Goal: Task Accomplishment & Management: Manage account settings

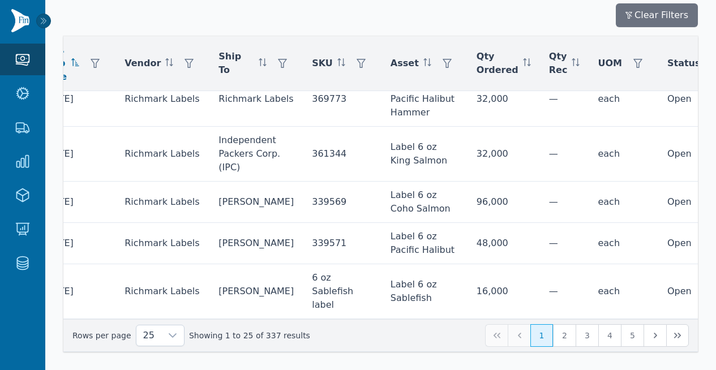
scroll to position [1018, 0]
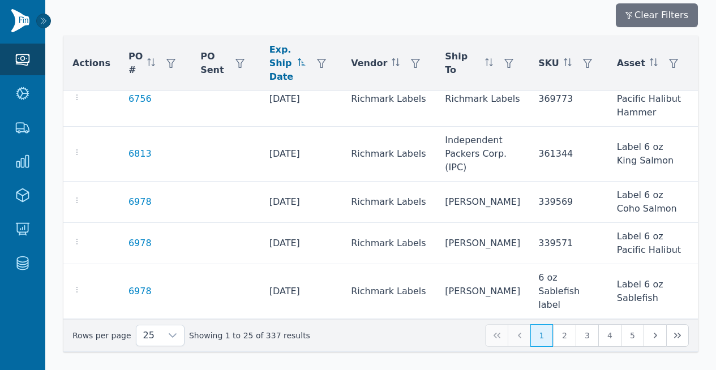
click at [298, 64] on icon at bounding box center [302, 62] width 8 height 8
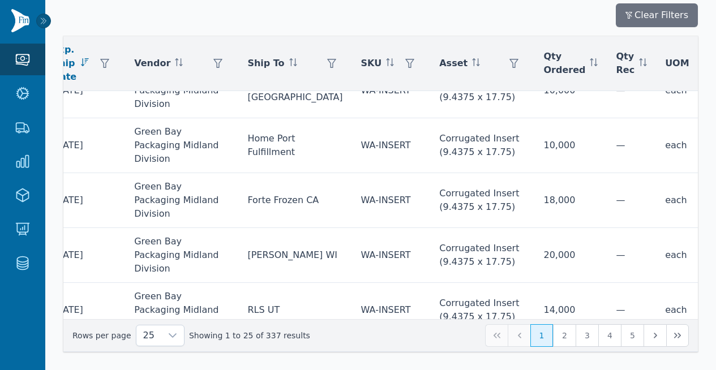
scroll to position [882, 227]
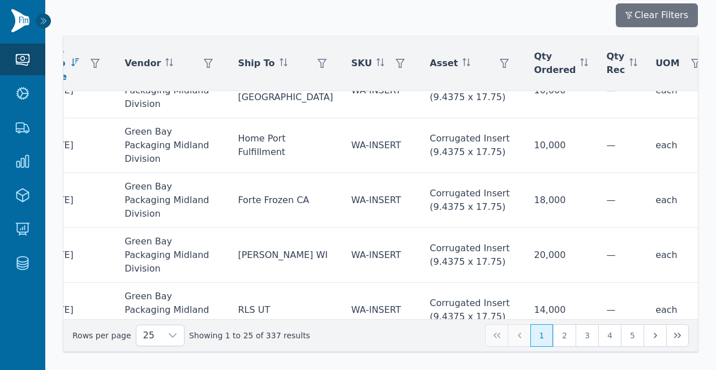
click at [662, 95] on div at bounding box center [673, 94] width 23 height 23
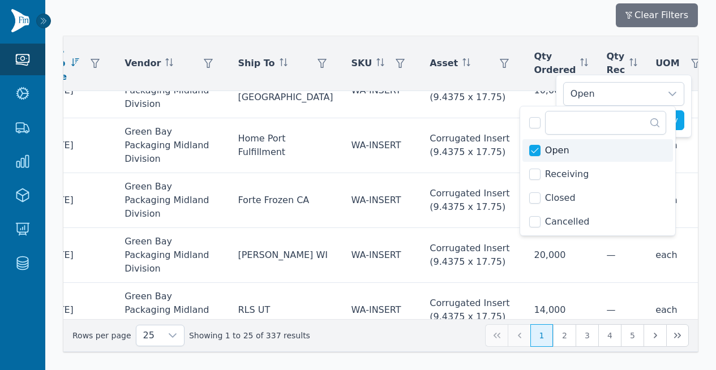
click at [578, 157] on li "Open" at bounding box center [598, 150] width 151 height 23
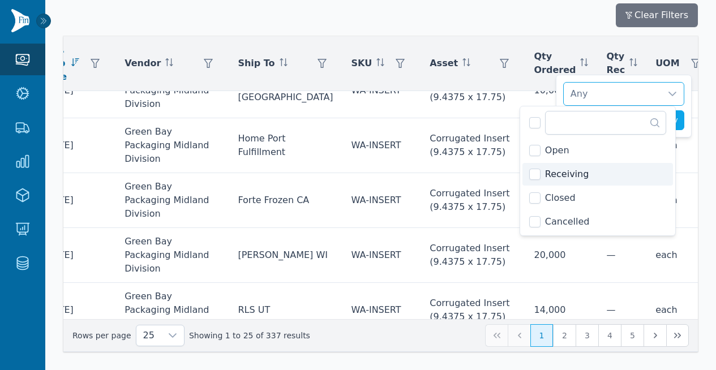
click at [569, 175] on span "Receiving" at bounding box center [567, 175] width 44 height 14
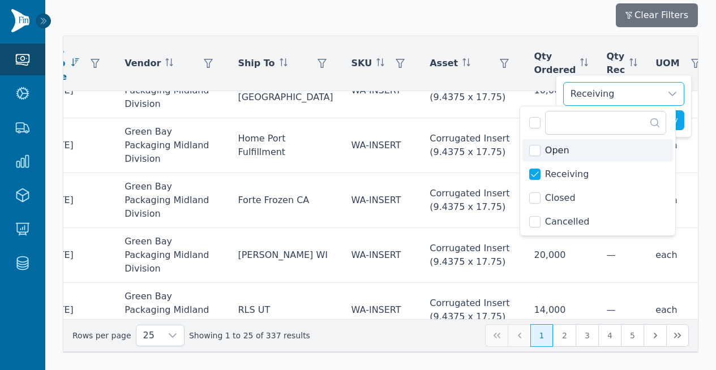
click at [690, 122] on div "Receiving Clear Apply" at bounding box center [624, 106] width 136 height 63
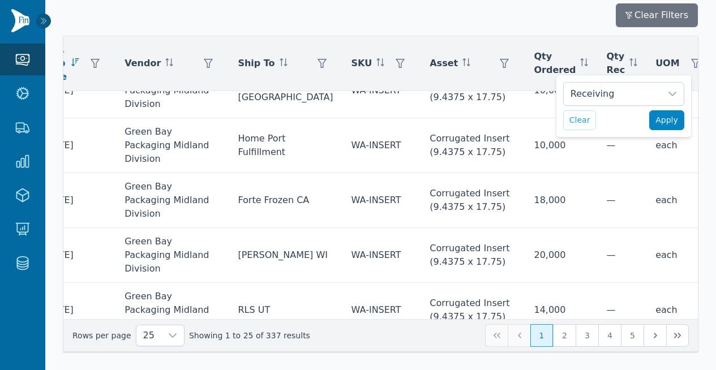
click at [672, 126] on span "Apply" at bounding box center [667, 120] width 23 height 12
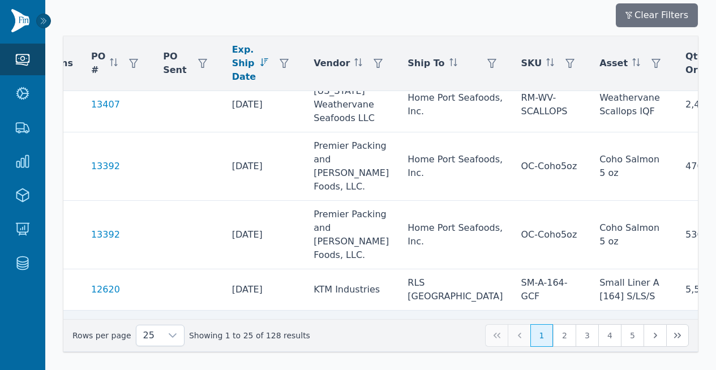
scroll to position [796, 0]
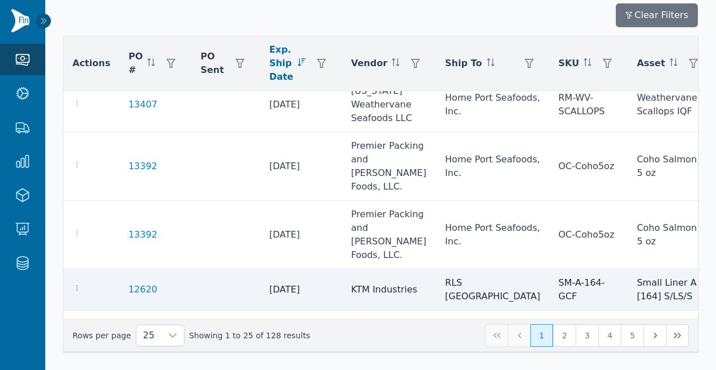
click at [77, 284] on icon "button" at bounding box center [76, 288] width 9 height 9
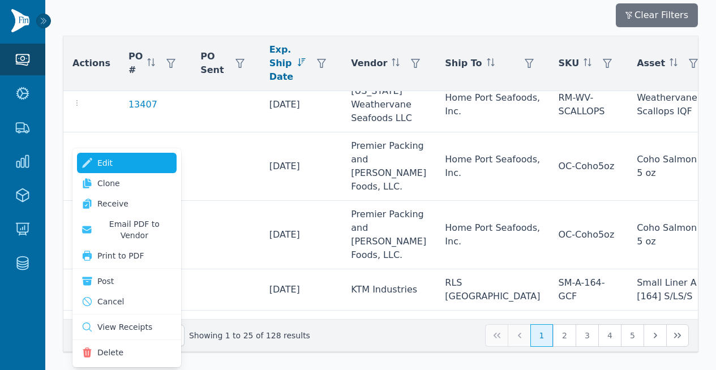
click at [114, 161] on link "Edit" at bounding box center [127, 163] width 100 height 20
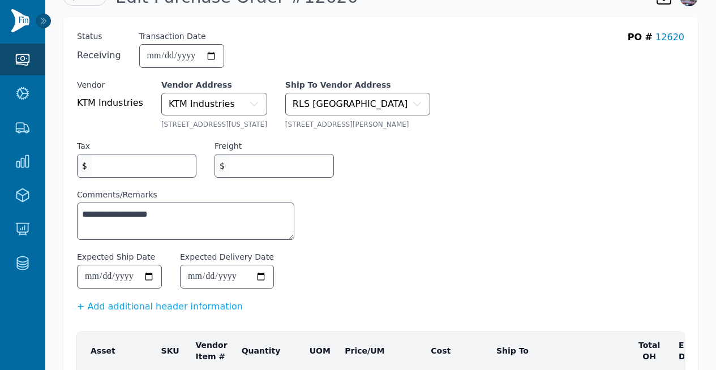
scroll to position [19, 0]
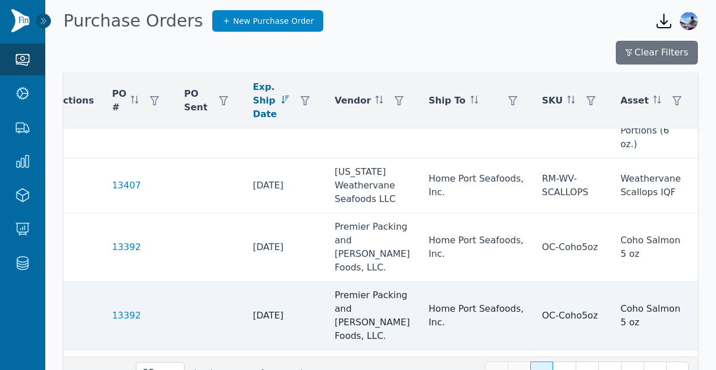
scroll to position [753, 10]
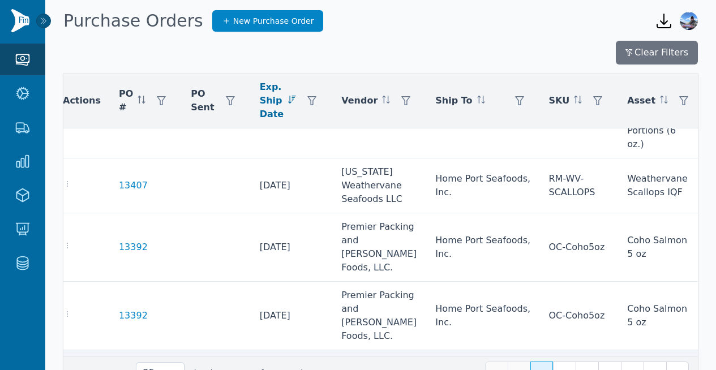
click at [71, 365] on icon "button" at bounding box center [67, 369] width 9 height 9
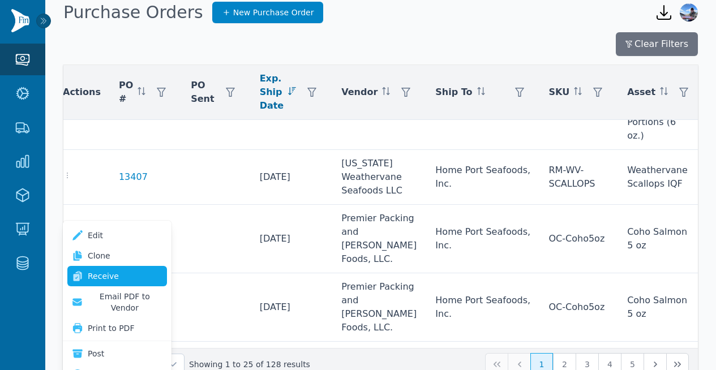
scroll to position [10, 0]
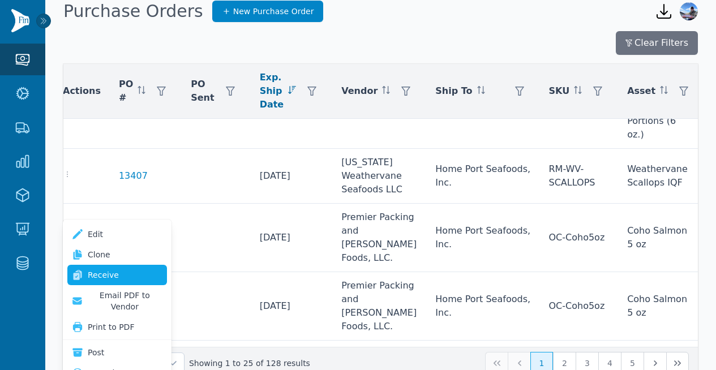
click at [107, 282] on link "Receive" at bounding box center [117, 275] width 100 height 20
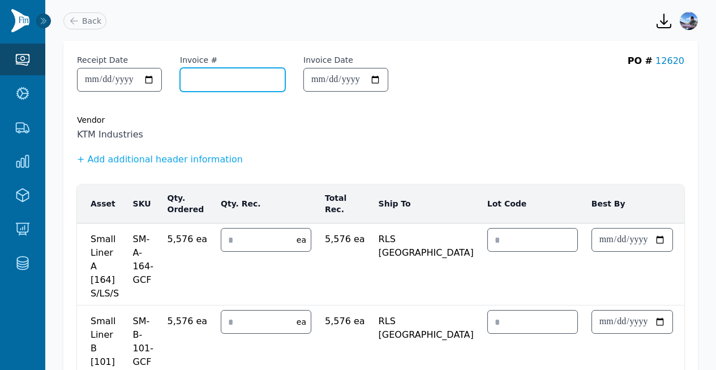
click at [227, 82] on input "Invoice #" at bounding box center [233, 80] width 104 height 23
paste input "**********"
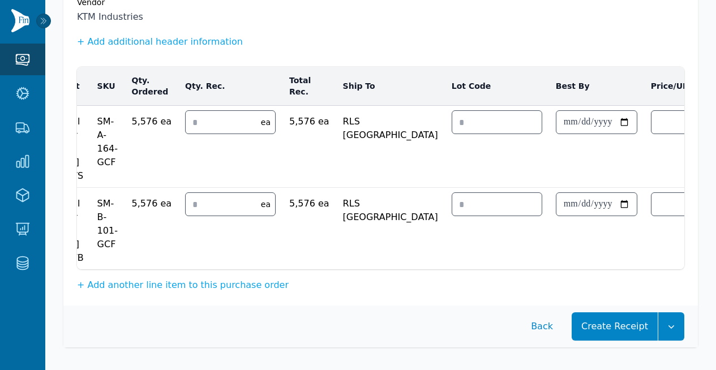
scroll to position [126, 0]
type input "**********"
click at [664, 323] on button "button" at bounding box center [672, 327] width 26 height 28
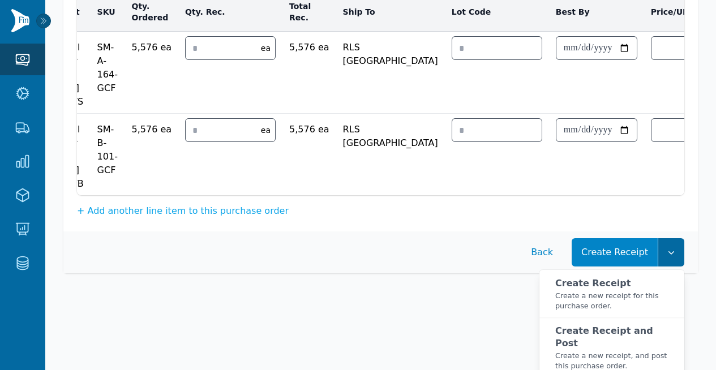
scroll to position [195, 0]
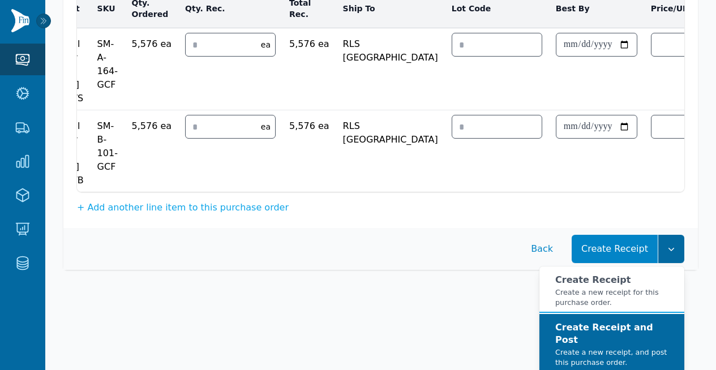
click at [645, 328] on button "Create Receipt and Post Create a new receipt, and post this purchase order." at bounding box center [612, 344] width 145 height 60
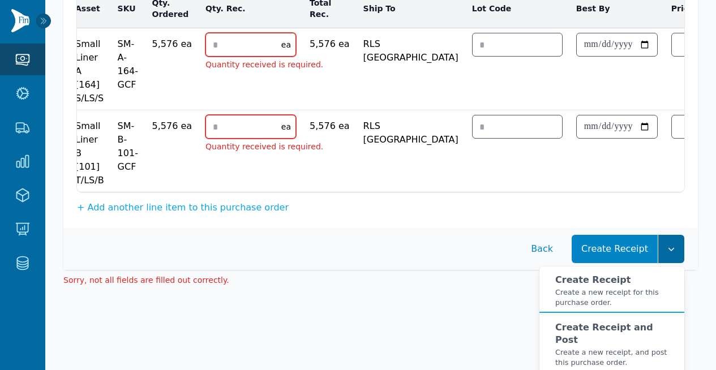
scroll to position [195, 0]
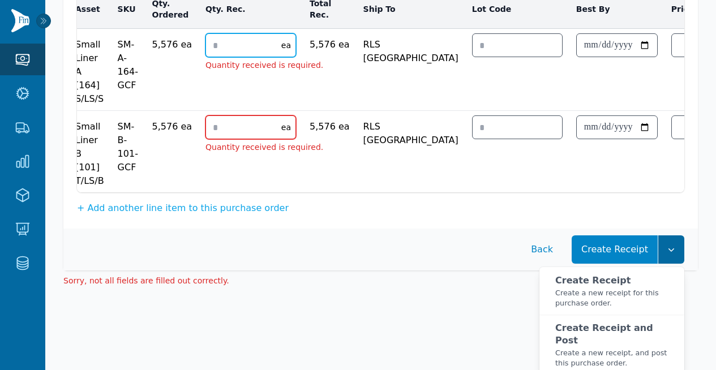
click at [232, 52] on input "number" at bounding box center [240, 45] width 69 height 23
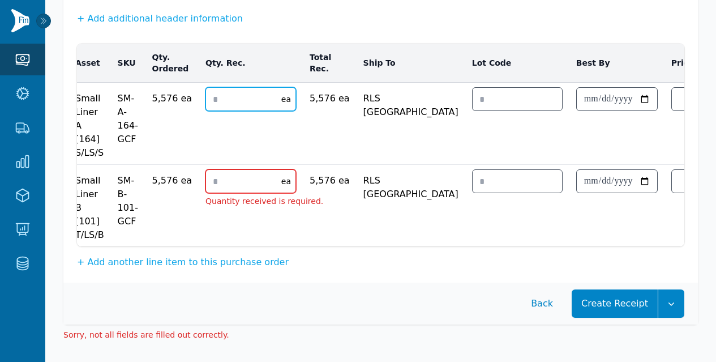
type input "*"
click at [239, 170] on input "number" at bounding box center [240, 181] width 69 height 23
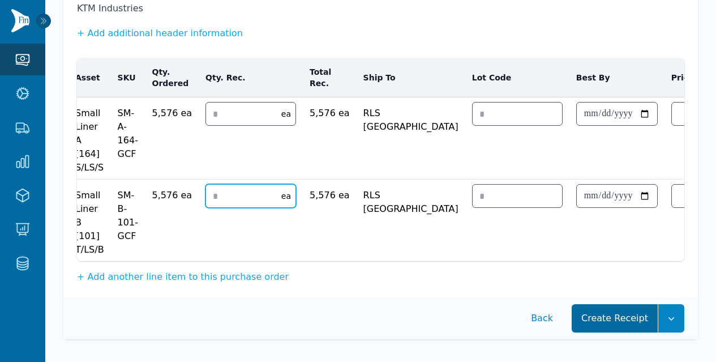
type input "*"
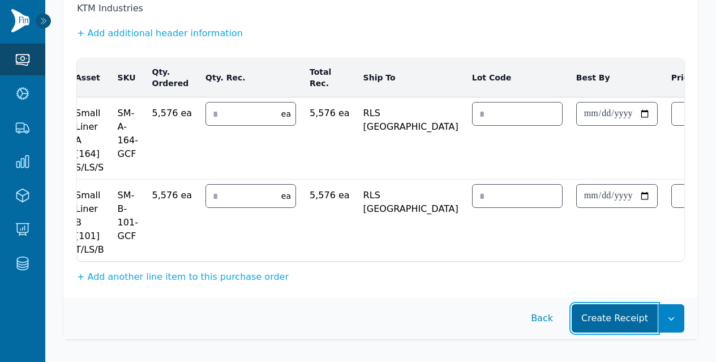
click at [616, 310] on button "Create Receipt" at bounding box center [615, 318] width 86 height 28
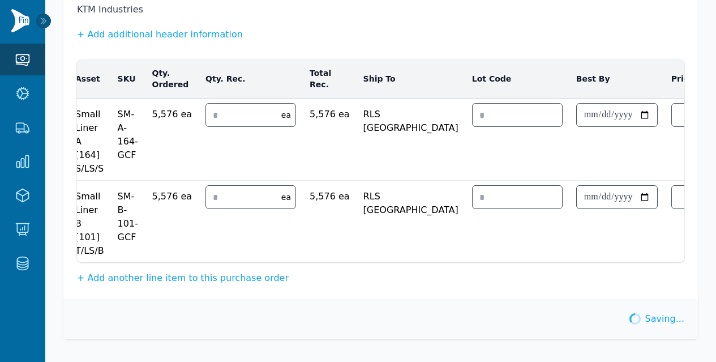
scroll to position [134, 0]
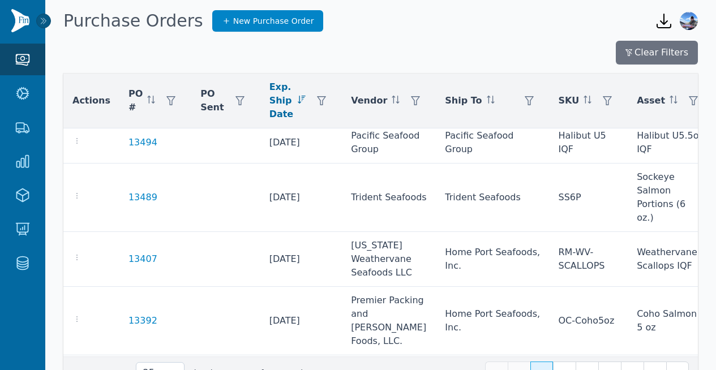
scroll to position [766, 0]
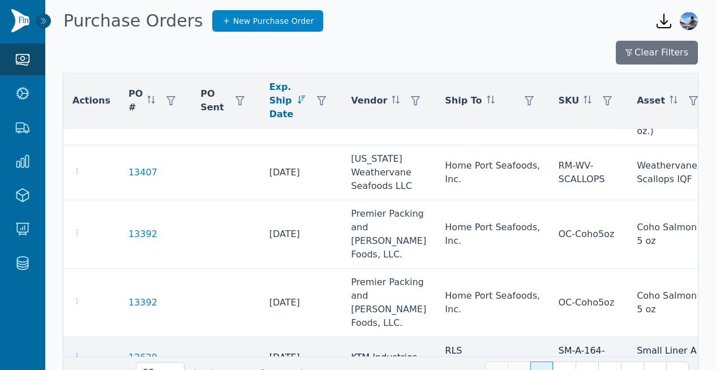
click at [78, 352] on icon "button" at bounding box center [76, 356] width 9 height 9
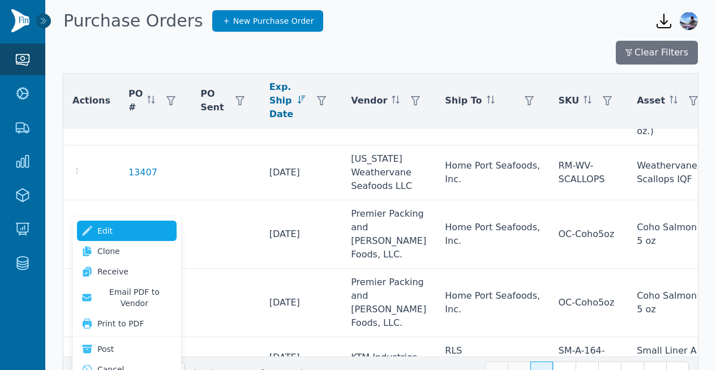
click at [110, 228] on link "Edit" at bounding box center [127, 231] width 100 height 20
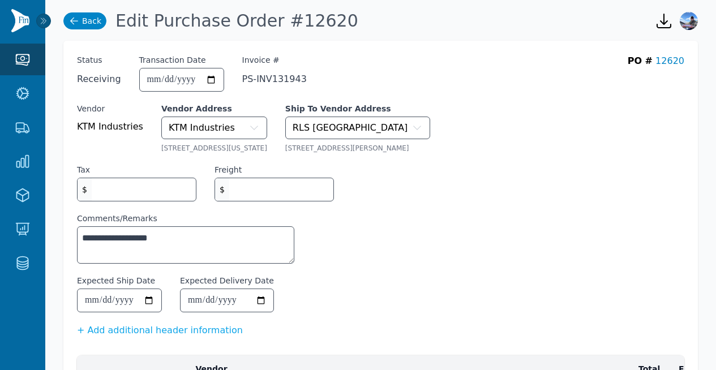
click at [74, 23] on icon at bounding box center [74, 20] width 11 height 11
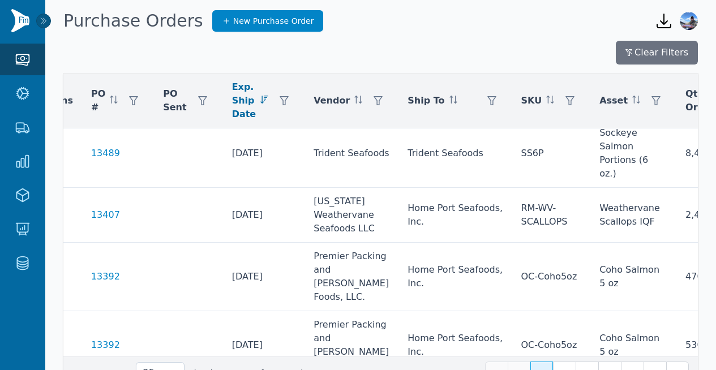
scroll to position [723, 0]
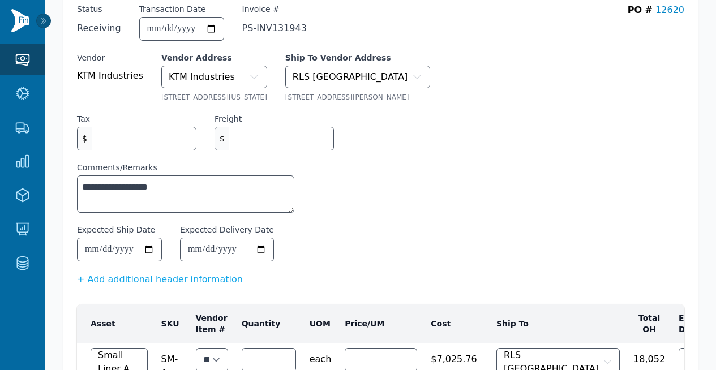
scroll to position [32, 0]
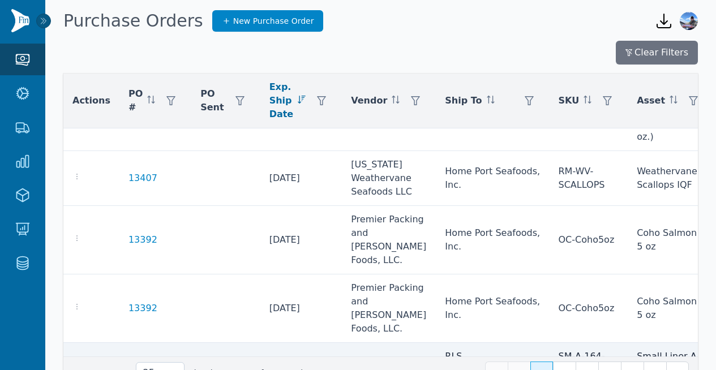
scroll to position [763, 0]
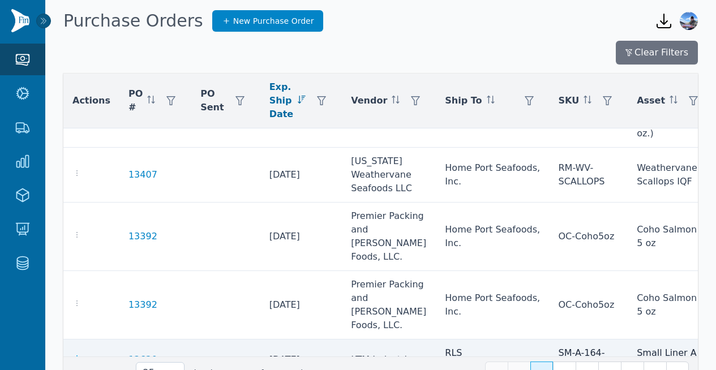
click at [80, 354] on icon "button" at bounding box center [76, 358] width 9 height 9
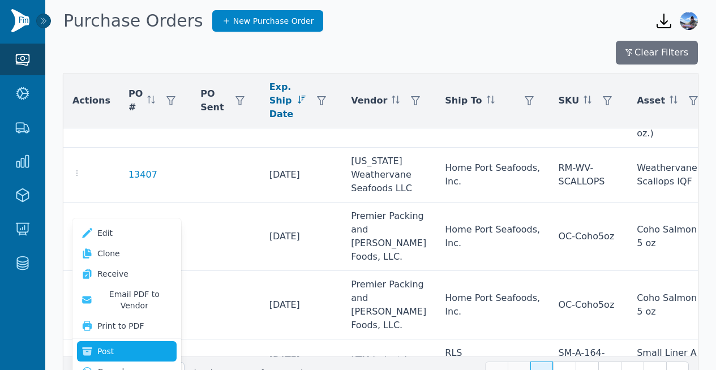
click at [122, 342] on button "Post" at bounding box center [127, 352] width 100 height 20
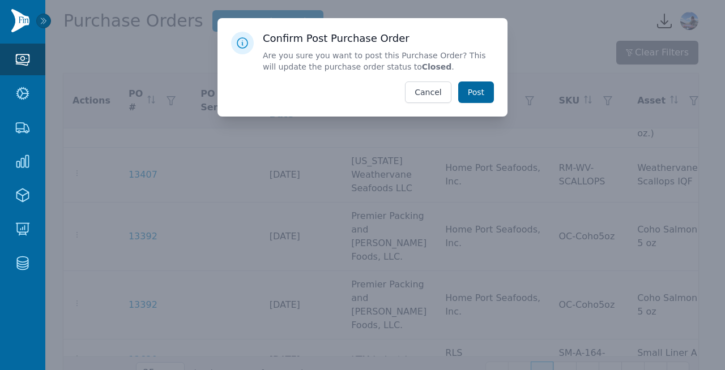
click at [483, 93] on button "Post" at bounding box center [476, 93] width 36 height 22
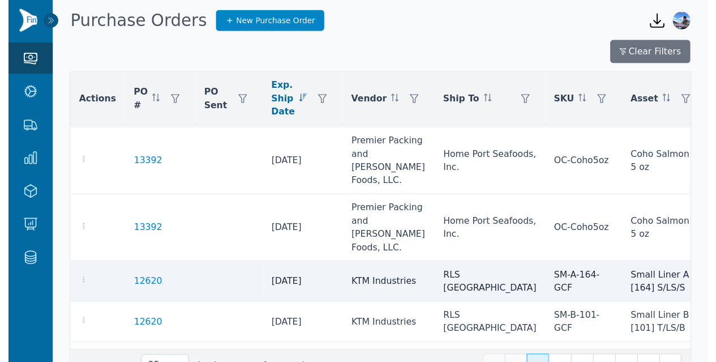
scroll to position [838, 0]
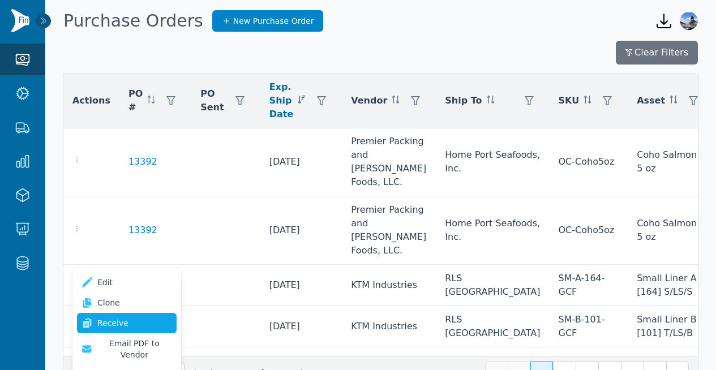
click at [130, 320] on link "Receive" at bounding box center [127, 323] width 100 height 20
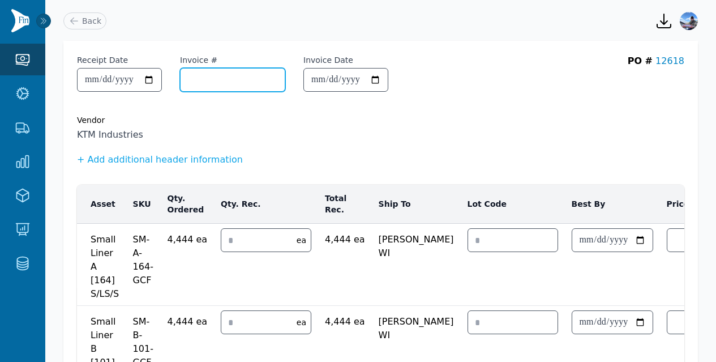
click at [220, 79] on input "Invoice #" at bounding box center [233, 80] width 104 height 23
paste input "**********"
type input "**********"
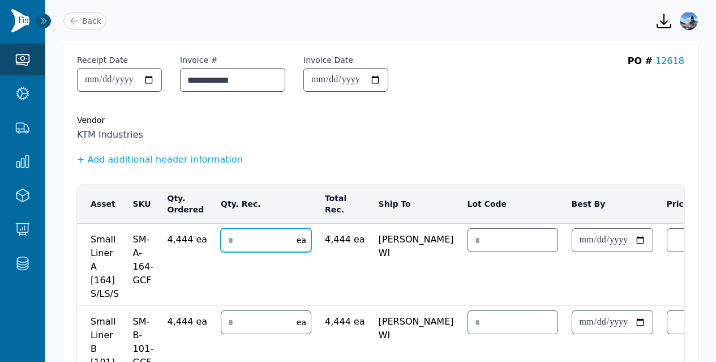
click at [257, 236] on input "number" at bounding box center [255, 240] width 69 height 23
type input "*"
click at [266, 322] on input "number" at bounding box center [255, 322] width 69 height 23
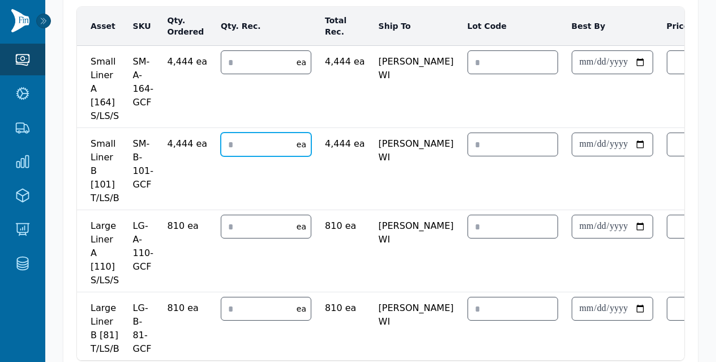
scroll to position [241, 0]
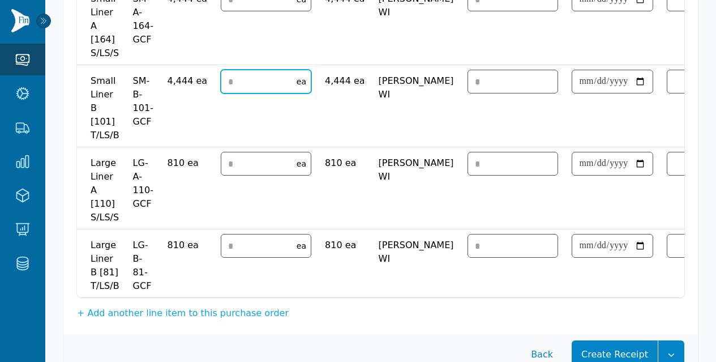
type input "*"
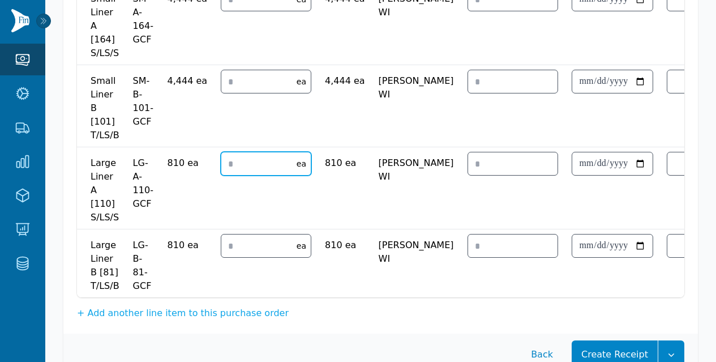
click at [257, 159] on input "number" at bounding box center [255, 163] width 69 height 23
type input "*"
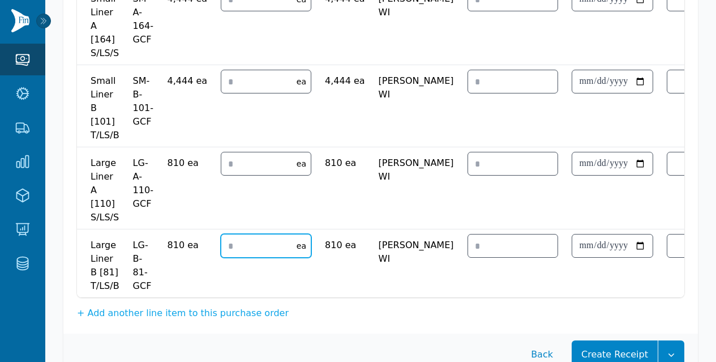
click at [243, 244] on input "number" at bounding box center [255, 245] width 69 height 23
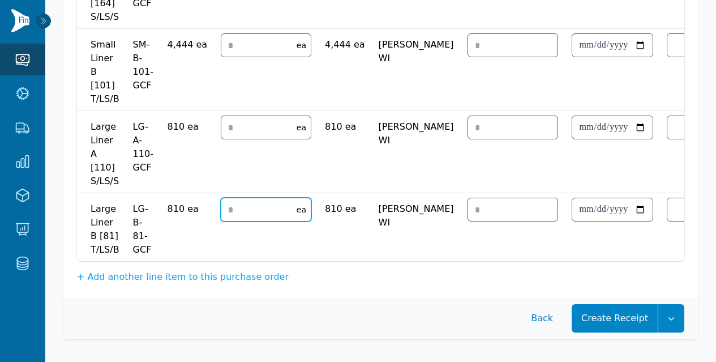
scroll to position [285, 0]
type input "*"
click at [674, 322] on icon "button" at bounding box center [671, 318] width 11 height 11
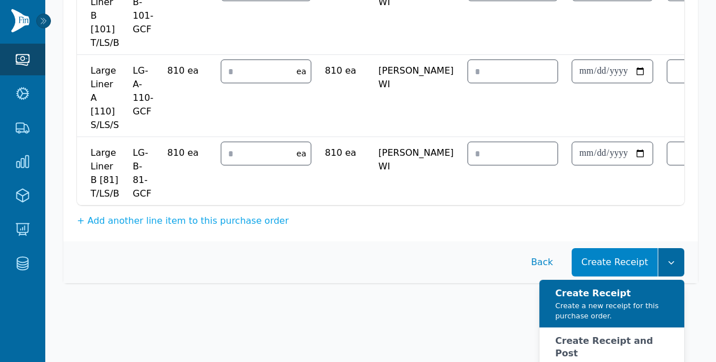
scroll to position [355, 0]
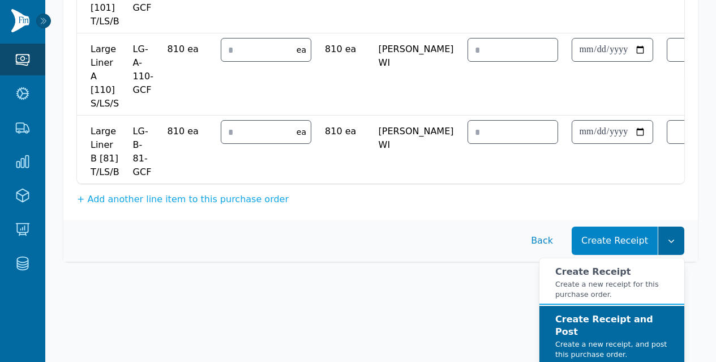
click at [610, 331] on strong "Create Receipt and Post" at bounding box center [605, 325] width 98 height 23
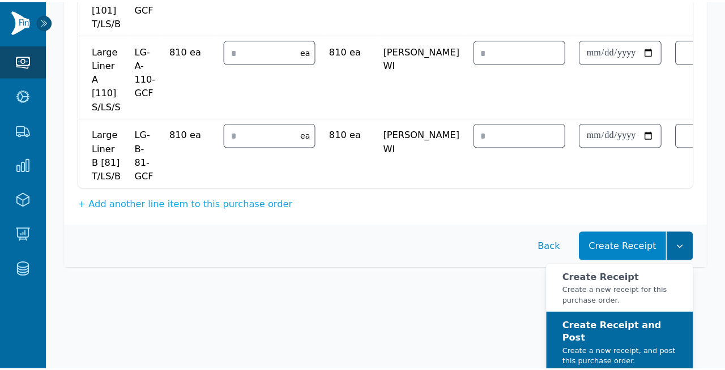
scroll to position [346, 0]
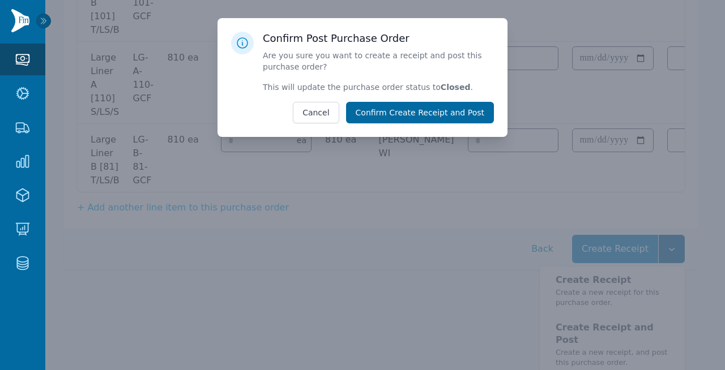
click at [440, 113] on button "Confirm Create Receipt and Post" at bounding box center [420, 113] width 148 height 22
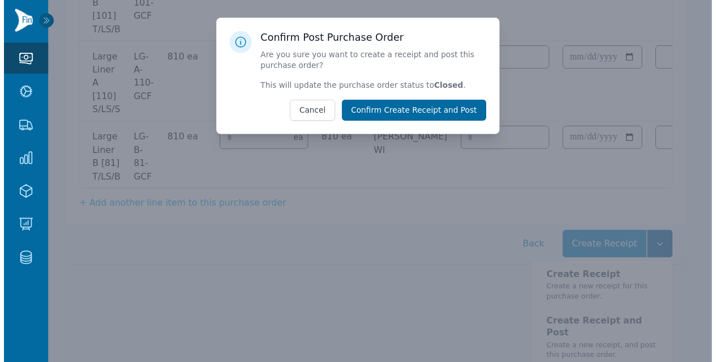
scroll to position [276, 0]
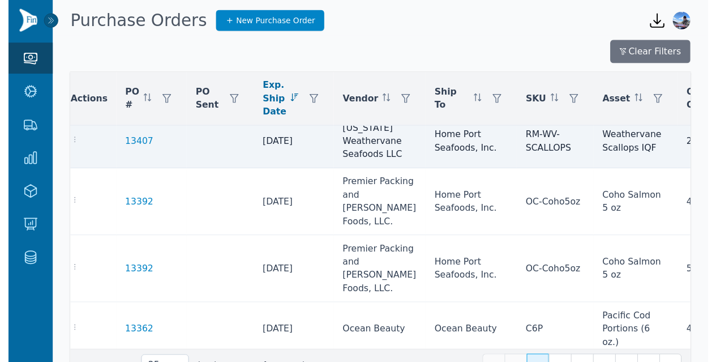
scroll to position [794, 0]
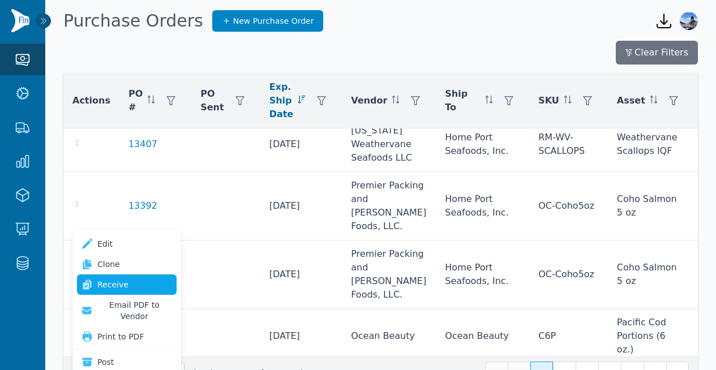
click at [113, 285] on link "Receive" at bounding box center [127, 285] width 100 height 20
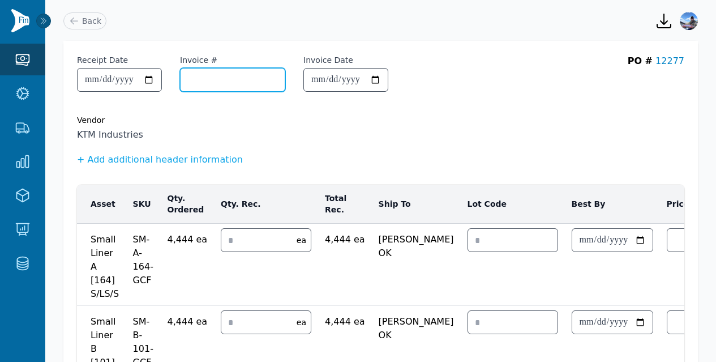
click at [237, 83] on input "Invoice #" at bounding box center [233, 80] width 104 height 23
paste input "**********"
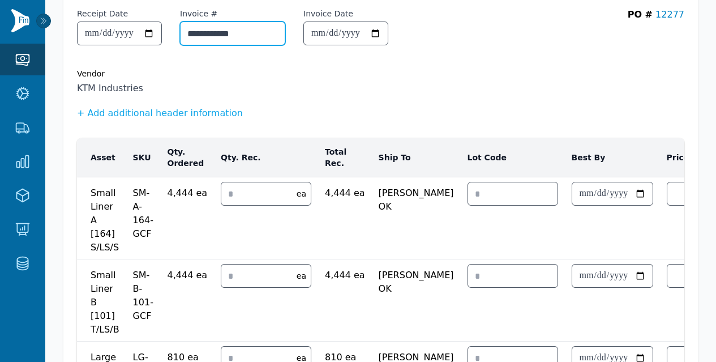
scroll to position [48, 0]
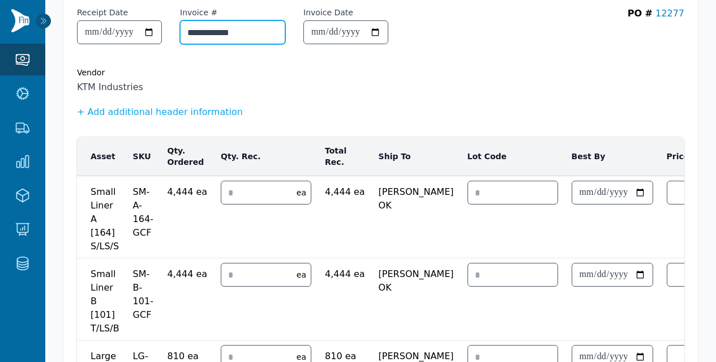
type input "**********"
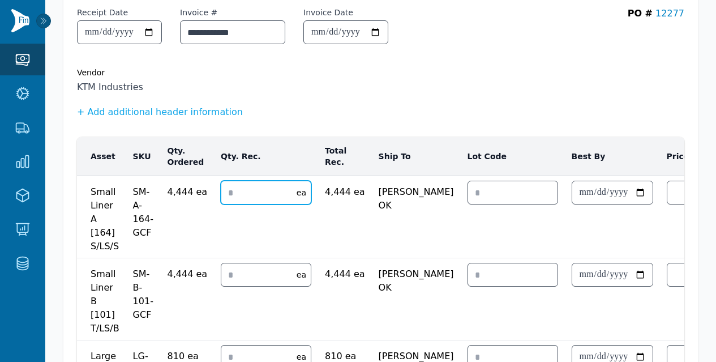
click at [234, 189] on input "number" at bounding box center [255, 192] width 69 height 23
type input "*"
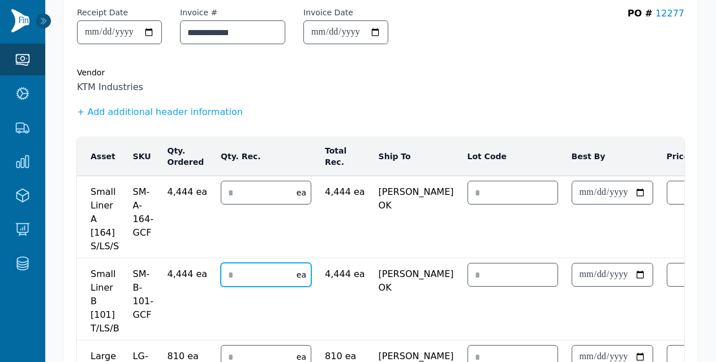
click at [228, 271] on input "number" at bounding box center [255, 274] width 69 height 23
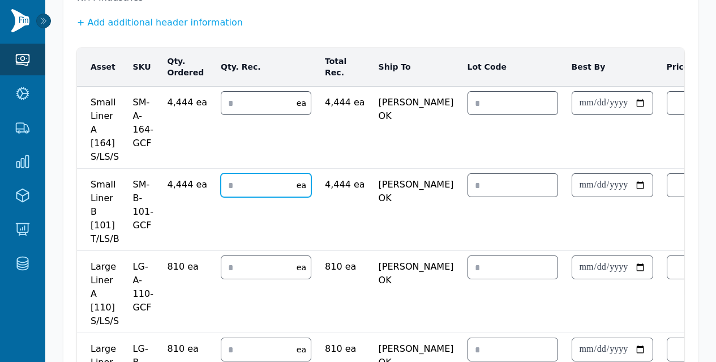
scroll to position [145, 0]
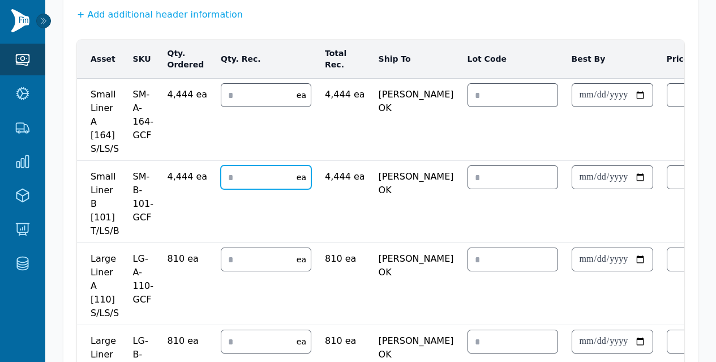
type input "*"
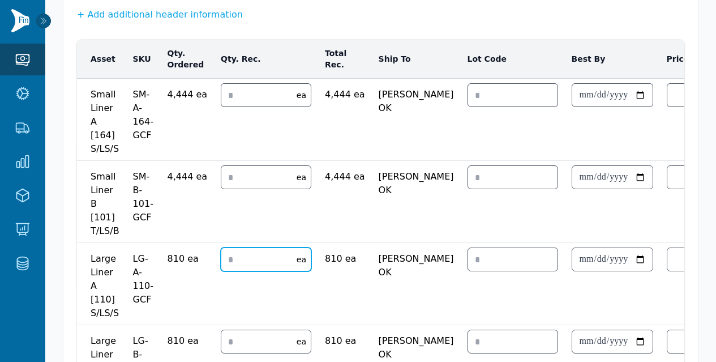
click at [236, 248] on input "number" at bounding box center [255, 259] width 69 height 23
type input "*"
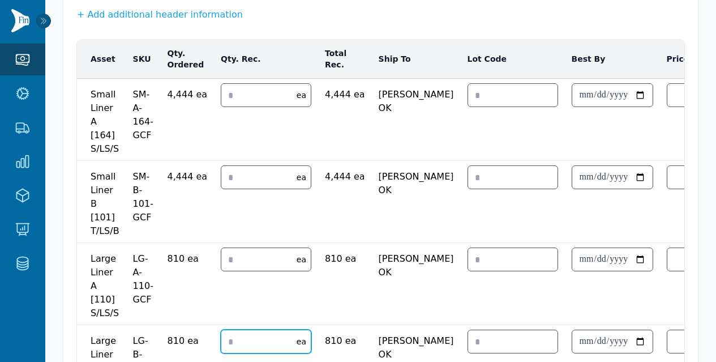
click at [240, 341] on input "number" at bounding box center [255, 341] width 69 height 23
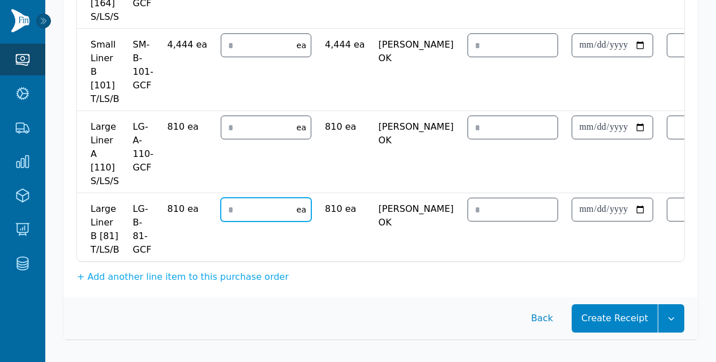
scroll to position [0, 0]
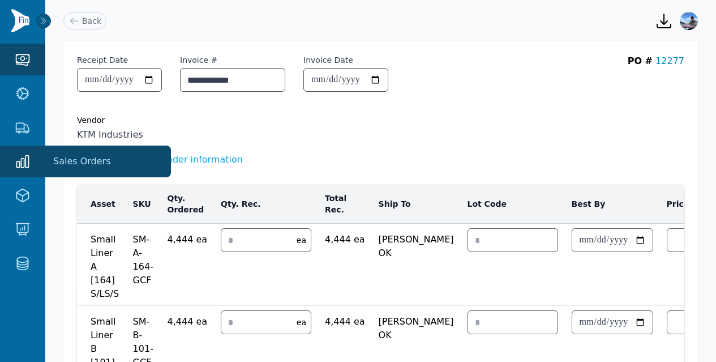
type input "*"
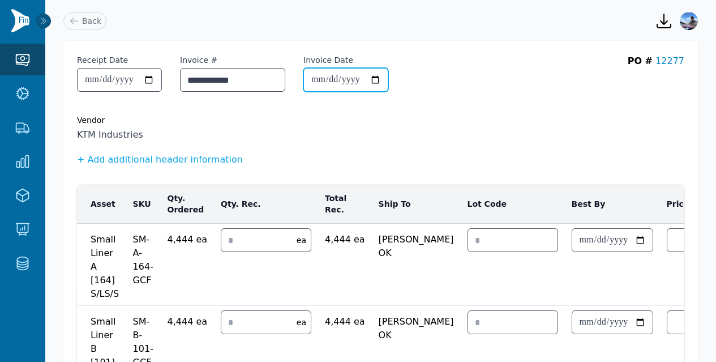
click at [389, 77] on div at bounding box center [346, 80] width 85 height 24
click at [388, 80] on div at bounding box center [388, 80] width 0 height 0
click at [352, 75] on input "Invoice Date" at bounding box center [346, 80] width 84 height 23
click at [339, 83] on input "Invoice Date" at bounding box center [346, 80] width 84 height 23
type input "**********"
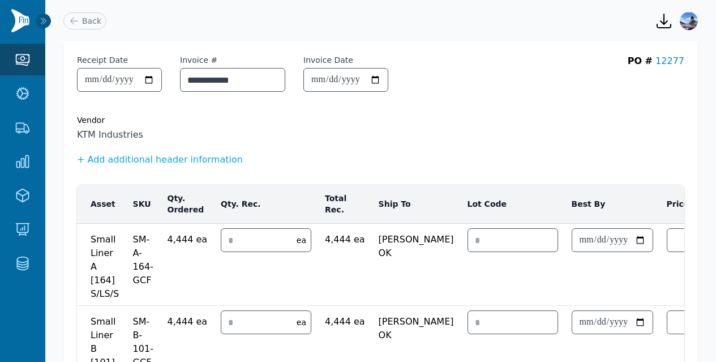
click at [440, 121] on div "Vendor" at bounding box center [381, 119] width 608 height 11
click at [364, 79] on input "**********" at bounding box center [346, 80] width 84 height 23
type input "**********"
click at [367, 121] on div "Vendor" at bounding box center [381, 119] width 608 height 11
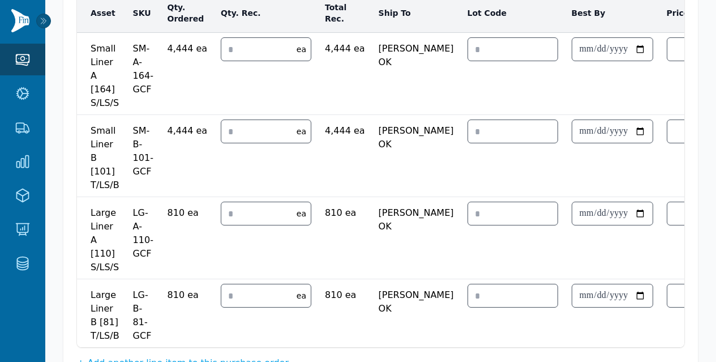
scroll to position [285, 0]
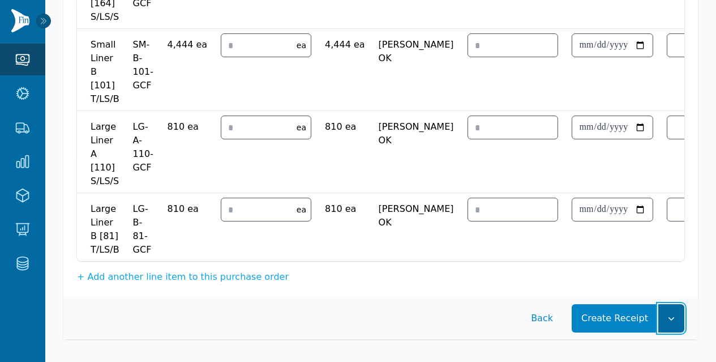
click at [675, 319] on icon "button" at bounding box center [671, 318] width 11 height 11
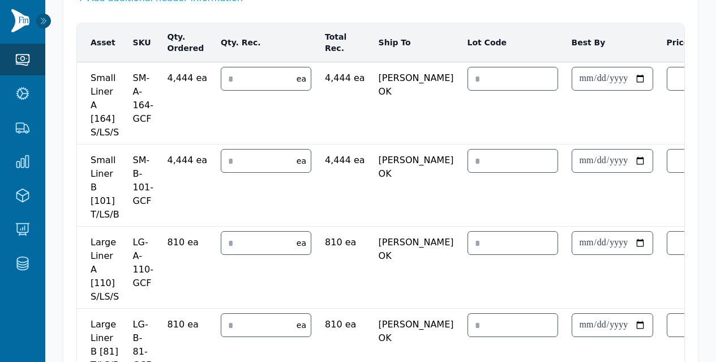
scroll to position [355, 0]
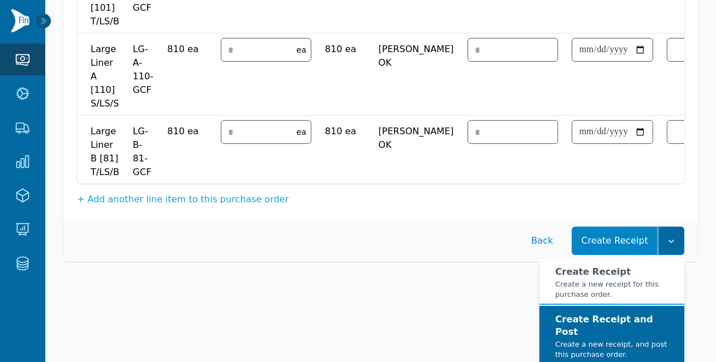
click at [616, 322] on div "Create Receipt and Post Create a new receipt, and post this purchase order." at bounding box center [616, 336] width 120 height 46
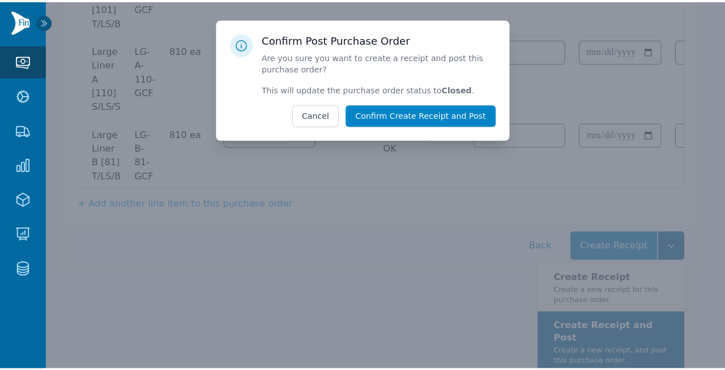
scroll to position [346, 0]
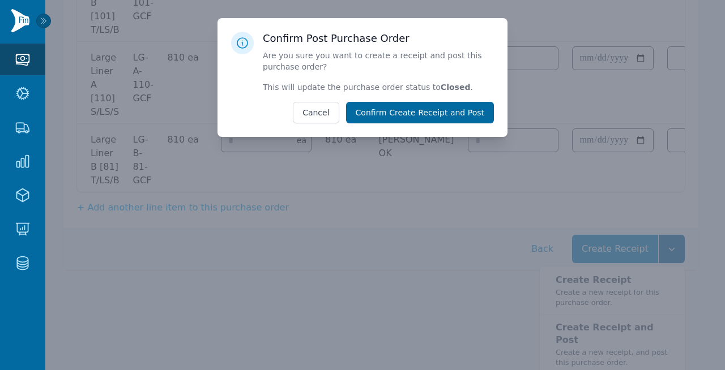
click at [473, 115] on button "Confirm Create Receipt and Post" at bounding box center [420, 113] width 148 height 22
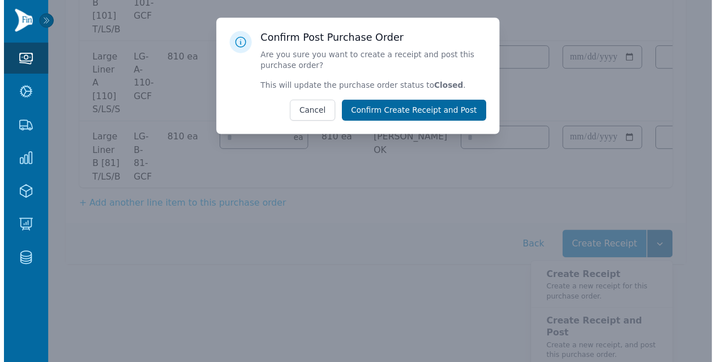
scroll to position [276, 0]
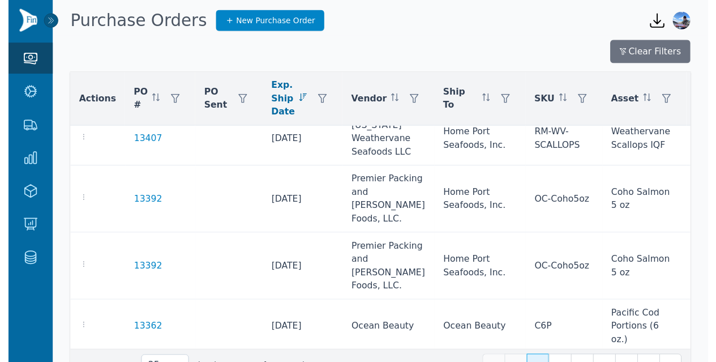
scroll to position [798, 0]
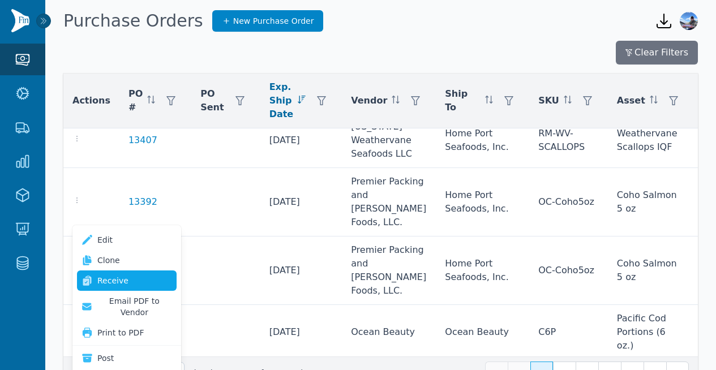
click at [112, 279] on link "Receive" at bounding box center [127, 281] width 100 height 20
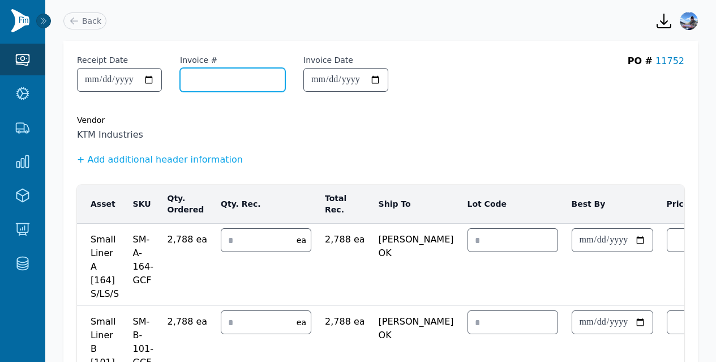
click at [231, 82] on input "Invoice #" at bounding box center [233, 80] width 104 height 23
paste input "**********"
type input "**********"
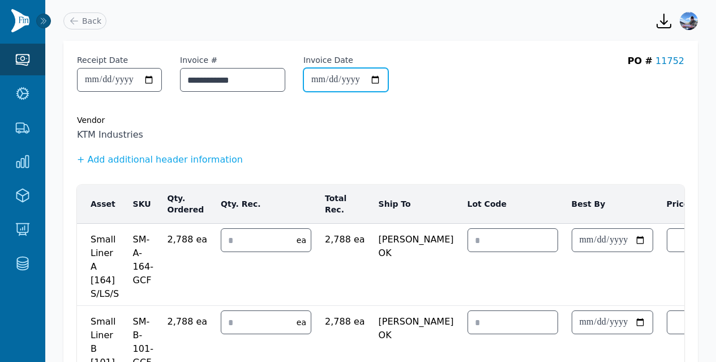
click at [331, 73] on input "Invoice Date" at bounding box center [346, 80] width 84 height 23
type input "**********"
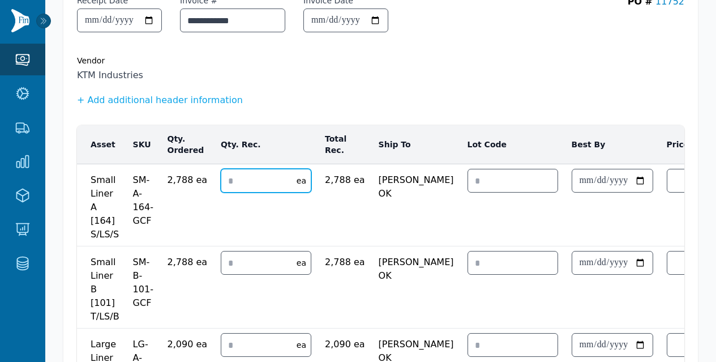
click at [246, 182] on input "number" at bounding box center [255, 180] width 69 height 23
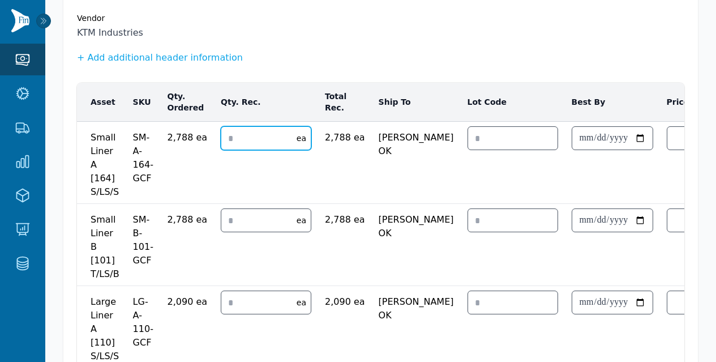
scroll to position [105, 0]
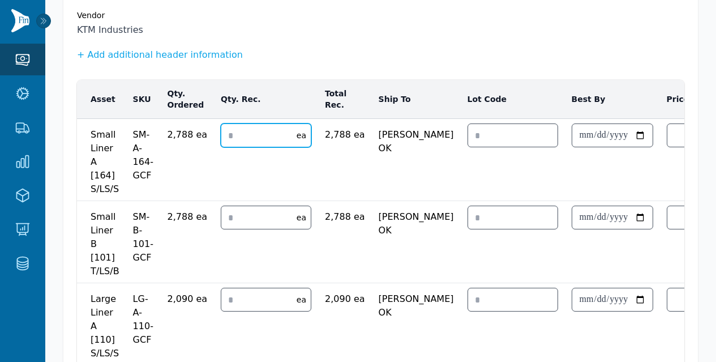
type input "*"
click at [238, 218] on input "number" at bounding box center [255, 217] width 69 height 23
type input "*"
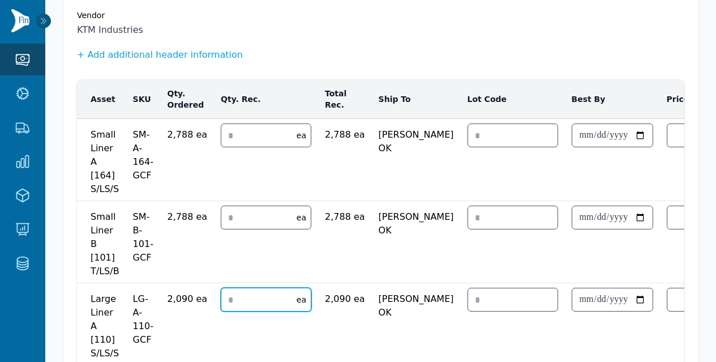
click at [241, 307] on input "number" at bounding box center [255, 299] width 69 height 23
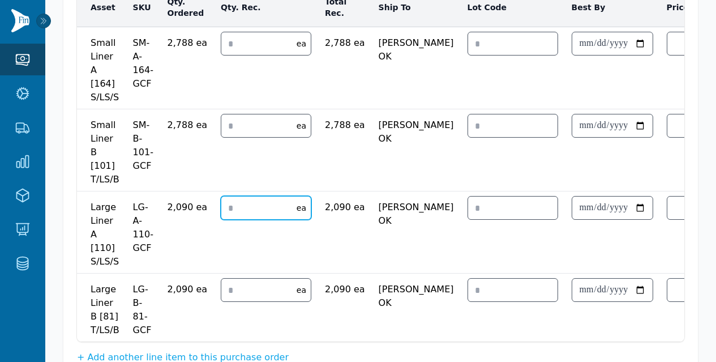
scroll to position [201, 0]
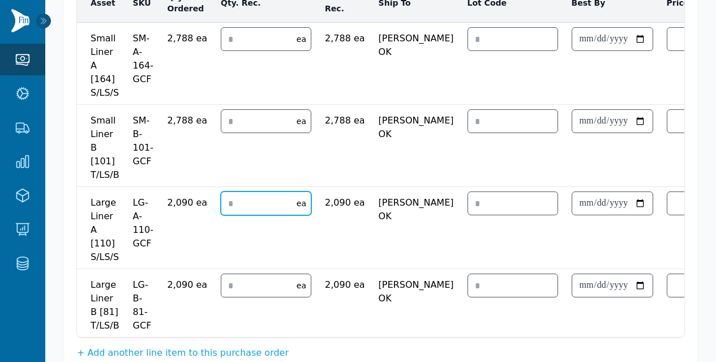
type input "*"
click at [234, 285] on input "number" at bounding box center [255, 285] width 69 height 23
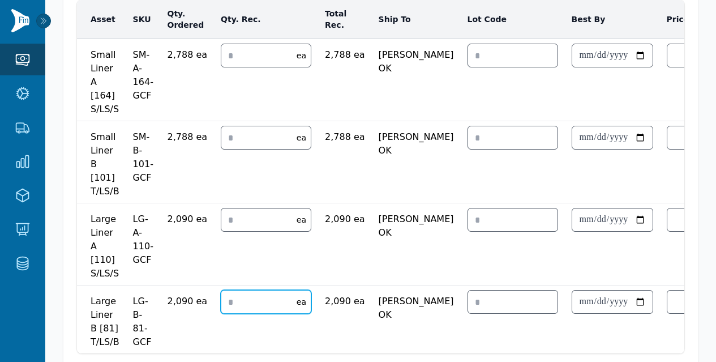
scroll to position [285, 0]
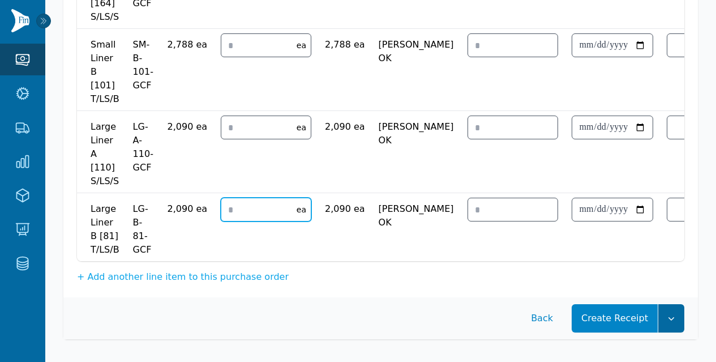
type input "*"
click at [669, 324] on button "button" at bounding box center [672, 318] width 26 height 28
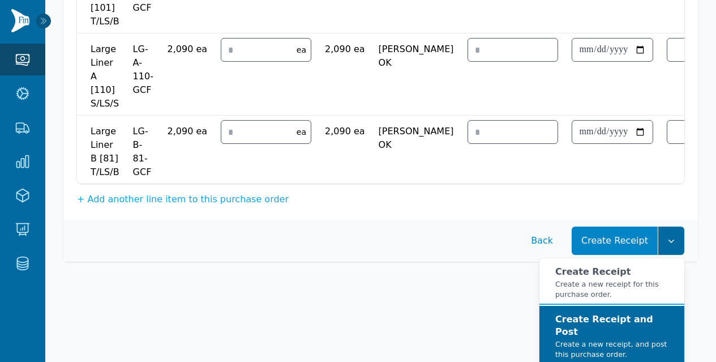
click at [642, 325] on strong "Create Receipt and Post" at bounding box center [605, 325] width 98 height 23
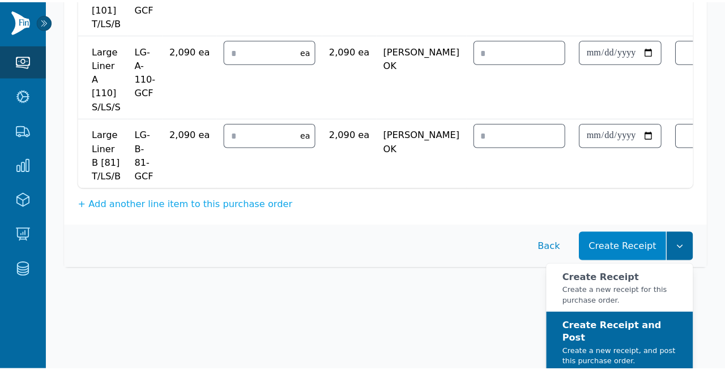
scroll to position [346, 0]
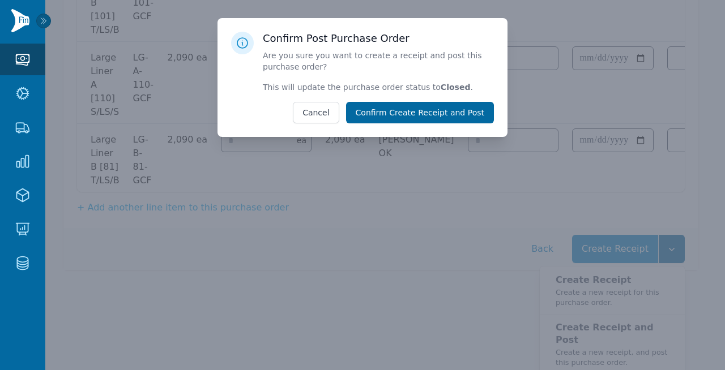
click at [451, 115] on button "Confirm Create Receipt and Post" at bounding box center [420, 113] width 148 height 22
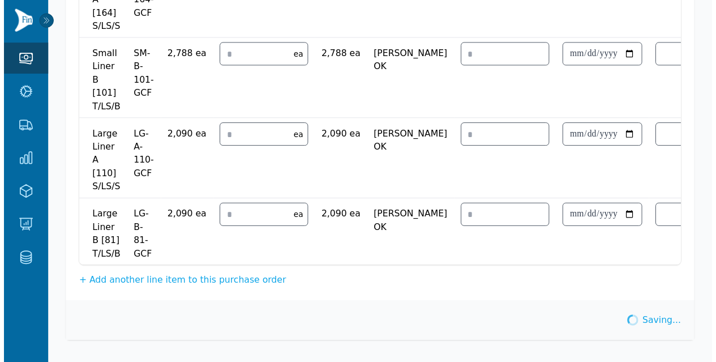
scroll to position [276, 0]
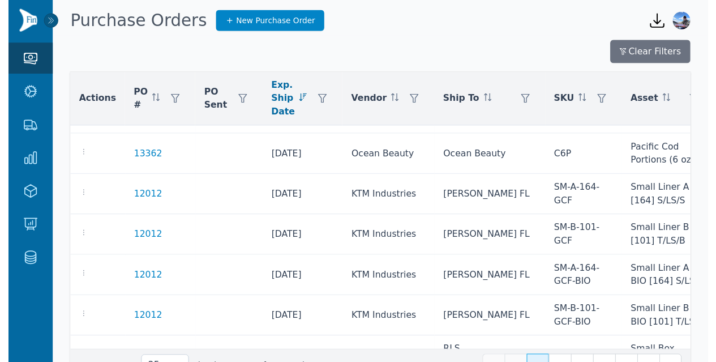
scroll to position [809, 0]
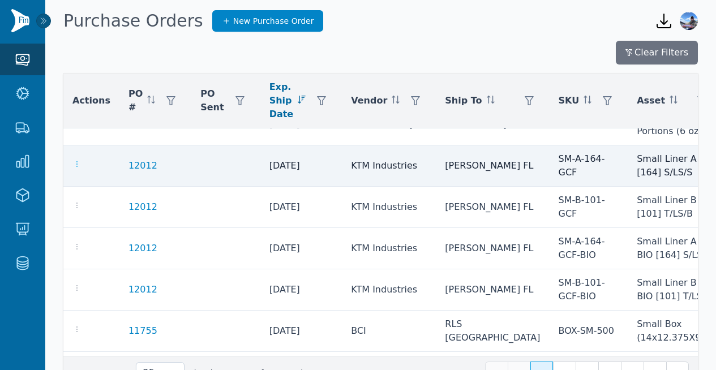
click at [76, 169] on icon "button" at bounding box center [76, 164] width 9 height 9
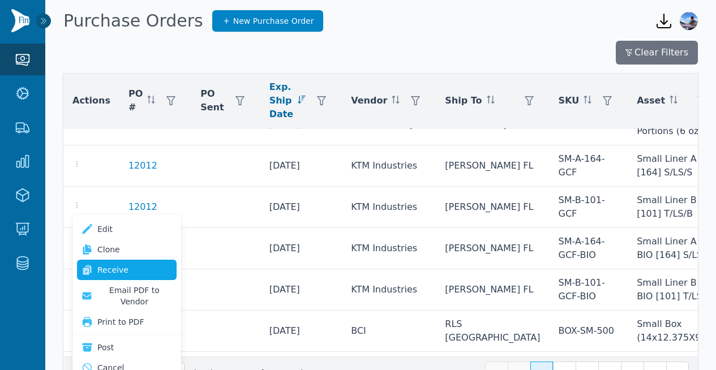
click at [130, 271] on link "Receive" at bounding box center [127, 270] width 100 height 20
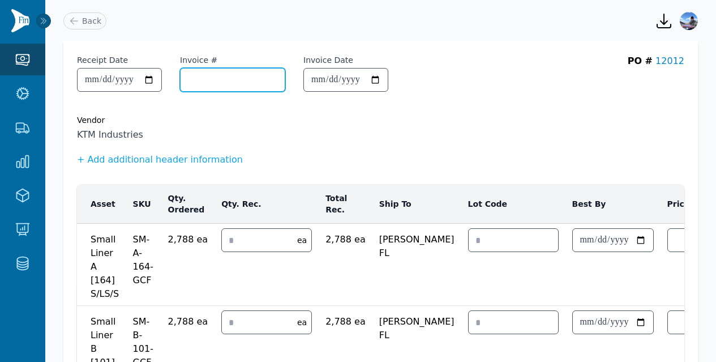
click at [240, 82] on input "Invoice #" at bounding box center [233, 80] width 104 height 23
paste input "**********"
type input "**********"
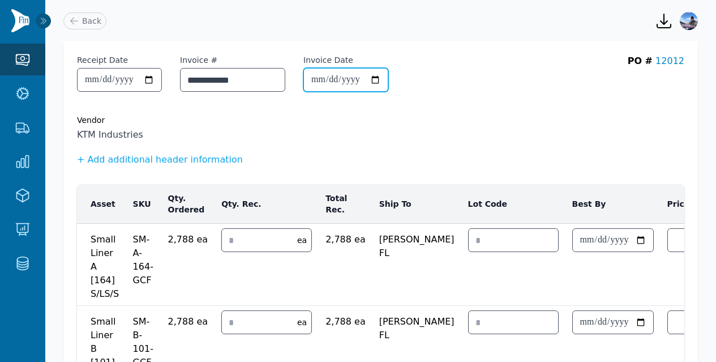
click at [334, 80] on input "Invoice Date" at bounding box center [346, 80] width 84 height 23
type input "**********"
click at [311, 122] on div "Vendor" at bounding box center [381, 119] width 608 height 11
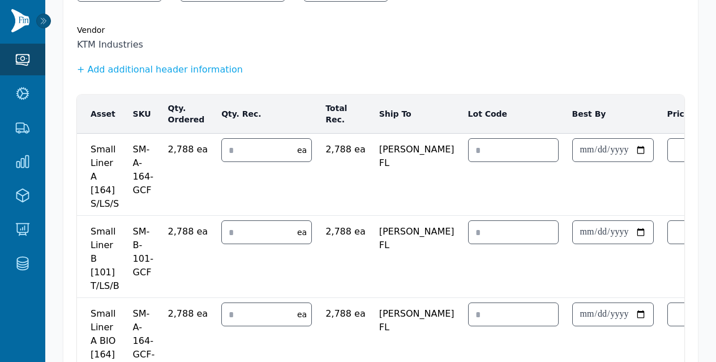
scroll to position [106, 0]
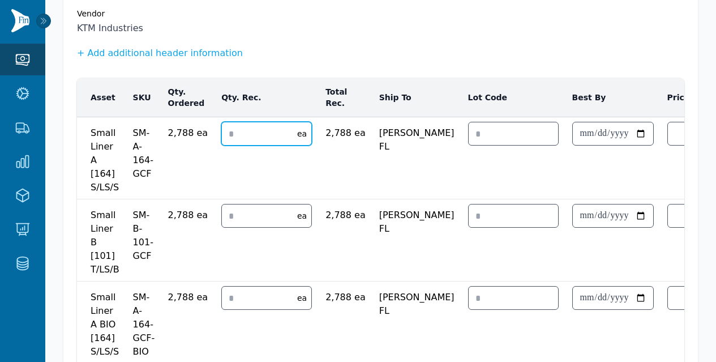
click at [261, 134] on input "number" at bounding box center [256, 133] width 69 height 23
type input "*"
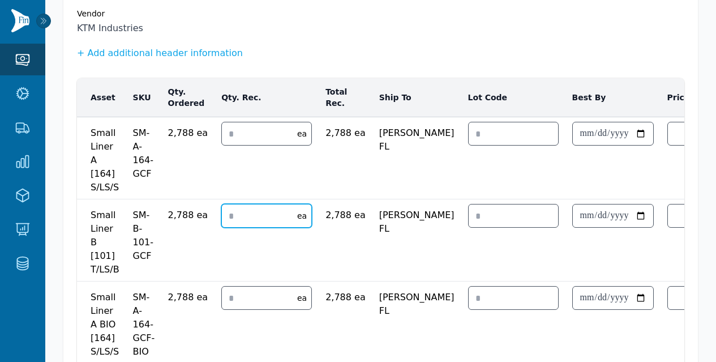
click at [252, 212] on input "number" at bounding box center [256, 215] width 69 height 23
type input "*"
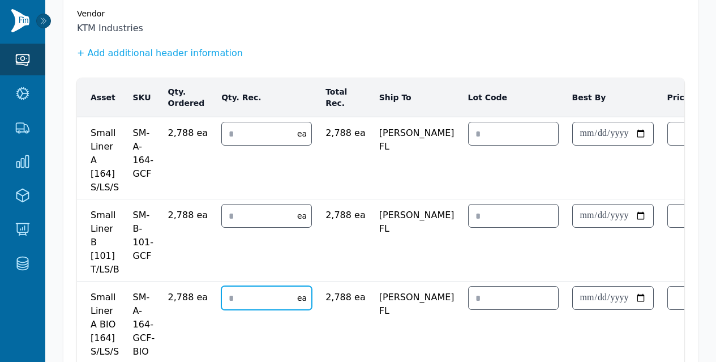
click at [246, 300] on input "number" at bounding box center [256, 298] width 69 height 23
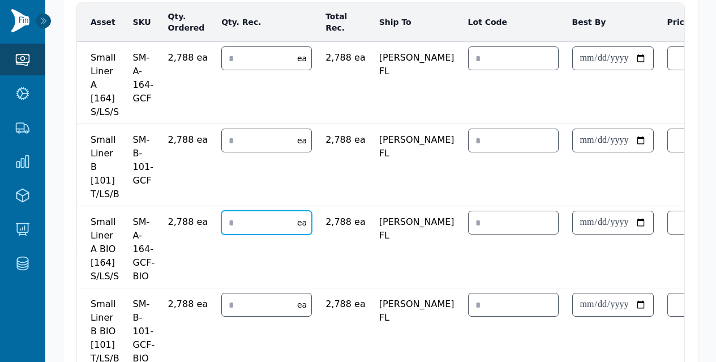
type input "*"
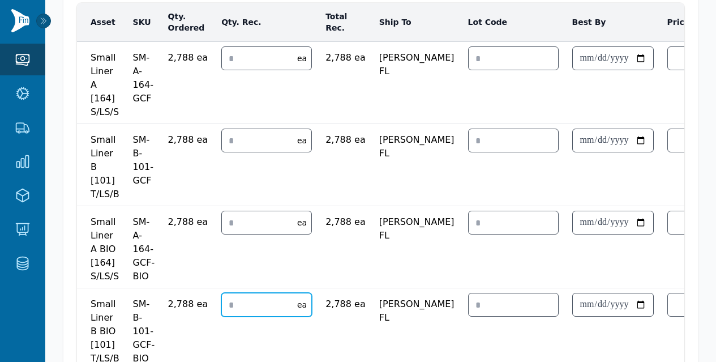
click at [244, 296] on input "number" at bounding box center [256, 304] width 69 height 23
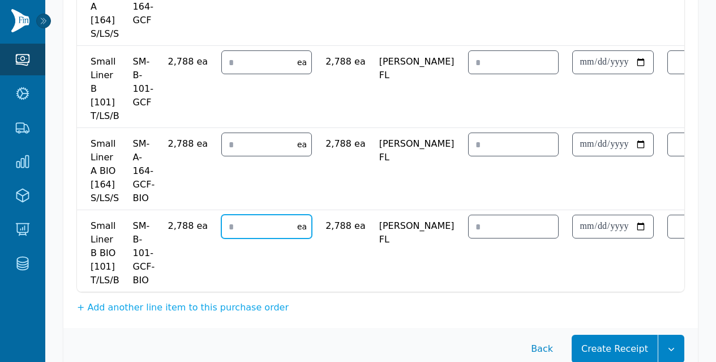
scroll to position [299, 0]
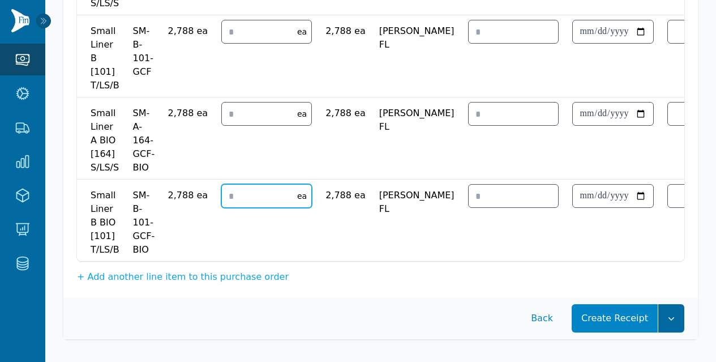
type input "*"
click at [673, 317] on icon "button" at bounding box center [671, 318] width 11 height 11
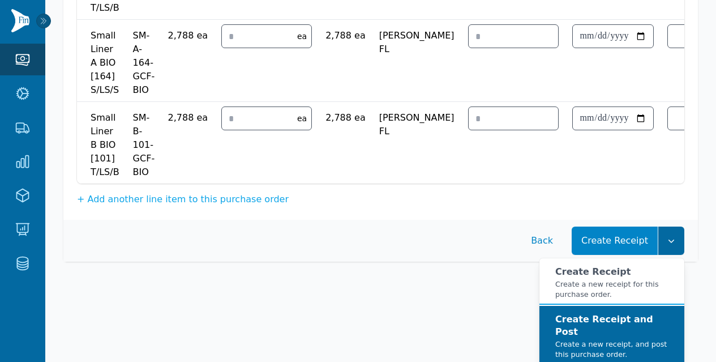
click at [632, 328] on strong "Create Receipt and Post" at bounding box center [605, 325] width 98 height 23
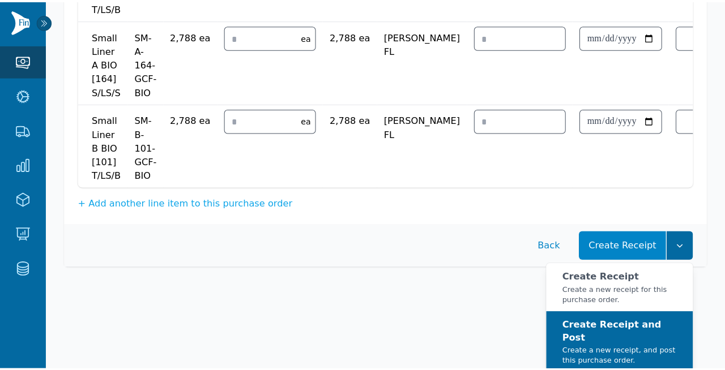
scroll to position [360, 0]
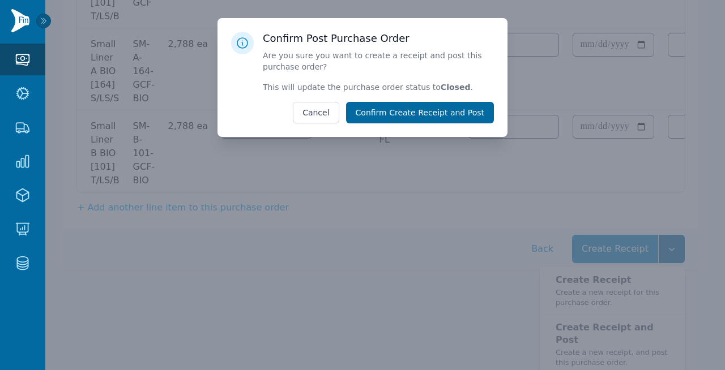
click at [457, 118] on button "Confirm Create Receipt and Post" at bounding box center [420, 113] width 148 height 22
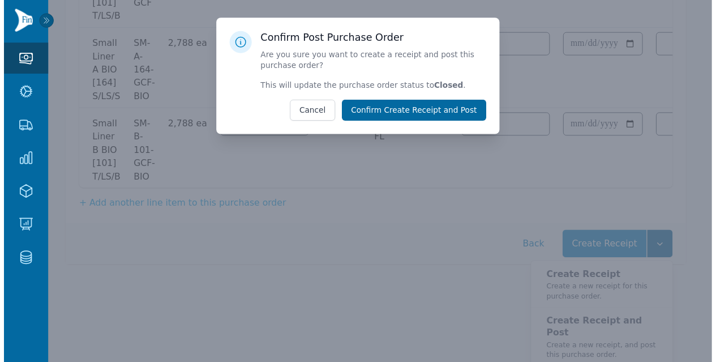
scroll to position [289, 0]
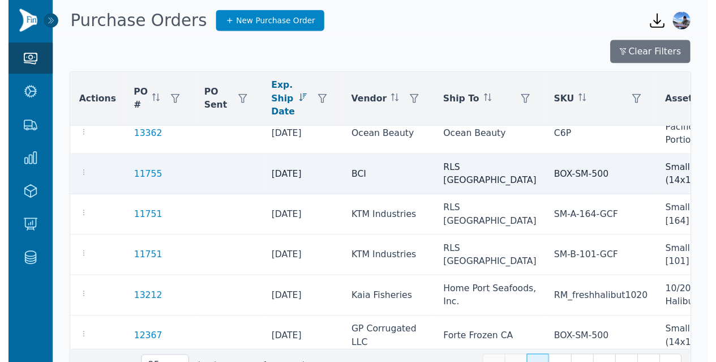
scroll to position [796, 0]
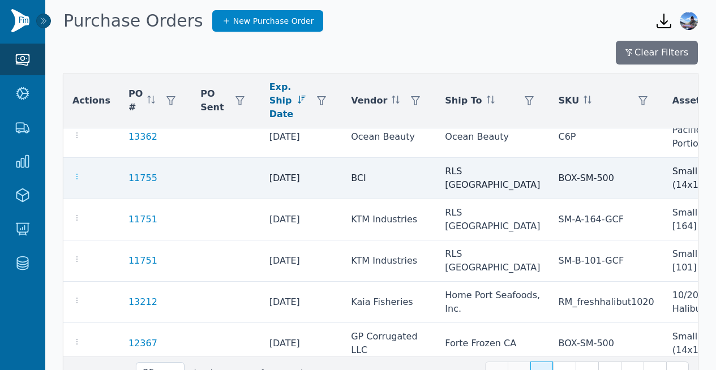
click at [76, 181] on icon "button" at bounding box center [76, 176] width 9 height 9
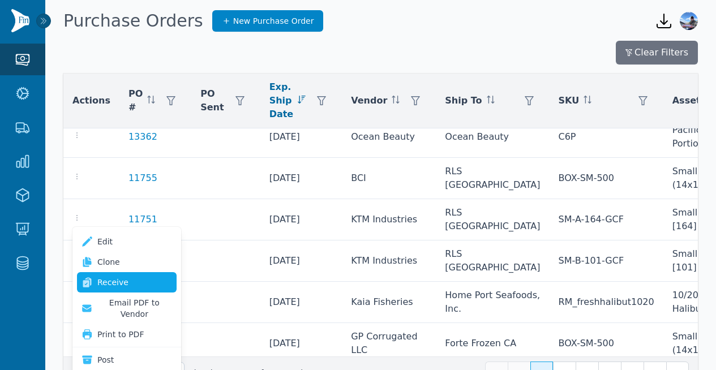
click at [117, 276] on link "Receive" at bounding box center [127, 282] width 100 height 20
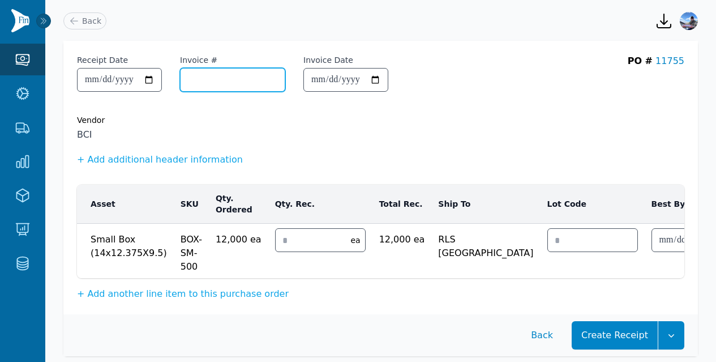
click at [227, 84] on input "Invoice #" at bounding box center [233, 80] width 104 height 23
paste input "*********"
type input "*********"
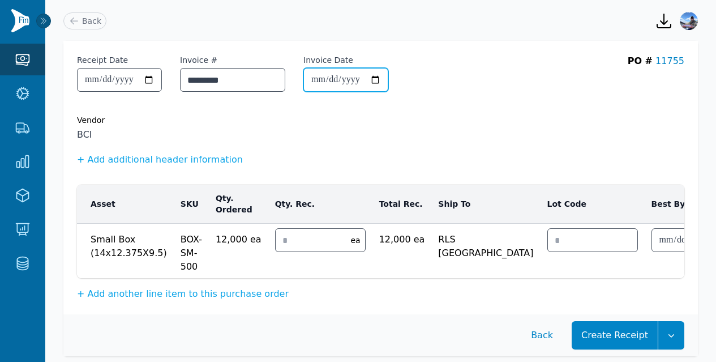
click at [333, 82] on input "Invoice Date" at bounding box center [346, 80] width 84 height 23
type input "**********"
click at [291, 244] on input "number" at bounding box center [310, 240] width 69 height 23
type input "**"
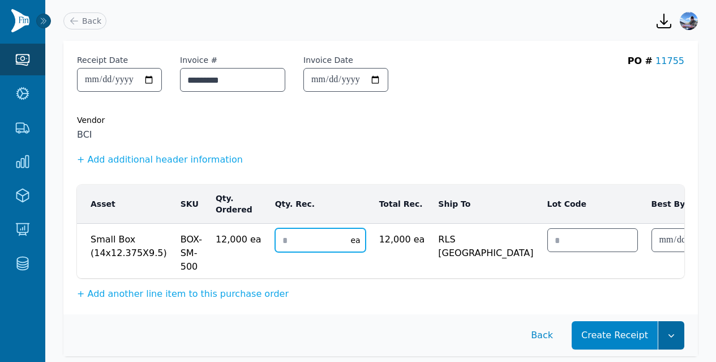
type input "*"
click at [673, 335] on button "button" at bounding box center [672, 335] width 26 height 28
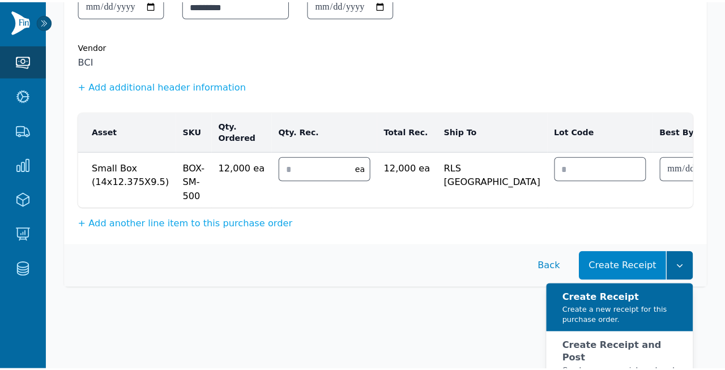
scroll to position [76, 0]
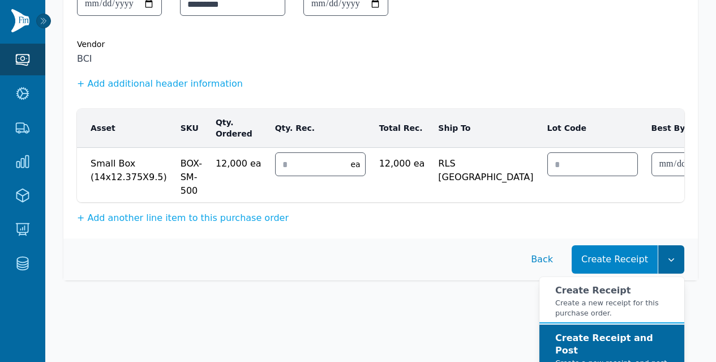
click at [637, 345] on strong "Create Receipt and Post" at bounding box center [605, 343] width 98 height 23
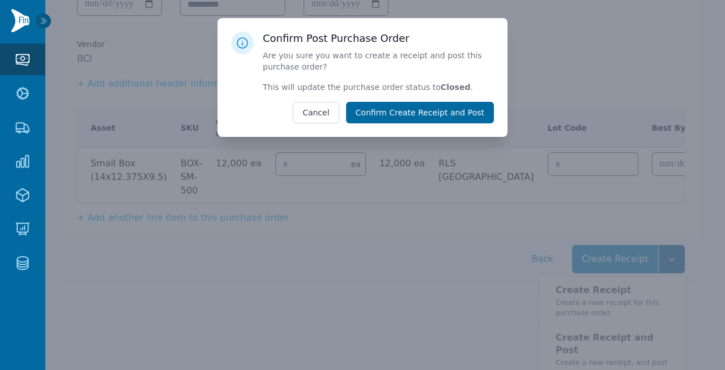
click at [445, 110] on button "Confirm Create Receipt and Post" at bounding box center [420, 113] width 148 height 22
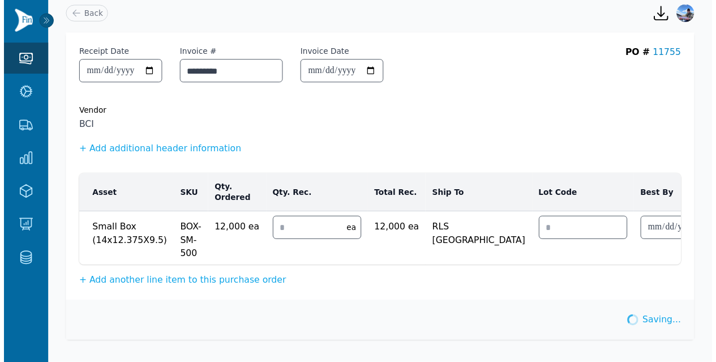
scroll to position [16, 0]
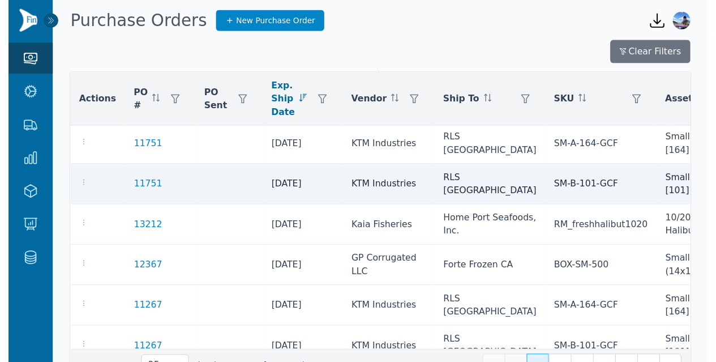
scroll to position [834, 0]
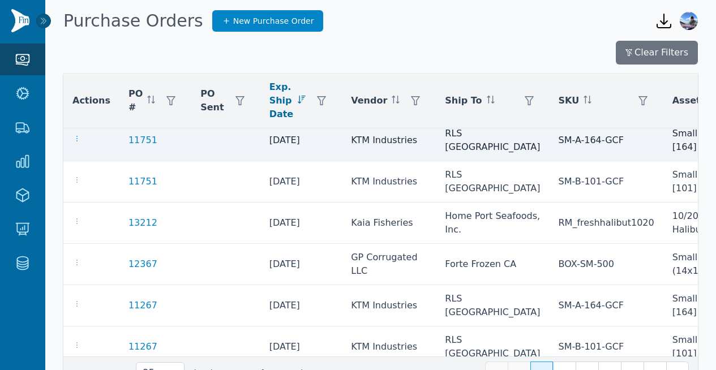
click at [76, 143] on icon "button" at bounding box center [76, 138] width 9 height 9
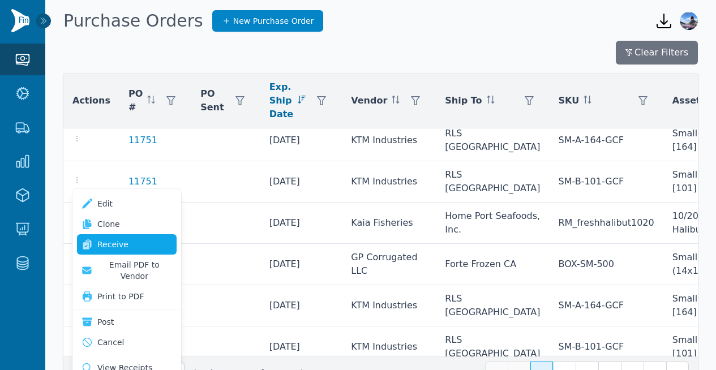
click at [127, 244] on link "Receive" at bounding box center [127, 244] width 100 height 20
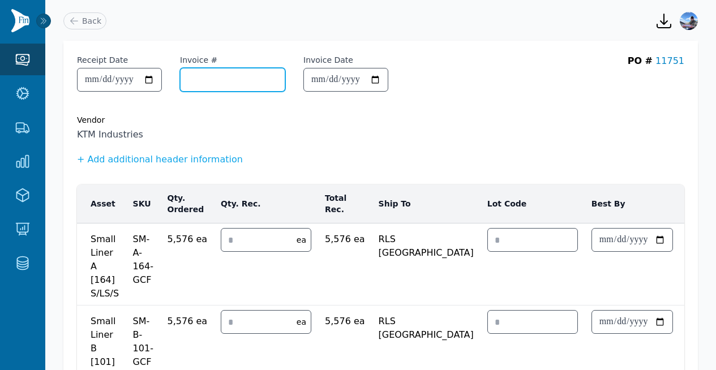
click at [218, 77] on input "Invoice #" at bounding box center [233, 80] width 104 height 23
paste input "**********"
type input "**********"
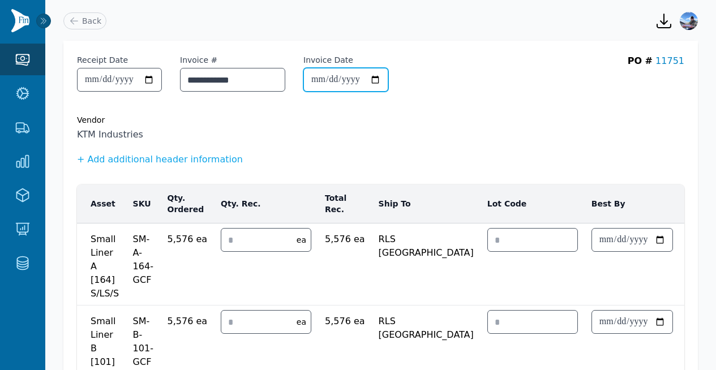
click at [329, 79] on input "Invoice Date" at bounding box center [346, 80] width 84 height 23
type input "**********"
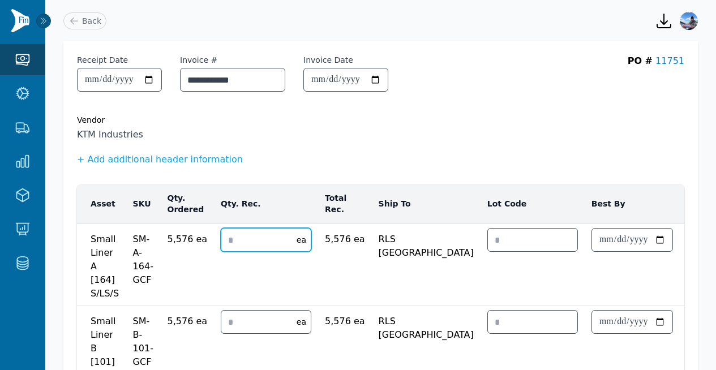
click at [250, 238] on input "number" at bounding box center [255, 240] width 69 height 23
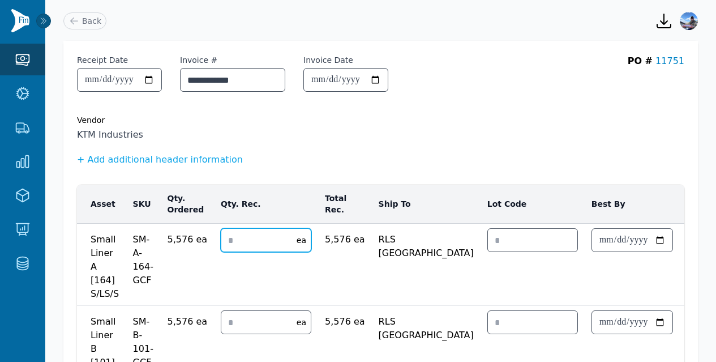
type input "*"
click at [227, 320] on input "number" at bounding box center [255, 322] width 69 height 23
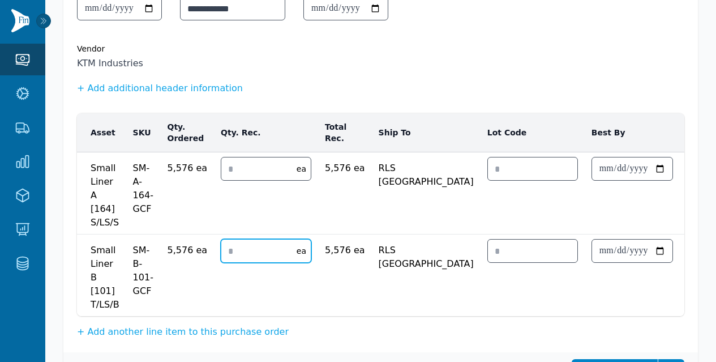
scroll to position [135, 0]
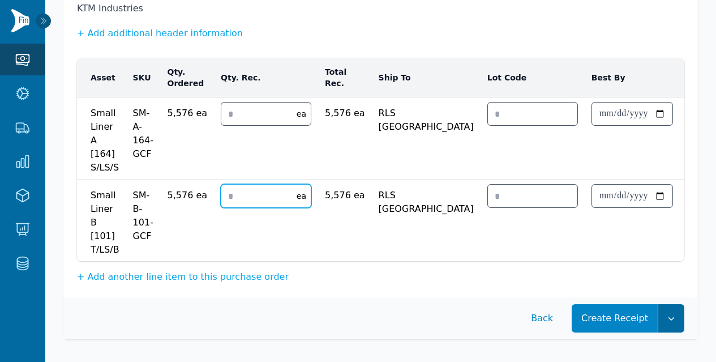
type input "*"
click at [669, 315] on icon "button" at bounding box center [671, 318] width 11 height 11
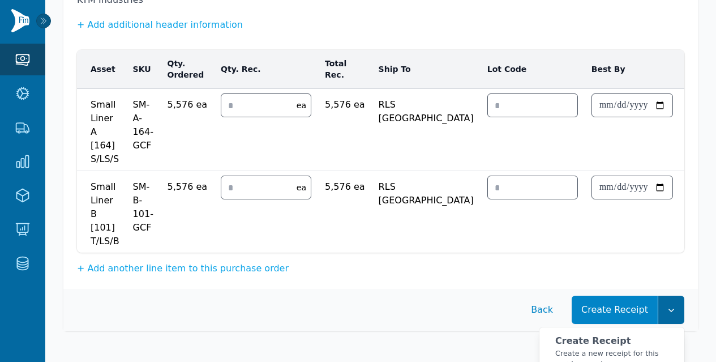
scroll to position [204, 0]
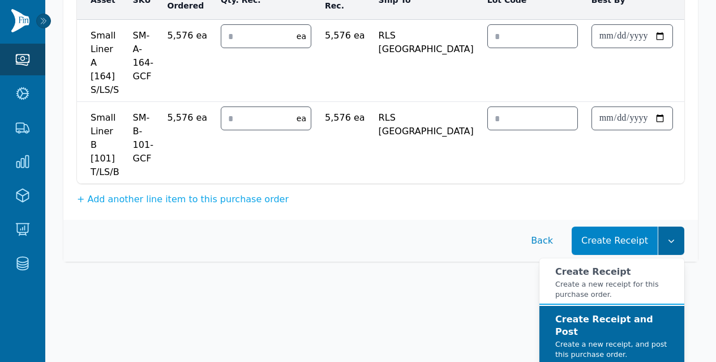
click at [624, 332] on strong "Create Receipt and Post" at bounding box center [605, 325] width 98 height 23
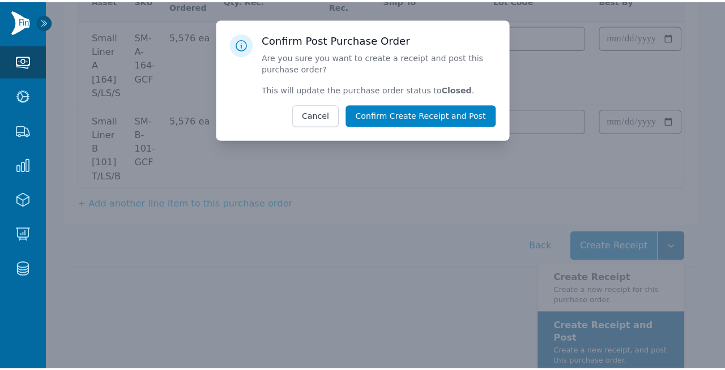
scroll to position [195, 0]
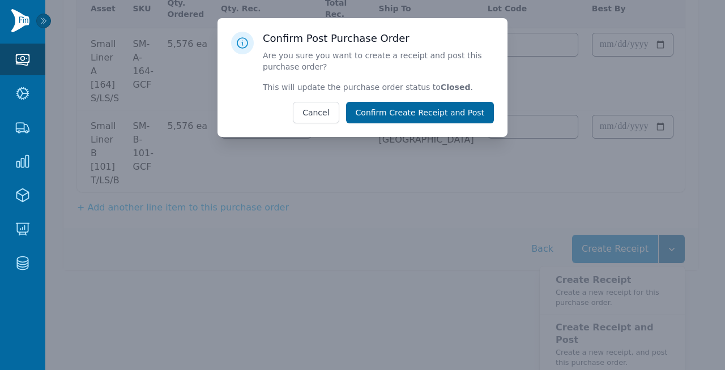
click at [451, 116] on button "Confirm Create Receipt and Post" at bounding box center [420, 113] width 148 height 22
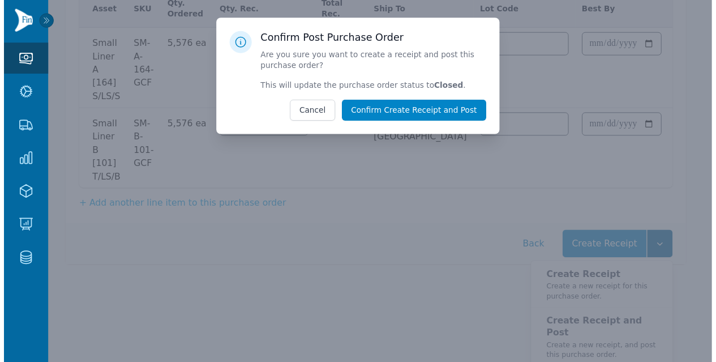
scroll to position [125, 0]
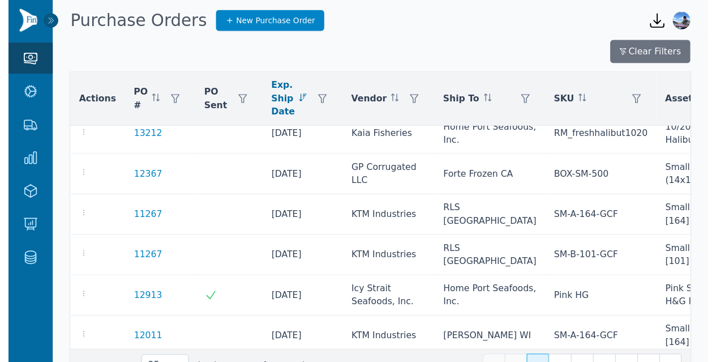
scroll to position [839, 0]
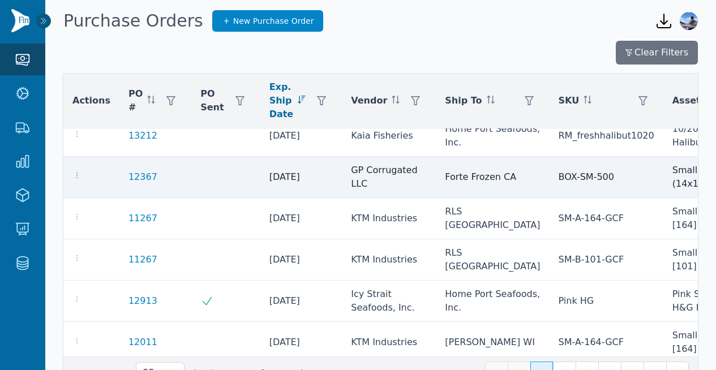
click at [78, 180] on icon "button" at bounding box center [76, 175] width 9 height 9
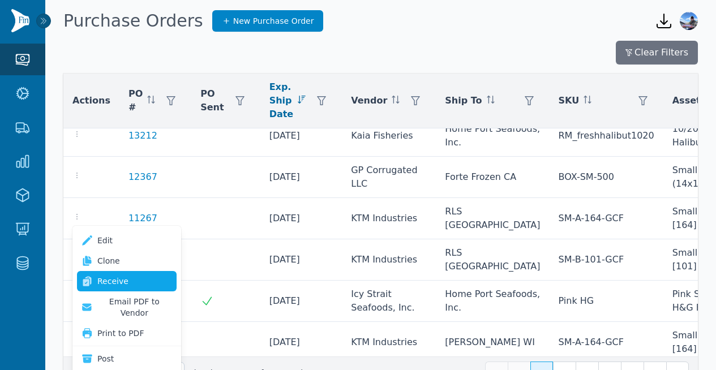
click at [113, 279] on link "Receive" at bounding box center [127, 281] width 100 height 20
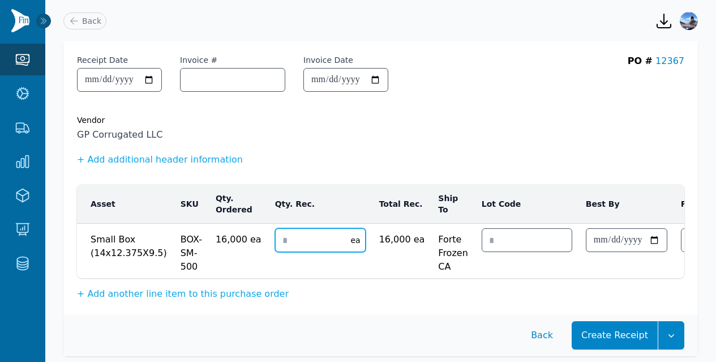
click at [287, 234] on input "number" at bounding box center [310, 240] width 69 height 23
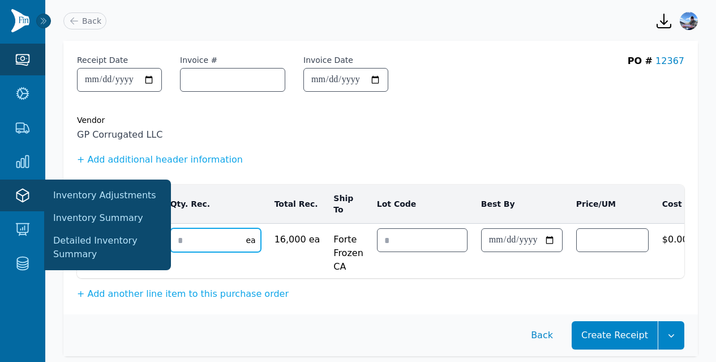
type input "*"
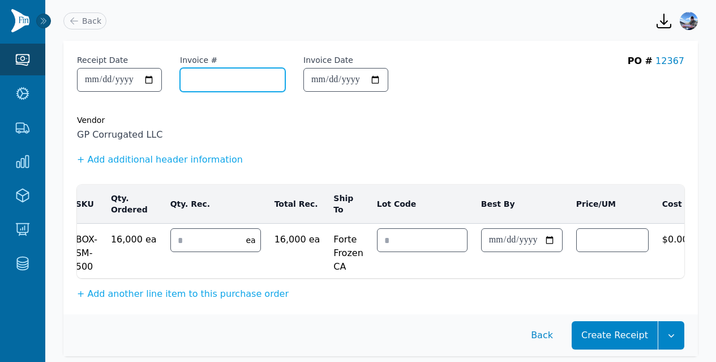
click at [226, 81] on input "Invoice #" at bounding box center [233, 80] width 104 height 23
paste input "**********"
type input "**********"
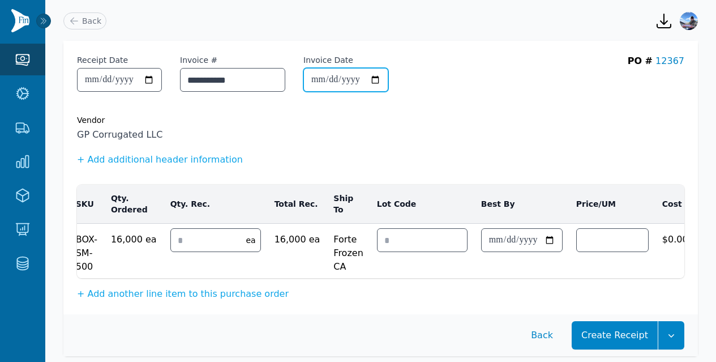
click at [333, 84] on input "Invoice Date" at bounding box center [346, 80] width 84 height 23
type input "**********"
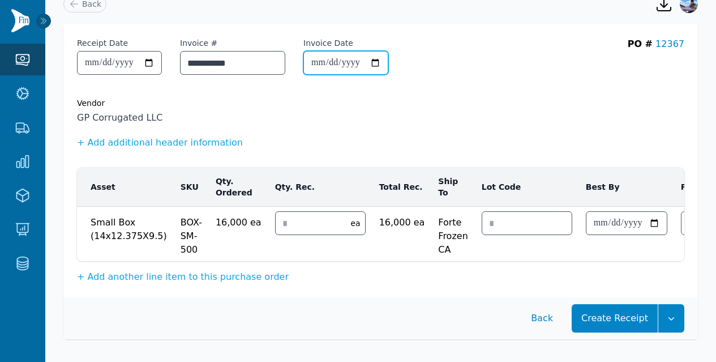
scroll to position [25, 1]
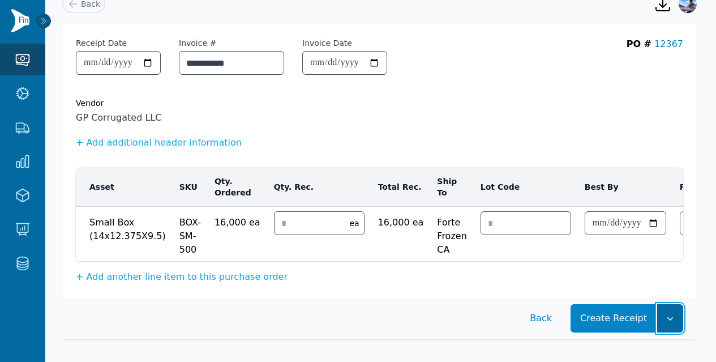
click at [668, 317] on icon "button" at bounding box center [670, 318] width 11 height 11
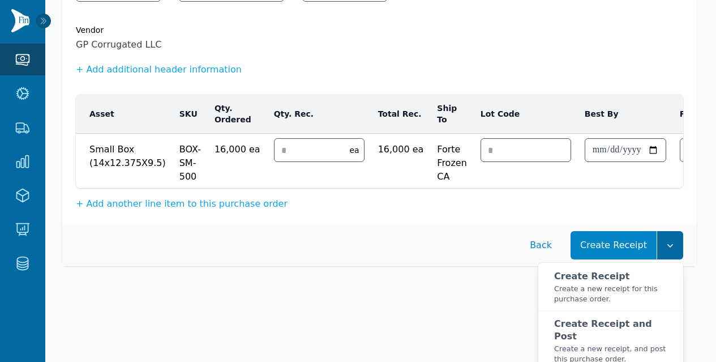
scroll to position [95, 1]
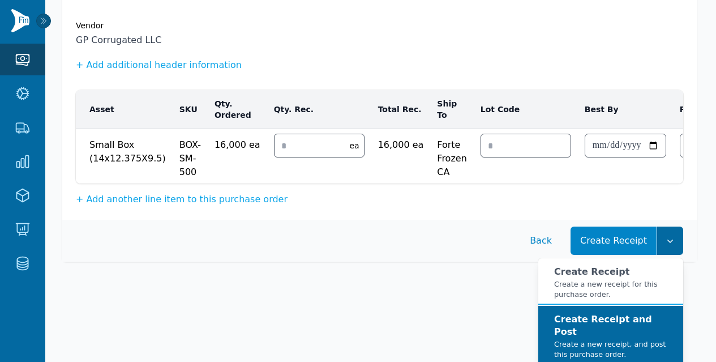
click at [667, 339] on small "Create a new receipt, and post this purchase order." at bounding box center [614, 349] width 120 height 20
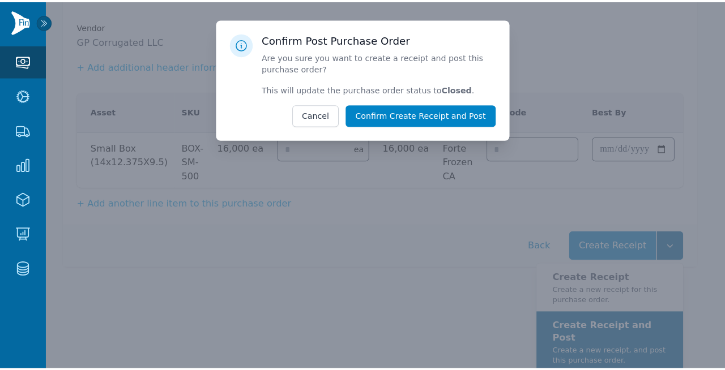
scroll to position [86, 1]
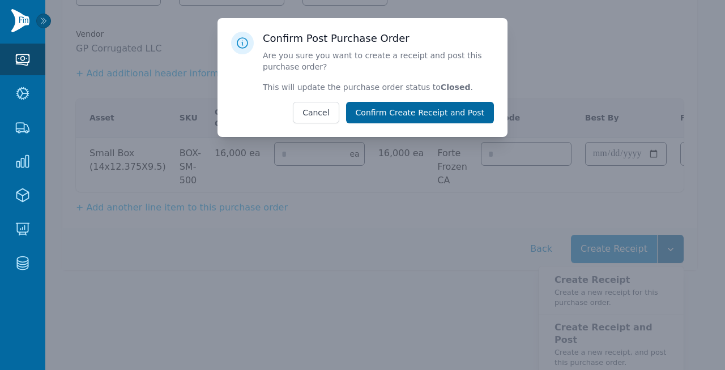
click at [472, 117] on button "Confirm Create Receipt and Post" at bounding box center [420, 113] width 148 height 22
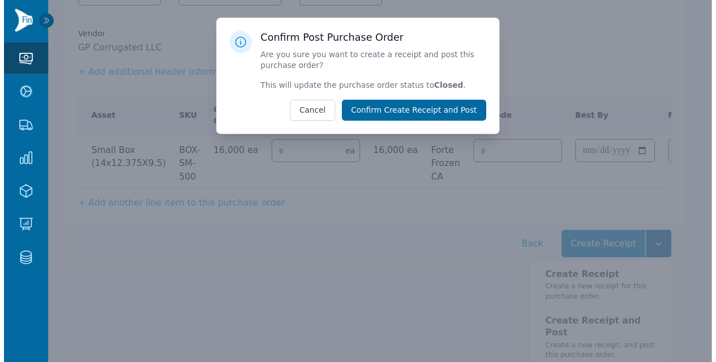
scroll to position [16, 1]
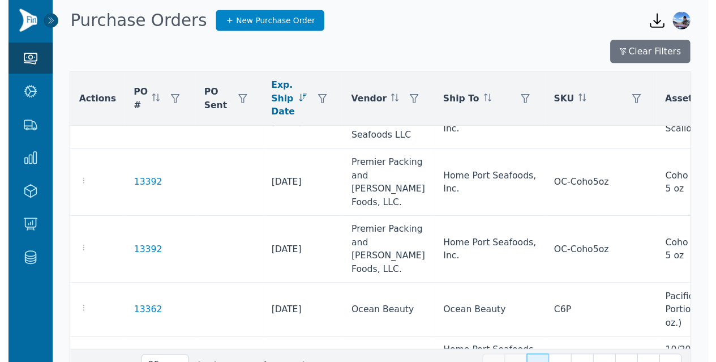
scroll to position [857, 0]
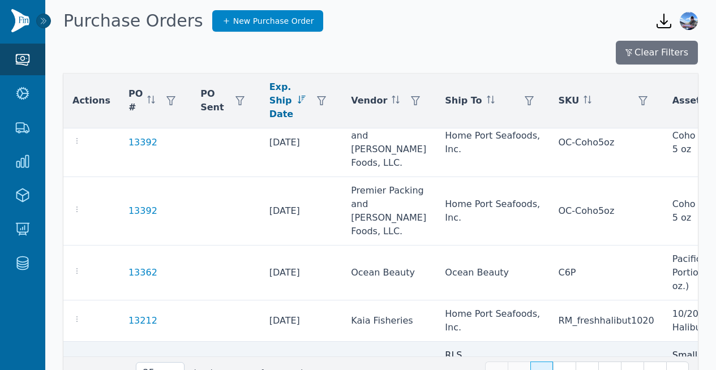
click at [76, 358] on icon "button" at bounding box center [76, 361] width 1 height 6
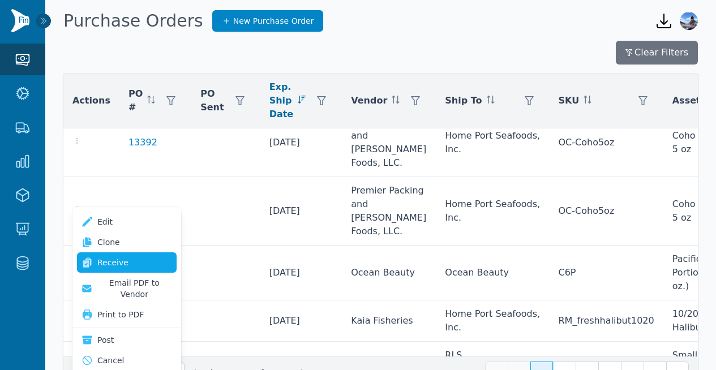
click at [131, 260] on link "Receive" at bounding box center [127, 263] width 100 height 20
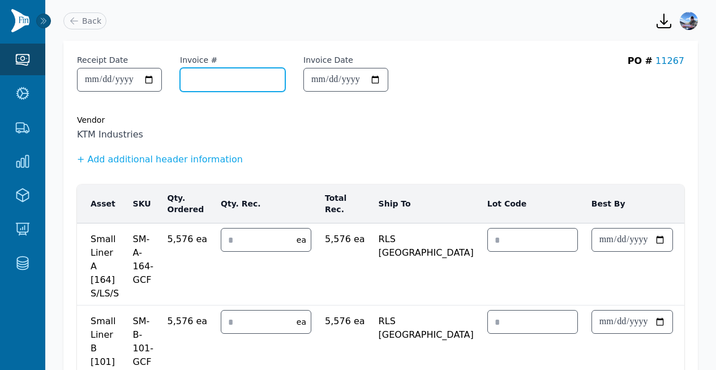
click at [237, 83] on input "Invoice #" at bounding box center [233, 80] width 104 height 23
paste input "**********"
type input "**********"
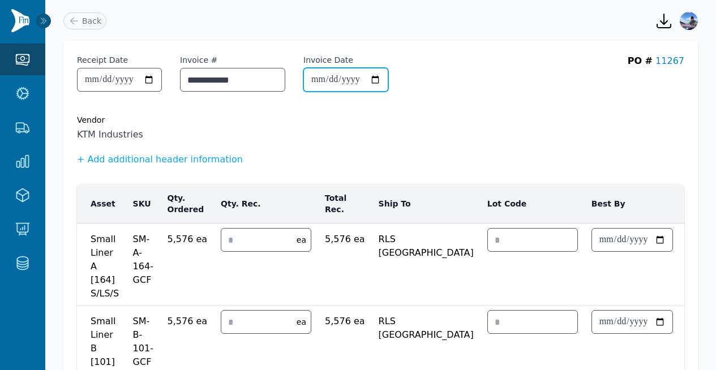
click at [341, 84] on input "Invoice Date" at bounding box center [346, 80] width 84 height 23
type input "**********"
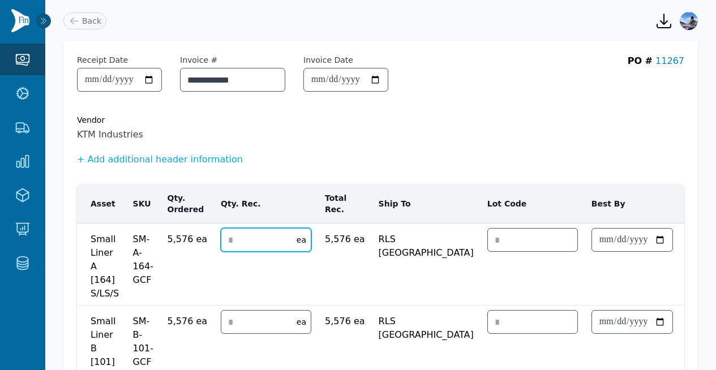
click at [255, 244] on input "number" at bounding box center [255, 240] width 69 height 23
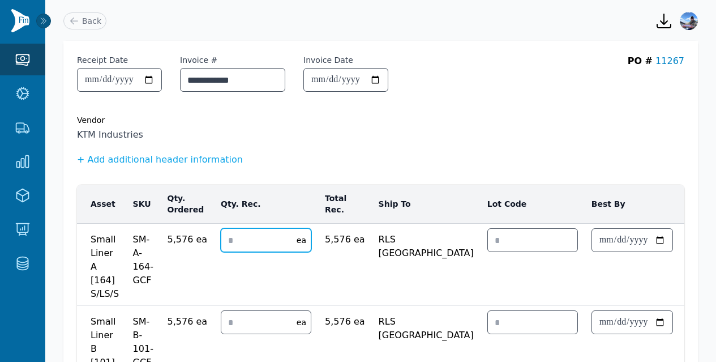
type input "*"
click at [241, 321] on input "number" at bounding box center [255, 322] width 69 height 23
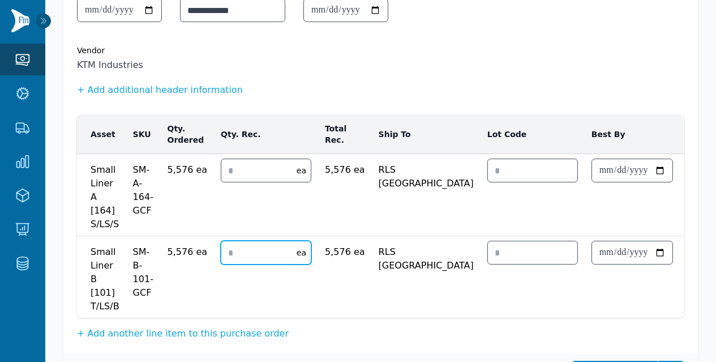
scroll to position [135, 0]
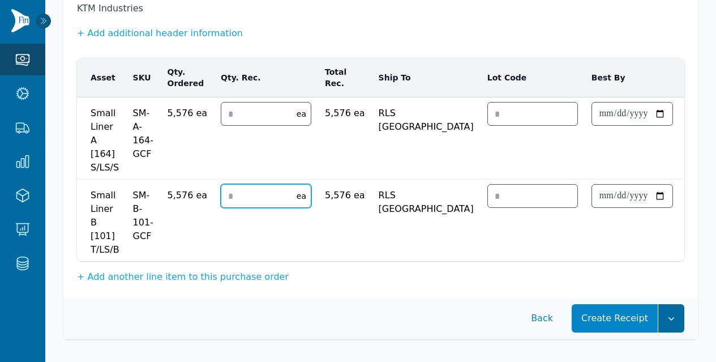
type input "*"
click at [678, 318] on button "button" at bounding box center [672, 318] width 26 height 28
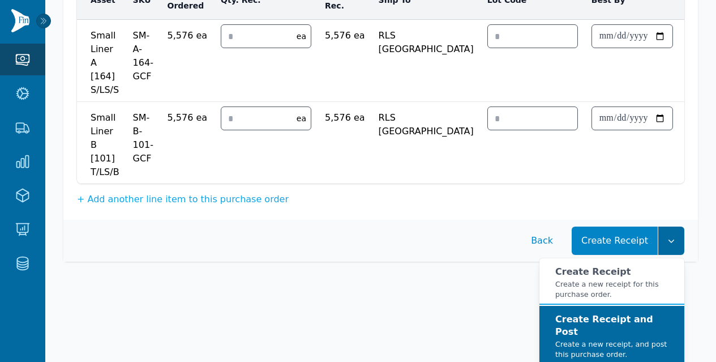
click at [634, 342] on small "Create a new receipt, and post this purchase order." at bounding box center [616, 349] width 120 height 20
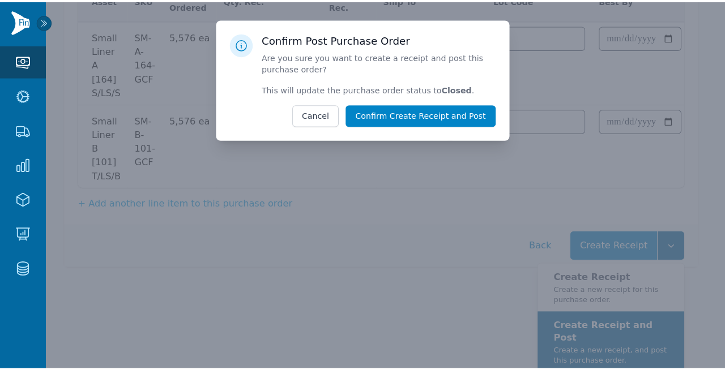
scroll to position [195, 0]
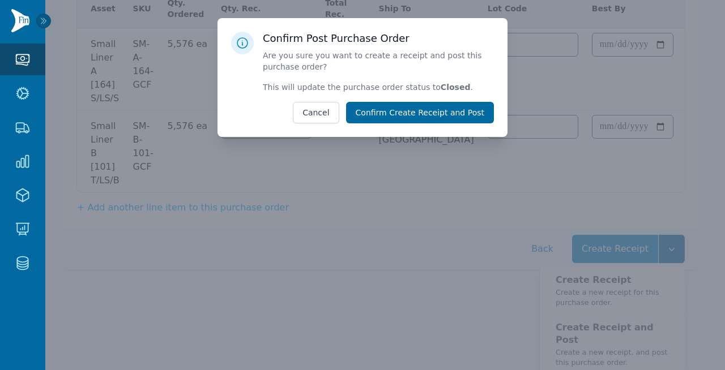
click at [437, 108] on button "Confirm Create Receipt and Post" at bounding box center [420, 113] width 148 height 22
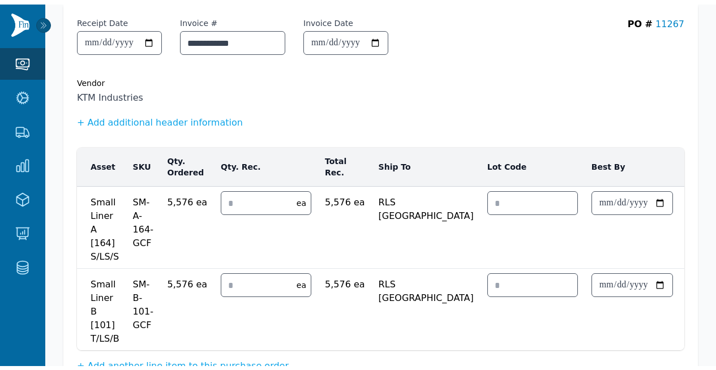
scroll to position [0, 0]
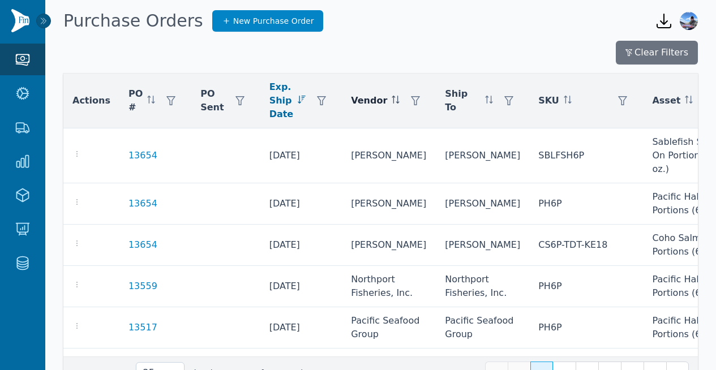
click at [392, 101] on icon at bounding box center [396, 100] width 8 height 8
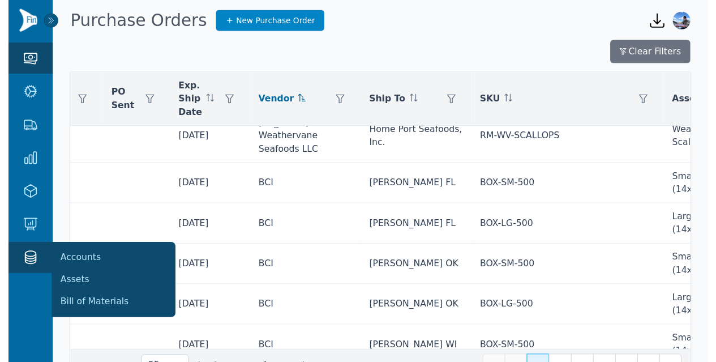
scroll to position [17, 0]
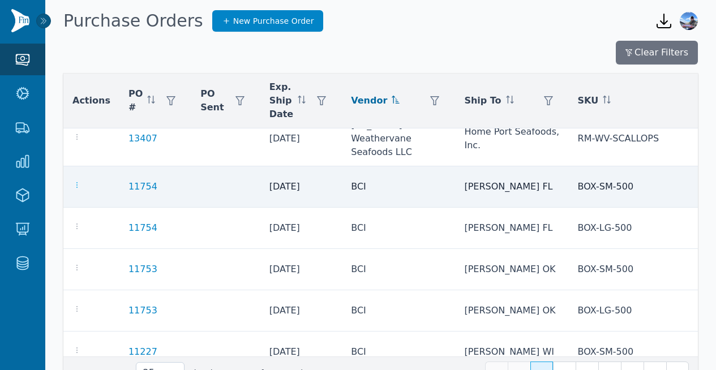
click at [76, 186] on icon "button" at bounding box center [76, 185] width 9 height 9
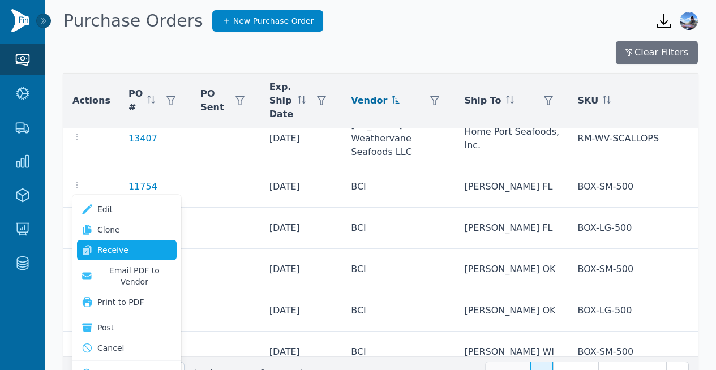
click at [117, 245] on link "Receive" at bounding box center [127, 250] width 100 height 20
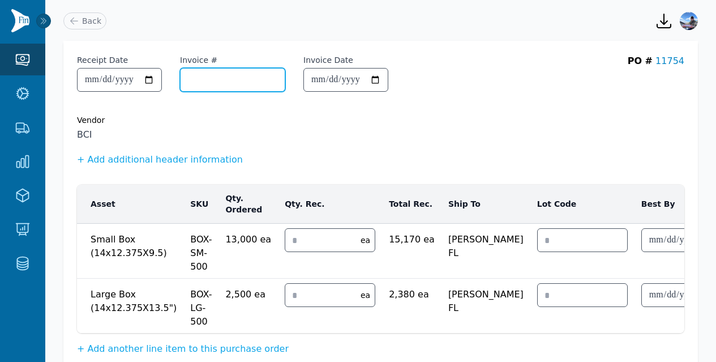
click at [237, 82] on input "Invoice #" at bounding box center [233, 80] width 104 height 23
paste input "*********"
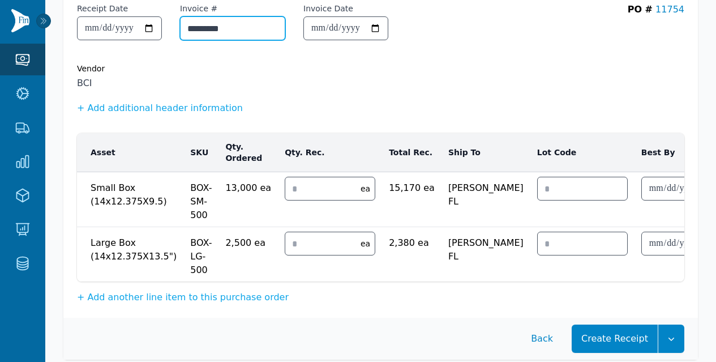
scroll to position [14, 0]
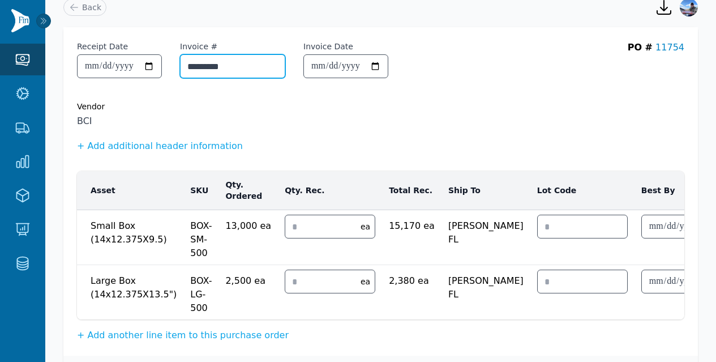
type input "*********"
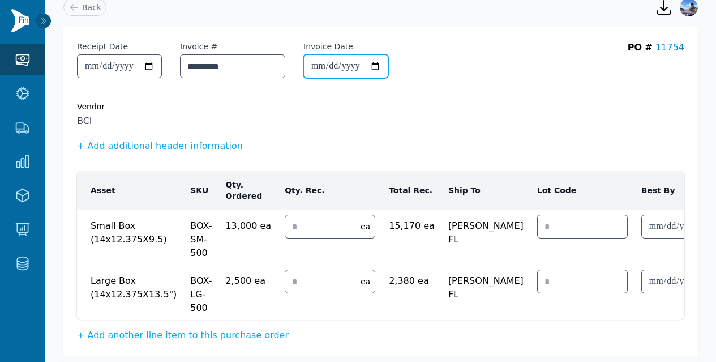
click at [374, 70] on input "Invoice Date" at bounding box center [346, 66] width 84 height 23
click at [339, 63] on input "Invoice Date" at bounding box center [346, 66] width 84 height 23
type input "**********"
click at [325, 111] on div "Vendor" at bounding box center [381, 106] width 608 height 11
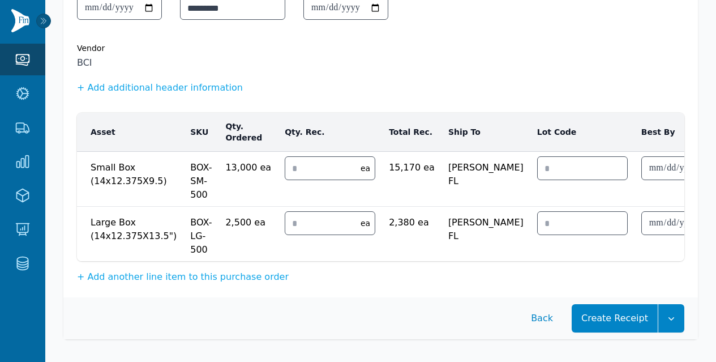
scroll to position [80, 0]
click at [675, 310] on button "button" at bounding box center [672, 318] width 26 height 28
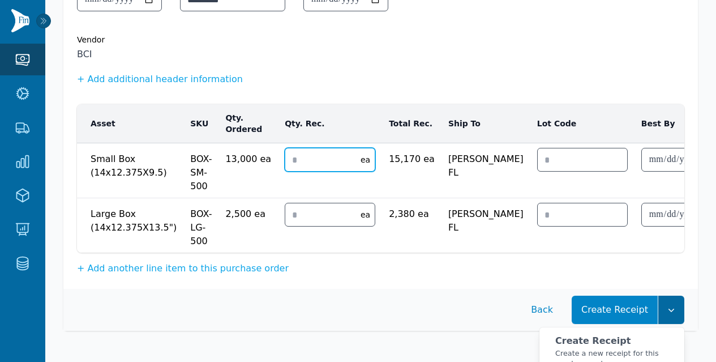
click at [303, 164] on input "number" at bounding box center [319, 159] width 69 height 23
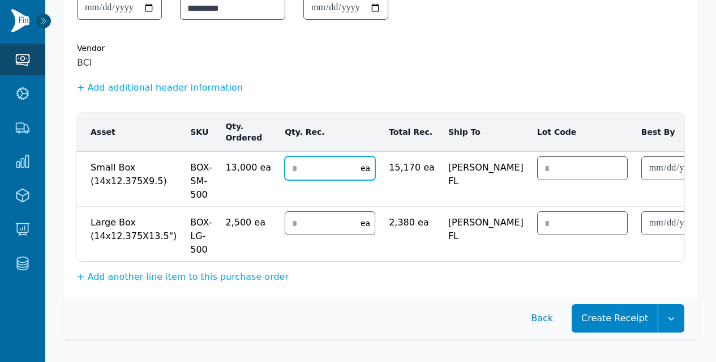
type input "*"
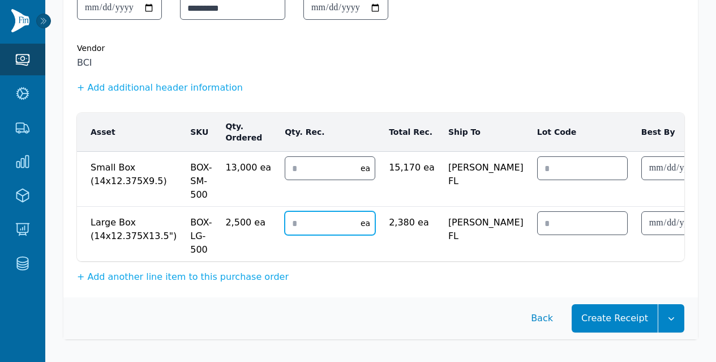
click at [297, 212] on input "number" at bounding box center [319, 223] width 69 height 23
type input "*"
click at [667, 319] on icon "button" at bounding box center [671, 318] width 11 height 11
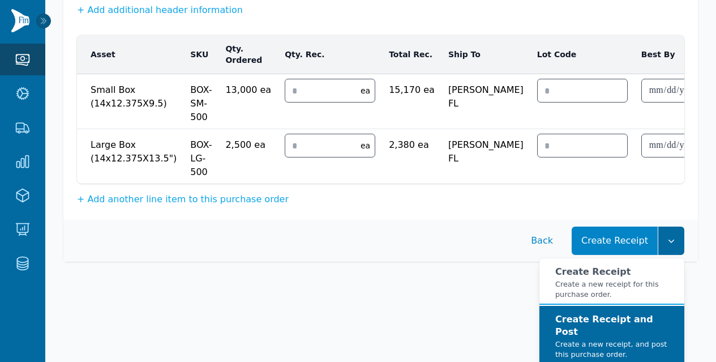
click at [642, 324] on strong "Create Receipt and Post" at bounding box center [605, 325] width 98 height 23
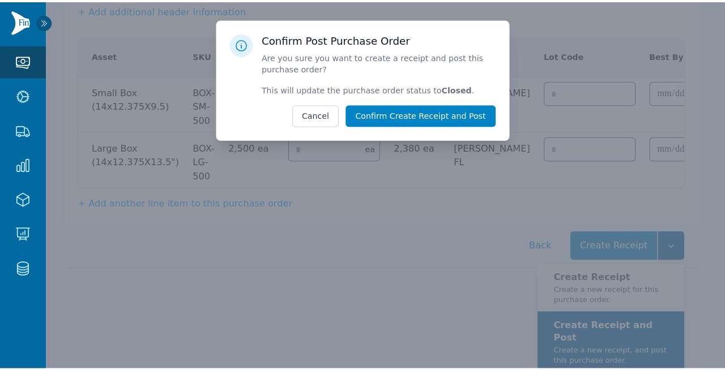
scroll to position [141, 0]
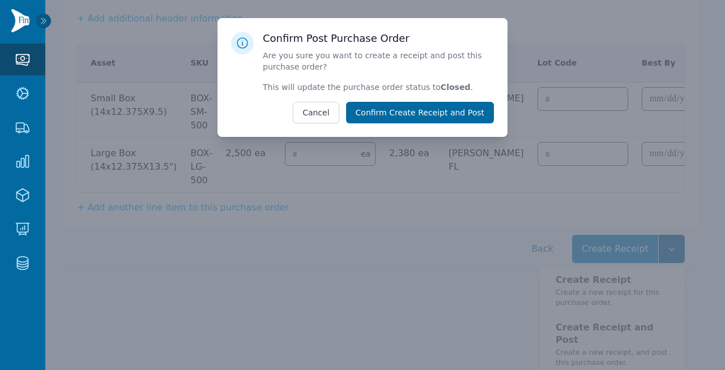
click at [460, 110] on button "Confirm Create Receipt and Post" at bounding box center [420, 113] width 148 height 22
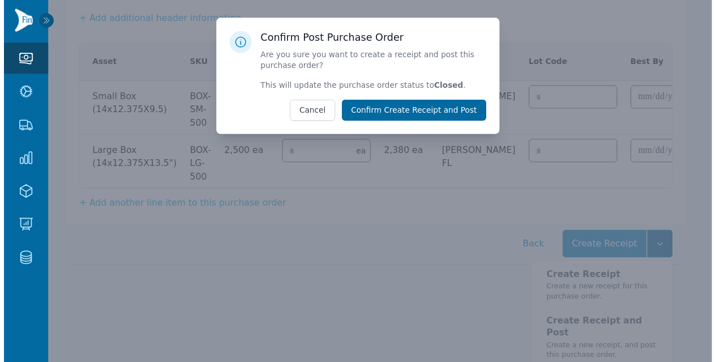
scroll to position [71, 0]
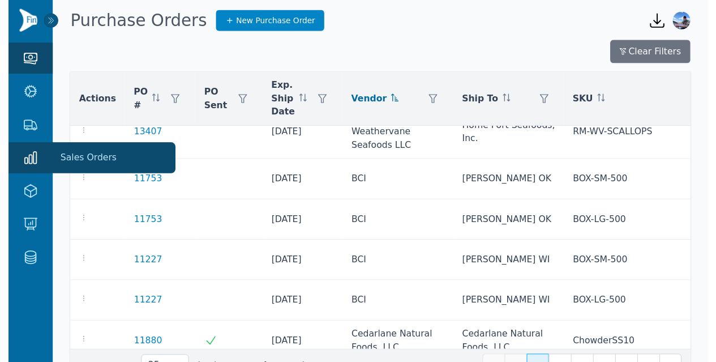
scroll to position [20, 0]
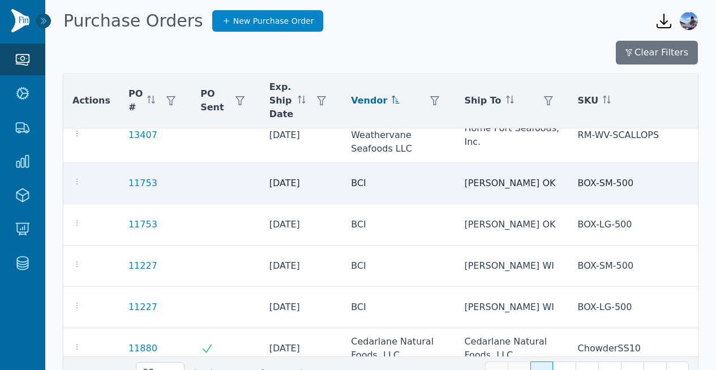
click at [82, 189] on div at bounding box center [91, 184] width 38 height 14
click at [80, 184] on icon "button" at bounding box center [76, 181] width 9 height 9
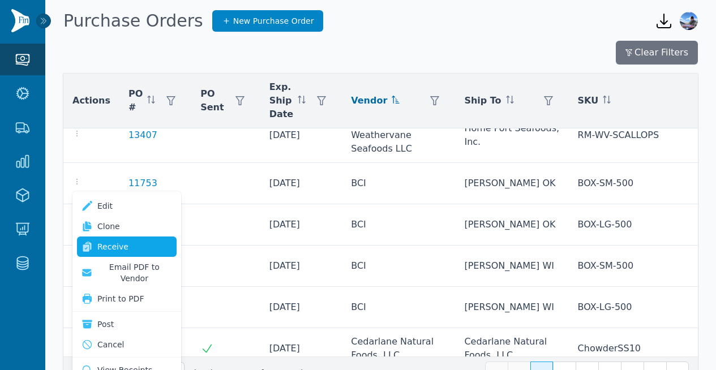
click at [151, 244] on link "Receive" at bounding box center [127, 247] width 100 height 20
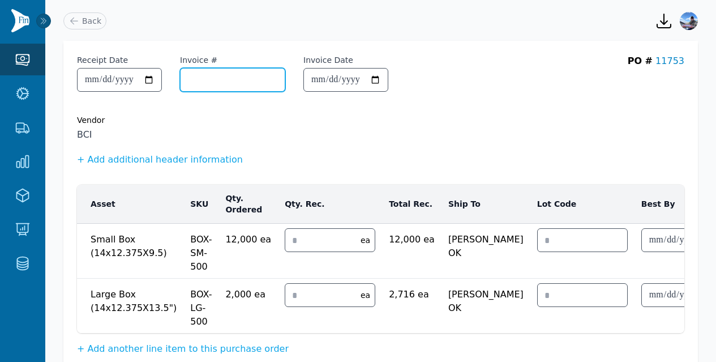
click at [215, 75] on input "Invoice #" at bounding box center [233, 80] width 104 height 23
paste input "*********"
type input "*********"
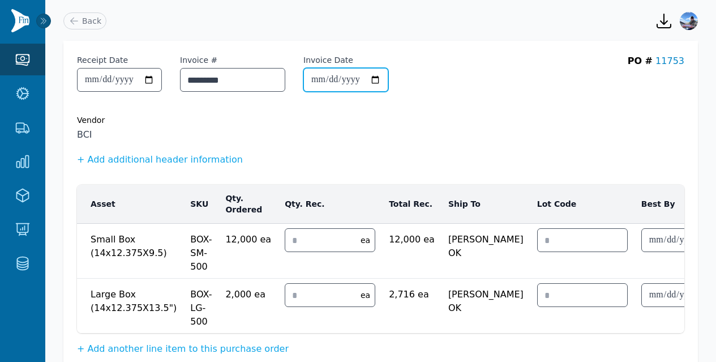
click at [334, 79] on input "Invoice Date" at bounding box center [346, 80] width 84 height 23
type input "**********"
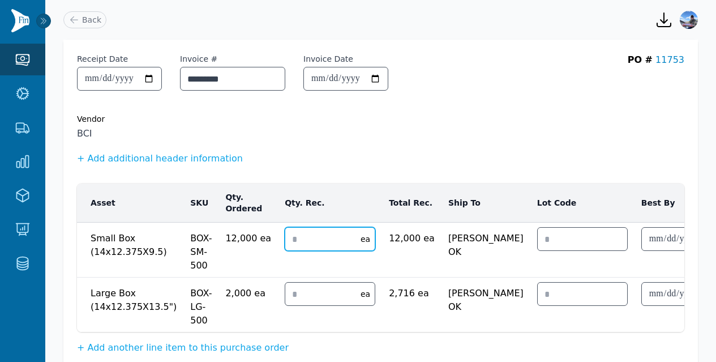
click at [285, 235] on input "number" at bounding box center [319, 239] width 69 height 23
type input "*"
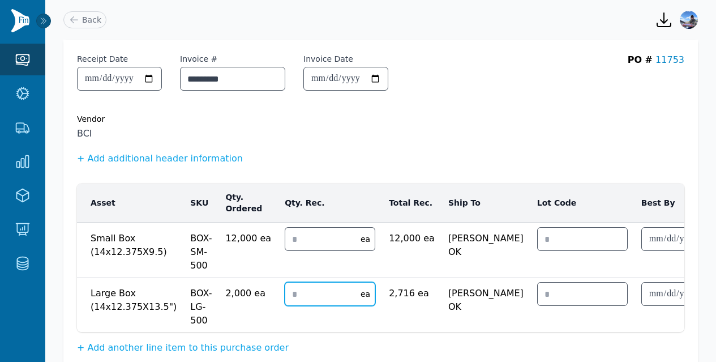
click at [296, 292] on input "number" at bounding box center [319, 294] width 69 height 23
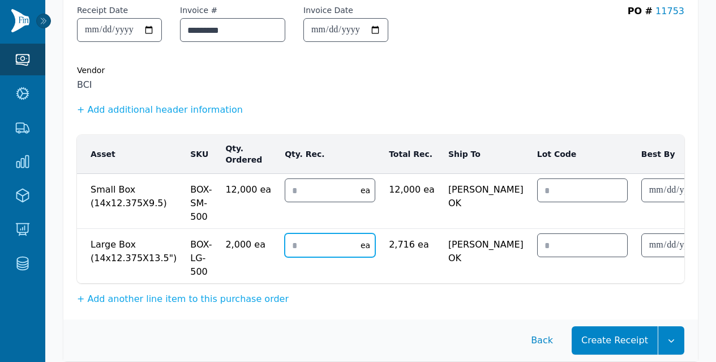
scroll to position [80, 0]
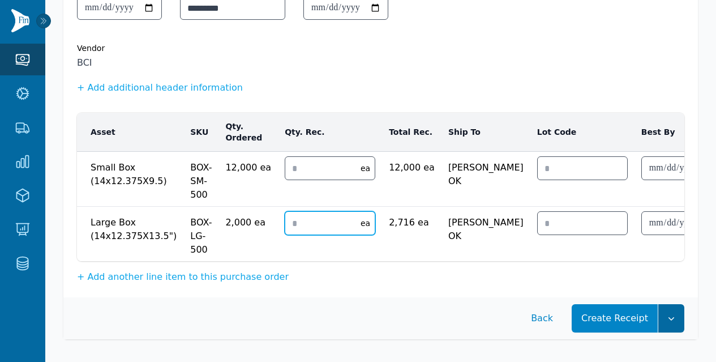
type input "*"
click at [675, 318] on icon "button" at bounding box center [671, 318] width 11 height 11
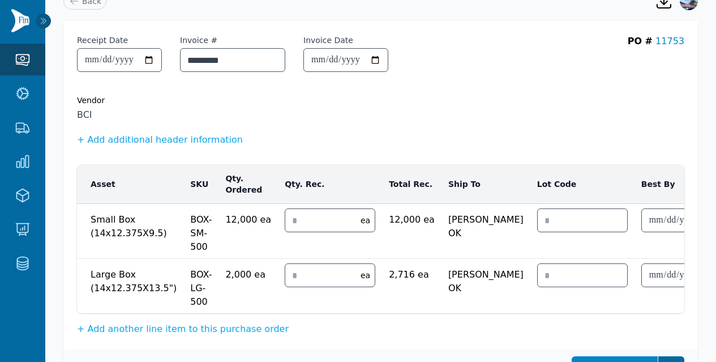
scroll to position [0, 0]
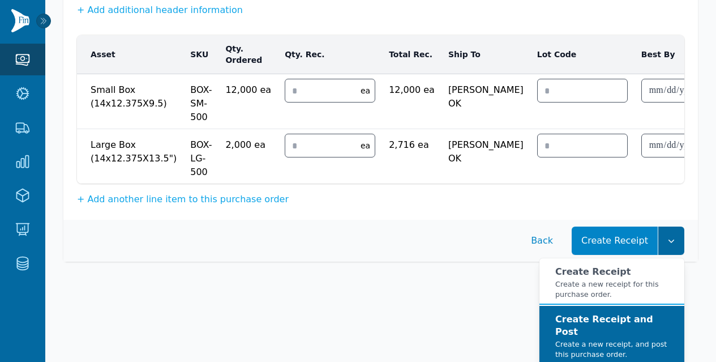
click at [618, 328] on strong "Create Receipt and Post" at bounding box center [605, 325] width 98 height 23
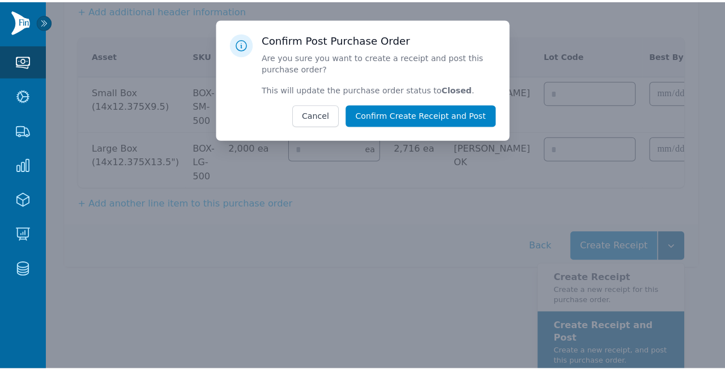
scroll to position [141, 0]
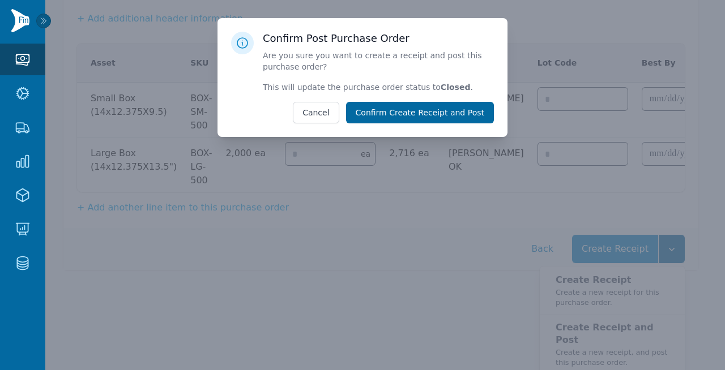
click at [457, 119] on button "Confirm Create Receipt and Post" at bounding box center [420, 113] width 148 height 22
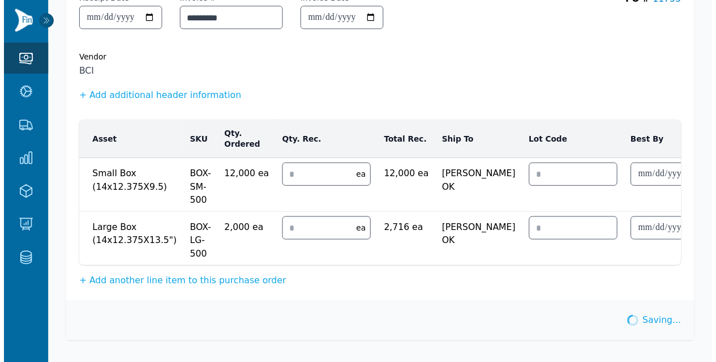
scroll to position [71, 0]
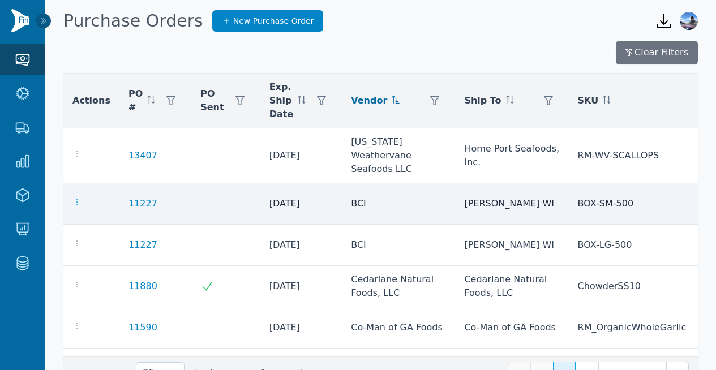
click at [74, 200] on icon "button" at bounding box center [76, 202] width 9 height 9
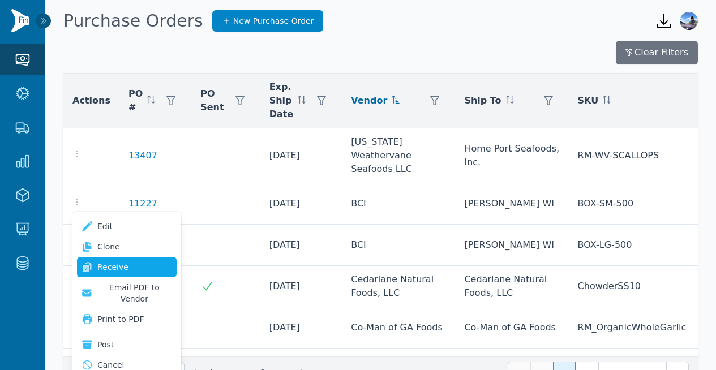
click at [128, 265] on link "Receive" at bounding box center [127, 267] width 100 height 20
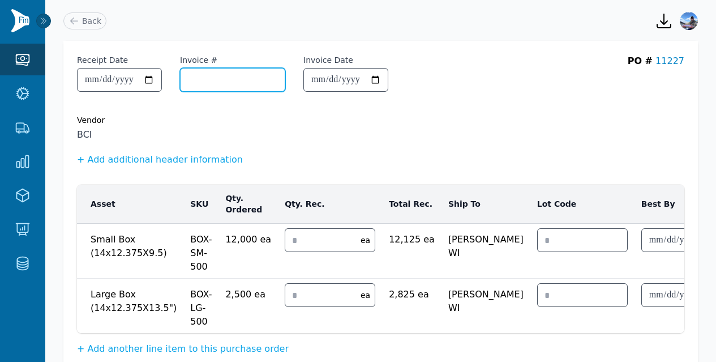
click at [230, 72] on input "Invoice #" at bounding box center [233, 80] width 104 height 23
paste input "*********"
type input "*********"
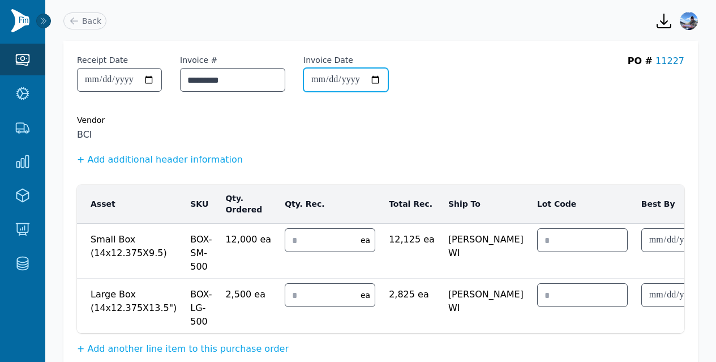
click at [336, 79] on input "Invoice Date" at bounding box center [346, 80] width 84 height 23
type input "**********"
click at [307, 244] on input "number" at bounding box center [319, 240] width 69 height 23
type input "*"
click at [310, 295] on input "number" at bounding box center [319, 295] width 69 height 23
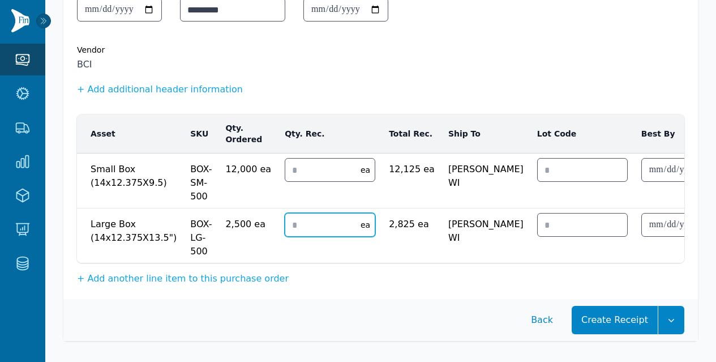
scroll to position [80, 0]
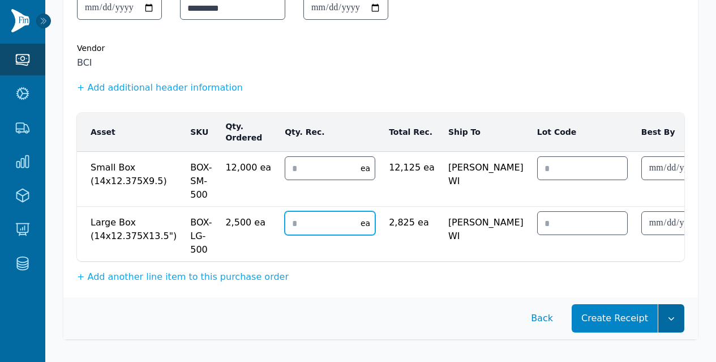
type input "*"
click at [672, 308] on button "button" at bounding box center [672, 318] width 26 height 28
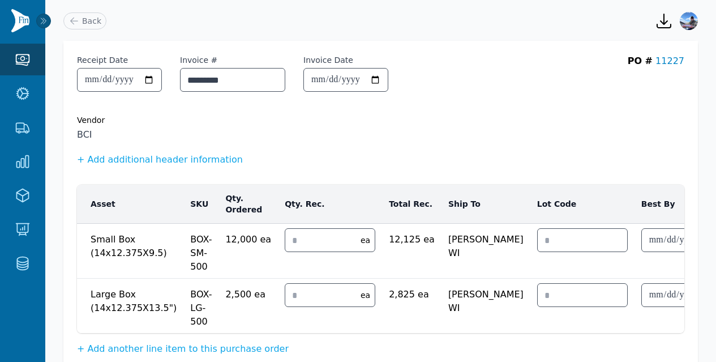
scroll to position [150, 0]
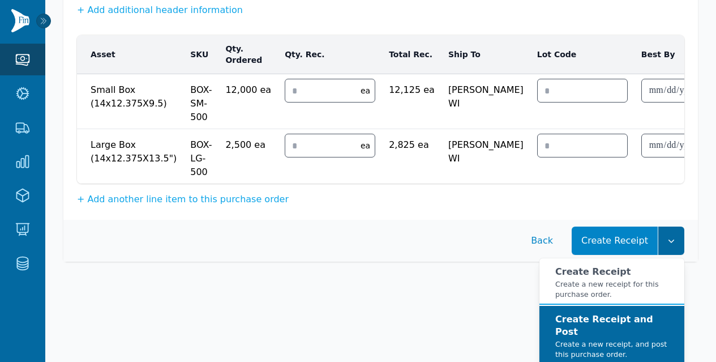
click at [632, 332] on strong "Create Receipt and Post" at bounding box center [605, 325] width 98 height 23
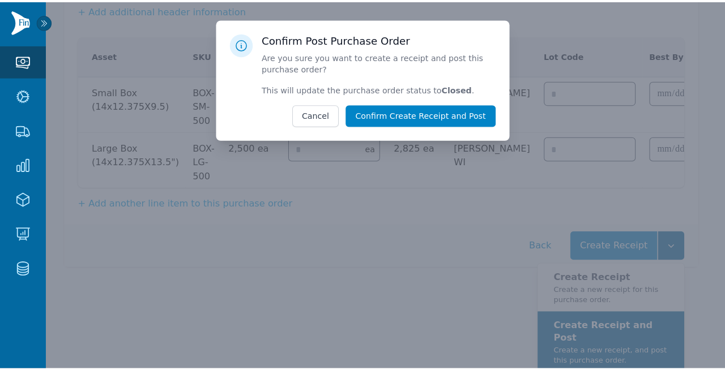
scroll to position [141, 0]
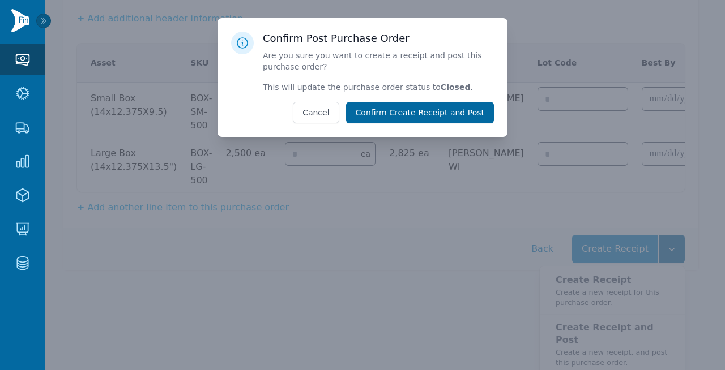
click at [451, 118] on button "Confirm Create Receipt and Post" at bounding box center [420, 113] width 148 height 22
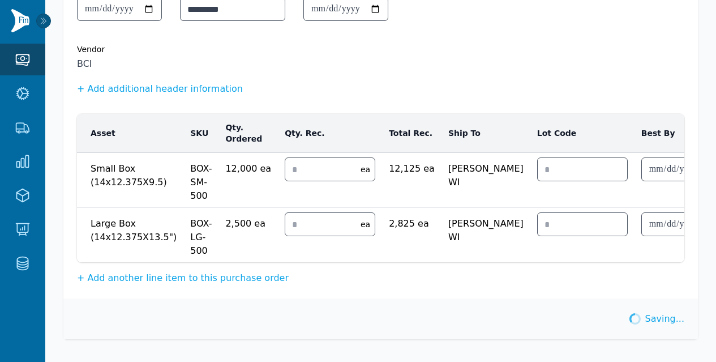
scroll to position [37, 0]
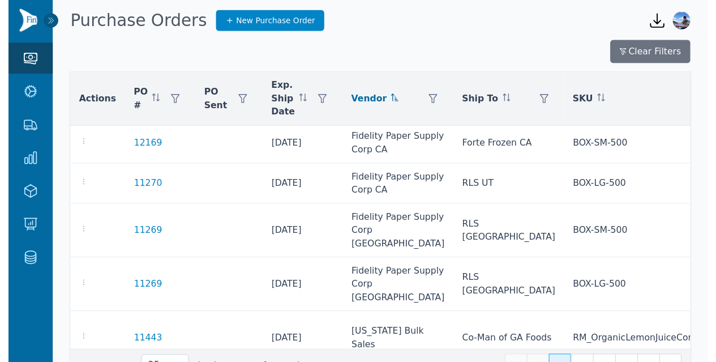
scroll to position [573, 0]
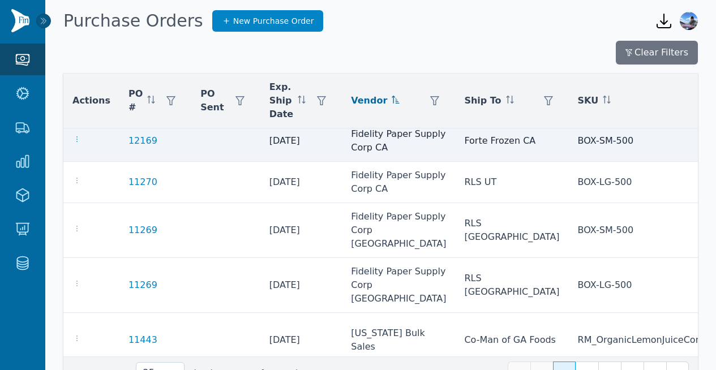
click at [77, 144] on icon "button" at bounding box center [76, 139] width 9 height 9
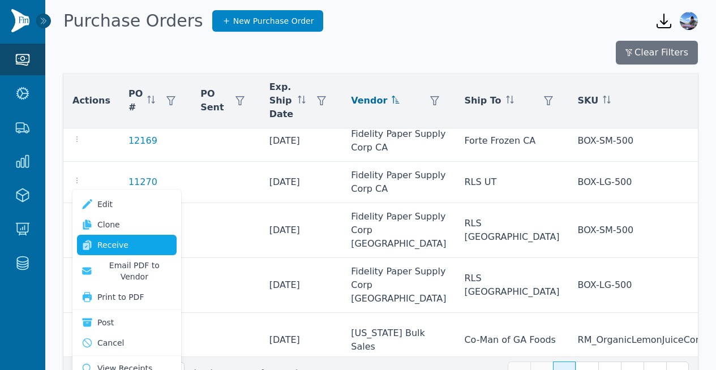
click at [114, 246] on link "Receive" at bounding box center [127, 245] width 100 height 20
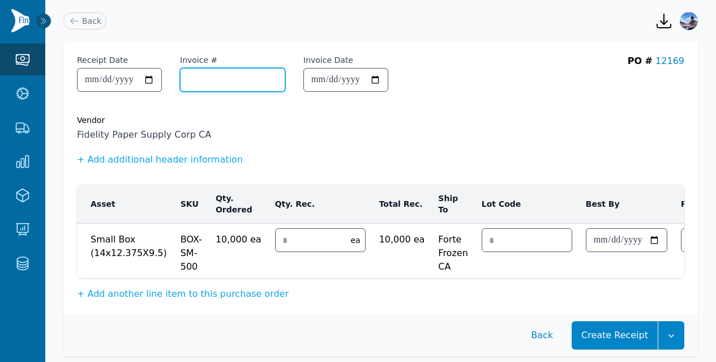
click at [221, 88] on input "Invoice #" at bounding box center [233, 80] width 104 height 23
paste input "******"
type input "******"
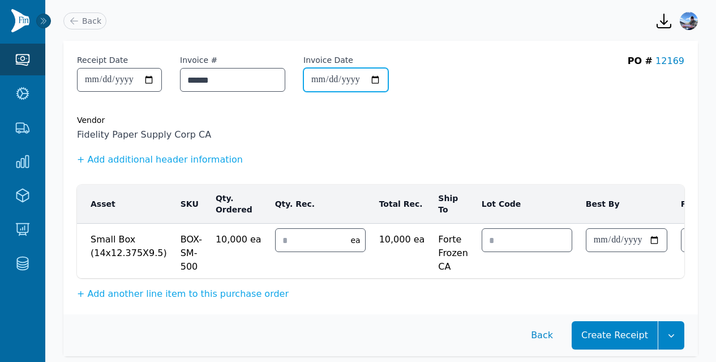
click at [340, 81] on input "Invoice Date" at bounding box center [346, 80] width 84 height 23
type input "**********"
click at [296, 242] on input "number" at bounding box center [310, 240] width 69 height 23
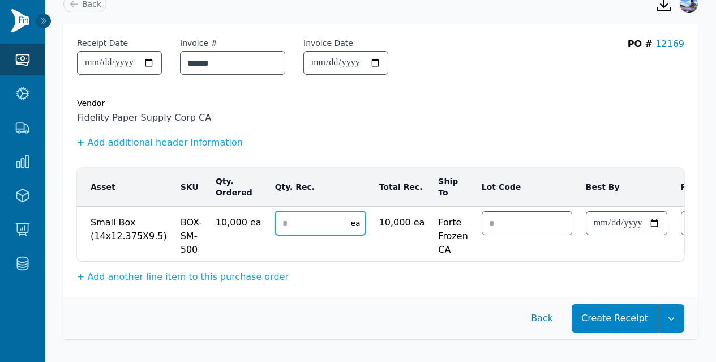
scroll to position [25, 0]
type input "*"
click at [672, 314] on icon "button" at bounding box center [671, 318] width 11 height 11
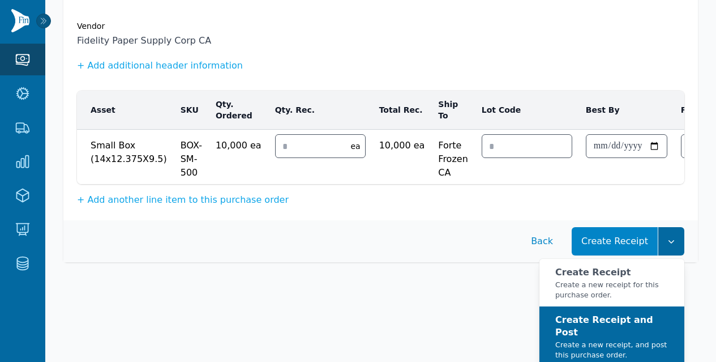
scroll to position [95, 0]
click at [599, 321] on button "Create Receipt and Post Create a new receipt, and post this purchase order." at bounding box center [612, 336] width 145 height 60
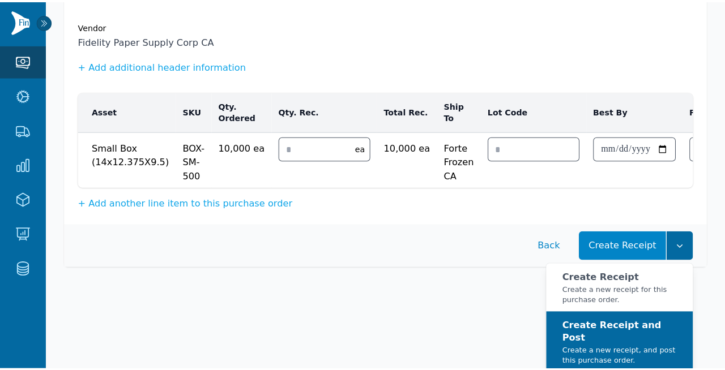
scroll to position [86, 0]
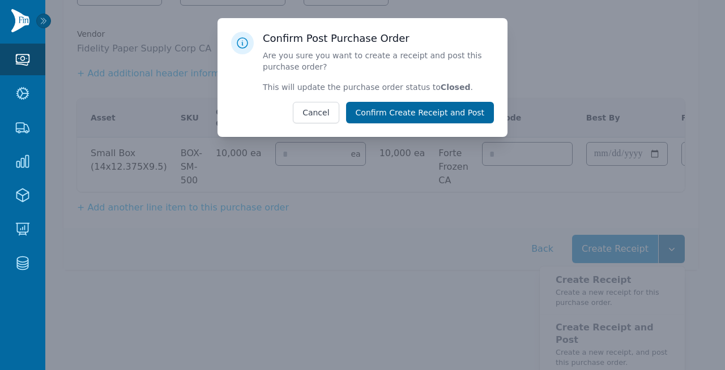
click at [452, 112] on button "Confirm Create Receipt and Post" at bounding box center [420, 113] width 148 height 22
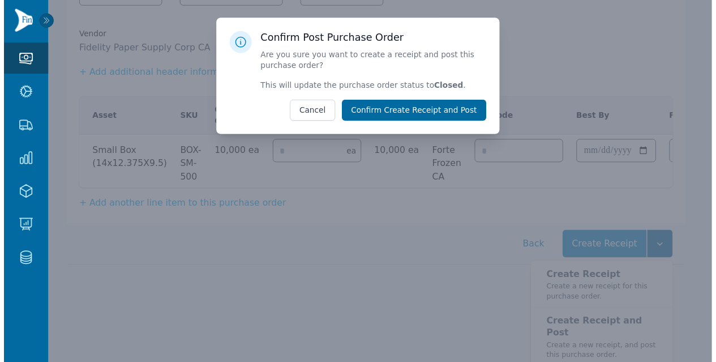
scroll to position [16, 0]
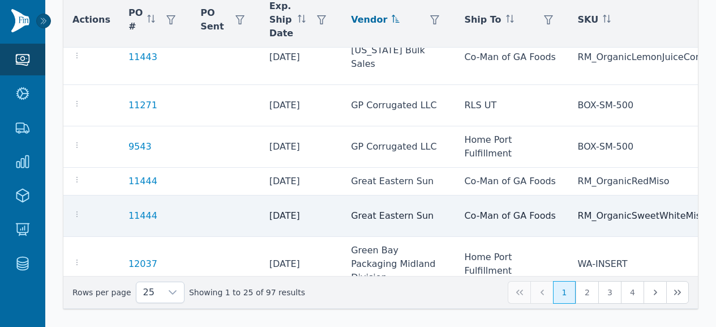
scroll to position [735, 0]
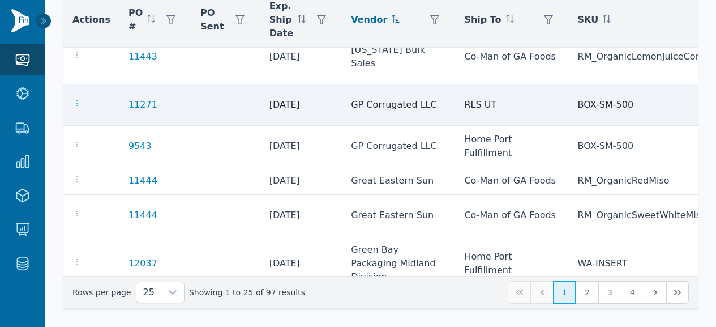
click at [76, 106] on icon "button" at bounding box center [76, 103] width 1 height 6
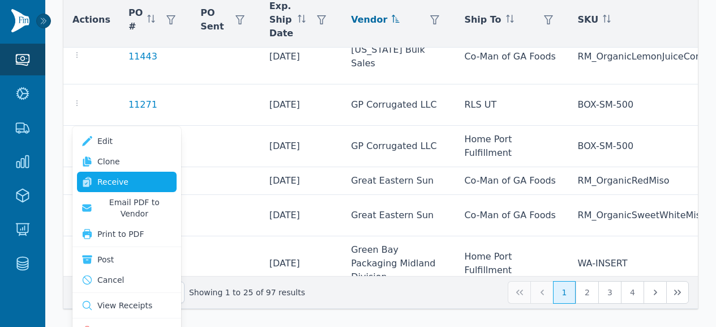
click at [126, 176] on link "Receive" at bounding box center [127, 182] width 100 height 20
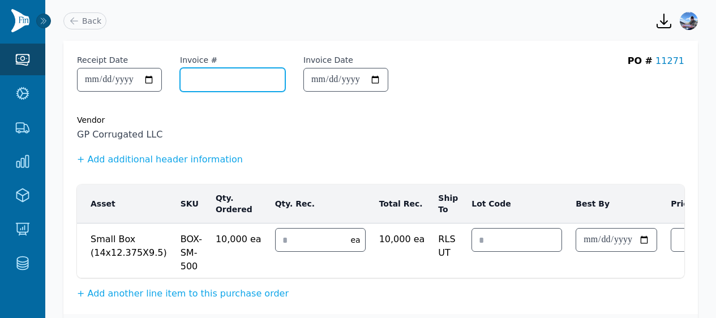
click at [225, 80] on input "Invoice #" at bounding box center [233, 80] width 104 height 23
paste input "**********"
type input "**********"
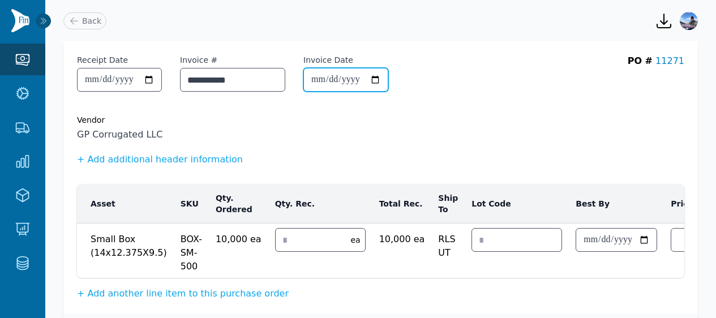
click at [388, 84] on input "Invoice Date" at bounding box center [346, 80] width 84 height 23
click at [388, 80] on div at bounding box center [388, 80] width 0 height 0
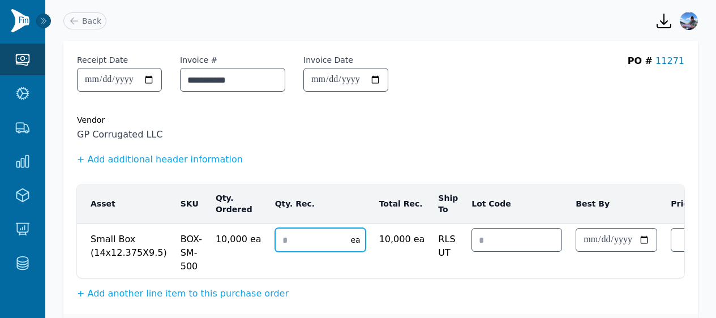
click at [276, 242] on input "number" at bounding box center [310, 240] width 69 height 23
type input "*"
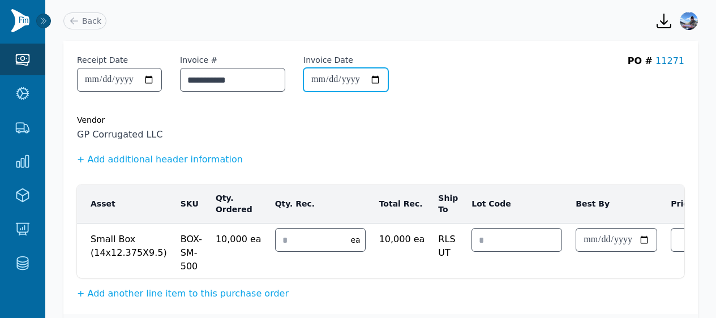
click at [339, 82] on input "Invoice Date" at bounding box center [346, 80] width 84 height 23
type input "**********"
click at [281, 121] on div "Vendor" at bounding box center [381, 119] width 608 height 11
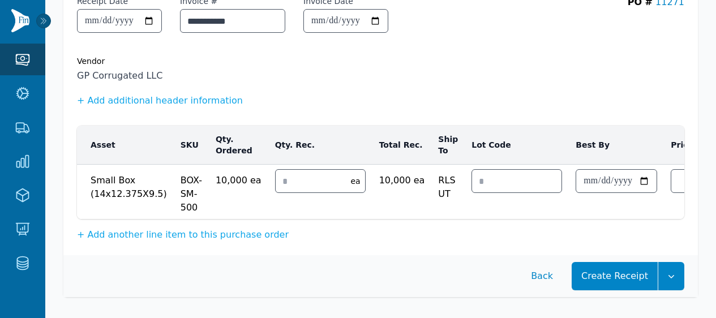
scroll to position [60, 0]
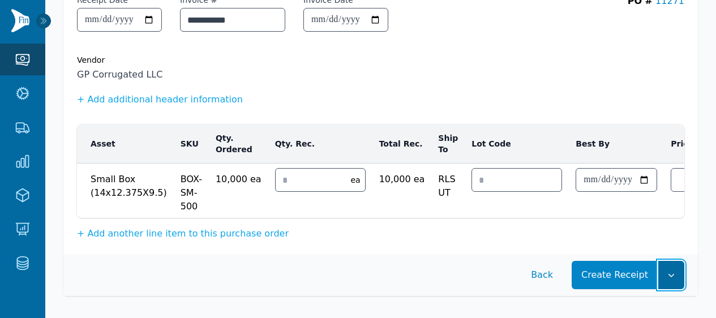
click at [675, 281] on icon "button" at bounding box center [671, 275] width 11 height 11
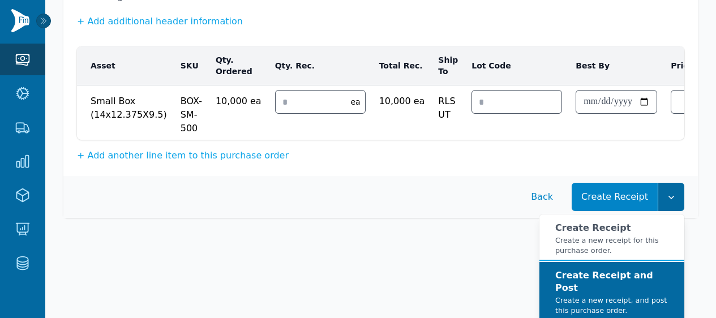
click at [628, 279] on strong "Create Receipt and Post" at bounding box center [605, 281] width 98 height 23
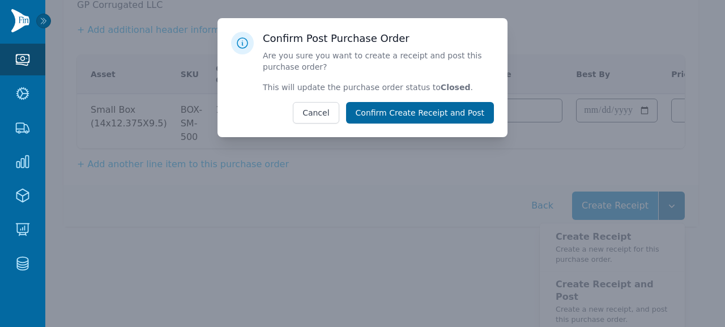
click at [463, 120] on button "Confirm Create Receipt and Post" at bounding box center [420, 113] width 148 height 22
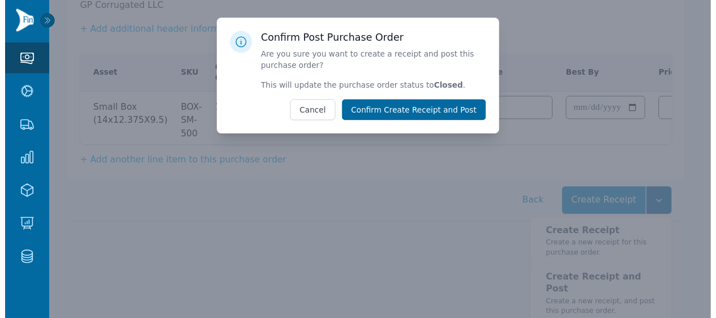
scroll to position [59, 0]
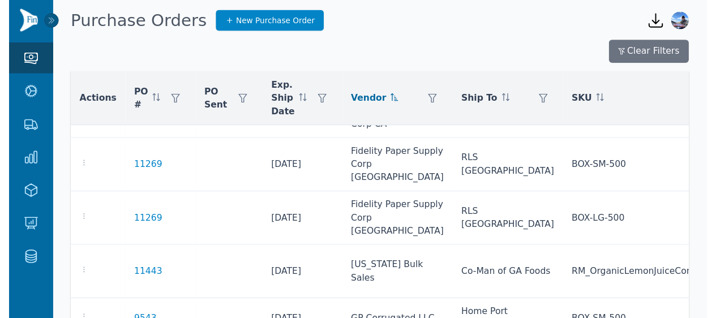
scroll to position [590, 0]
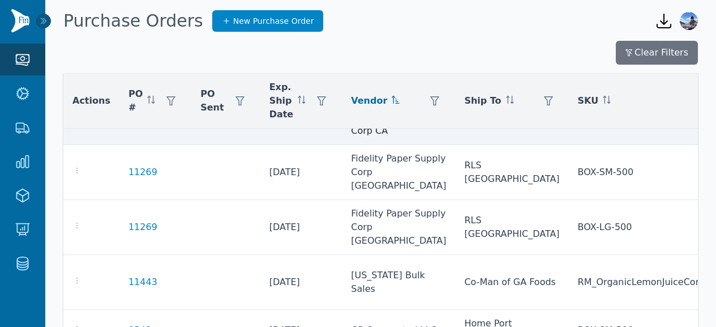
click at [76, 127] on icon "button" at bounding box center [76, 122] width 9 height 9
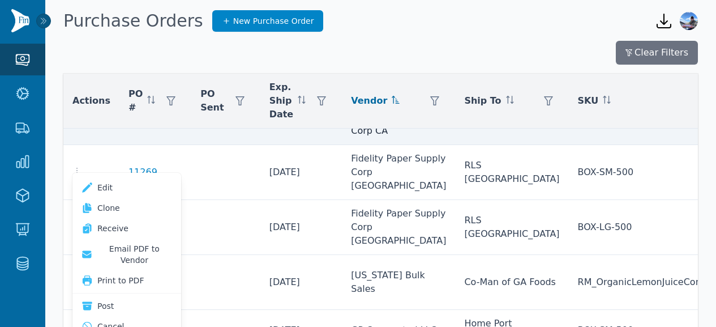
click at [199, 145] on td at bounding box center [225, 124] width 69 height 41
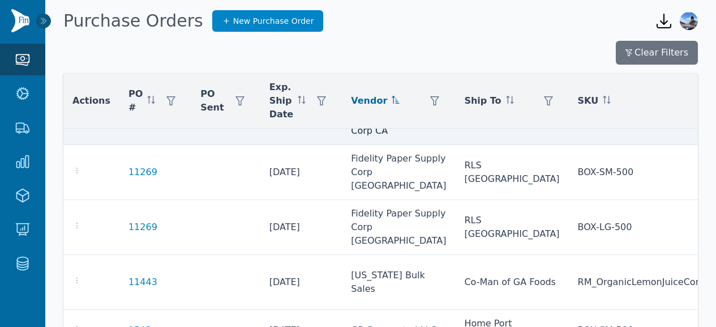
click at [72, 127] on icon "button" at bounding box center [76, 122] width 9 height 9
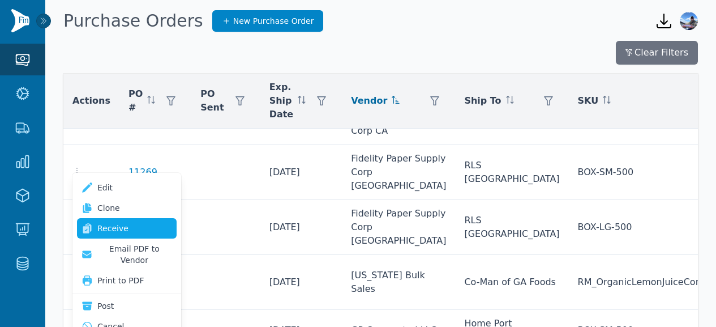
click at [113, 223] on link "Receive" at bounding box center [127, 228] width 100 height 20
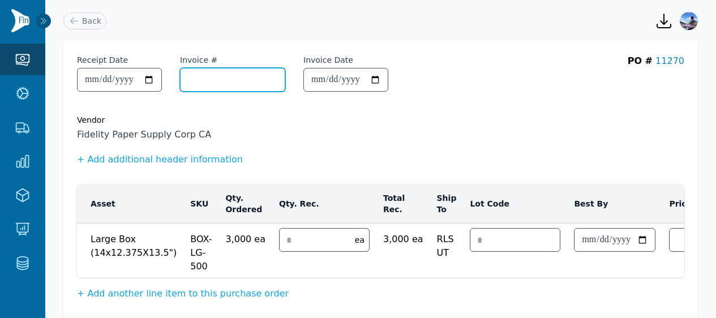
click at [241, 88] on input "Invoice #" at bounding box center [233, 80] width 104 height 23
paste input "******"
type input "******"
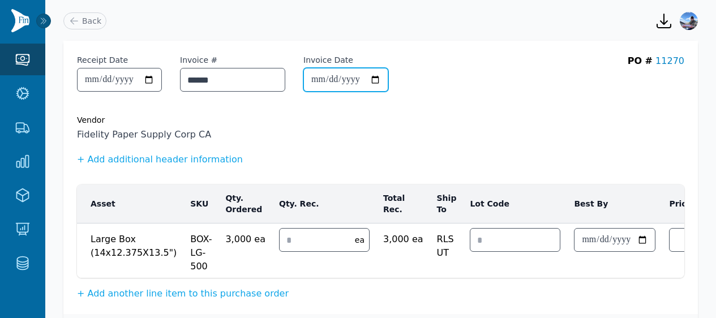
click at [324, 87] on input "Invoice Date" at bounding box center [346, 80] width 84 height 23
type input "**********"
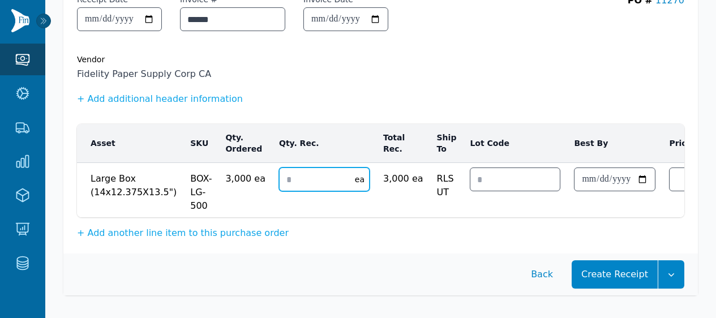
click at [289, 173] on input "number" at bounding box center [314, 179] width 69 height 23
type input "*"
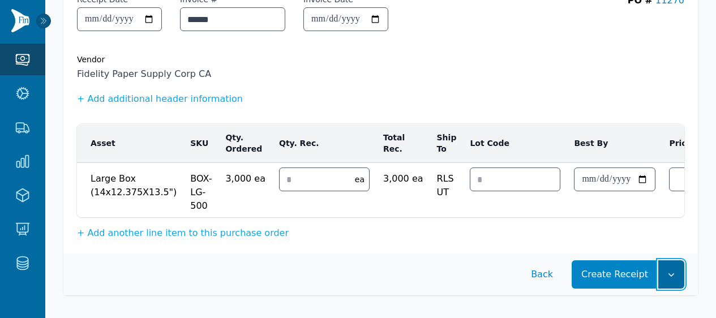
click at [667, 269] on icon "button" at bounding box center [671, 274] width 11 height 11
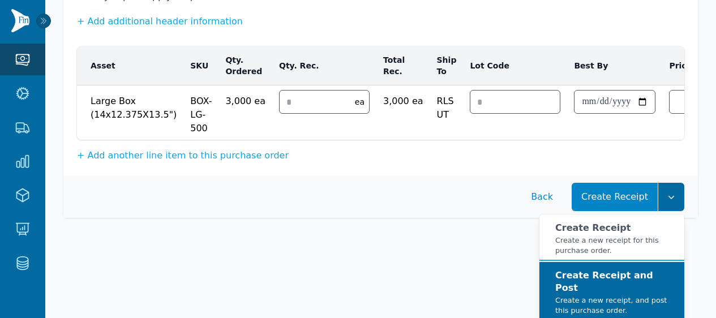
click at [626, 303] on small "Create a new receipt, and post this purchase order." at bounding box center [616, 306] width 120 height 20
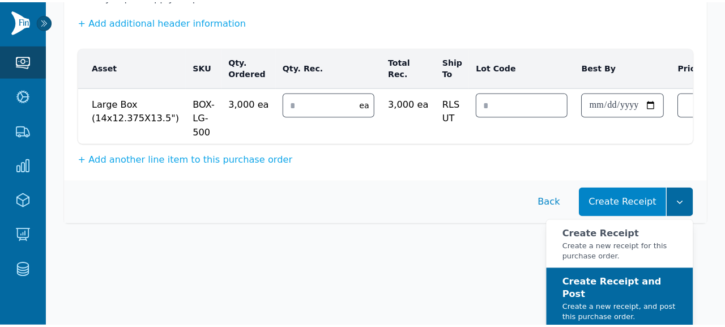
scroll to position [130, 0]
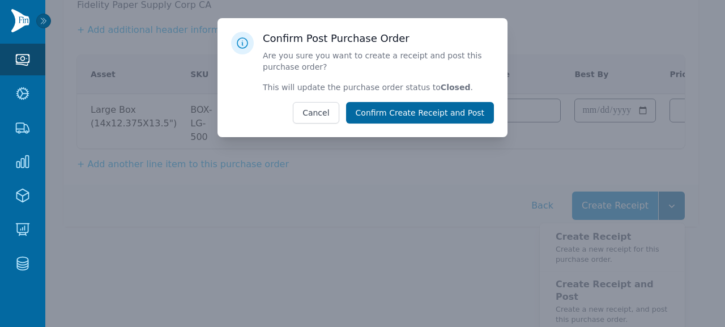
click at [472, 116] on button "Confirm Create Receipt and Post" at bounding box center [420, 113] width 148 height 22
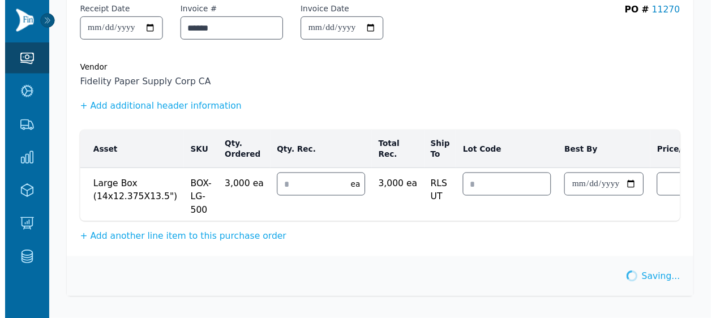
scroll to position [59, 0]
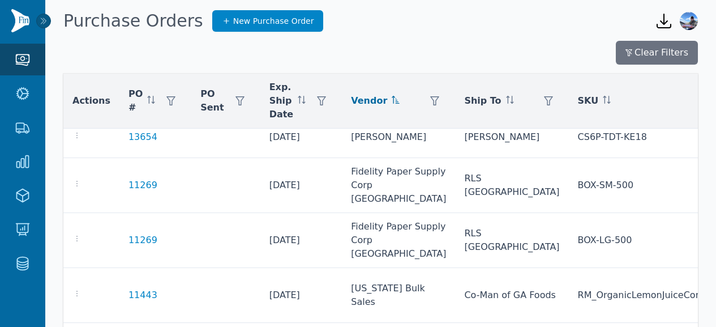
scroll to position [534, 0]
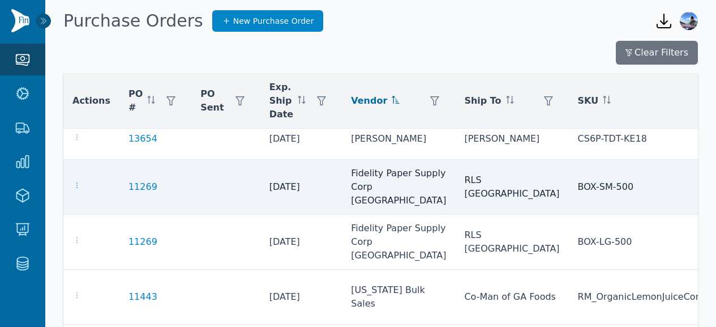
click at [75, 190] on icon "button" at bounding box center [76, 185] width 9 height 9
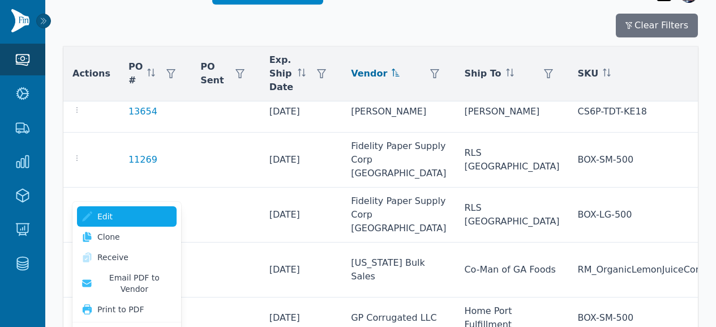
scroll to position [28, 0]
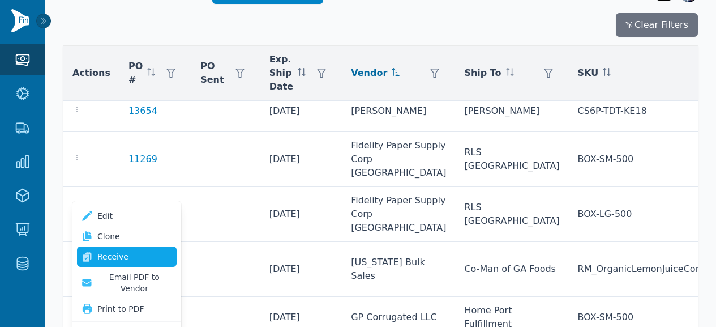
click at [114, 251] on link "Receive" at bounding box center [127, 256] width 100 height 20
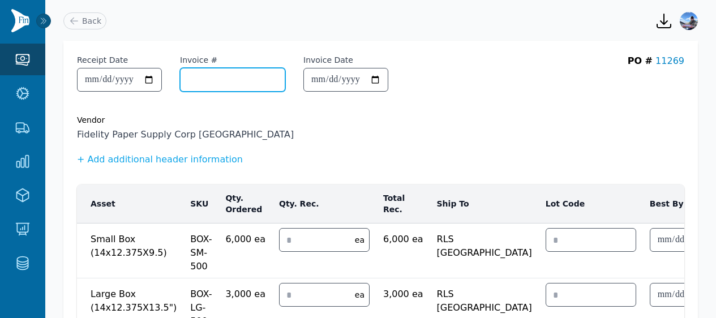
click at [249, 74] on input "Invoice #" at bounding box center [233, 80] width 104 height 23
paste input "******"
type input "******"
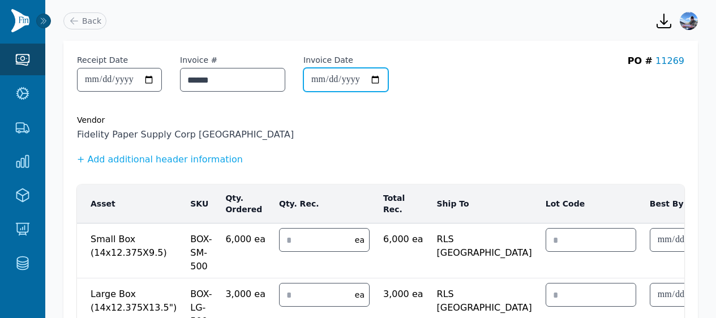
click at [328, 82] on input "Invoice Date" at bounding box center [346, 80] width 84 height 23
type input "**********"
click at [298, 119] on div "Vendor" at bounding box center [381, 119] width 608 height 11
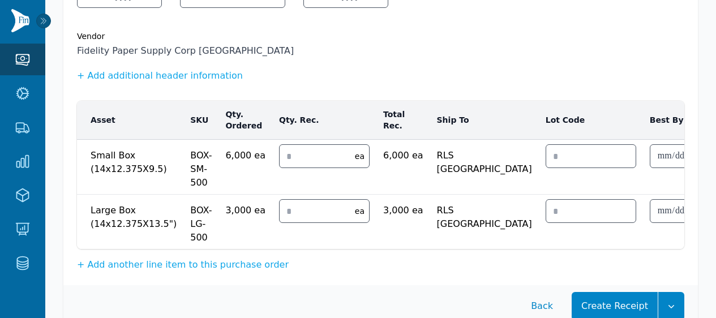
scroll to position [84, 0]
click at [288, 159] on input "number" at bounding box center [314, 155] width 69 height 23
type input "*"
click at [289, 214] on input "*" at bounding box center [314, 210] width 69 height 23
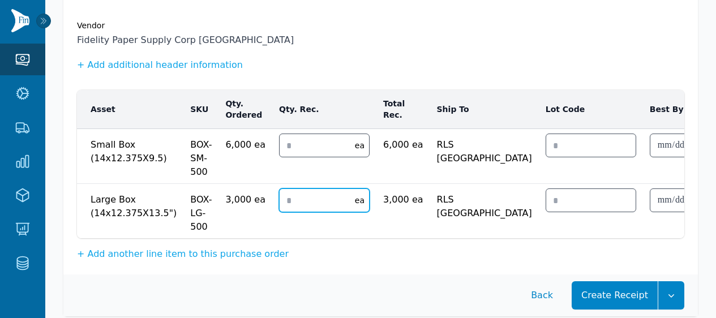
scroll to position [124, 0]
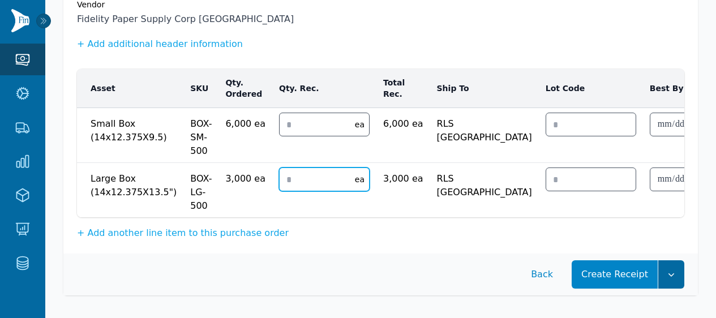
type input "*"
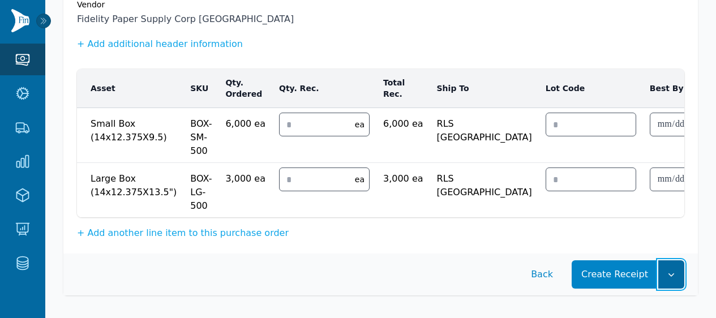
click at [668, 270] on icon "button" at bounding box center [671, 274] width 11 height 11
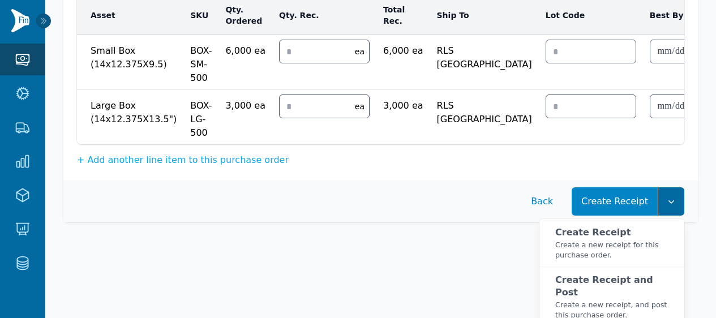
scroll to position [193, 0]
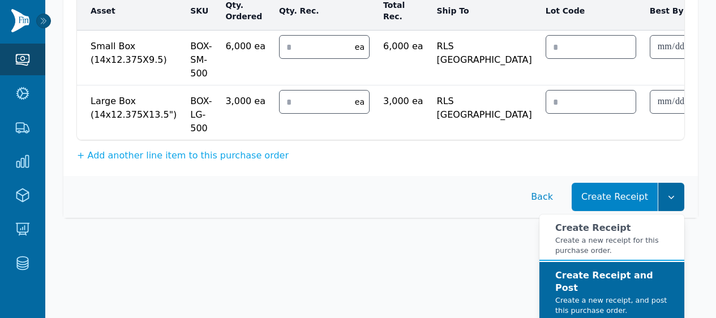
click at [612, 296] on small "Create a new receipt, and post this purchase order." at bounding box center [616, 306] width 120 height 20
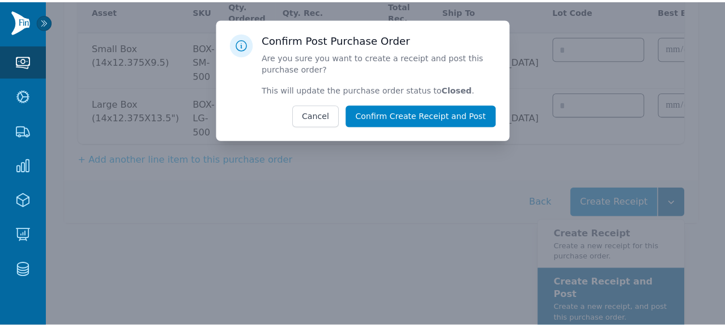
scroll to position [185, 0]
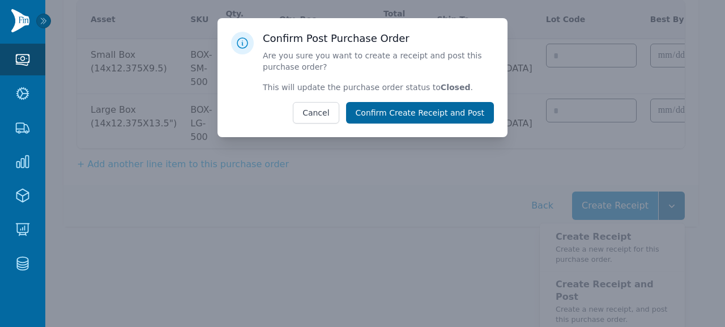
click at [409, 116] on button "Confirm Create Receipt and Post" at bounding box center [420, 113] width 148 height 22
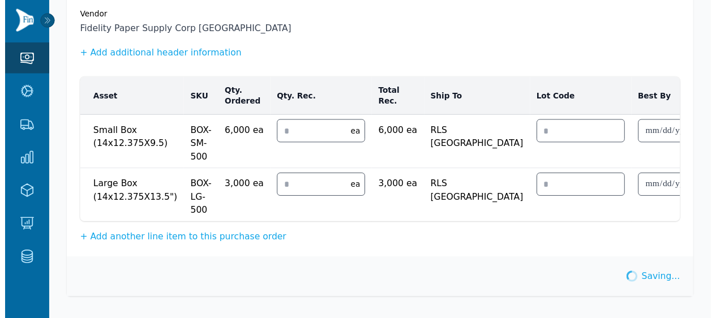
scroll to position [114, 0]
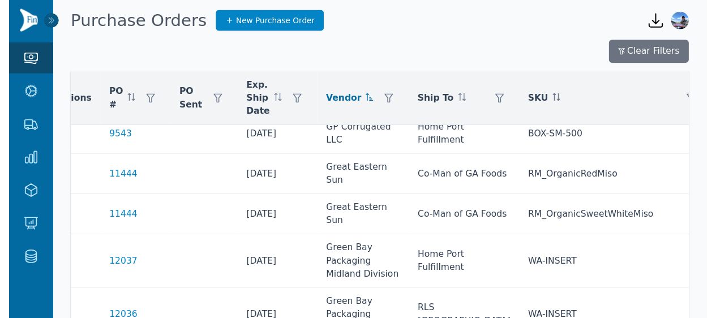
scroll to position [686, 0]
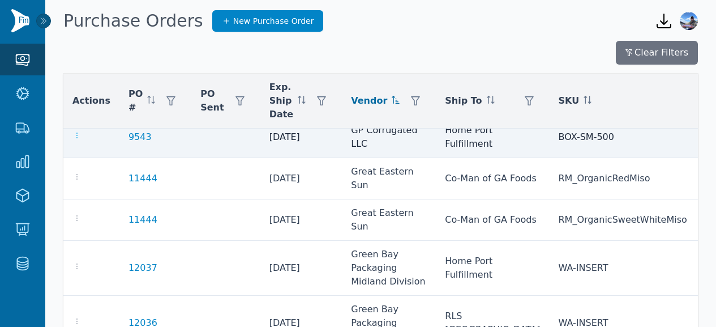
click at [72, 140] on icon "button" at bounding box center [76, 135] width 9 height 9
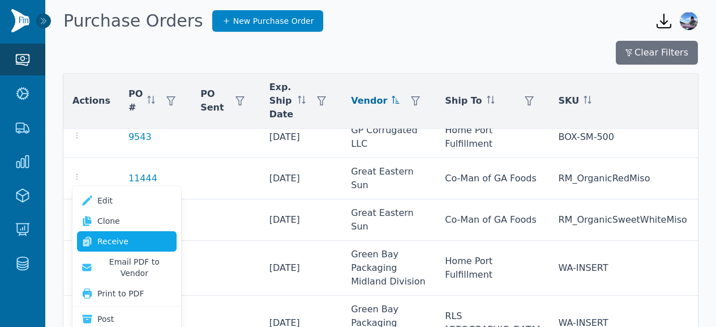
click at [100, 236] on link "Receive" at bounding box center [127, 241] width 100 height 20
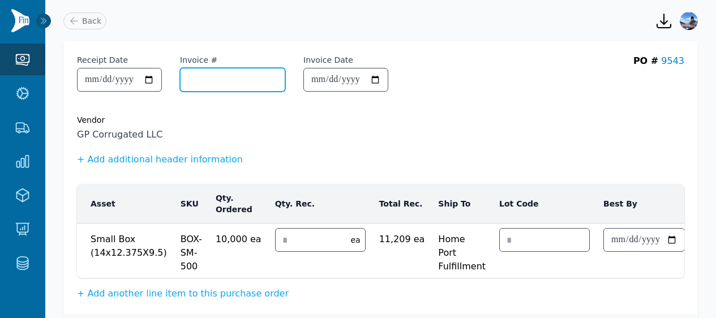
click at [225, 88] on input "Invoice #" at bounding box center [233, 80] width 104 height 23
paste input "**********"
type input "**********"
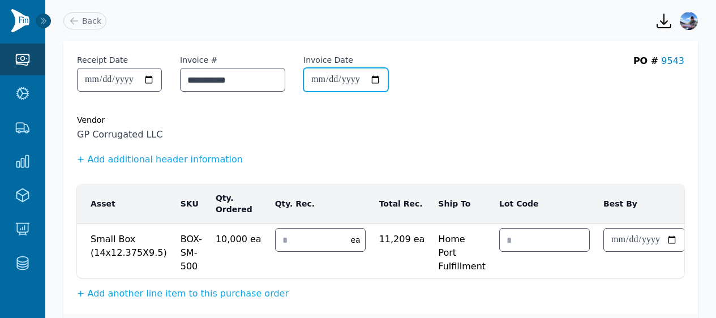
click at [329, 79] on input "Invoice Date" at bounding box center [346, 80] width 84 height 23
type input "**********"
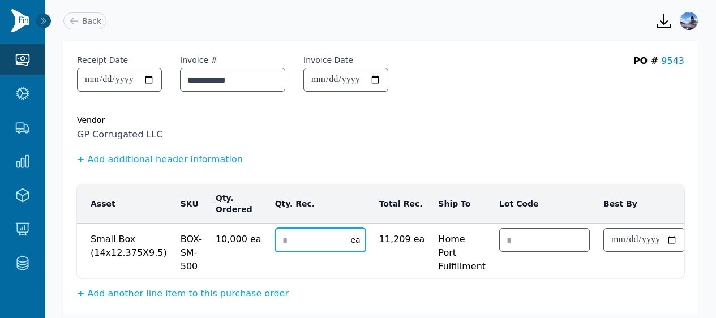
click at [287, 238] on input "number" at bounding box center [310, 240] width 69 height 23
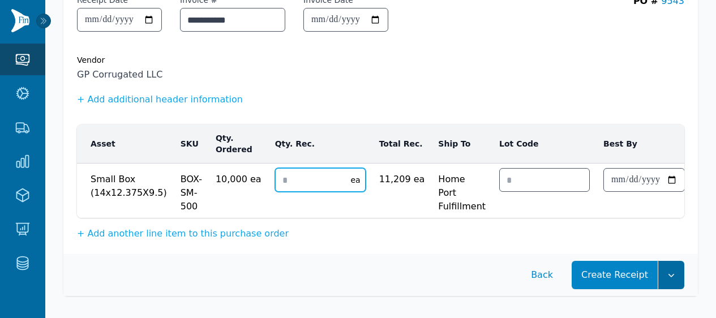
type input "*"
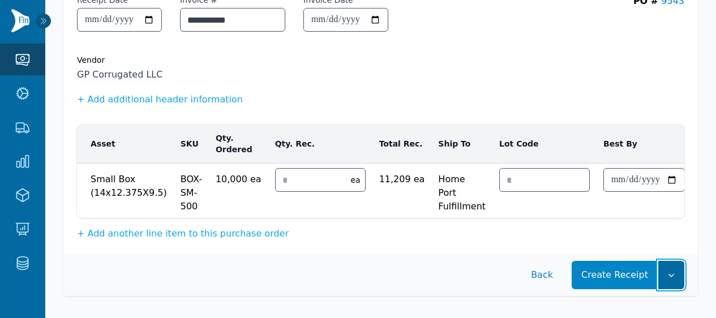
click at [673, 281] on icon "button" at bounding box center [671, 275] width 11 height 11
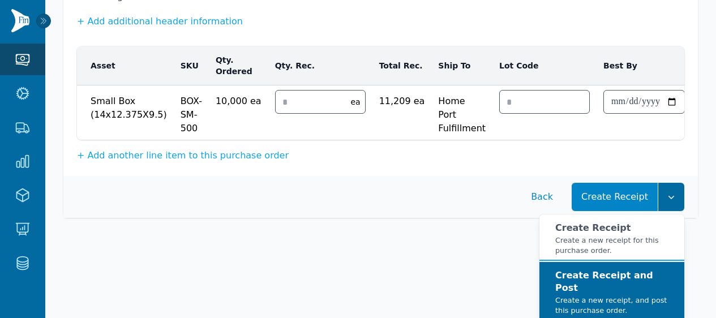
click at [631, 287] on strong "Create Receipt and Post" at bounding box center [605, 281] width 98 height 23
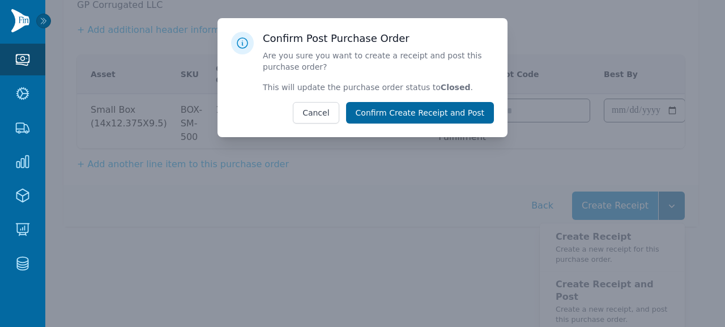
click at [440, 115] on button "Confirm Create Receipt and Post" at bounding box center [420, 113] width 148 height 22
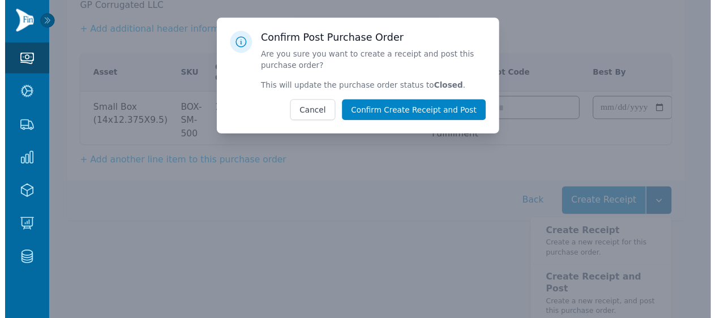
scroll to position [59, 0]
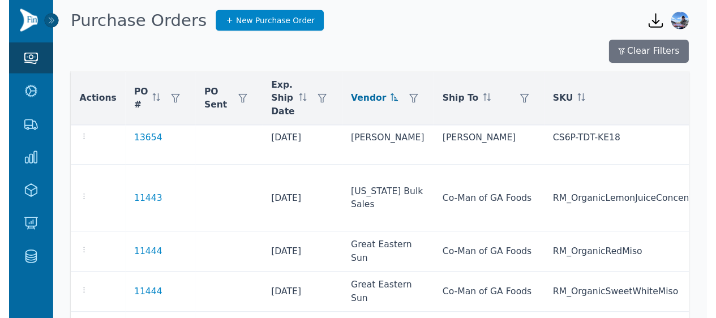
scroll to position [749, 0]
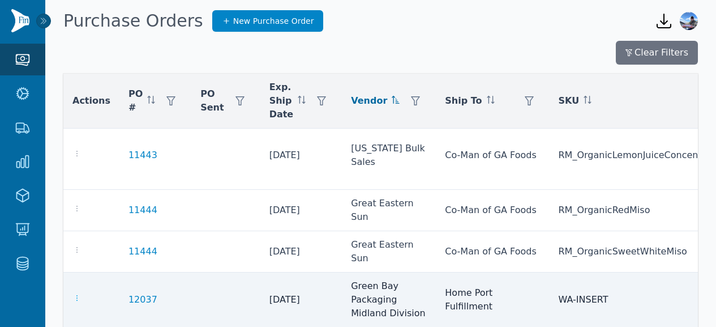
click at [75, 293] on icon "button" at bounding box center [76, 297] width 9 height 9
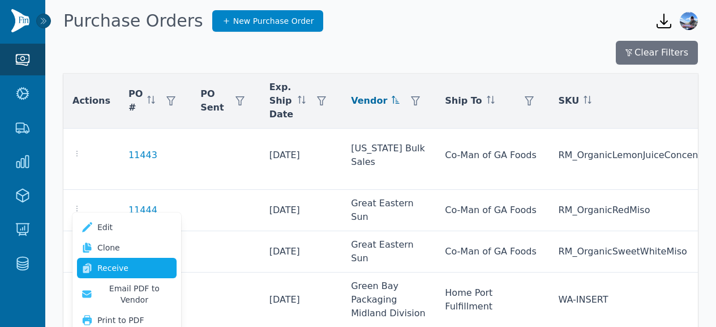
click at [120, 261] on link "Receive" at bounding box center [127, 268] width 100 height 20
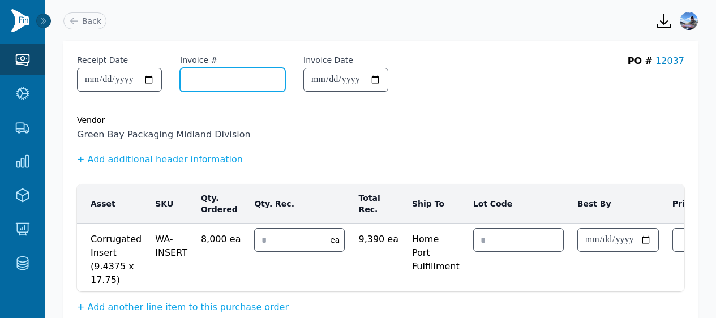
click at [233, 78] on input "Invoice #" at bounding box center [233, 80] width 104 height 23
paste input "*********"
type input "*********"
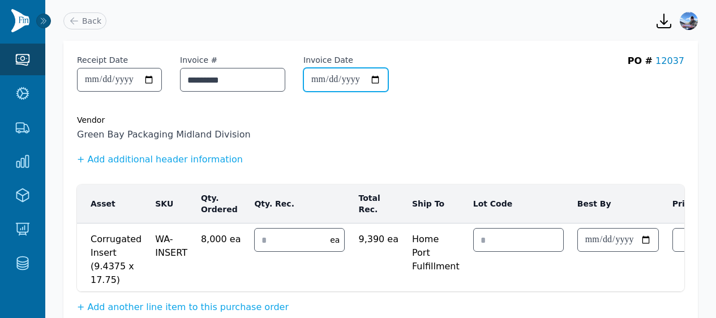
click at [326, 80] on input "Invoice Date" at bounding box center [346, 80] width 84 height 23
type input "**********"
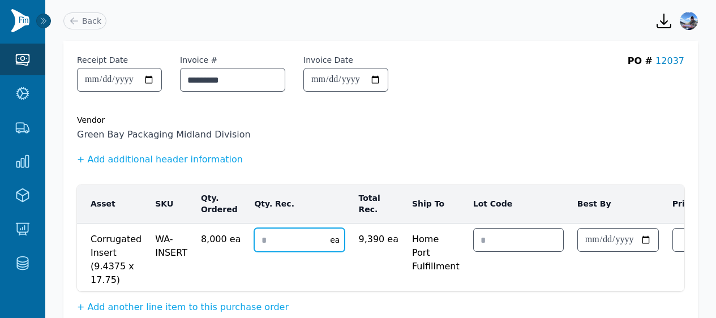
click at [272, 238] on input "number" at bounding box center [289, 240] width 69 height 23
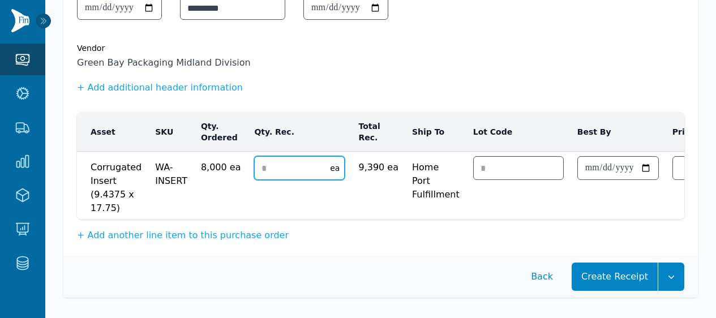
scroll to position [83, 0]
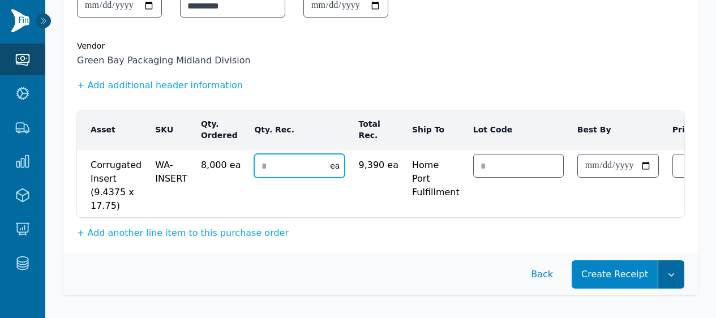
type input "*"
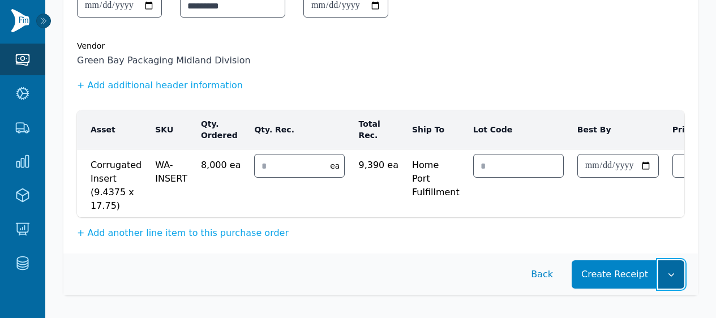
click at [672, 263] on button "button" at bounding box center [672, 275] width 26 height 28
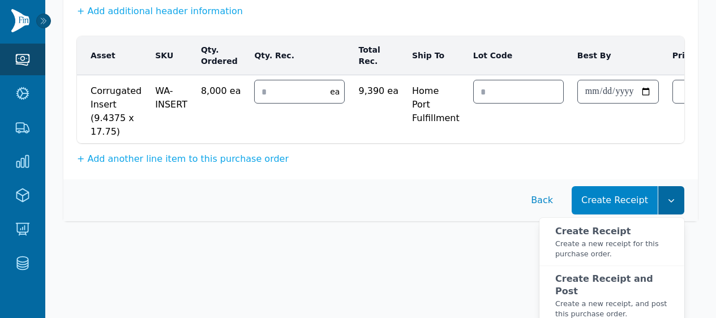
scroll to position [152, 0]
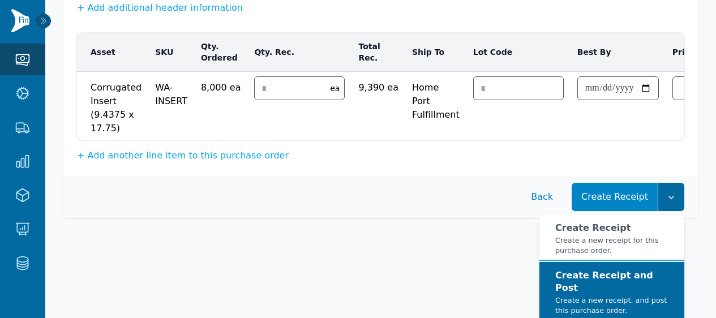
click at [632, 283] on strong "Create Receipt and Post" at bounding box center [605, 281] width 98 height 23
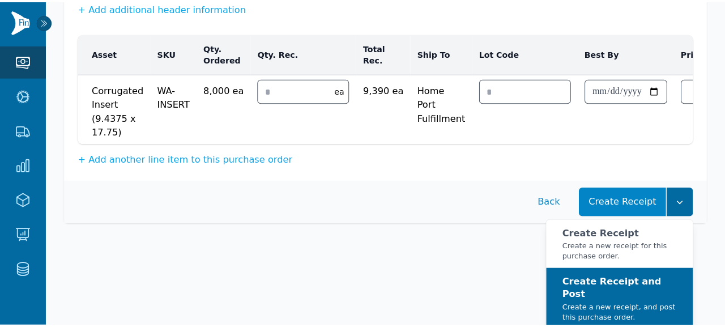
scroll to position [143, 0]
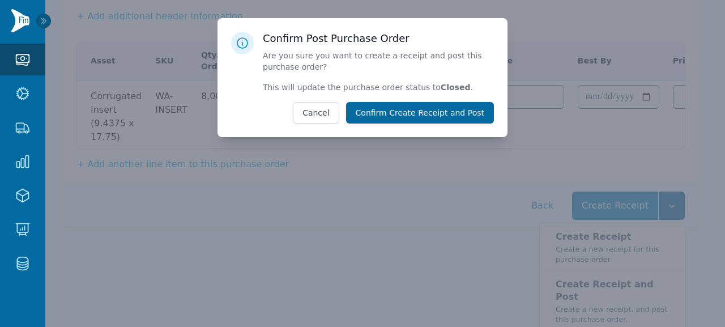
click at [446, 120] on button "Confirm Create Receipt and Post" at bounding box center [420, 113] width 148 height 22
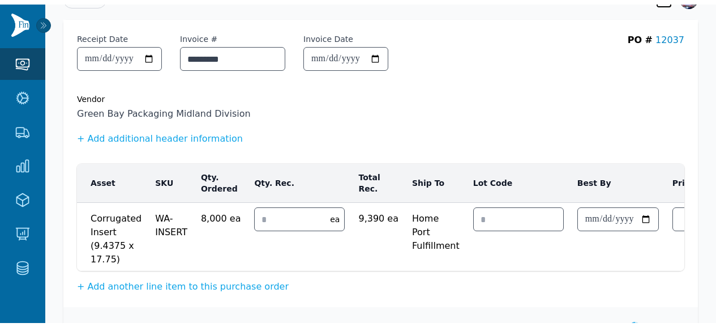
scroll to position [0, 0]
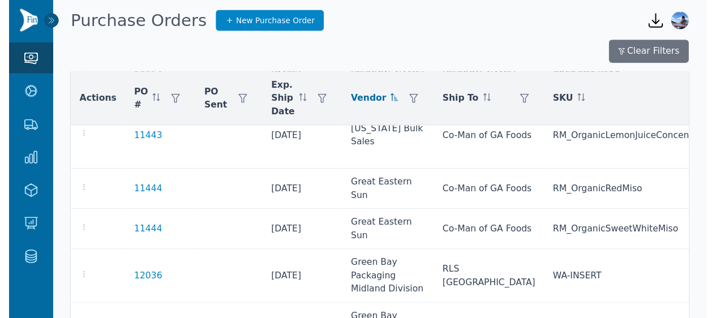
scroll to position [770, 0]
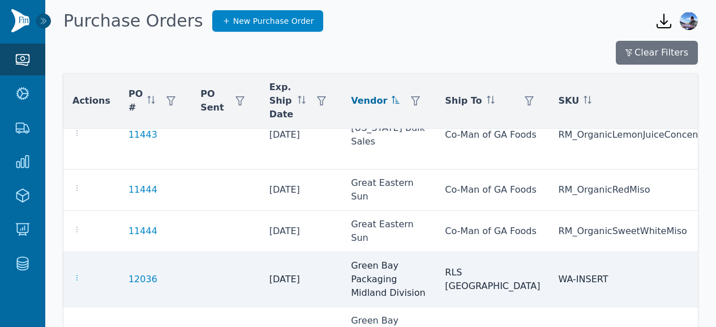
click at [79, 273] on icon "button" at bounding box center [76, 277] width 9 height 9
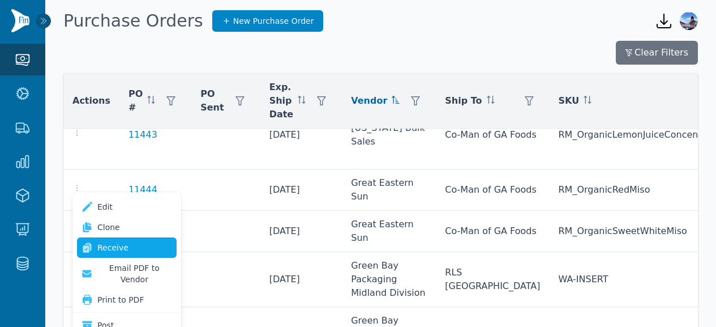
click at [116, 241] on link "Receive" at bounding box center [127, 247] width 100 height 20
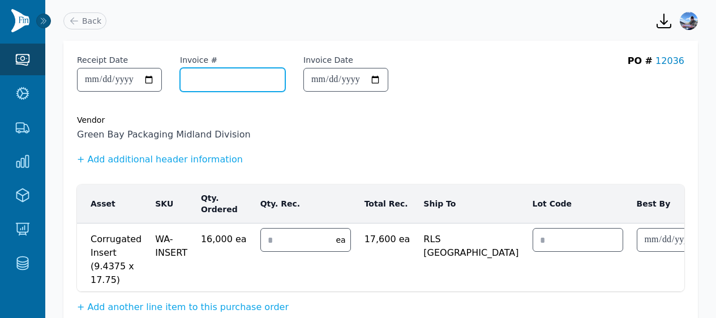
click at [239, 78] on input "Invoice #" at bounding box center [233, 80] width 104 height 23
paste input "*********"
type input "*********"
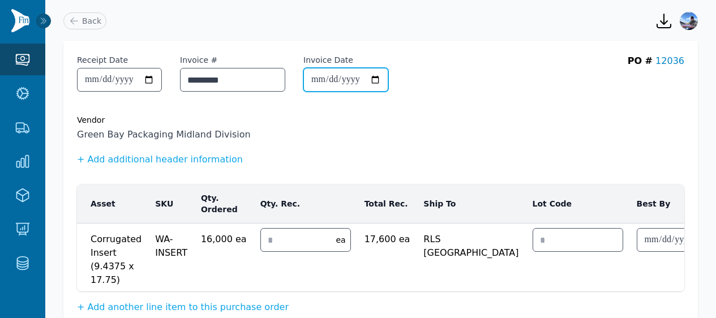
click at [334, 83] on input "Invoice Date" at bounding box center [346, 80] width 84 height 23
type input "**********"
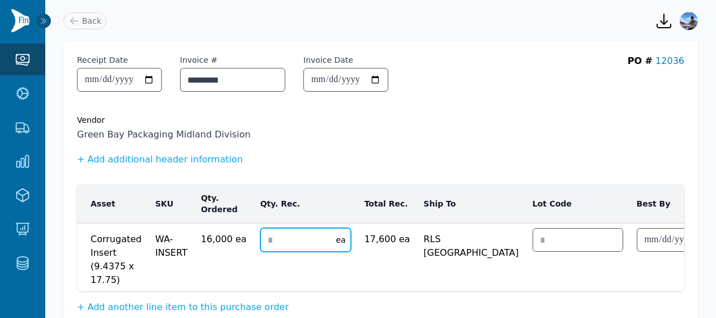
click at [280, 240] on input "number" at bounding box center [295, 240] width 69 height 23
type input "*"
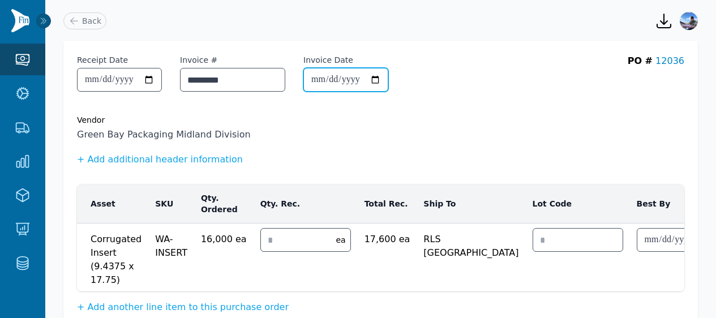
click at [373, 74] on input "**********" at bounding box center [346, 80] width 84 height 23
click at [376, 79] on input "**********" at bounding box center [346, 80] width 84 height 23
type input "**********"
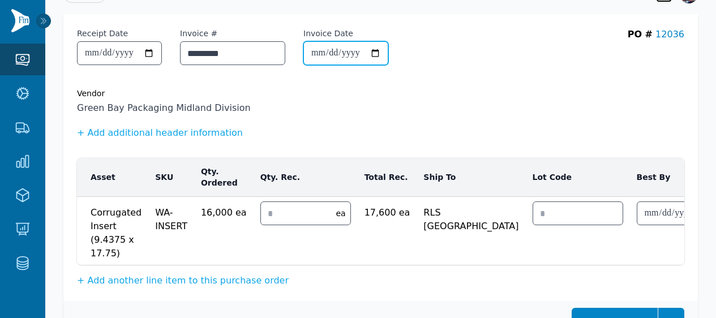
scroll to position [83, 0]
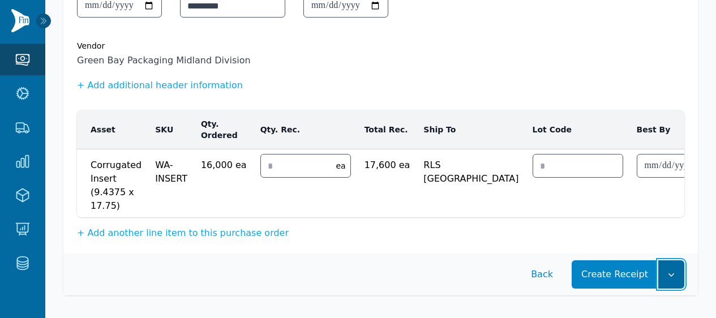
click at [680, 281] on button "button" at bounding box center [672, 275] width 26 height 28
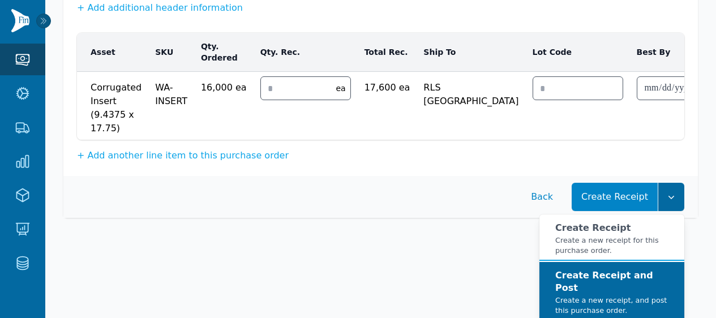
click at [637, 279] on strong "Create Receipt and Post" at bounding box center [605, 281] width 98 height 23
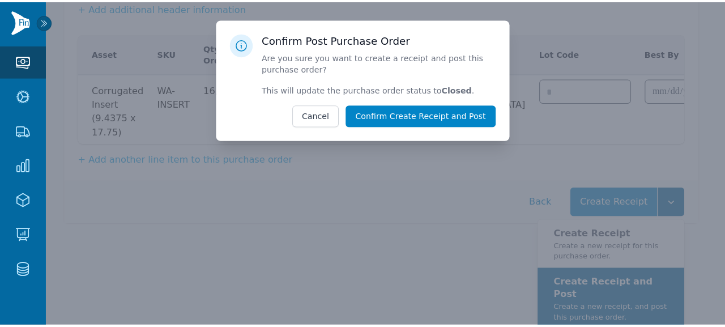
scroll to position [143, 0]
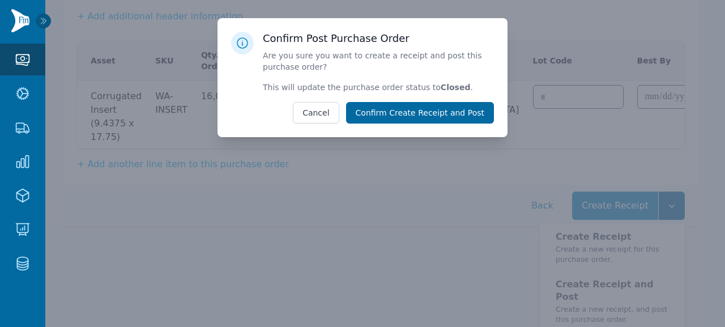
click at [455, 116] on button "Confirm Create Receipt and Post" at bounding box center [420, 113] width 148 height 22
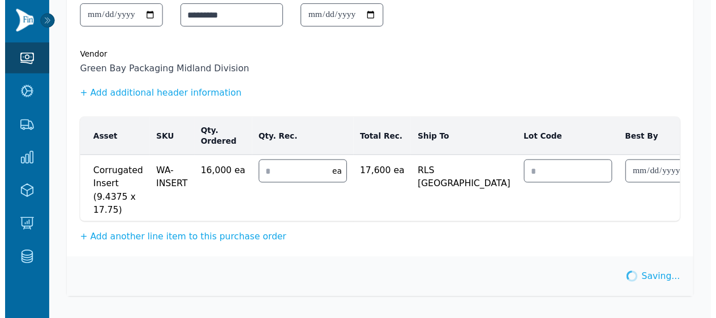
scroll to position [73, 0]
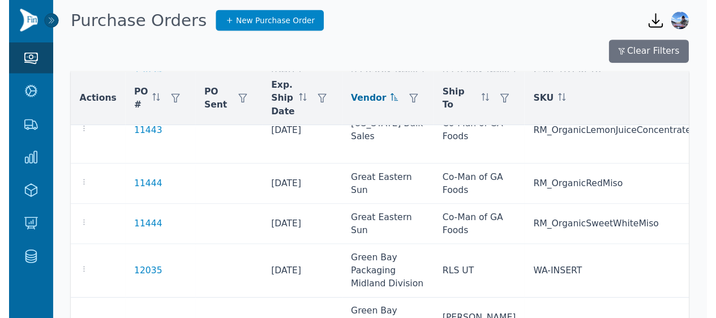
scroll to position [773, 0]
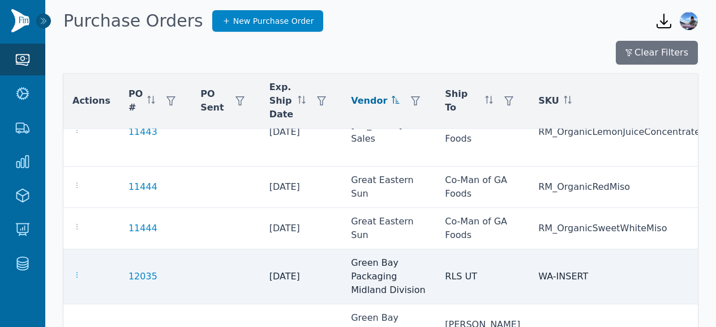
click at [77, 272] on icon "button" at bounding box center [76, 275] width 1 height 6
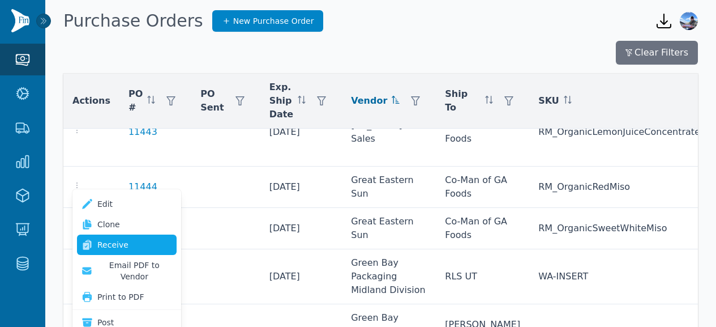
click at [119, 238] on link "Receive" at bounding box center [127, 244] width 100 height 20
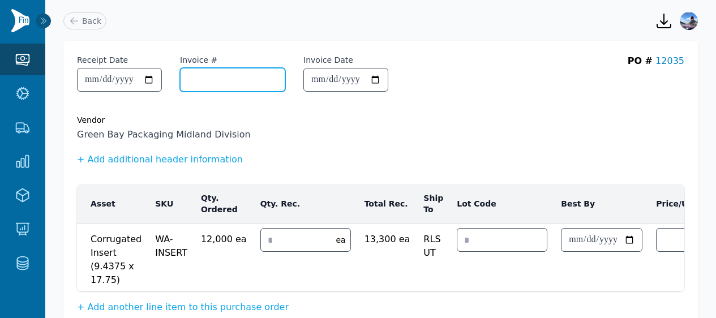
click at [223, 82] on input "Invoice #" at bounding box center [233, 80] width 104 height 23
paste input "*********"
type input "*********"
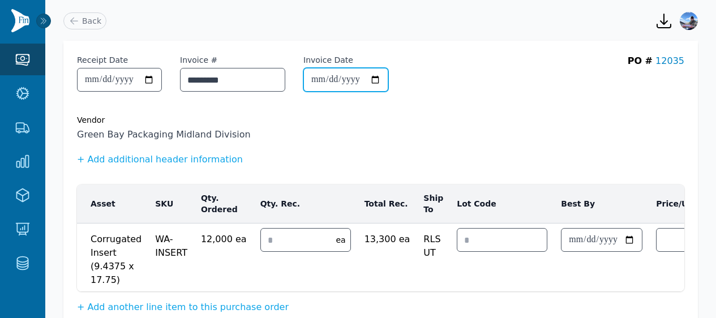
click at [336, 76] on input "Invoice Date" at bounding box center [346, 80] width 84 height 23
type input "**********"
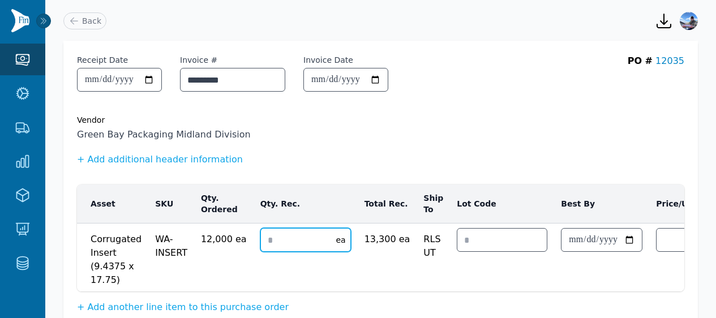
click at [282, 236] on input "number" at bounding box center [295, 240] width 69 height 23
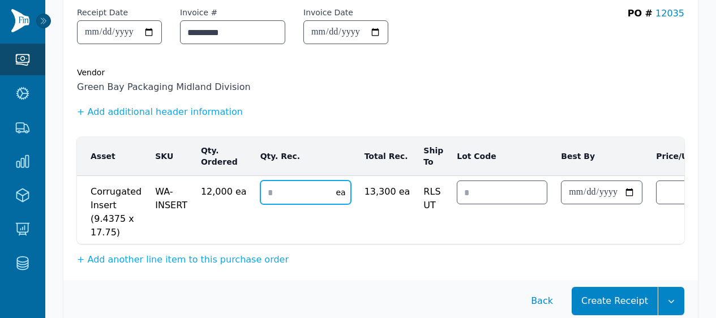
scroll to position [83, 0]
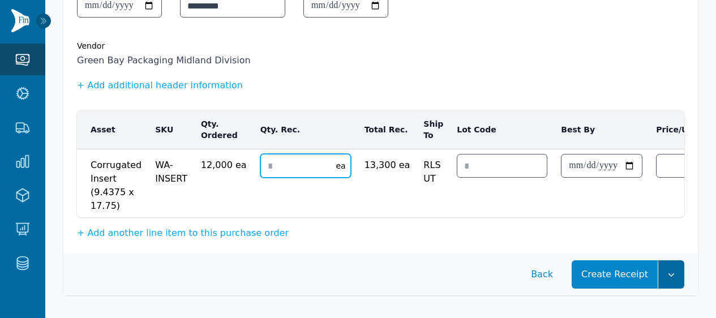
type input "*"
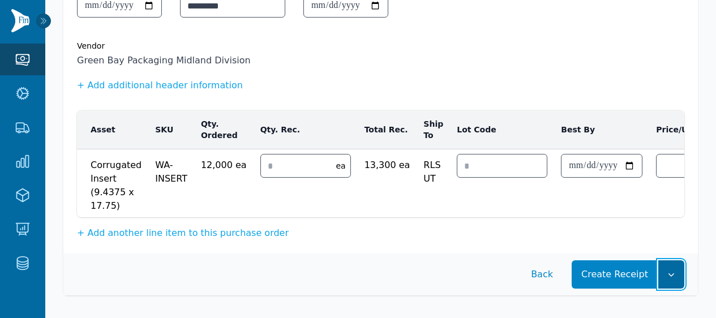
click at [668, 268] on button "button" at bounding box center [672, 275] width 26 height 28
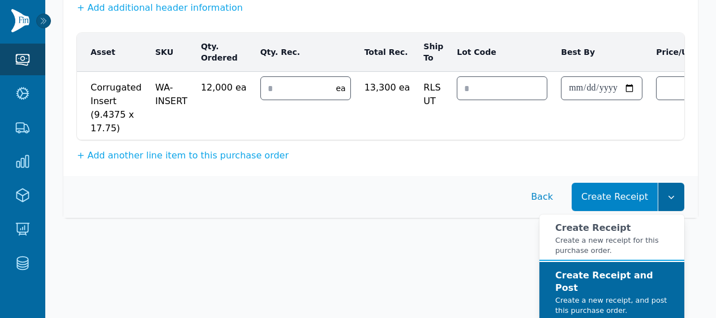
click at [624, 290] on div "Create Receipt and Post Create a new receipt, and post this purchase order." at bounding box center [616, 293] width 120 height 46
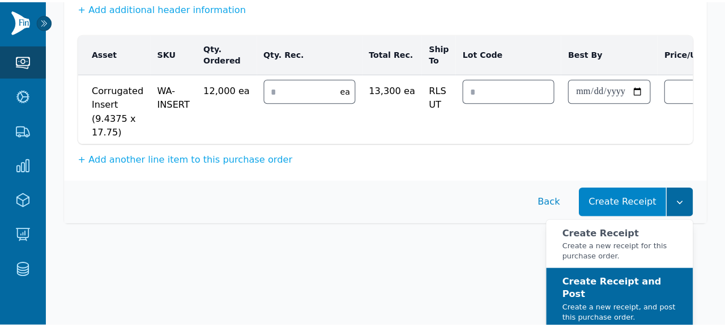
scroll to position [143, 0]
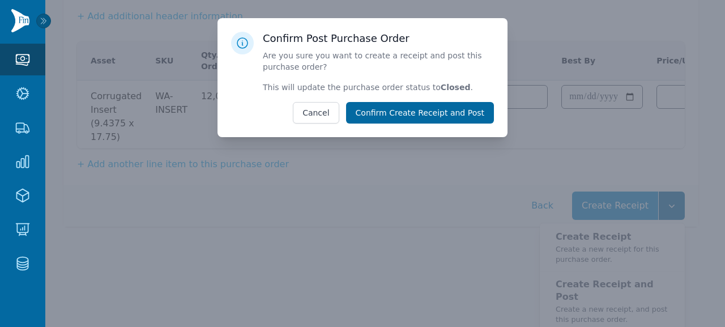
click at [460, 122] on button "Confirm Create Receipt and Post" at bounding box center [420, 113] width 148 height 22
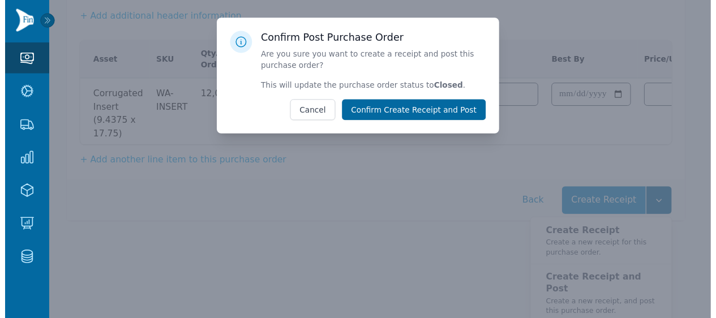
scroll to position [73, 0]
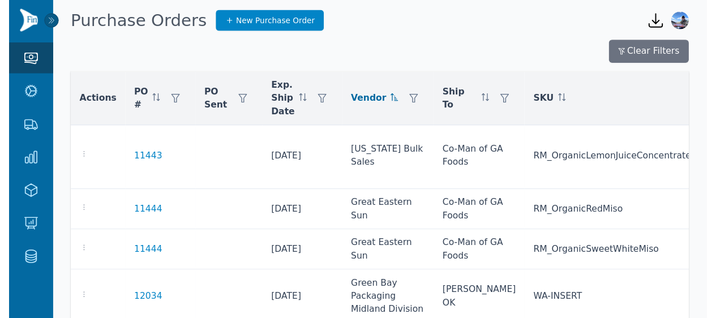
scroll to position [750, 0]
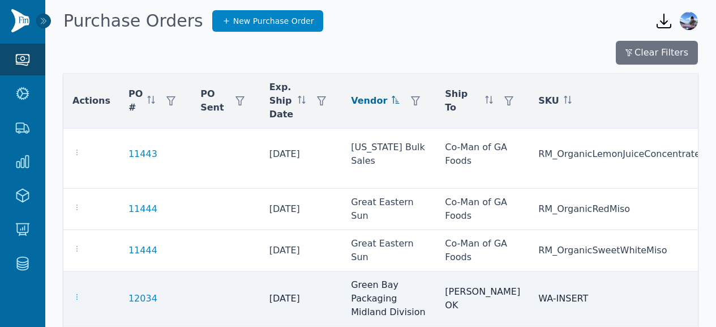
click at [75, 292] on icon "button" at bounding box center [76, 296] width 9 height 9
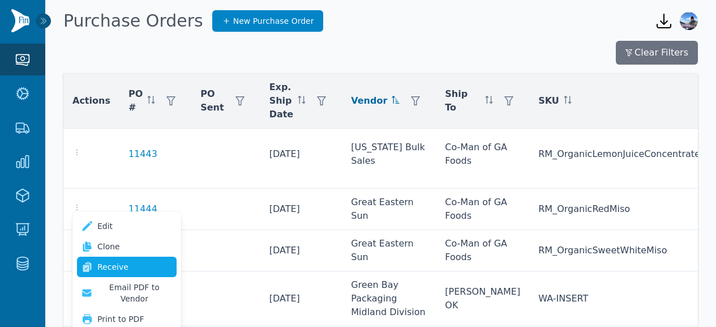
click at [117, 259] on link "Receive" at bounding box center [127, 267] width 100 height 20
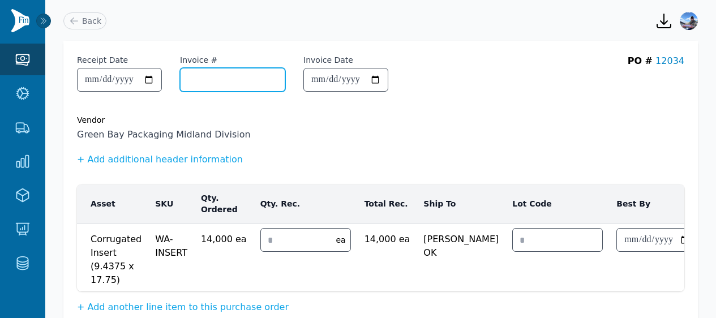
click at [229, 80] on input "Invoice #" at bounding box center [233, 80] width 104 height 23
paste input "*********"
type input "*********"
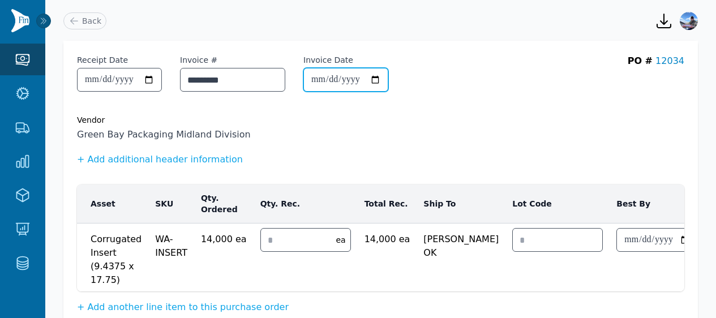
click at [389, 73] on div at bounding box center [346, 80] width 85 height 24
click at [333, 74] on input "Invoice Date" at bounding box center [346, 80] width 84 height 23
click at [332, 79] on input "Invoice Date" at bounding box center [346, 80] width 84 height 23
click at [335, 76] on input "Invoice Date" at bounding box center [346, 80] width 84 height 23
type input "**********"
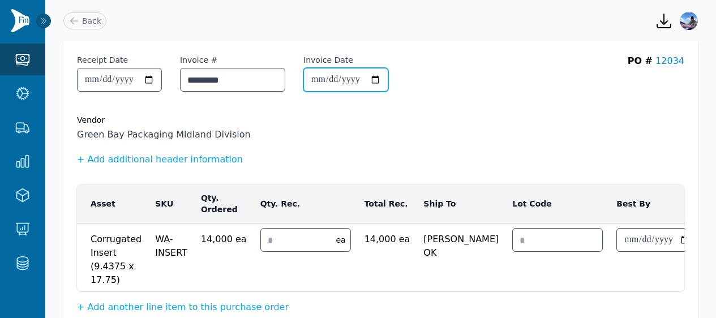
type input "**********"
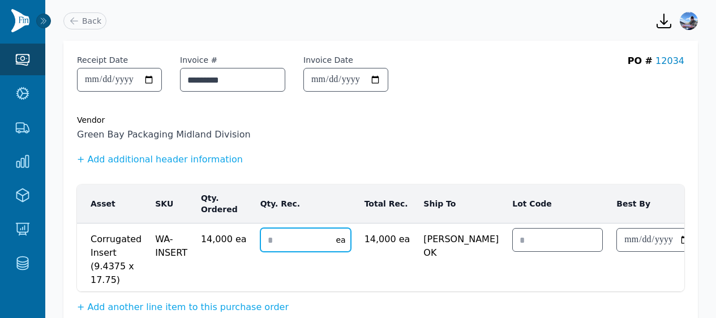
click at [271, 244] on input "number" at bounding box center [295, 240] width 69 height 23
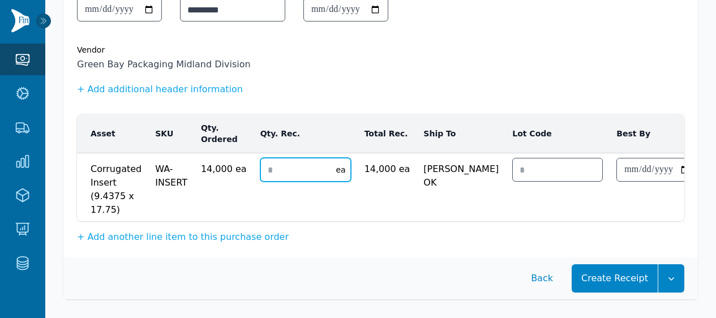
scroll to position [83, 0]
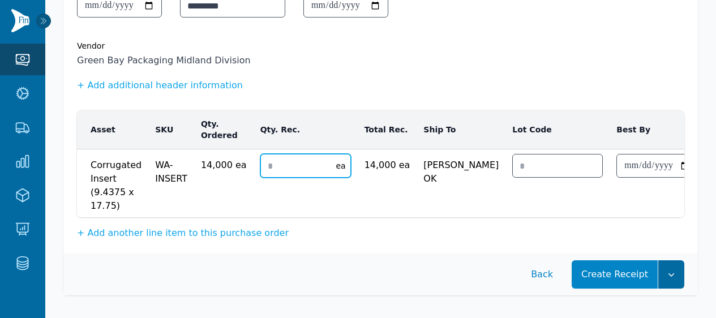
type input "*"
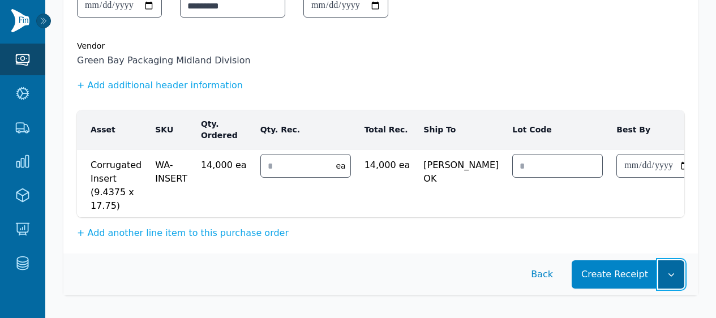
click at [673, 266] on button "button" at bounding box center [672, 275] width 26 height 28
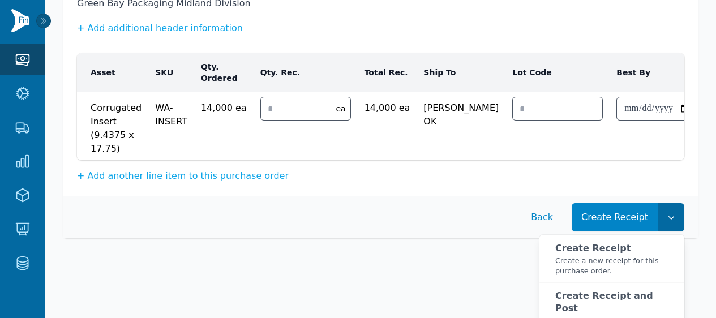
scroll to position [152, 0]
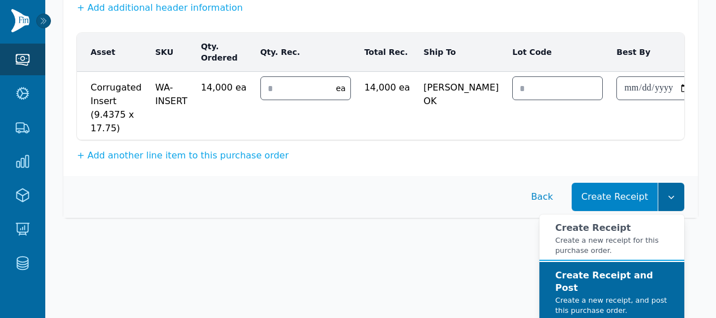
click at [651, 296] on small "Create a new receipt, and post this purchase order." at bounding box center [616, 306] width 120 height 20
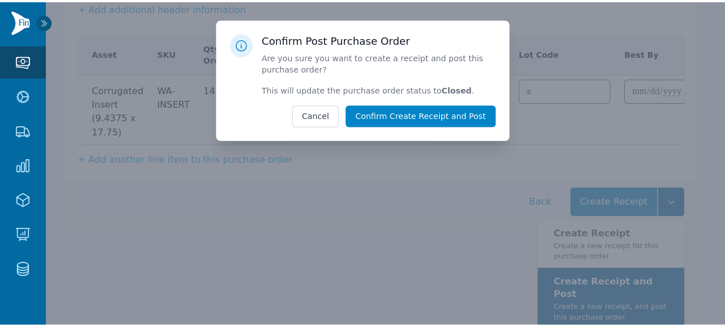
scroll to position [143, 0]
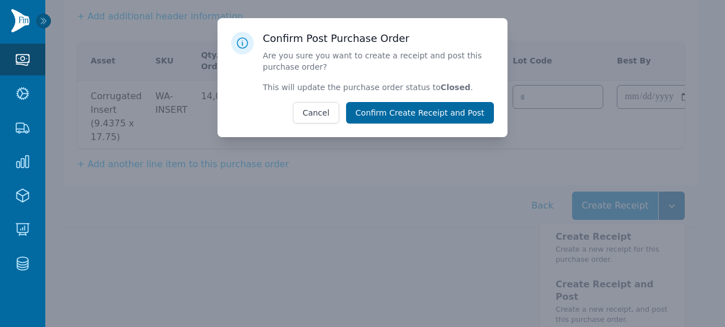
click at [402, 113] on button "Confirm Create Receipt and Post" at bounding box center [420, 113] width 148 height 22
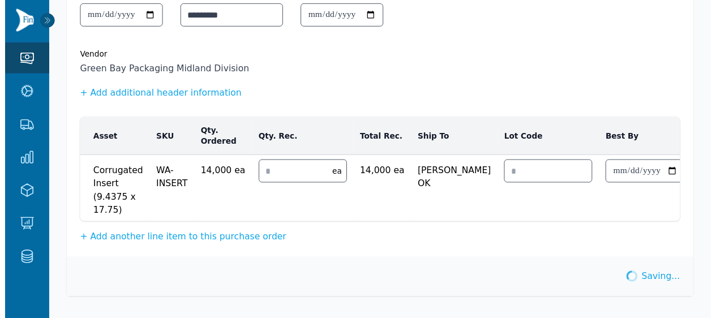
scroll to position [73, 0]
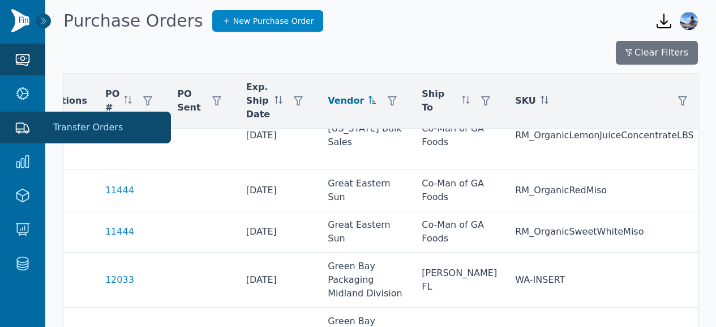
scroll to position [777, 23]
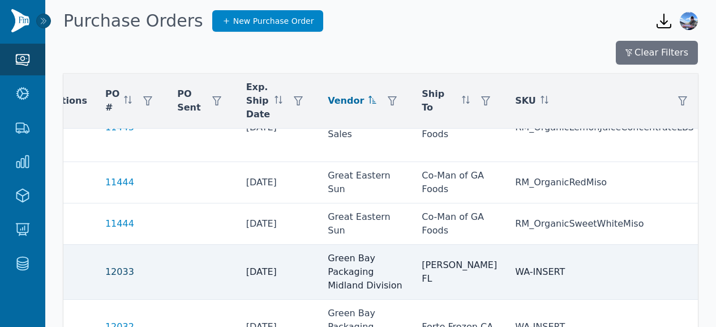
click at [120, 265] on link "12033" at bounding box center [119, 272] width 29 height 14
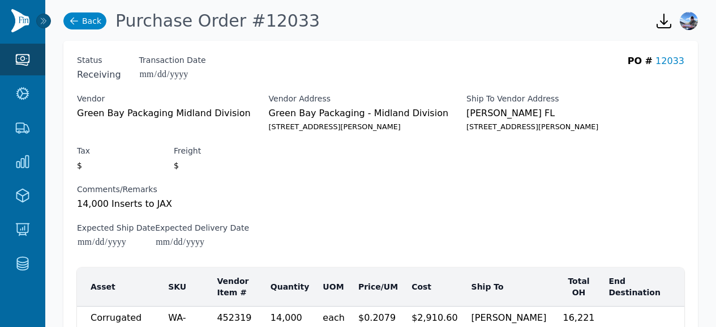
click at [84, 27] on link "Back" at bounding box center [84, 20] width 43 height 17
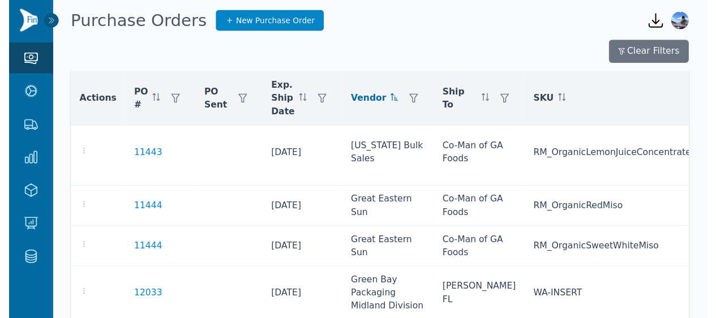
scroll to position [750, 0]
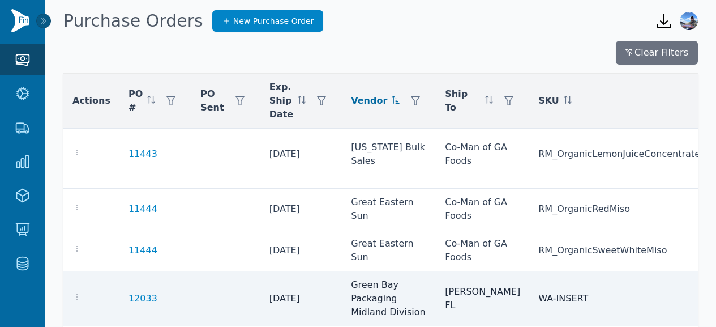
click at [71, 271] on td at bounding box center [91, 298] width 56 height 55
click at [75, 292] on icon "button" at bounding box center [76, 296] width 9 height 9
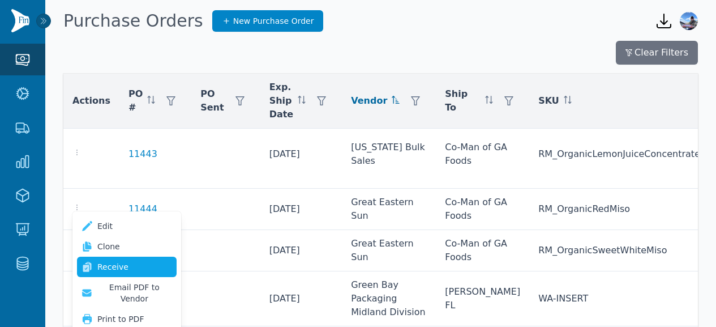
click at [126, 267] on link "Receive" at bounding box center [127, 267] width 100 height 20
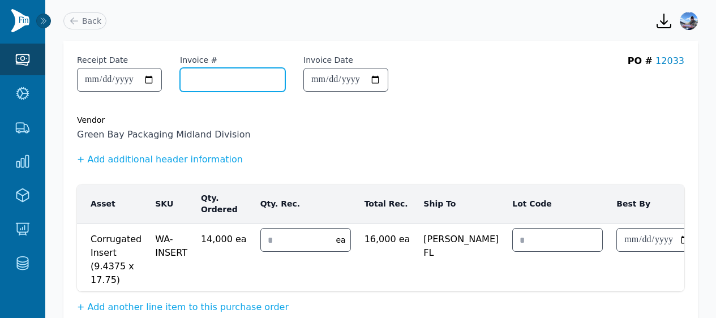
click at [216, 82] on input "Invoice #" at bounding box center [233, 80] width 104 height 23
paste input "*********"
type input "*********"
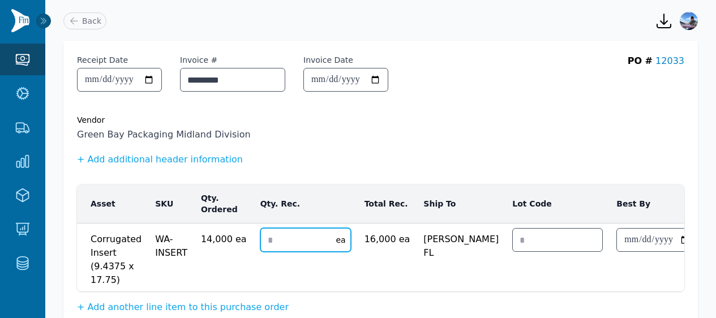
click at [274, 242] on input "number" at bounding box center [295, 240] width 69 height 23
type input "*"
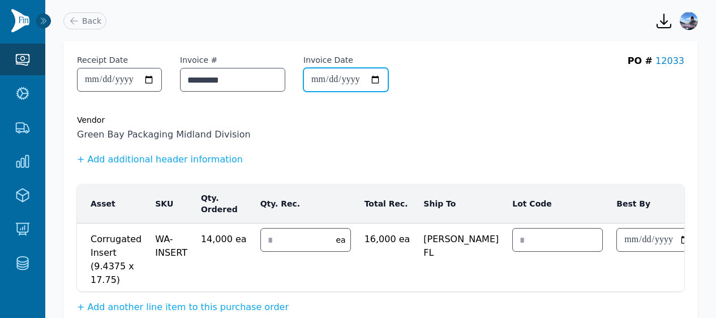
click at [329, 83] on input "Invoice Date" at bounding box center [346, 80] width 84 height 23
type input "**********"
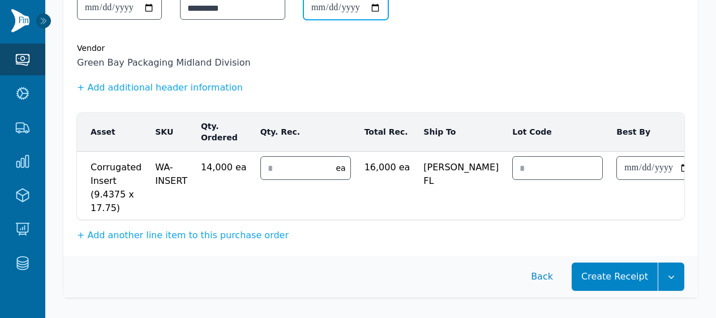
scroll to position [74, 0]
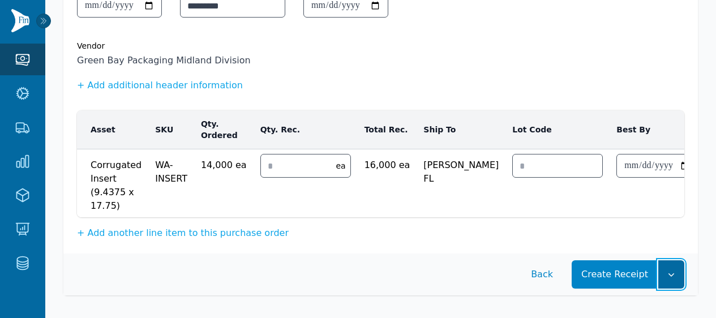
click at [676, 280] on icon "button" at bounding box center [671, 274] width 11 height 11
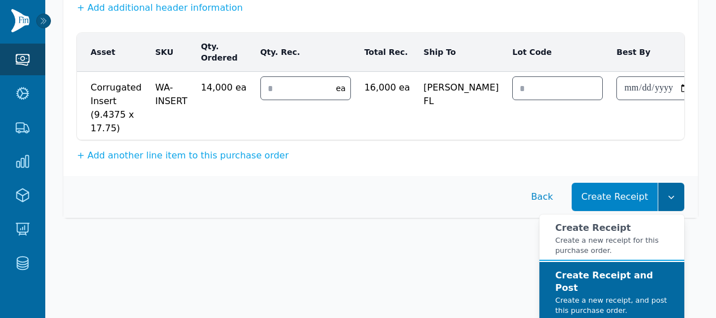
click at [649, 284] on strong "Create Receipt and Post" at bounding box center [605, 281] width 98 height 23
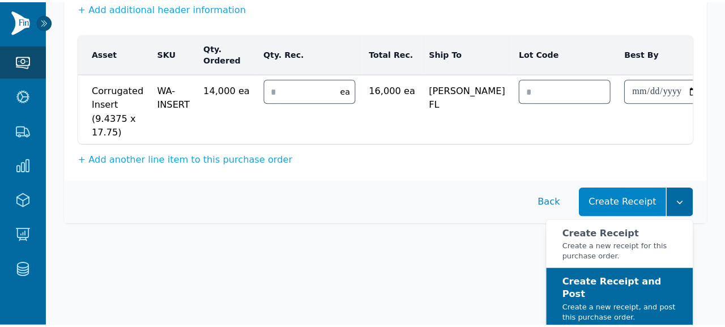
scroll to position [143, 0]
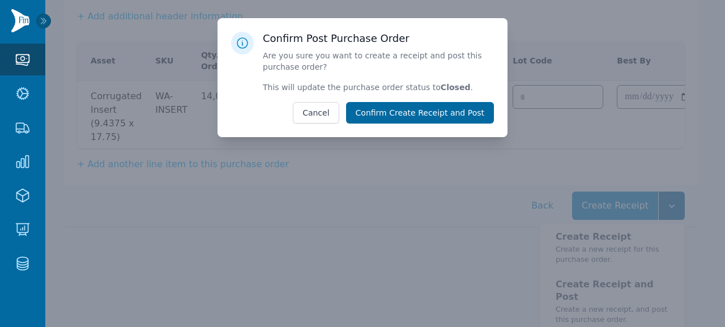
click at [463, 117] on button "Confirm Create Receipt and Post" at bounding box center [420, 113] width 148 height 22
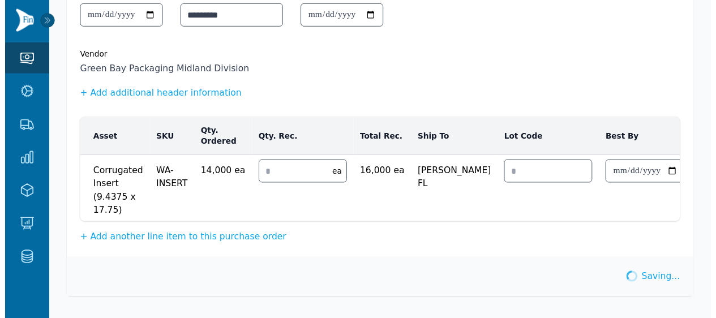
scroll to position [73, 0]
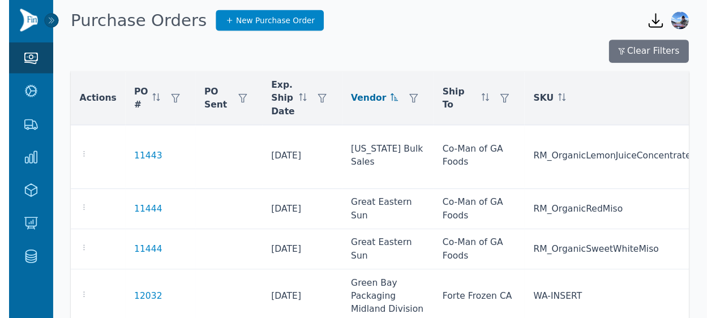
scroll to position [748, 0]
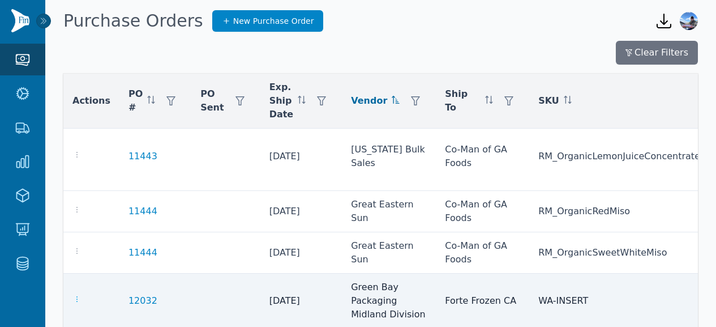
click at [75, 295] on icon "button" at bounding box center [76, 299] width 9 height 9
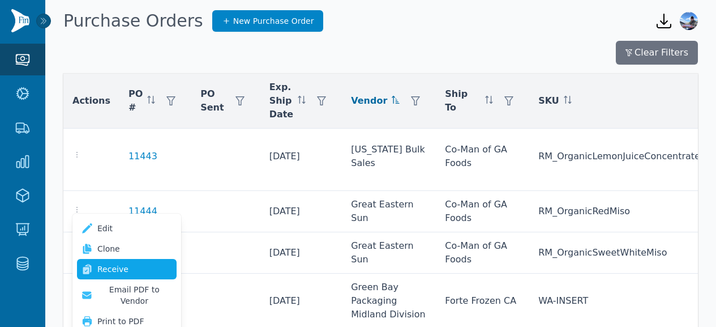
click at [122, 262] on link "Receive" at bounding box center [127, 269] width 100 height 20
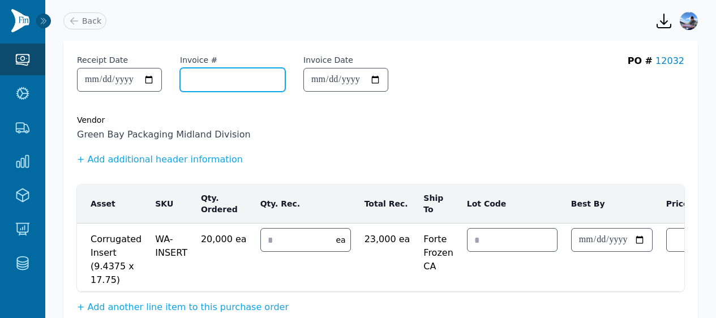
click at [244, 81] on input "Invoice #" at bounding box center [233, 80] width 104 height 23
paste input "*********"
type input "*********"
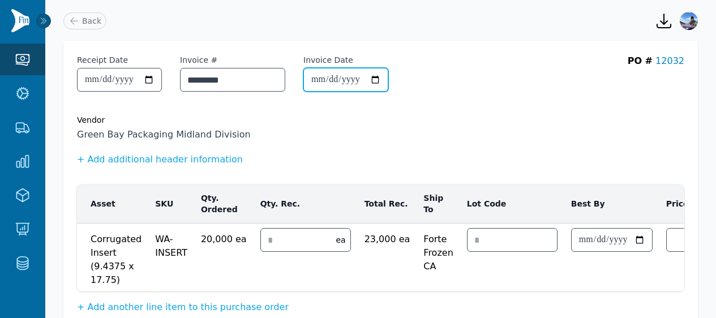
click at [328, 75] on input "Invoice Date" at bounding box center [346, 80] width 84 height 23
click at [331, 78] on input "Invoice Date" at bounding box center [346, 80] width 84 height 23
type input "**********"
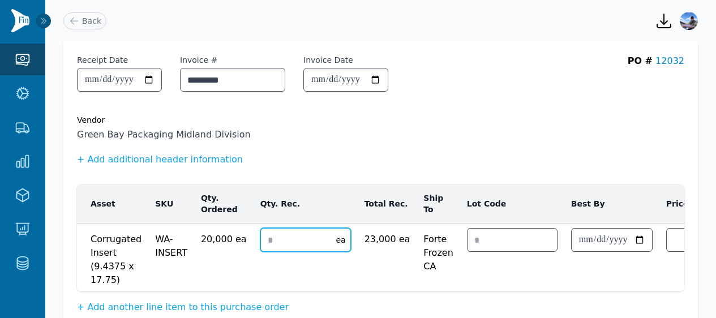
click at [275, 244] on input "number" at bounding box center [295, 240] width 69 height 23
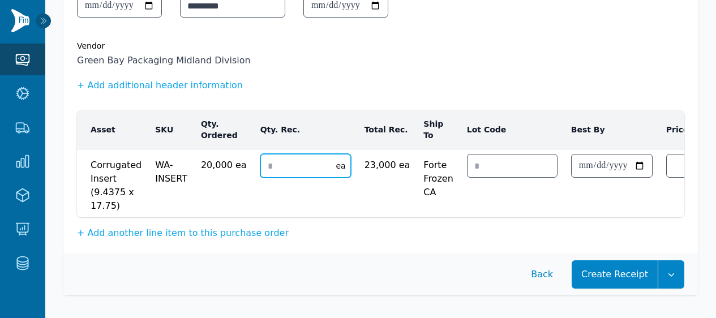
scroll to position [83, 0]
type input "*"
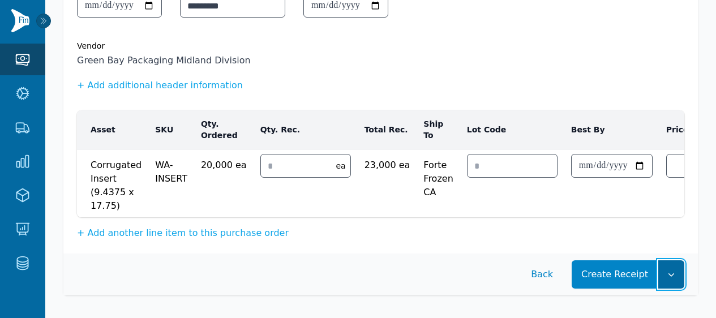
click at [673, 271] on icon "button" at bounding box center [671, 274] width 11 height 11
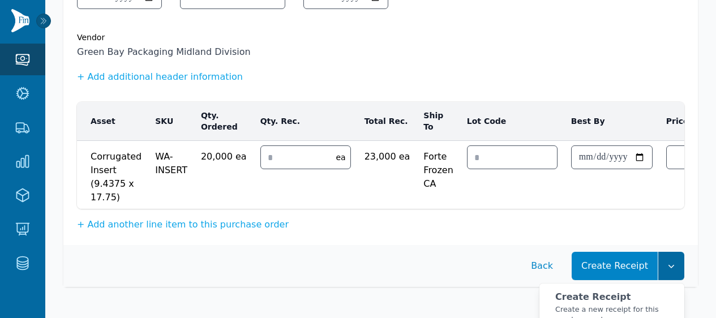
scroll to position [152, 0]
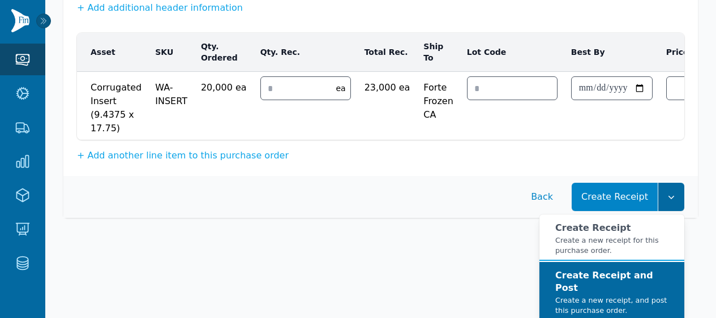
click at [656, 278] on div "Create Receipt and Post Create a new receipt, and post this purchase order." at bounding box center [616, 293] width 120 height 46
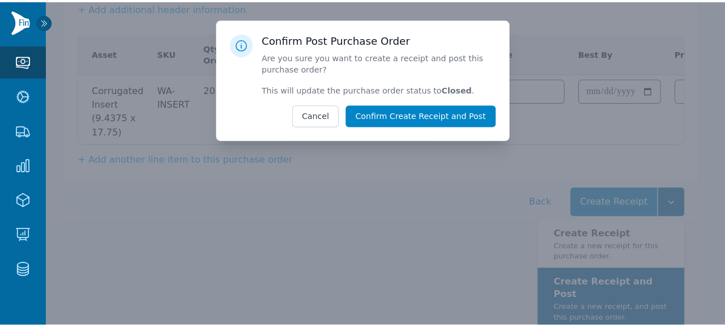
scroll to position [143, 0]
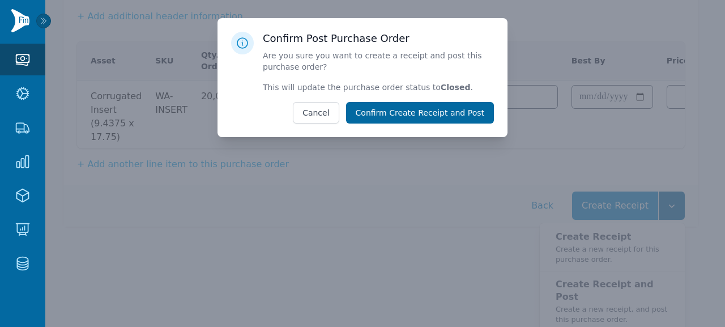
click at [453, 116] on button "Confirm Create Receipt and Post" at bounding box center [420, 113] width 148 height 22
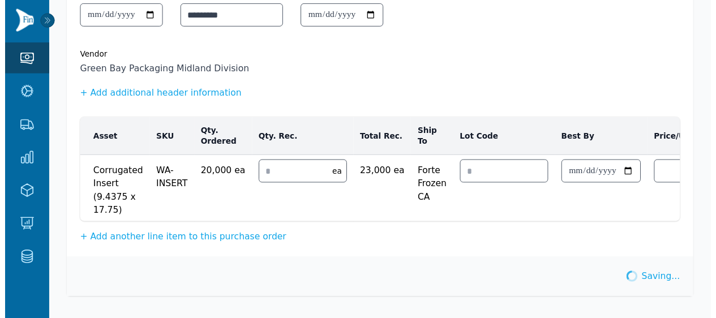
scroll to position [73, 0]
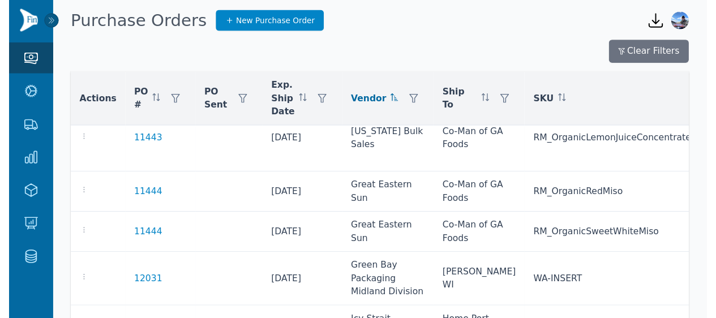
scroll to position [772, 0]
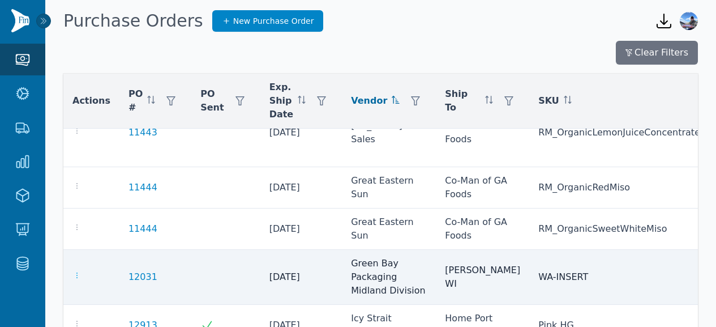
click at [73, 271] on icon "button" at bounding box center [76, 275] width 9 height 9
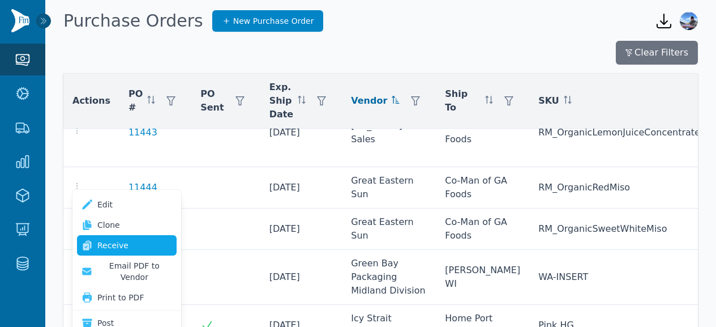
click at [100, 237] on link "Receive" at bounding box center [127, 245] width 100 height 20
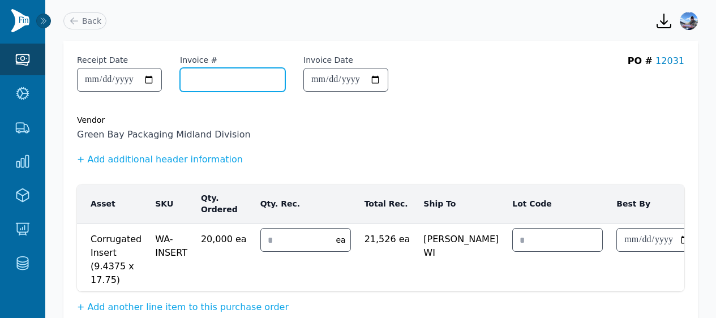
click at [229, 80] on input "Invoice #" at bounding box center [233, 80] width 104 height 23
paste input "*********"
type input "*********"
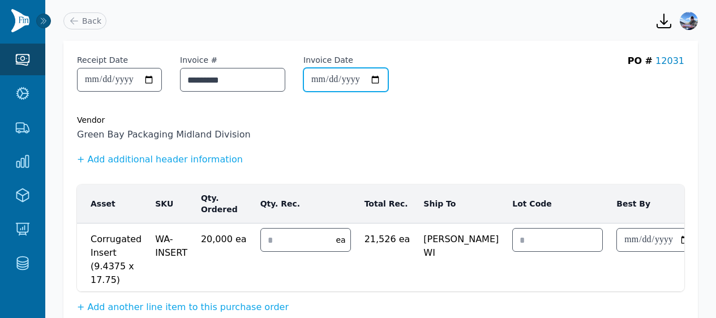
click at [334, 80] on input "Invoice Date" at bounding box center [346, 80] width 84 height 23
type input "**********"
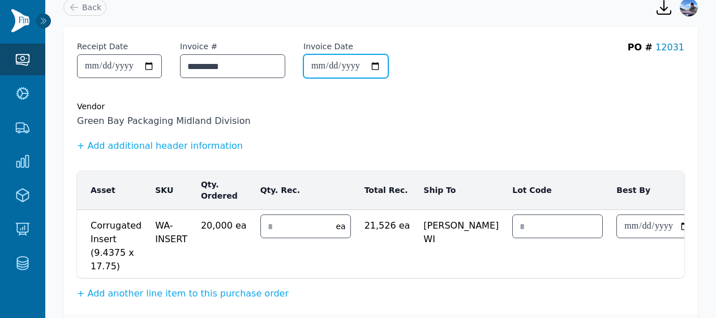
scroll to position [14, 0]
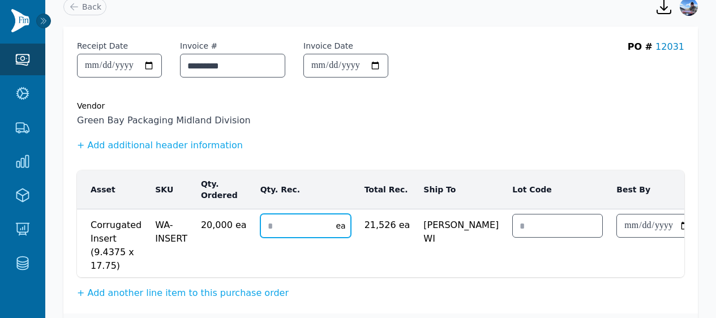
click at [286, 221] on input "number" at bounding box center [295, 226] width 69 height 23
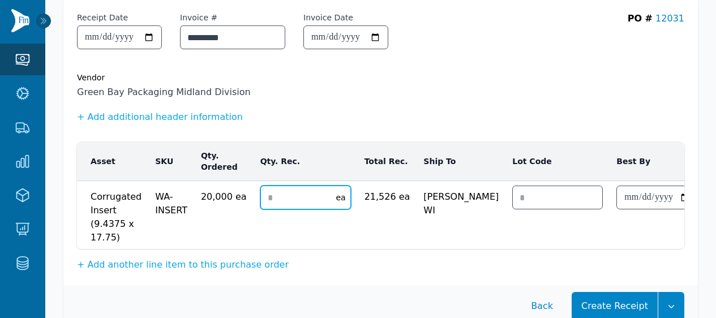
scroll to position [55, 0]
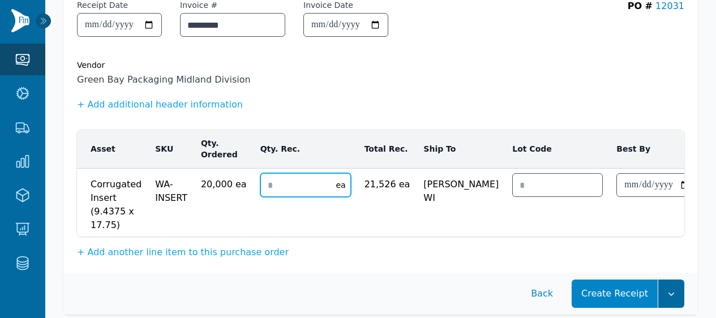
type input "*"
click at [670, 300] on icon "button" at bounding box center [671, 293] width 11 height 11
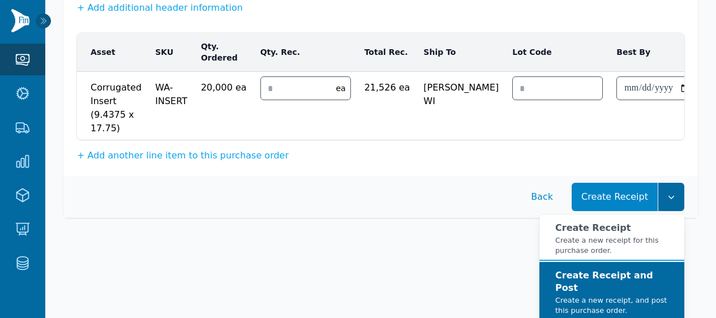
click at [642, 287] on strong "Create Receipt and Post" at bounding box center [605, 281] width 98 height 23
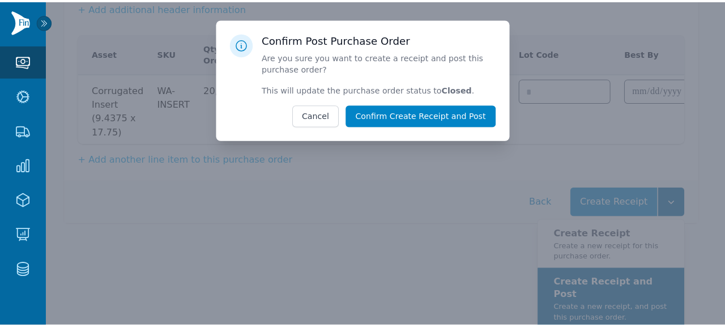
scroll to position [143, 0]
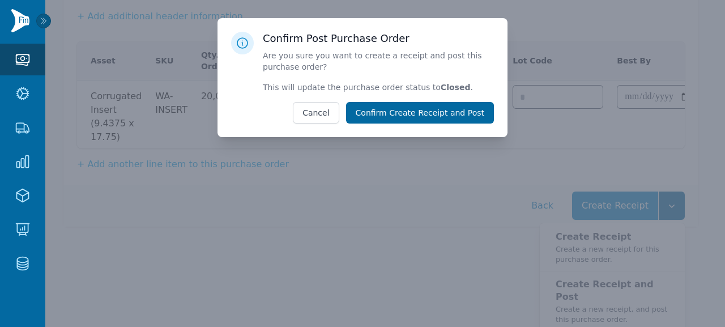
click at [479, 122] on button "Confirm Create Receipt and Post" at bounding box center [420, 113] width 148 height 22
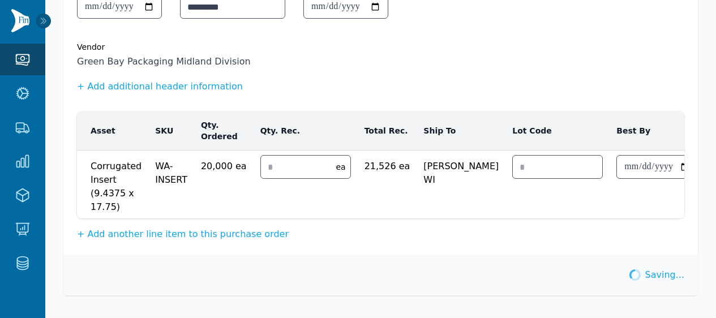
scroll to position [44, 0]
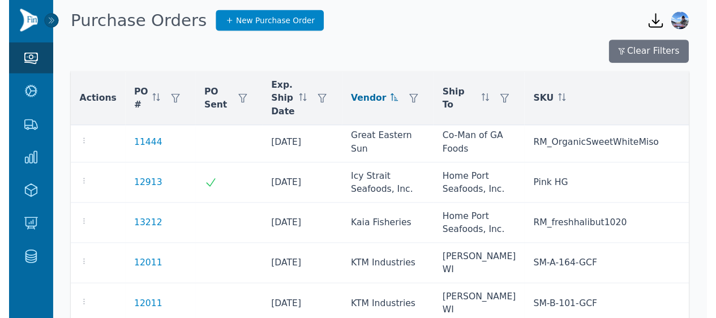
scroll to position [850, 0]
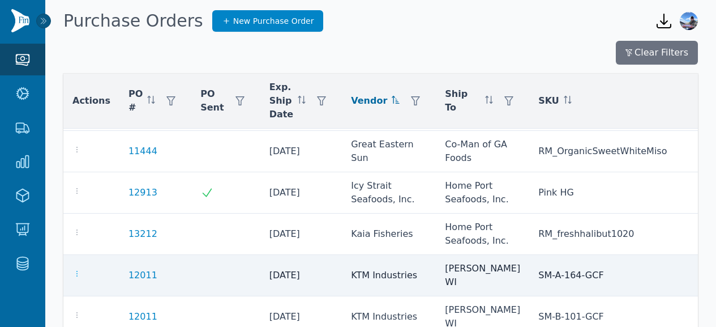
click at [76, 271] on icon "button" at bounding box center [76, 274] width 1 height 6
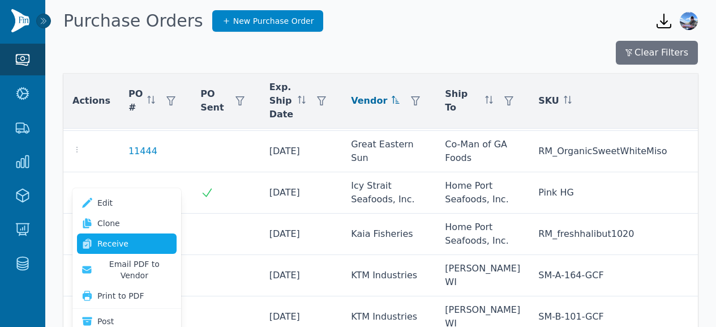
click at [123, 242] on link "Receive" at bounding box center [127, 243] width 100 height 20
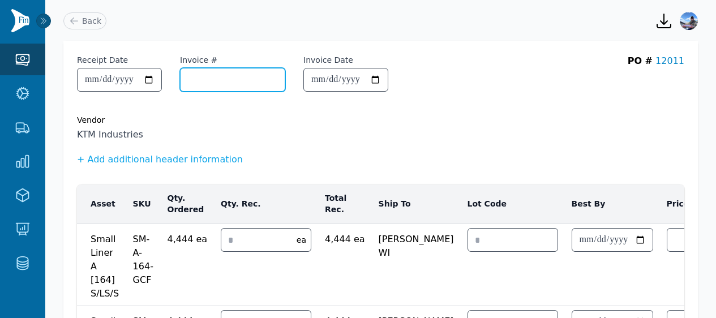
click at [222, 86] on input "Invoice #" at bounding box center [233, 80] width 104 height 23
paste input "**********"
type input "**********"
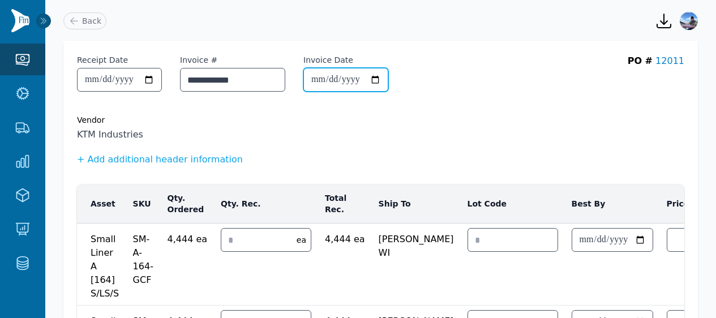
click at [331, 79] on input "Invoice Date" at bounding box center [346, 80] width 84 height 23
type input "**********"
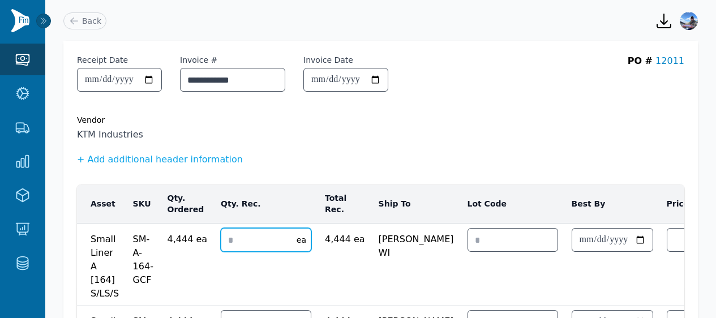
click at [256, 236] on input "number" at bounding box center [255, 240] width 69 height 23
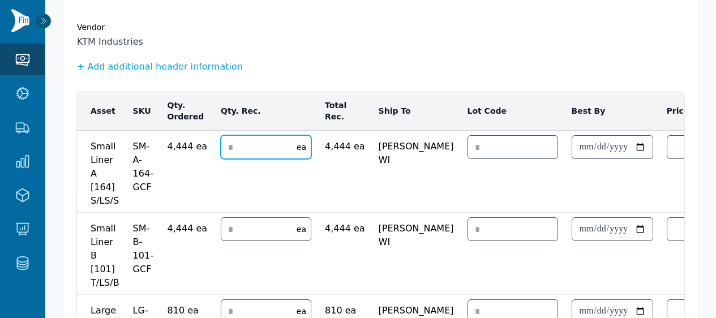
type input "*"
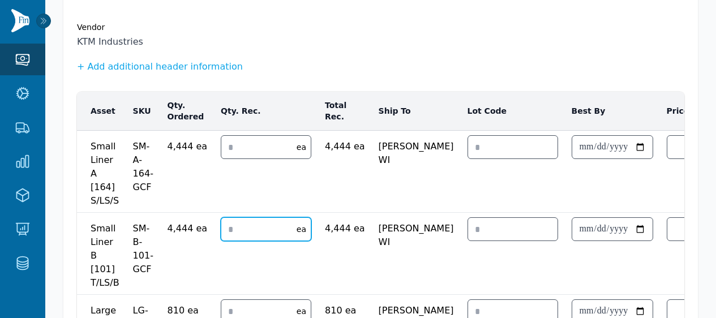
click at [245, 228] on input "number" at bounding box center [255, 229] width 69 height 23
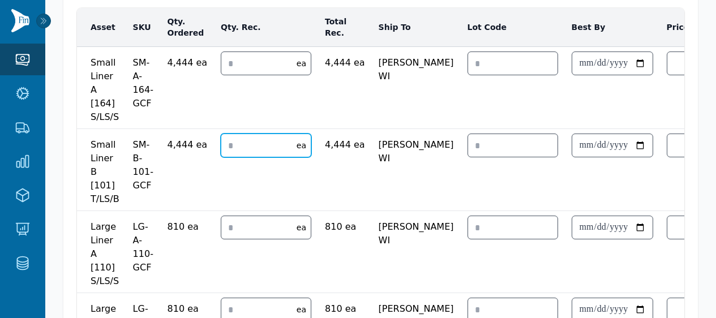
scroll to position [179, 0]
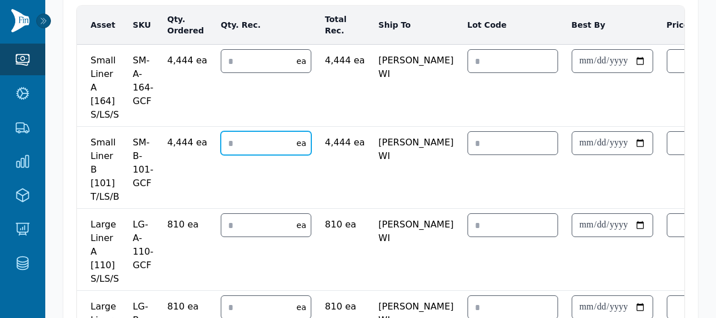
type input "*"
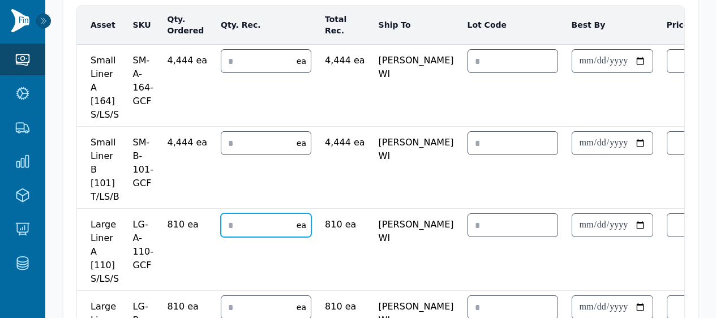
click at [238, 231] on input "number" at bounding box center [255, 225] width 69 height 23
type input "*"
click at [235, 304] on input "number" at bounding box center [255, 307] width 69 height 23
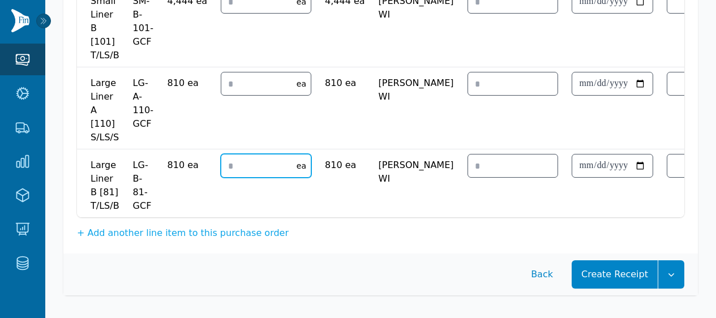
scroll to position [329, 0]
type input "*"
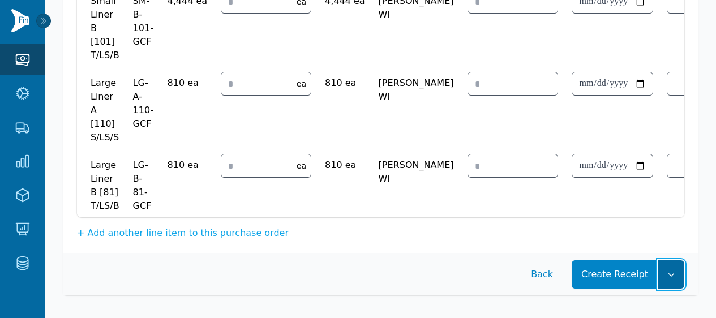
click at [679, 277] on button "button" at bounding box center [672, 275] width 26 height 28
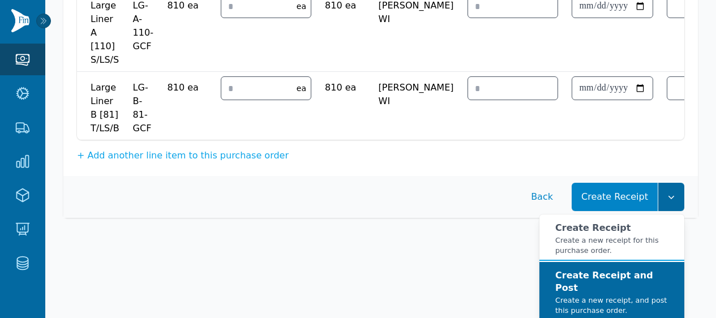
click at [644, 288] on strong "Create Receipt and Post" at bounding box center [605, 281] width 98 height 23
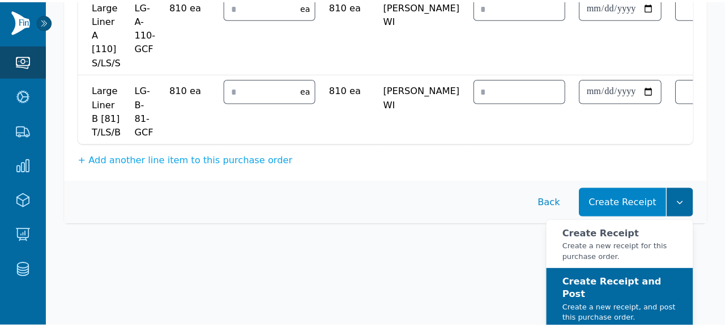
scroll to position [390, 0]
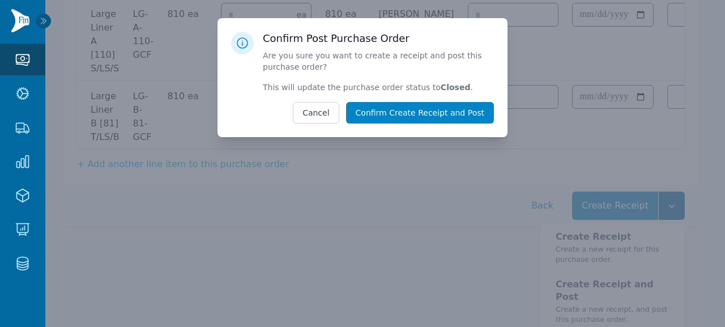
click at [449, 124] on div "Confirm Post Purchase Order Are you sure you want to create a receipt and post …" at bounding box center [362, 77] width 290 height 119
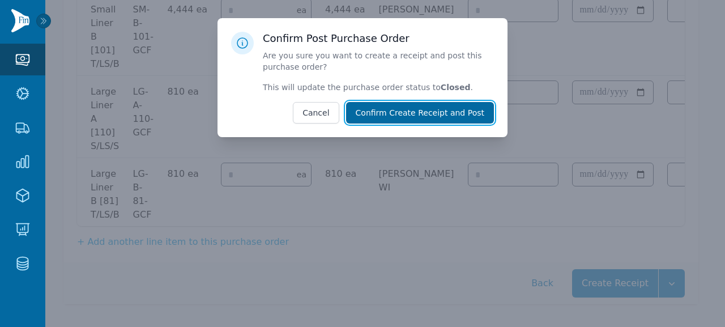
click at [442, 114] on button "Confirm Create Receipt and Post" at bounding box center [420, 113] width 148 height 22
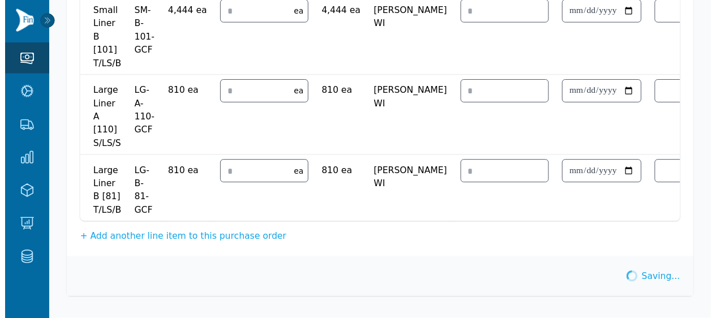
scroll to position [319, 0]
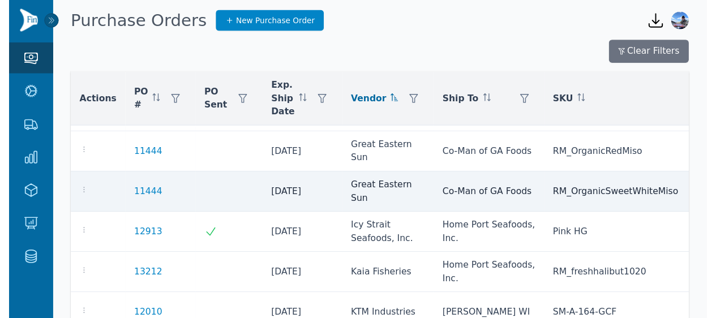
scroll to position [822, 0]
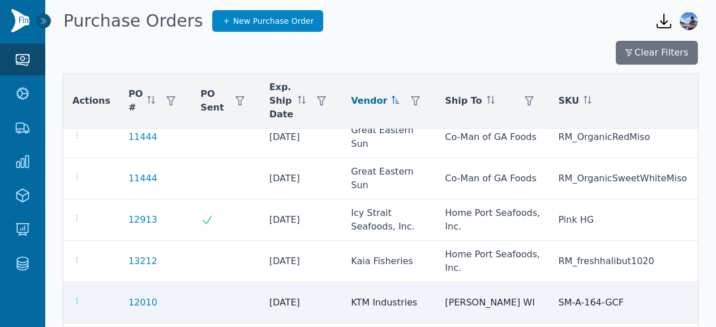
click at [75, 296] on icon "button" at bounding box center [76, 300] width 9 height 9
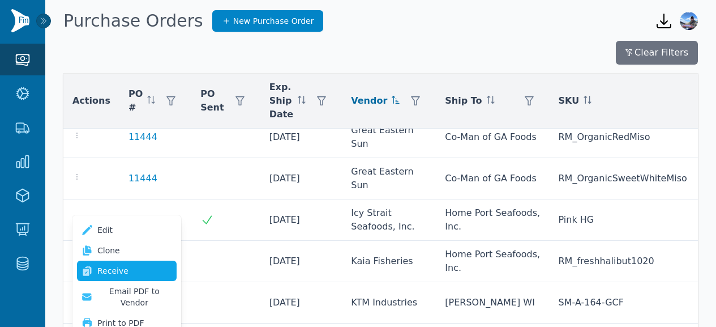
click at [120, 265] on link "Receive" at bounding box center [127, 271] width 100 height 20
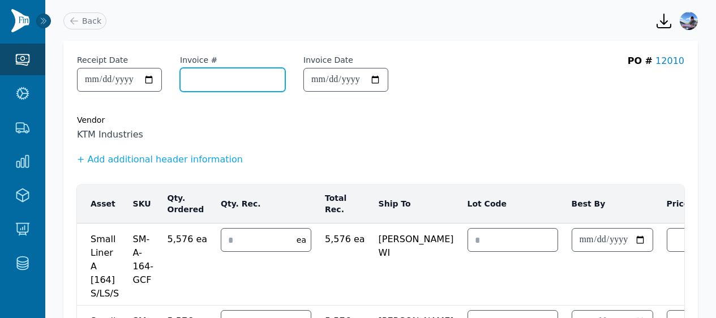
click at [219, 78] on input "Invoice #" at bounding box center [233, 80] width 104 height 23
paste input "**********"
type input "**********"
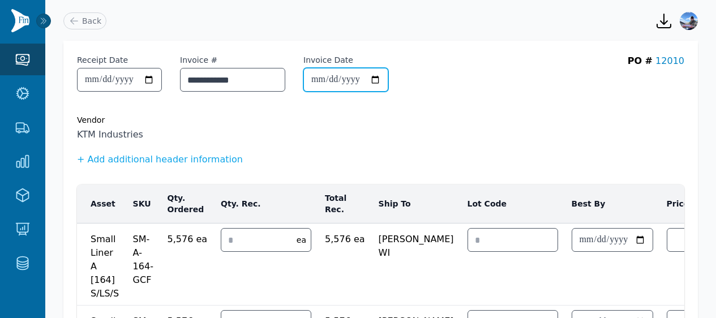
click at [331, 81] on input "Invoice Date" at bounding box center [346, 80] width 84 height 23
type input "**********"
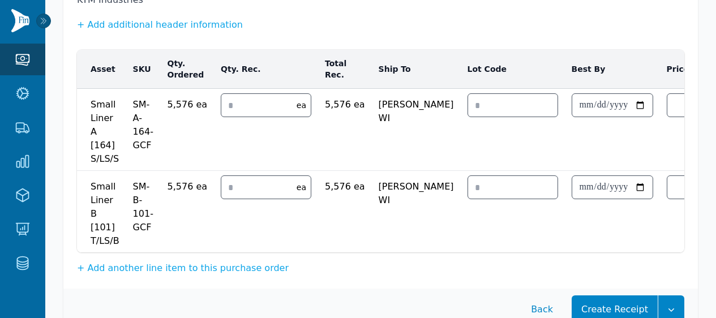
scroll to position [172, 0]
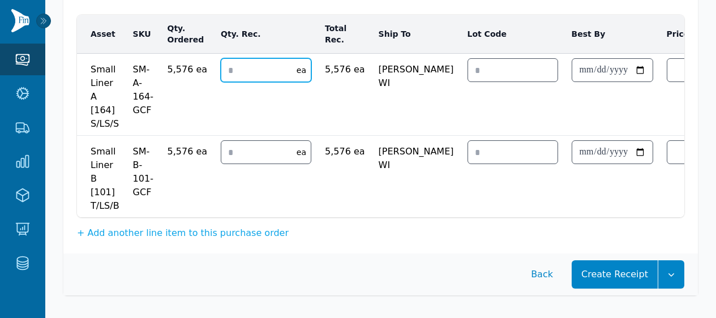
click at [245, 67] on input "number" at bounding box center [255, 70] width 69 height 23
type input "*"
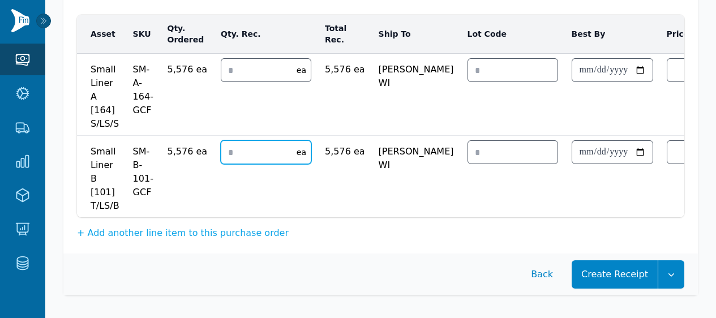
click at [248, 147] on input "number" at bounding box center [255, 152] width 69 height 23
type input "*"
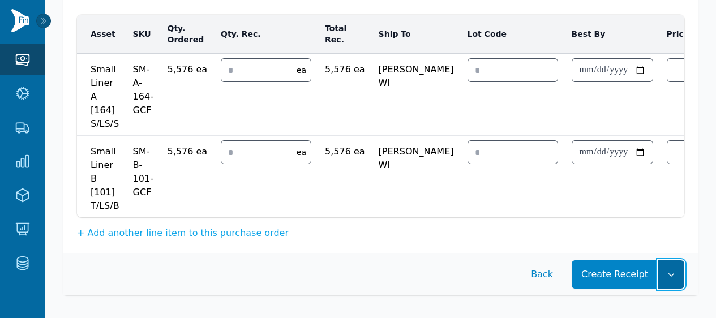
click at [679, 287] on button "button" at bounding box center [672, 275] width 26 height 28
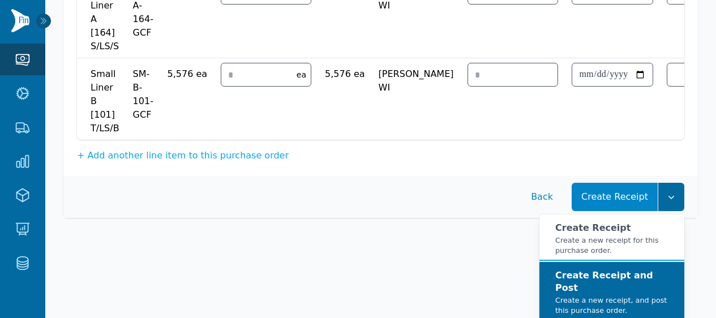
click at [646, 283] on strong "Create Receipt and Post" at bounding box center [605, 281] width 98 height 23
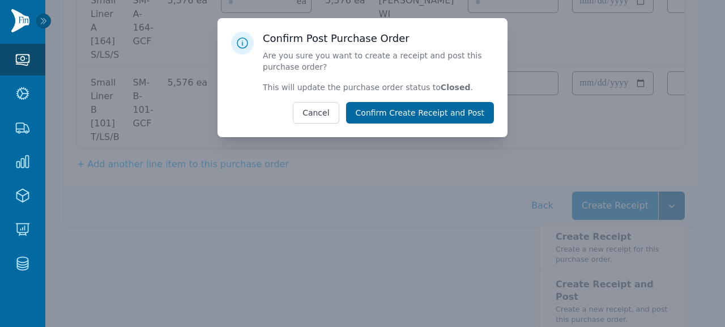
click at [451, 116] on button "Confirm Create Receipt and Post" at bounding box center [420, 113] width 148 height 22
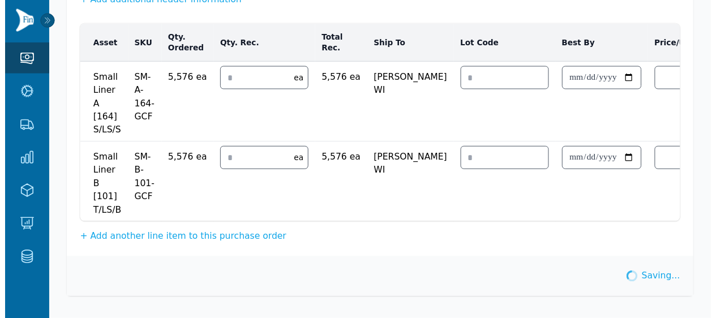
scroll to position [169, 0]
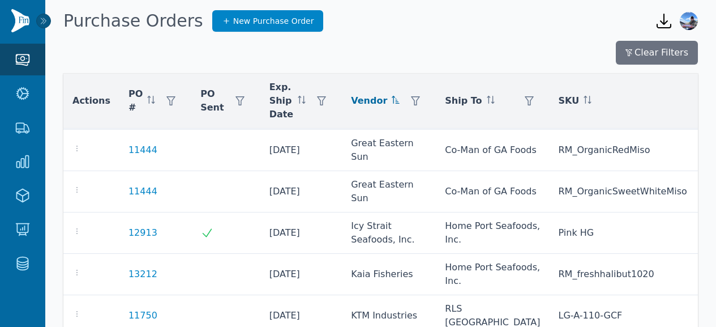
scroll to position [822, 0]
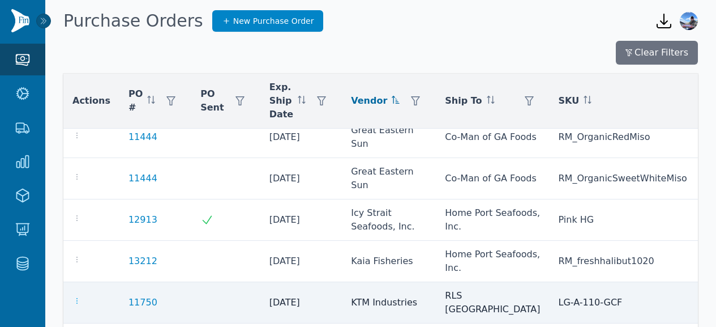
click at [78, 296] on icon "button" at bounding box center [76, 300] width 9 height 9
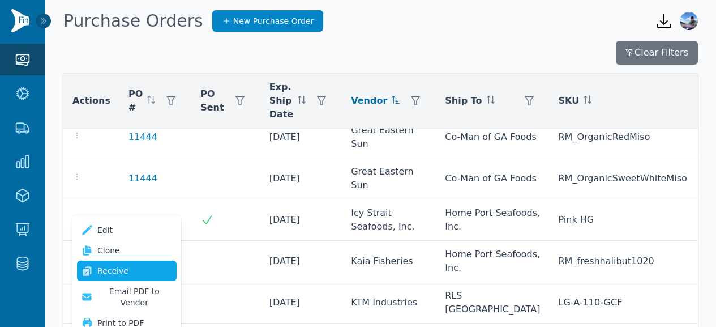
click at [114, 264] on link "Receive" at bounding box center [127, 271] width 100 height 20
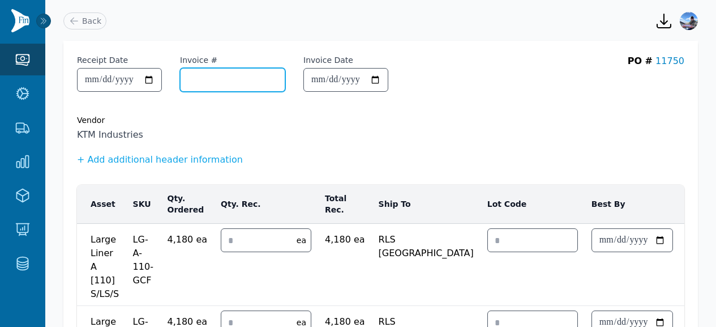
click at [232, 86] on input "Invoice #" at bounding box center [233, 80] width 104 height 23
paste input "**********"
type input "**********"
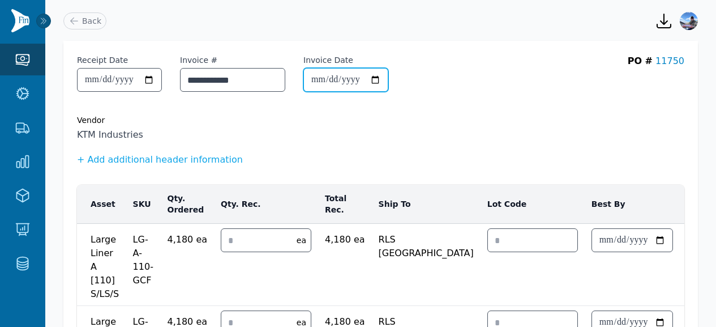
click at [331, 79] on input "Invoice Date" at bounding box center [346, 80] width 84 height 23
type input "**********"
click at [366, 135] on span "KTM Industries" at bounding box center [381, 135] width 608 height 14
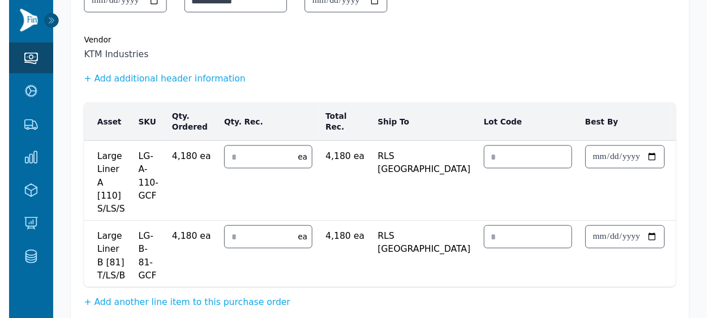
scroll to position [91, 0]
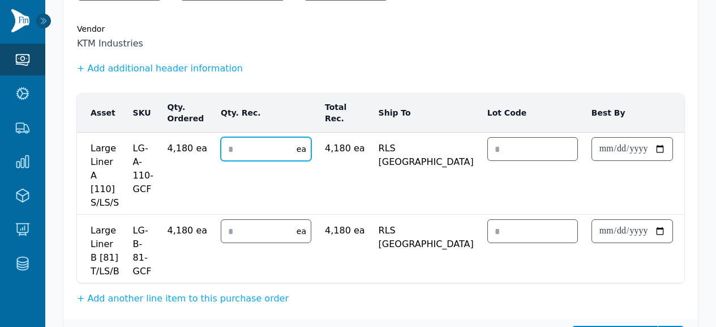
click at [242, 154] on input "number" at bounding box center [255, 149] width 69 height 23
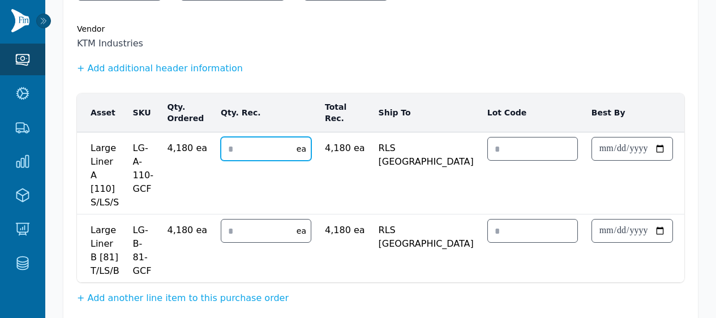
type input "*"
click at [232, 237] on input "number" at bounding box center [255, 231] width 69 height 23
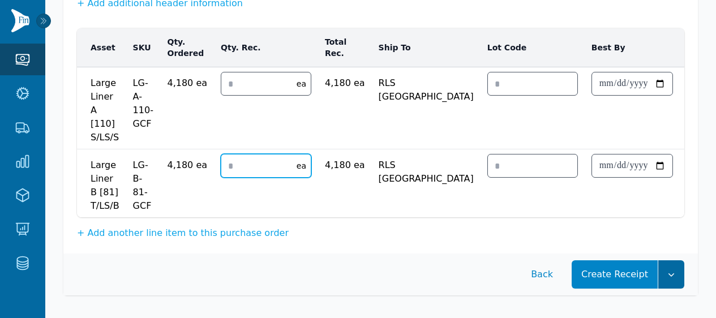
type input "*"
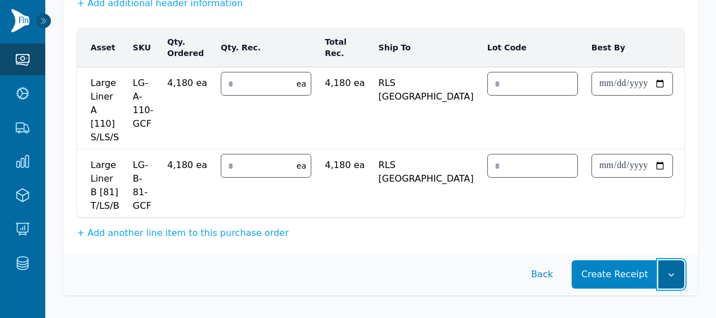
click at [672, 276] on icon "button" at bounding box center [671, 274] width 11 height 11
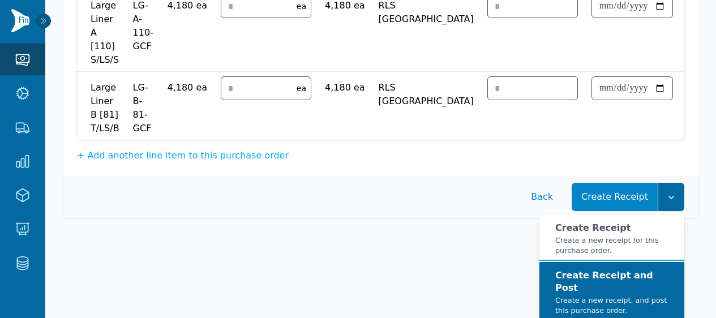
click at [643, 280] on strong "Create Receipt and Post" at bounding box center [605, 281] width 98 height 23
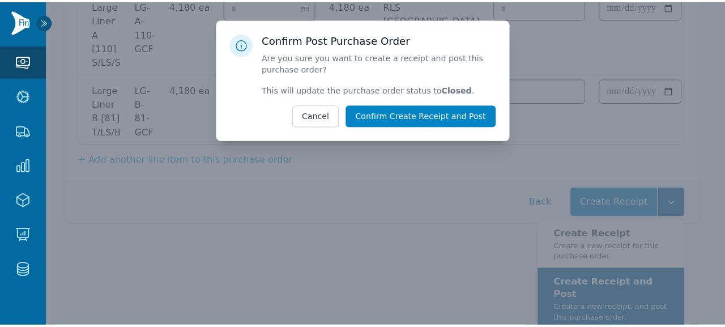
scroll to position [225, 0]
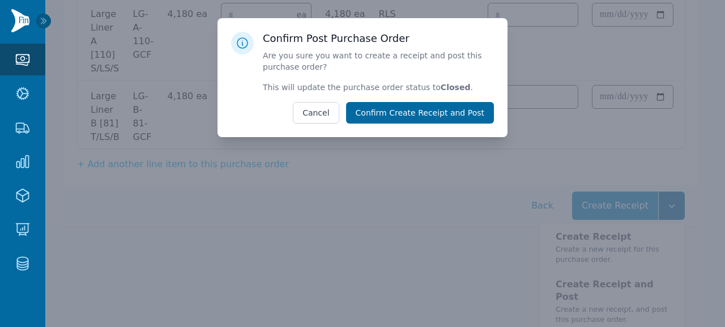
click at [472, 118] on button "Confirm Create Receipt and Post" at bounding box center [420, 113] width 148 height 22
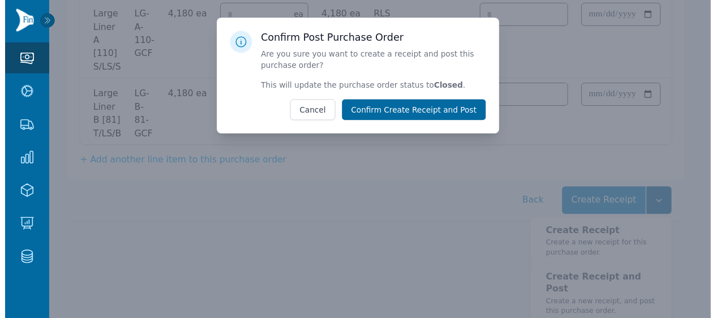
scroll to position [155, 0]
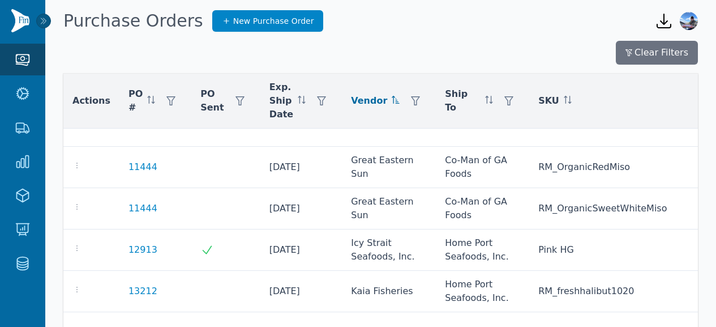
scroll to position [797, 0]
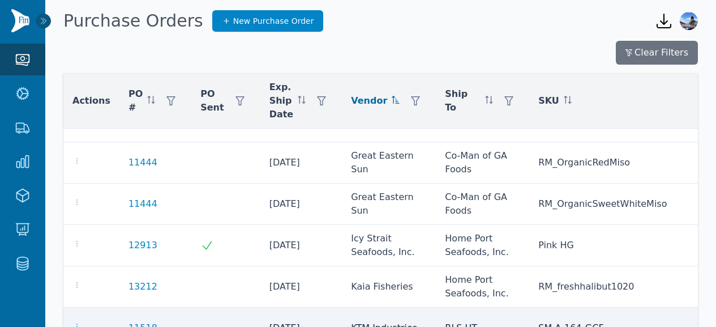
click at [74, 322] on icon "button" at bounding box center [76, 326] width 9 height 9
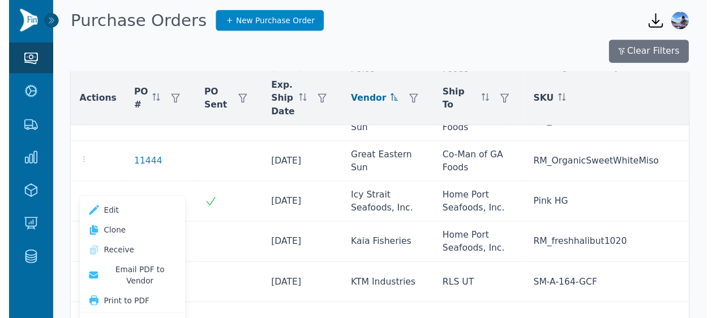
scroll to position [837, 0]
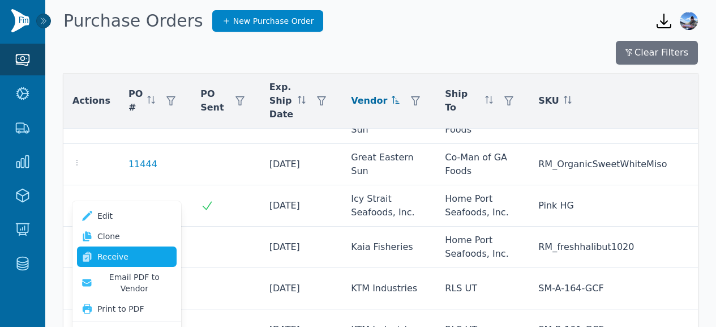
click at [118, 257] on link "Receive" at bounding box center [127, 256] width 100 height 20
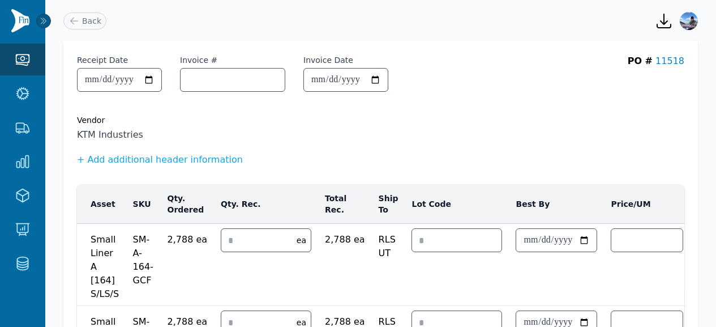
click at [226, 91] on div at bounding box center [232, 80] width 105 height 24
click at [228, 83] on input "Invoice #" at bounding box center [233, 80] width 104 height 23
paste input "**********"
type input "**********"
click at [340, 79] on input "Invoice Date" at bounding box center [346, 80] width 84 height 23
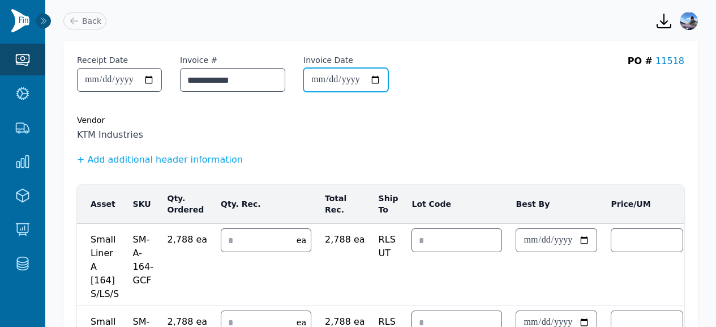
type input "**********"
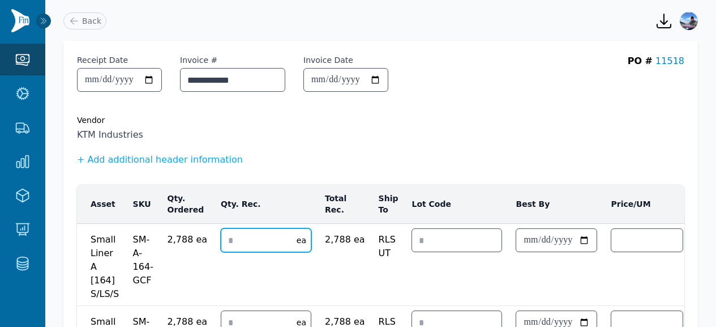
click at [250, 245] on input "number" at bounding box center [255, 240] width 69 height 23
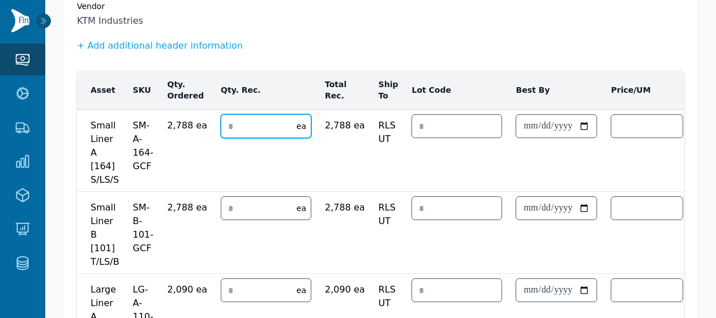
type input "*"
click at [244, 215] on input "number" at bounding box center [255, 208] width 69 height 23
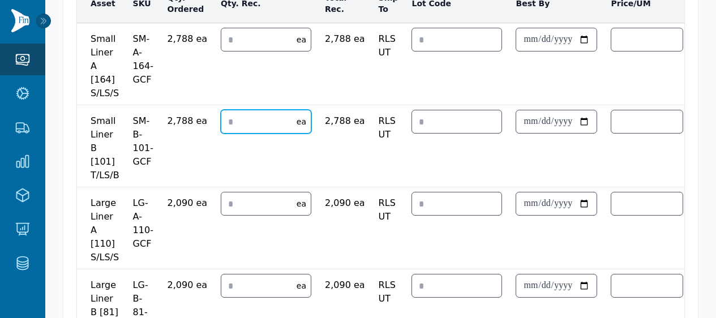
type input "*"
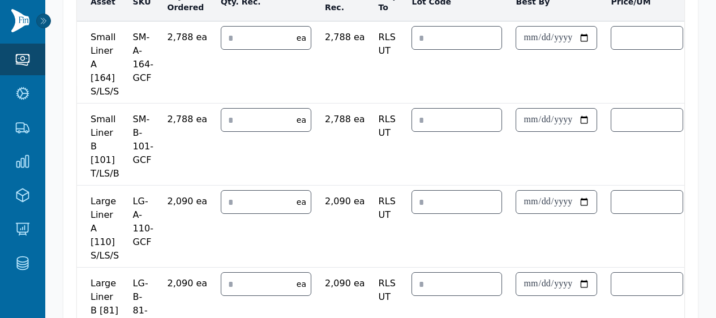
scroll to position [203, 0]
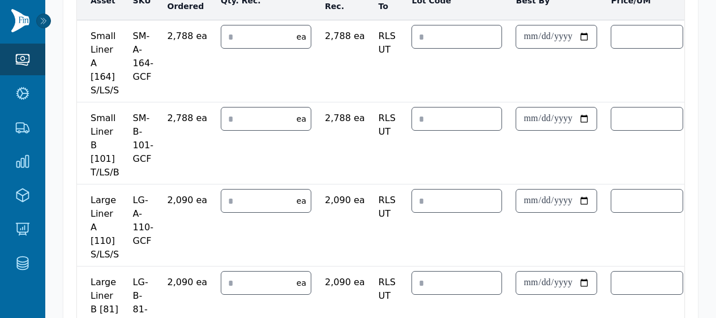
click at [240, 225] on td "ea" at bounding box center [266, 226] width 104 height 82
click at [240, 207] on input "number" at bounding box center [255, 201] width 69 height 23
type input "*"
click at [237, 288] on input "number" at bounding box center [255, 283] width 69 height 23
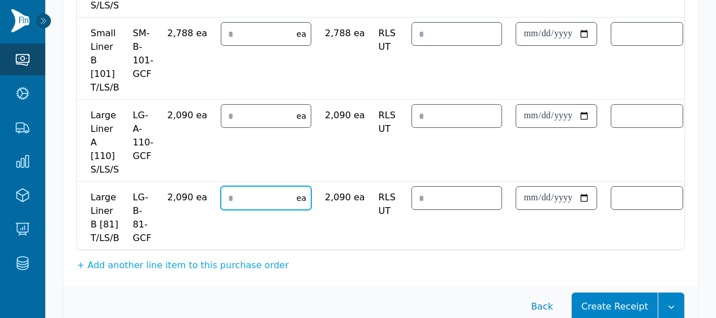
scroll to position [329, 0]
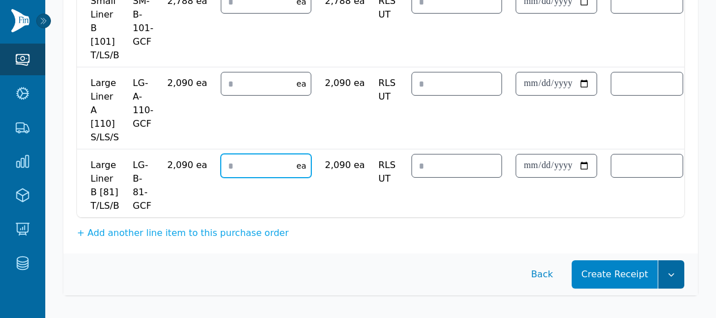
type input "*"
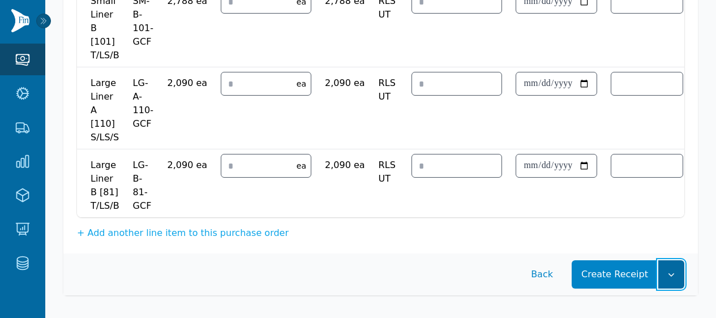
click at [680, 281] on button "button" at bounding box center [672, 275] width 26 height 28
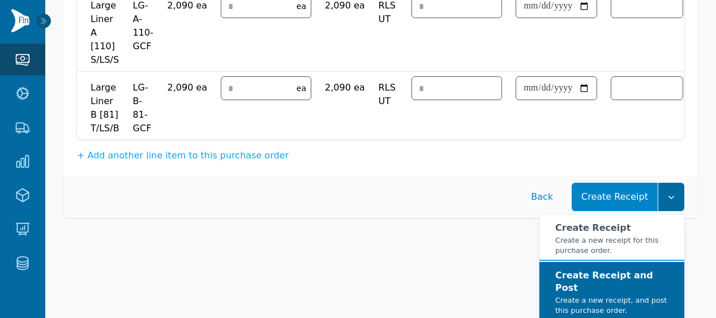
click at [641, 285] on strong "Create Receipt and Post" at bounding box center [605, 281] width 98 height 23
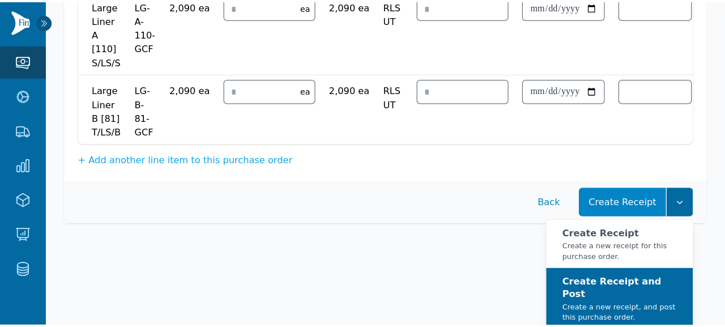
scroll to position [390, 0]
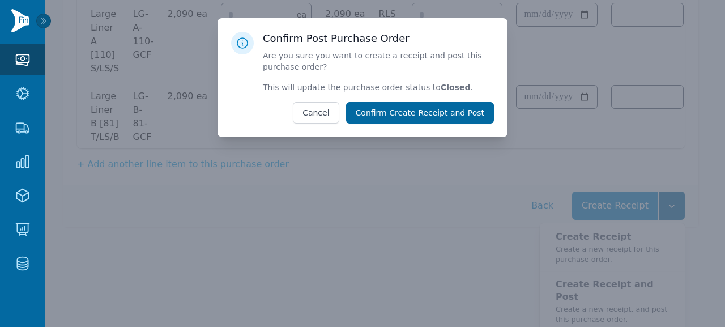
click at [463, 118] on button "Confirm Create Receipt and Post" at bounding box center [420, 113] width 148 height 22
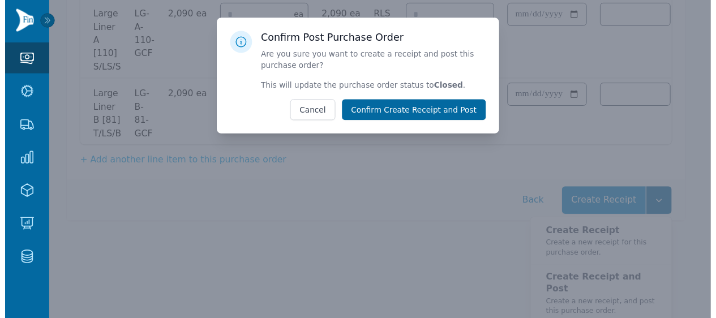
scroll to position [319, 0]
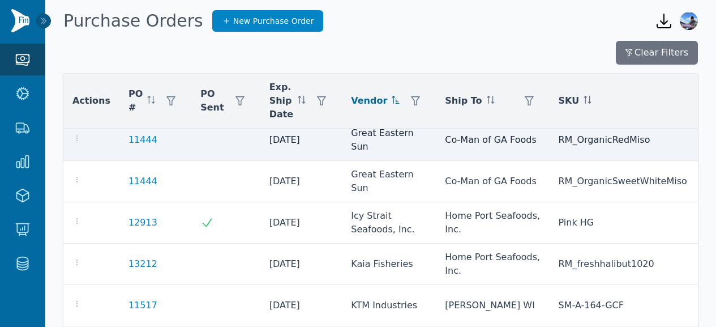
scroll to position [844, 0]
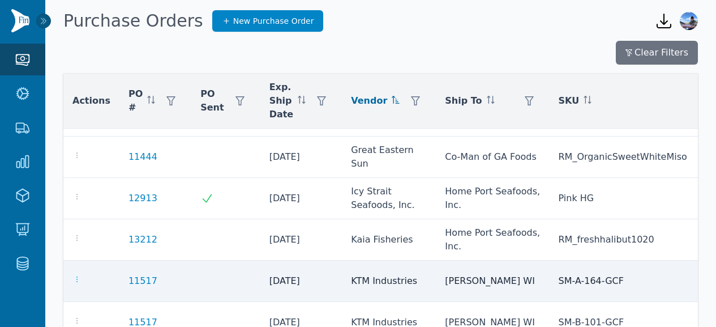
click at [77, 275] on icon "button" at bounding box center [76, 279] width 9 height 9
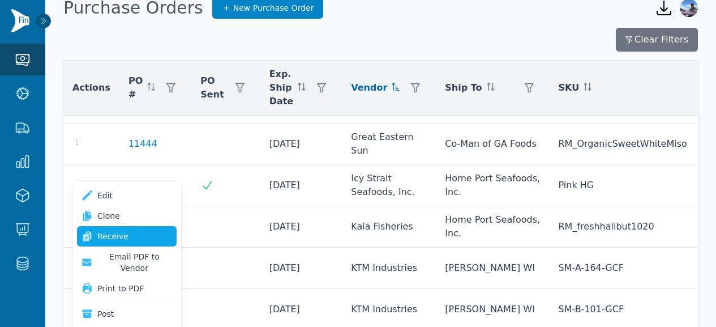
scroll to position [14, 0]
click at [129, 232] on link "Receive" at bounding box center [127, 235] width 100 height 20
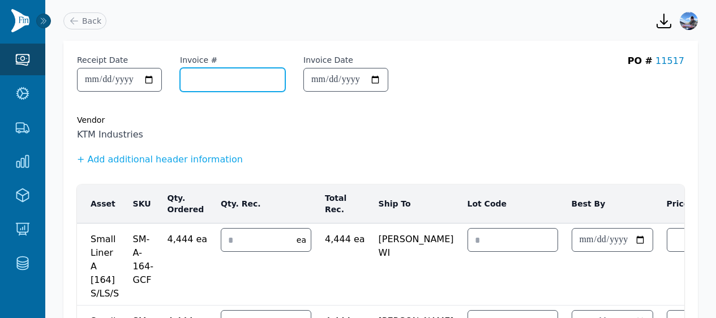
click at [225, 88] on input "Invoice #" at bounding box center [233, 80] width 104 height 23
paste input "**********"
type input "**********"
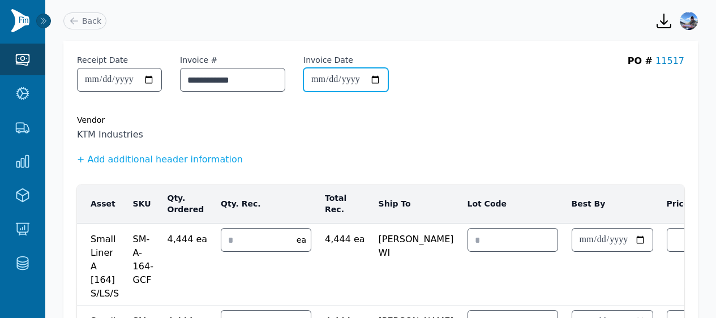
click at [336, 80] on input "Invoice Date" at bounding box center [346, 80] width 84 height 23
type input "**********"
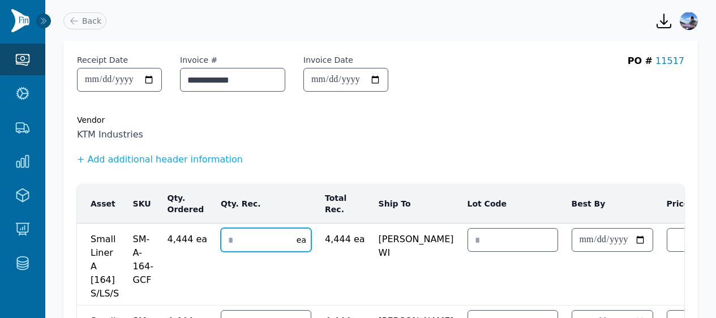
click at [249, 242] on input "number" at bounding box center [255, 240] width 69 height 23
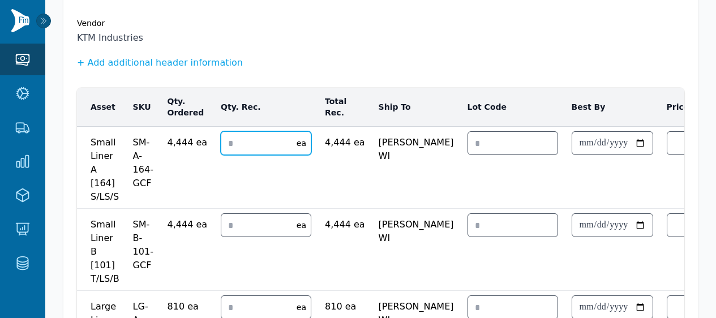
type input "*"
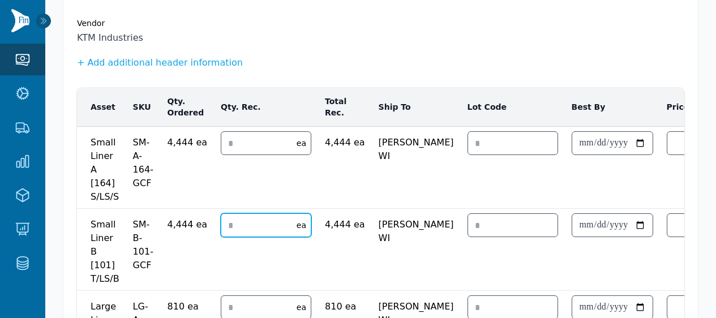
click at [245, 217] on input "number" at bounding box center [255, 225] width 69 height 23
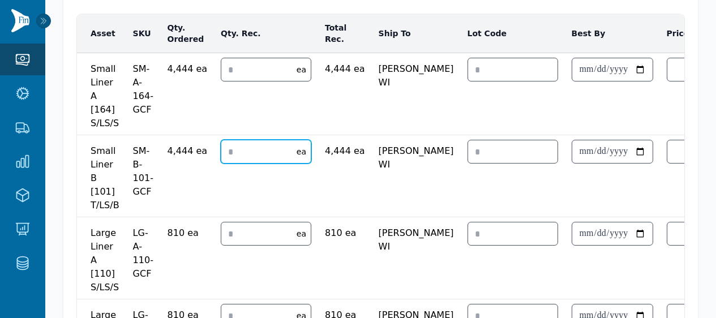
scroll to position [181, 0]
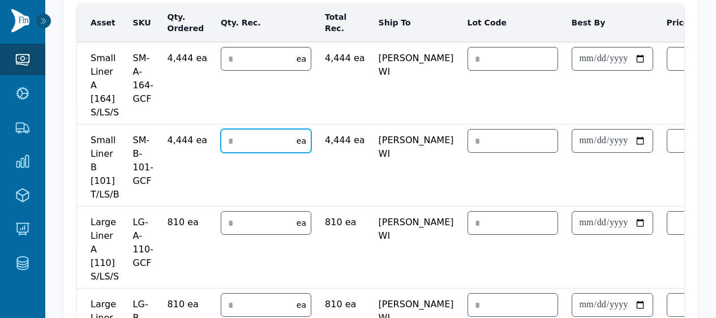
type input "*"
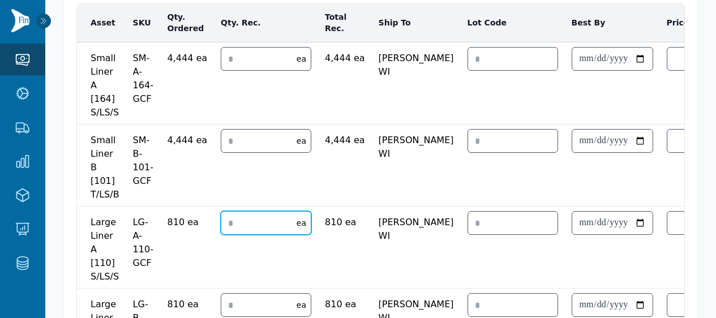
click at [237, 216] on input "number" at bounding box center [255, 223] width 69 height 23
type input "*"
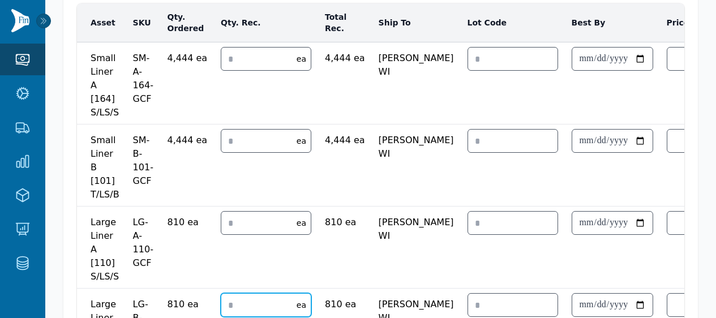
click at [238, 304] on input "number" at bounding box center [255, 305] width 69 height 23
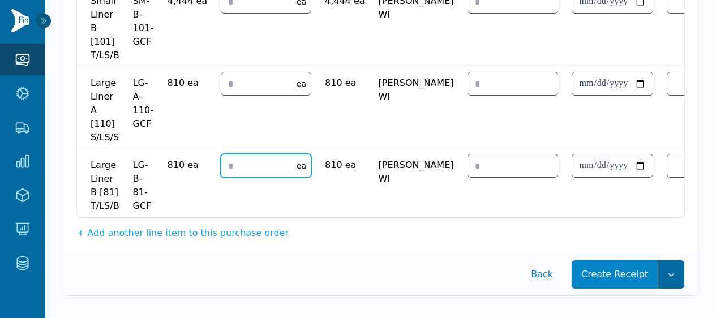
type input "*"
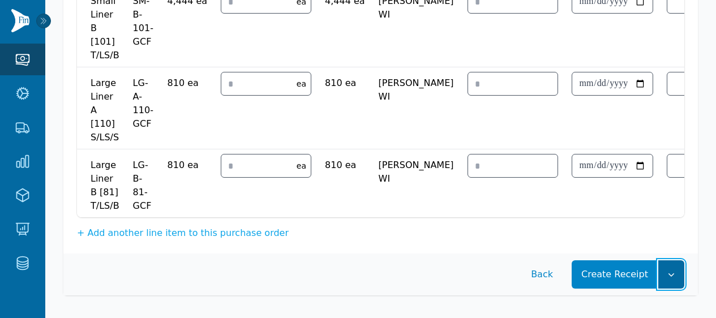
click at [677, 283] on button "button" at bounding box center [672, 275] width 26 height 28
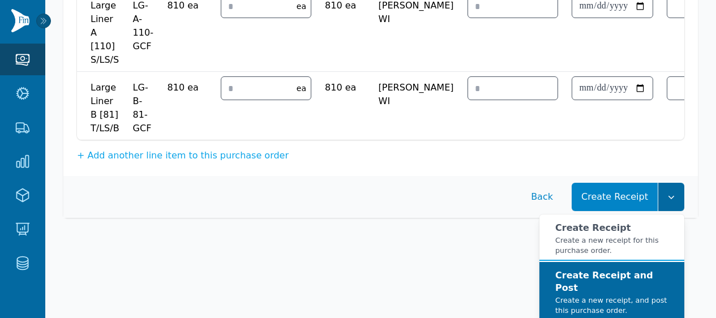
click at [631, 290] on div "Create Receipt and Post Create a new receipt, and post this purchase order." at bounding box center [616, 293] width 120 height 46
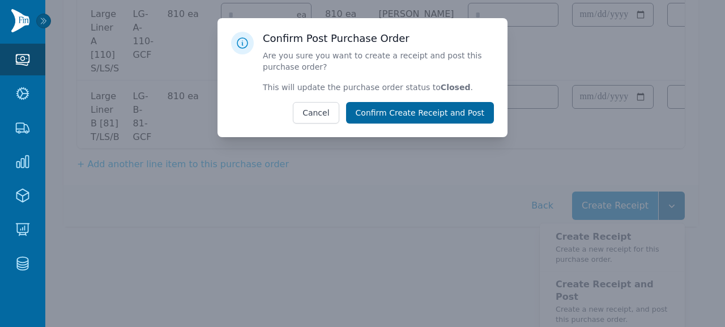
click at [464, 116] on button "Confirm Create Receipt and Post" at bounding box center [420, 113] width 148 height 22
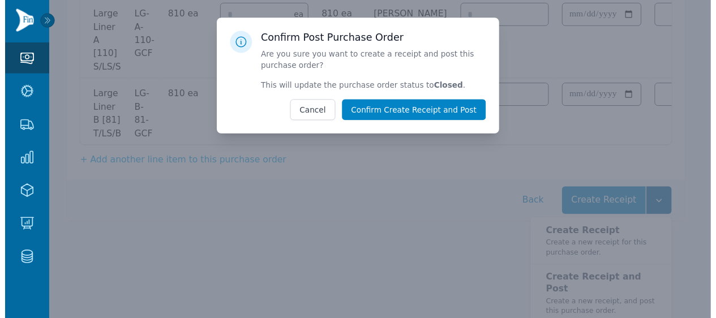
scroll to position [319, 0]
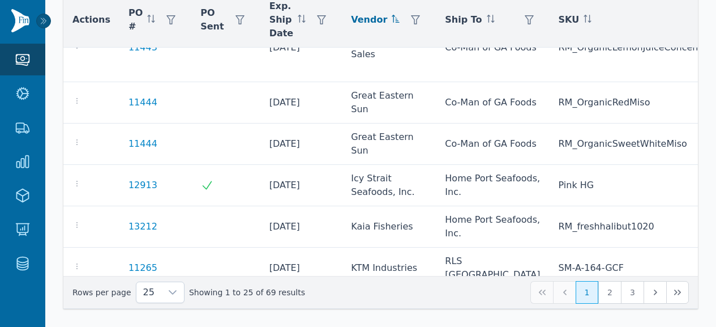
scroll to position [829, 0]
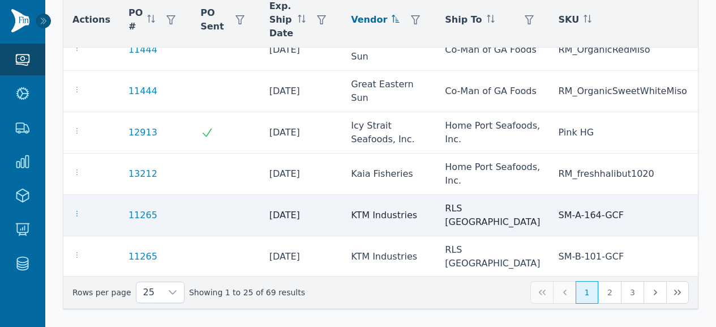
click at [74, 209] on icon "button" at bounding box center [76, 213] width 9 height 9
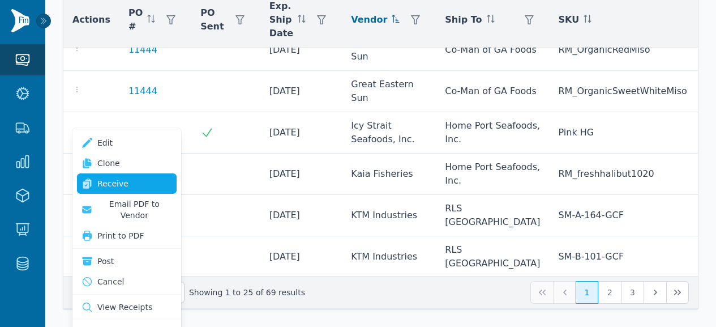
click at [102, 178] on link "Receive" at bounding box center [127, 183] width 100 height 20
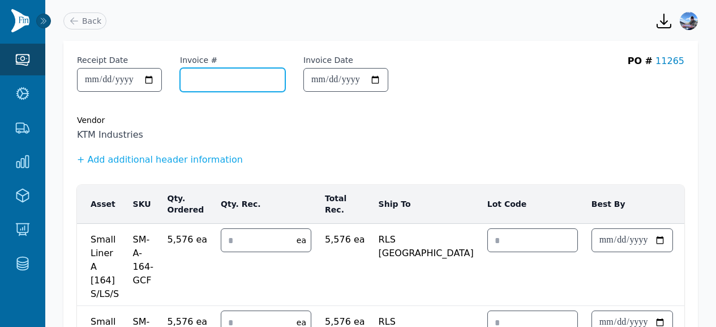
click at [218, 81] on input "Invoice #" at bounding box center [233, 80] width 104 height 23
paste input "**********"
type input "**********"
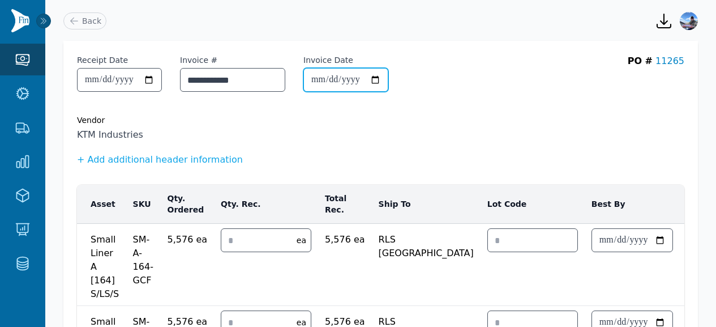
click at [326, 79] on input "Invoice Date" at bounding box center [346, 80] width 84 height 23
type input "**********"
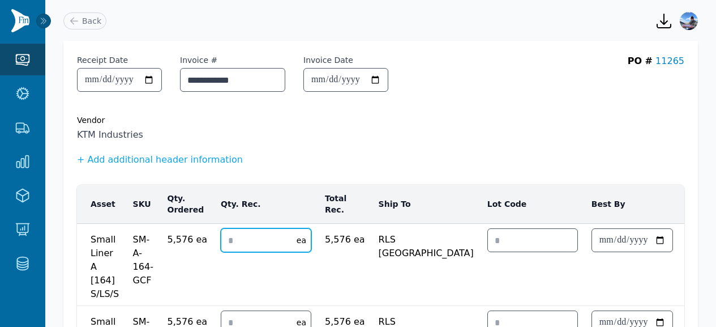
click at [249, 234] on input "number" at bounding box center [255, 240] width 69 height 23
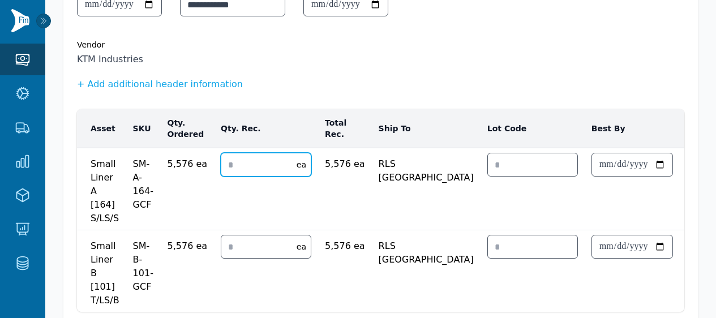
scroll to position [100, 0]
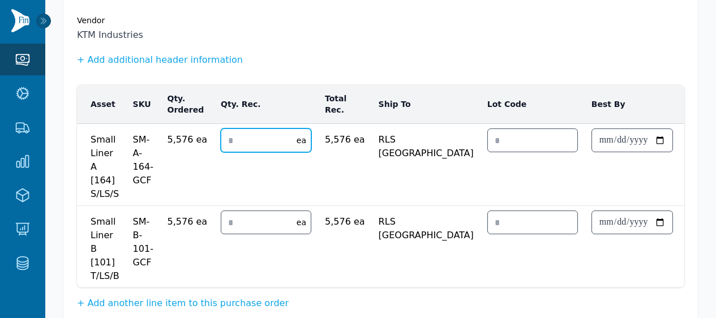
type input "*"
click at [240, 217] on input "number" at bounding box center [255, 222] width 69 height 23
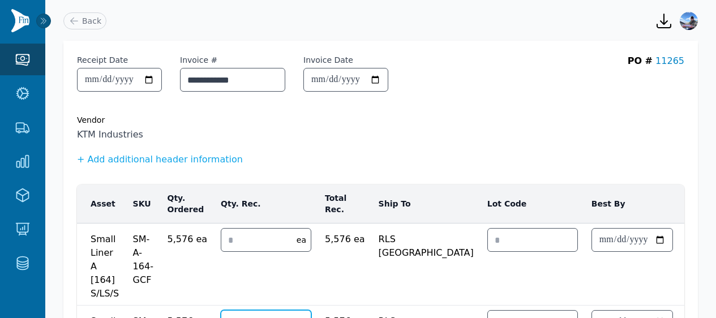
scroll to position [178, 0]
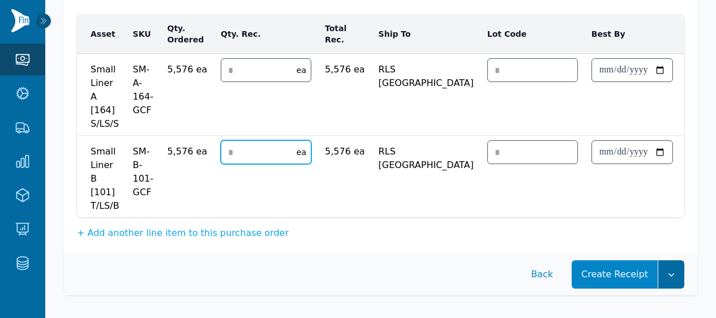
type input "*"
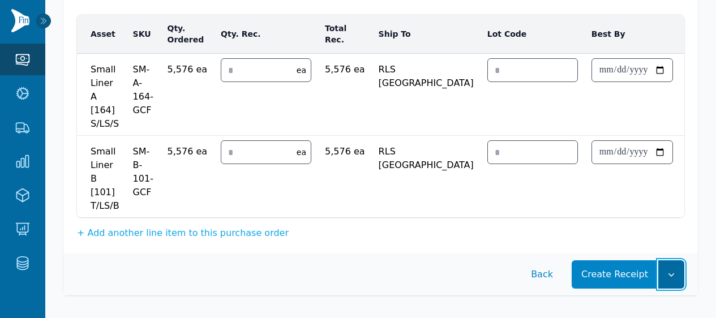
click at [669, 282] on button "button" at bounding box center [672, 275] width 26 height 28
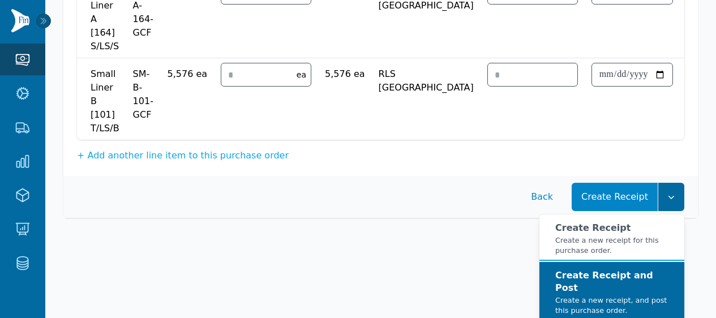
click at [622, 281] on strong "Create Receipt and Post" at bounding box center [605, 281] width 98 height 23
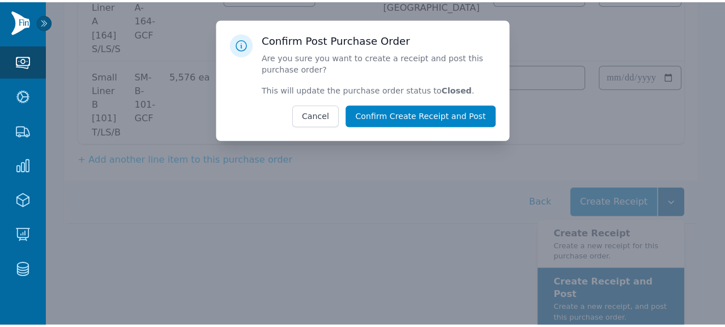
scroll to position [239, 0]
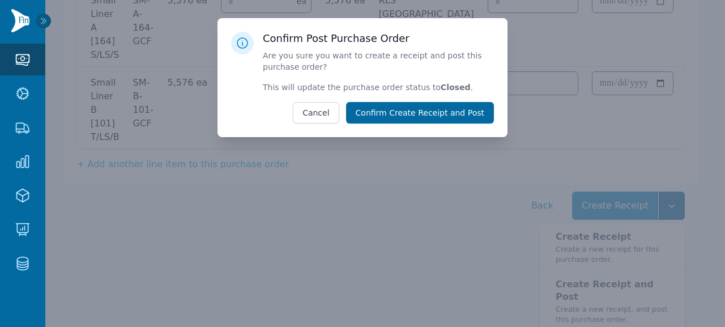
click at [430, 118] on button "Confirm Create Receipt and Post" at bounding box center [420, 113] width 148 height 22
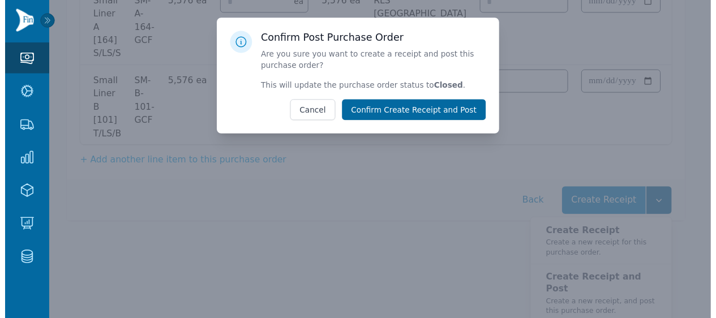
scroll to position [169, 0]
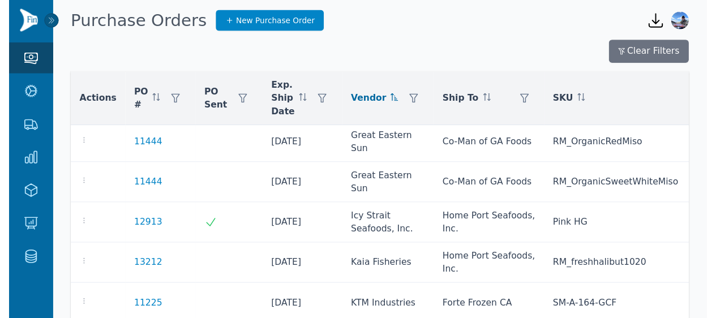
scroll to position [824, 0]
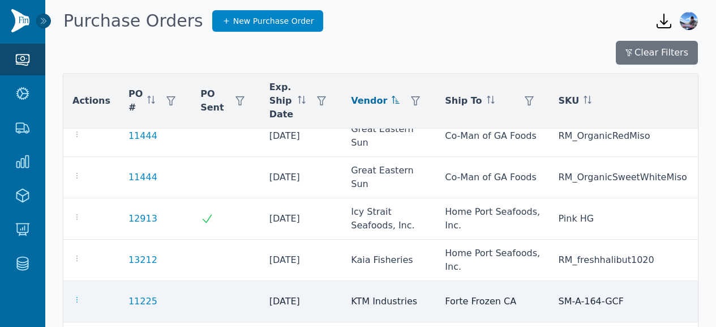
click at [75, 295] on icon "button" at bounding box center [76, 299] width 9 height 9
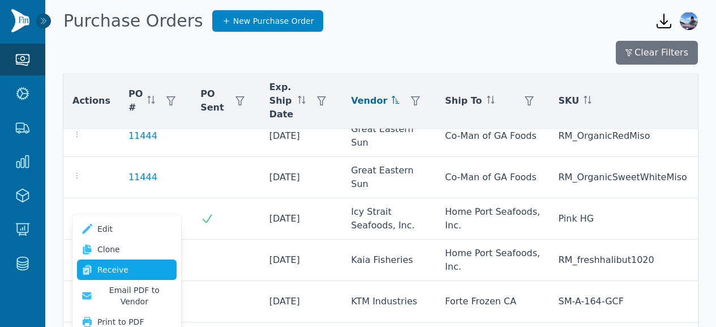
click at [104, 262] on link "Receive" at bounding box center [127, 269] width 100 height 20
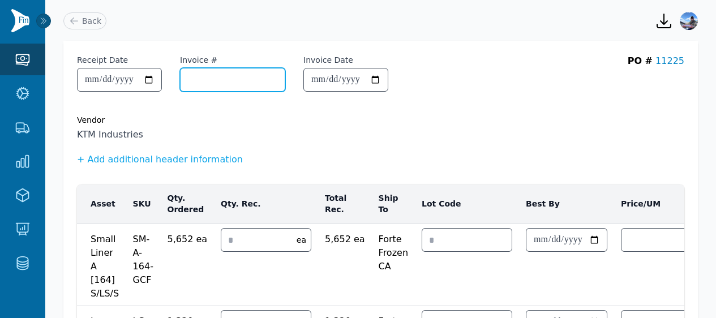
click at [227, 83] on input "Invoice #" at bounding box center [233, 80] width 104 height 23
paste input "**********"
type input "**********"
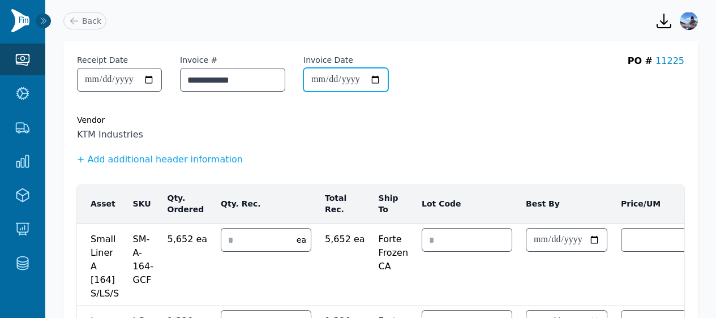
click at [333, 77] on input "Invoice Date" at bounding box center [346, 80] width 84 height 23
type input "**********"
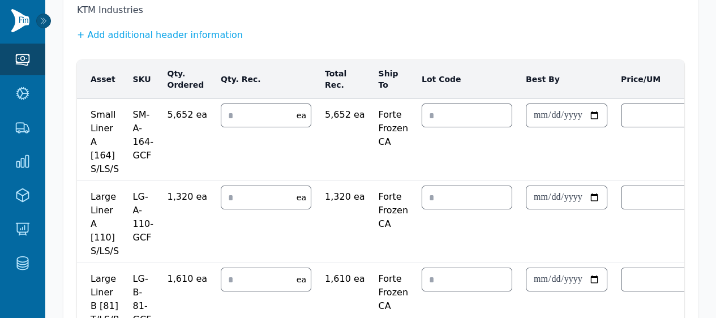
scroll to position [123, 0]
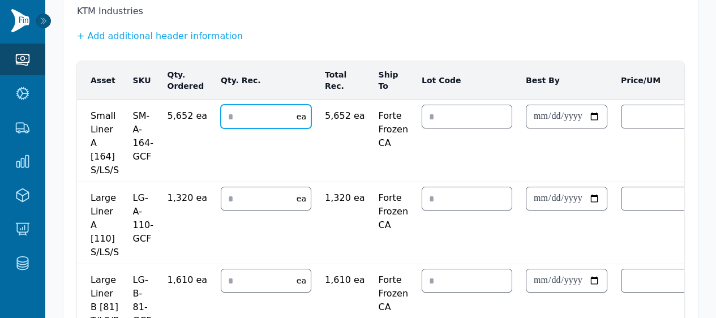
click at [239, 109] on input "number" at bounding box center [255, 116] width 69 height 23
type input "*"
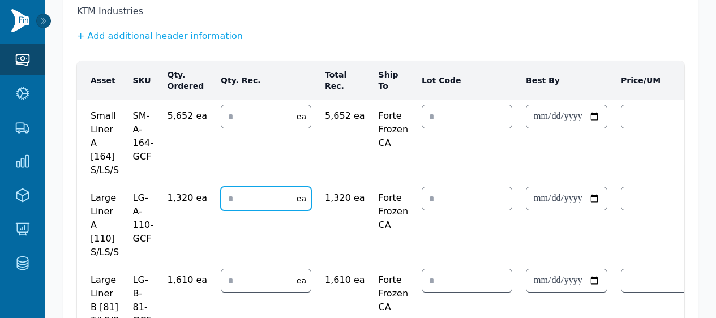
click at [230, 198] on input "number" at bounding box center [255, 198] width 69 height 23
type input "*"
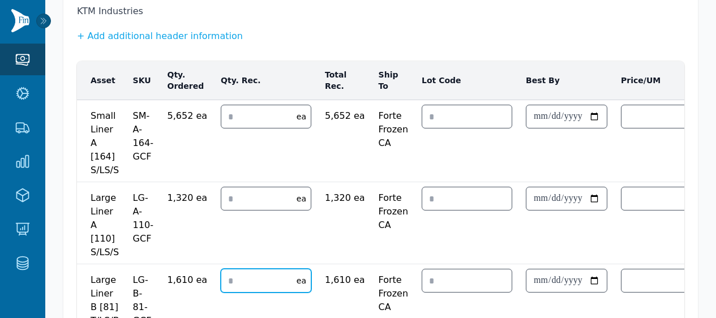
click at [234, 272] on input "number" at bounding box center [255, 281] width 69 height 23
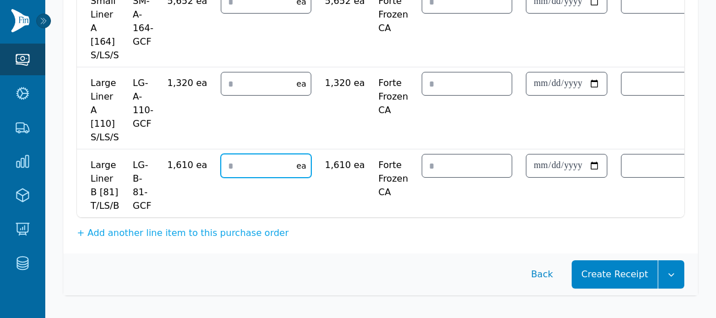
scroll to position [247, 0]
type input "*"
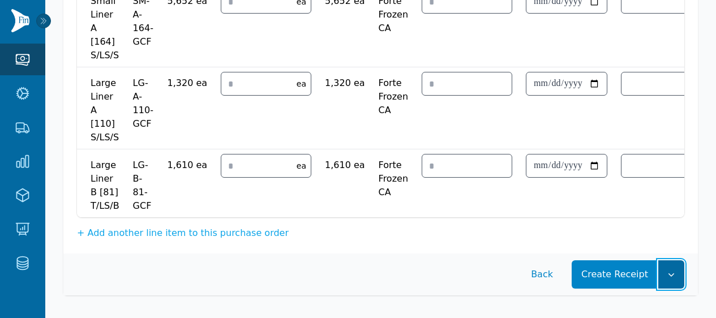
click at [679, 276] on button "button" at bounding box center [672, 275] width 26 height 28
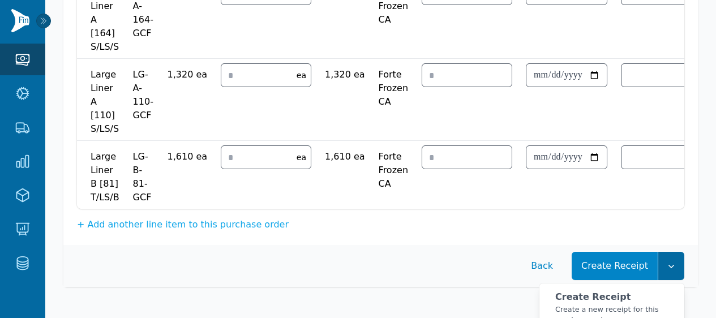
scroll to position [316, 0]
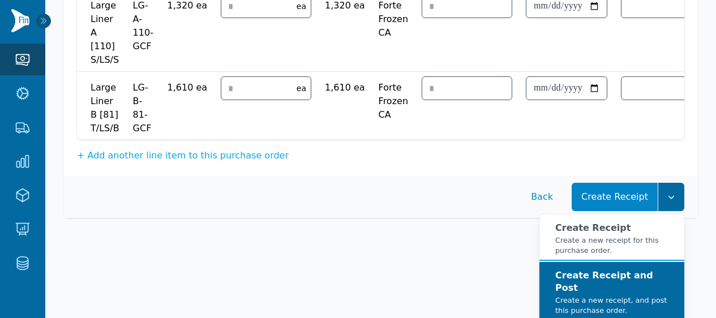
click at [648, 278] on div "Create Receipt and Post Create a new receipt, and post this purchase order." at bounding box center [616, 293] width 120 height 46
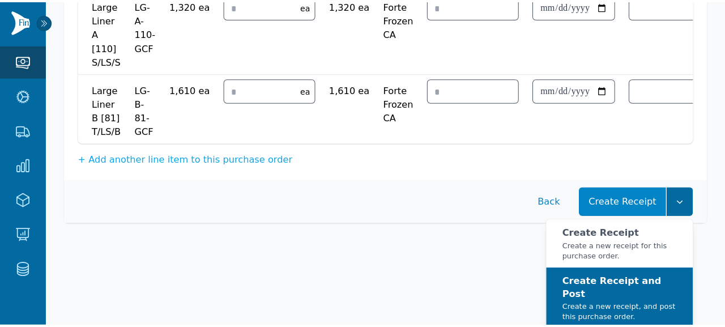
scroll to position [308, 0]
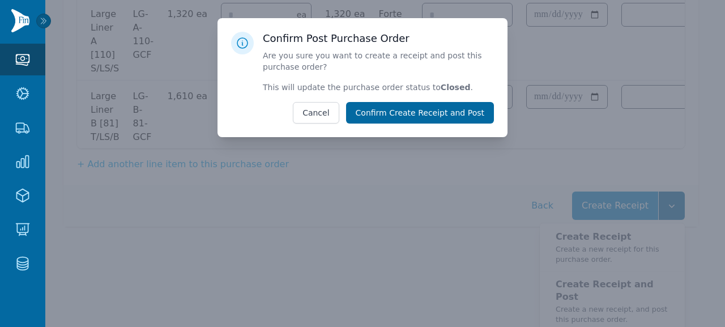
click at [448, 114] on button "Confirm Create Receipt and Post" at bounding box center [420, 113] width 148 height 22
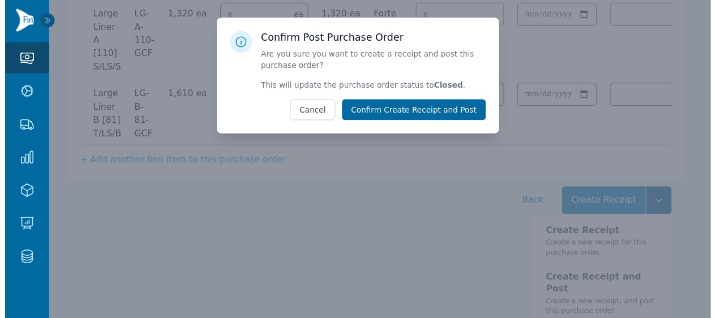
scroll to position [237, 0]
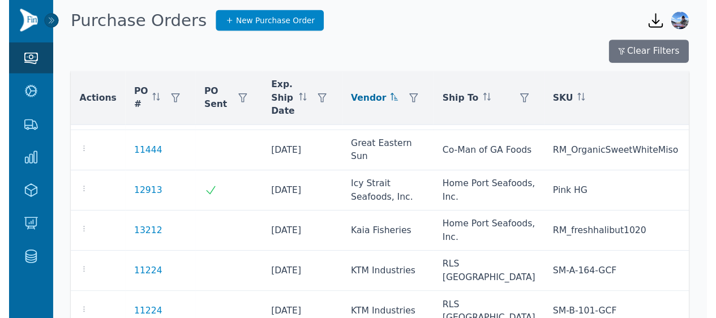
scroll to position [856, 0]
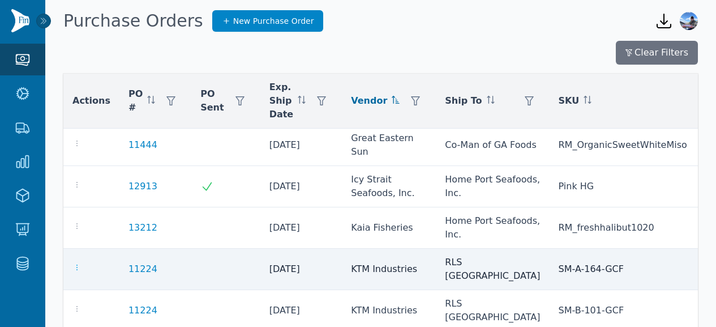
click at [76, 263] on icon "button" at bounding box center [76, 267] width 9 height 9
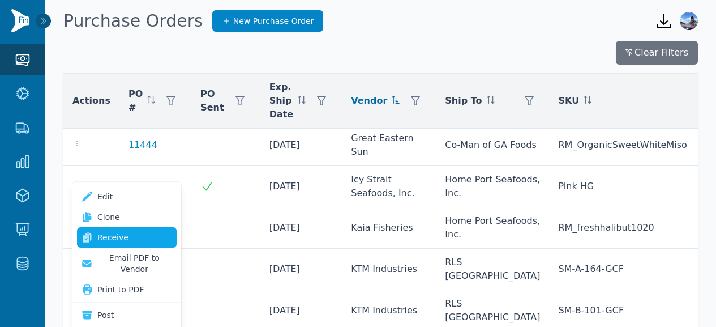
click at [132, 238] on link "Receive" at bounding box center [127, 237] width 100 height 20
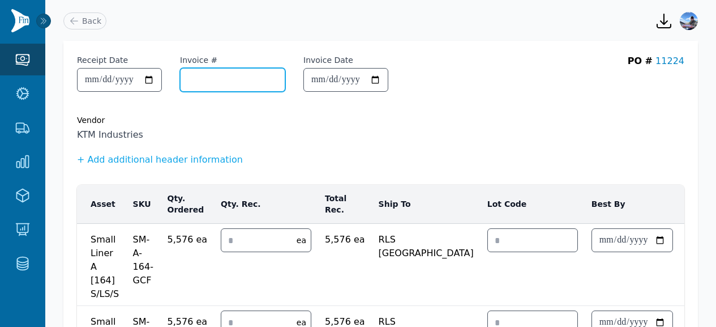
click at [227, 86] on input "Invoice #" at bounding box center [233, 80] width 104 height 23
paste input "**********"
type input "**********"
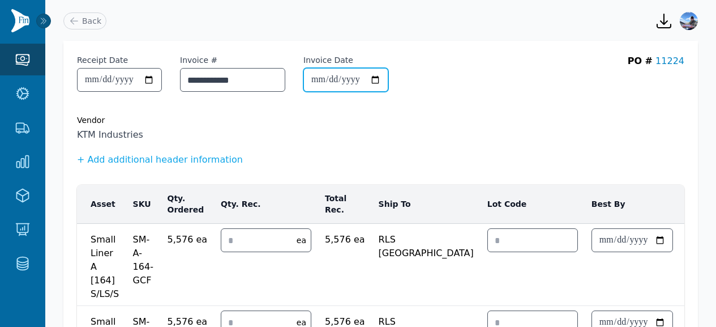
click at [334, 83] on input "Invoice Date" at bounding box center [346, 80] width 84 height 23
type input "**********"
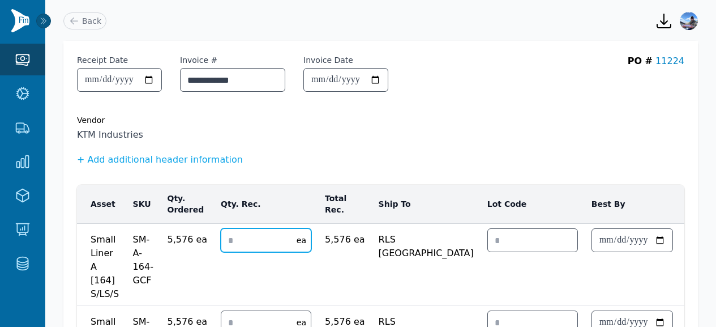
click at [246, 240] on input "number" at bounding box center [255, 240] width 69 height 23
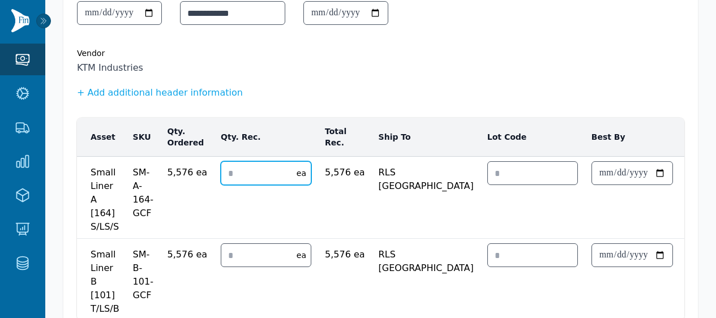
scroll to position [85, 0]
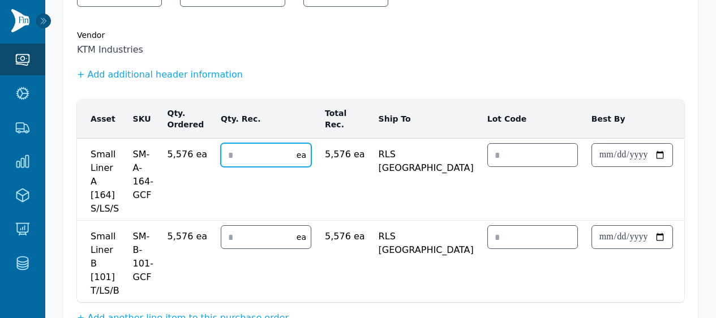
type input "*"
click at [241, 234] on input "number" at bounding box center [255, 237] width 69 height 23
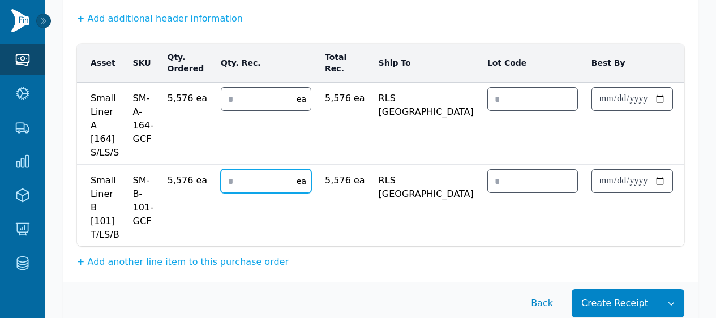
scroll to position [178, 0]
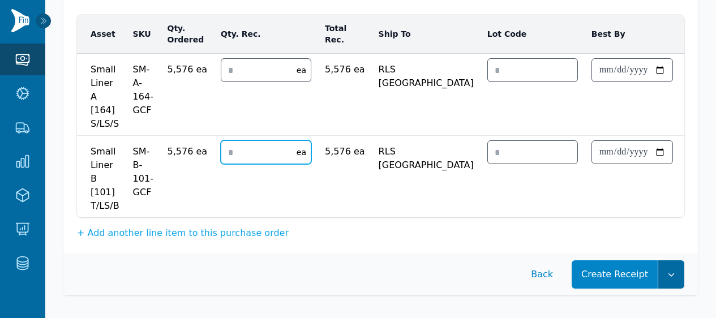
type input "*"
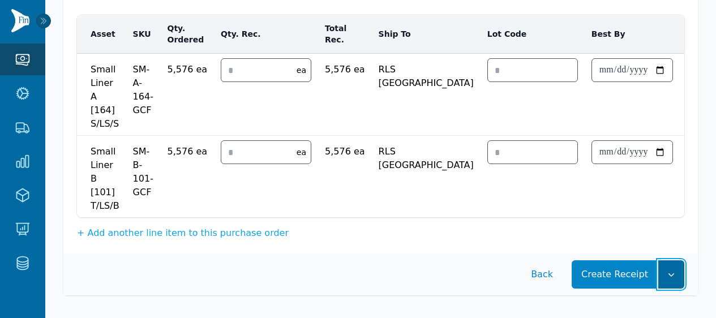
click at [668, 271] on icon "button" at bounding box center [671, 274] width 11 height 11
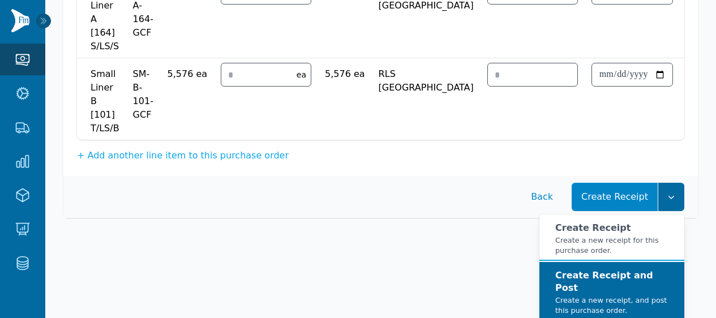
click at [637, 285] on strong "Create Receipt and Post" at bounding box center [605, 281] width 98 height 23
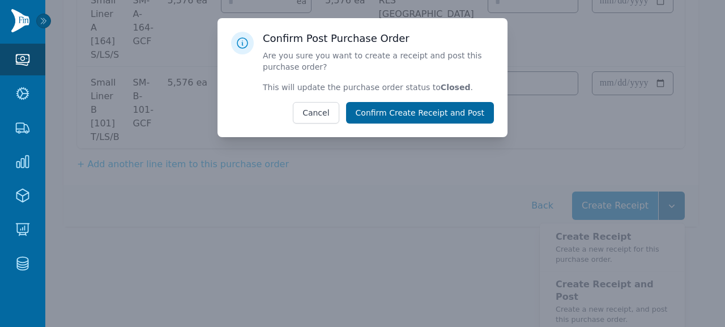
click at [468, 113] on button "Confirm Create Receipt and Post" at bounding box center [420, 113] width 148 height 22
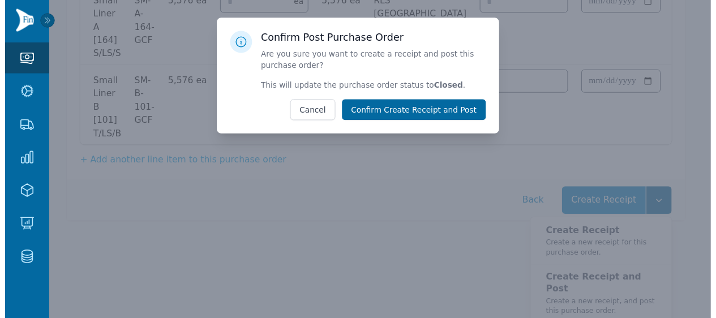
scroll to position [169, 0]
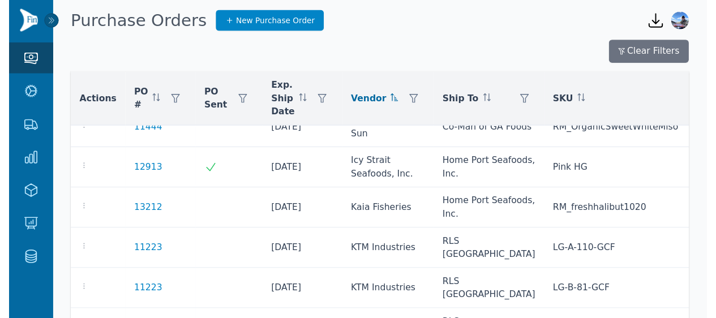
scroll to position [868, 0]
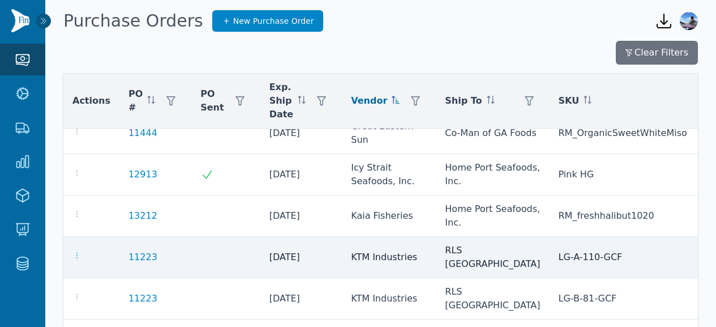
click at [78, 251] on icon "button" at bounding box center [76, 255] width 9 height 9
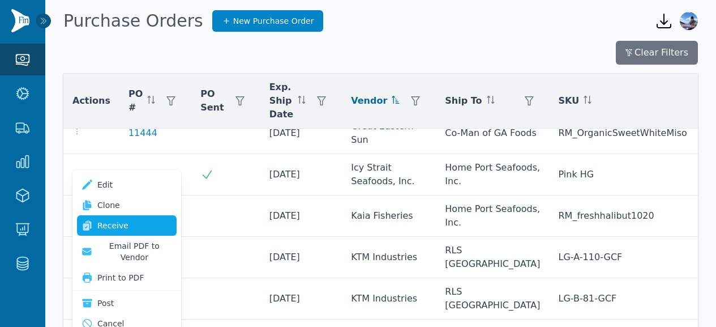
click at [116, 221] on link "Receive" at bounding box center [127, 225] width 100 height 20
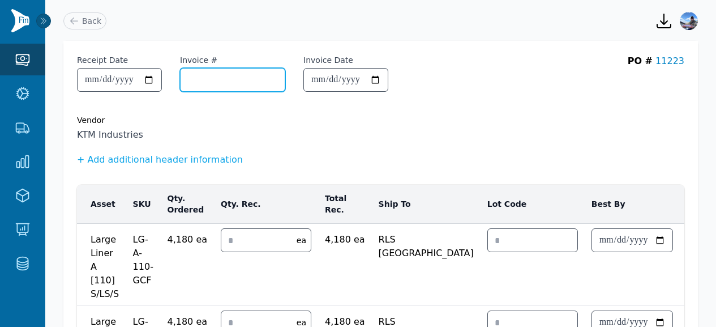
click at [234, 86] on input "Invoice #" at bounding box center [233, 80] width 104 height 23
paste input "**********"
type input "**********"
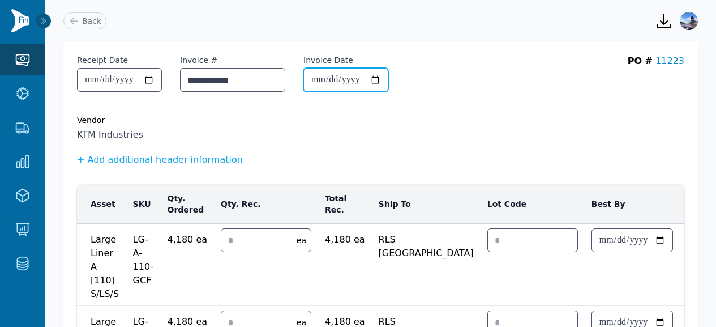
click at [331, 77] on input "Invoice Date" at bounding box center [346, 80] width 84 height 23
type input "**********"
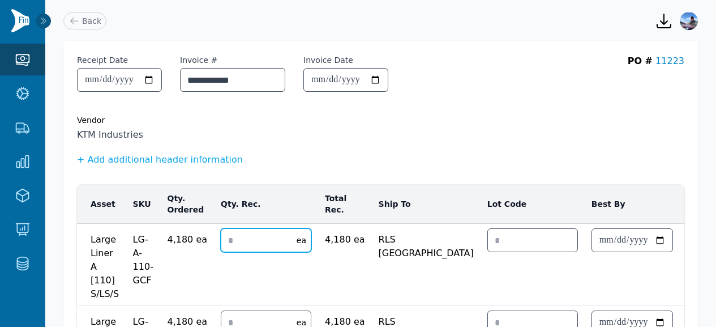
click at [247, 233] on input "number" at bounding box center [255, 240] width 69 height 23
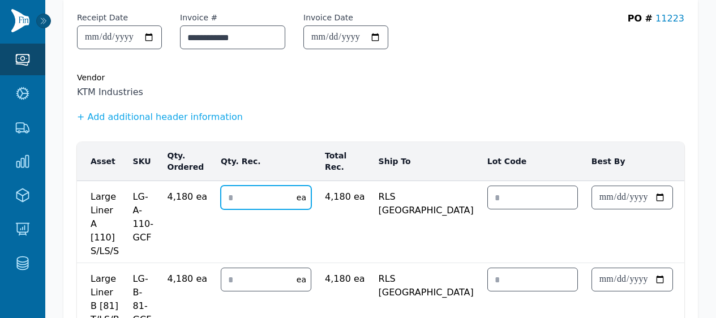
scroll to position [50, 0]
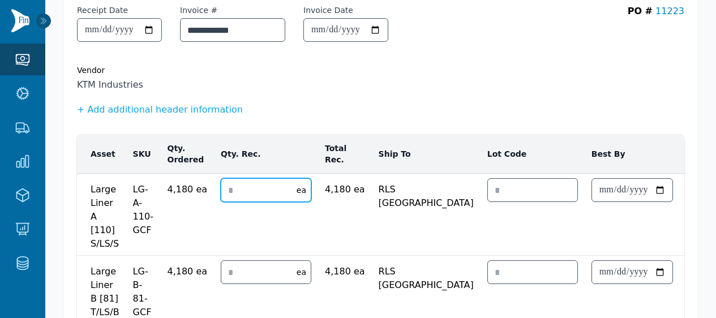
type input "*"
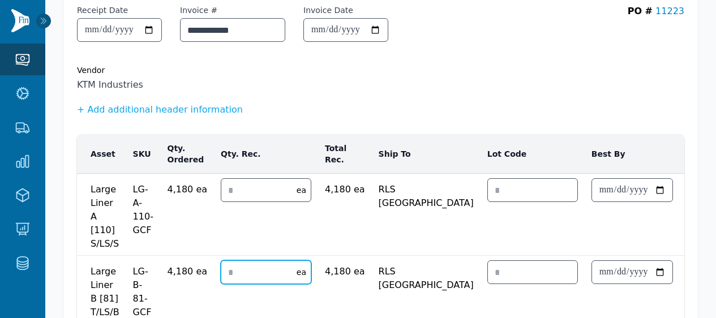
click at [232, 270] on input "number" at bounding box center [255, 272] width 69 height 23
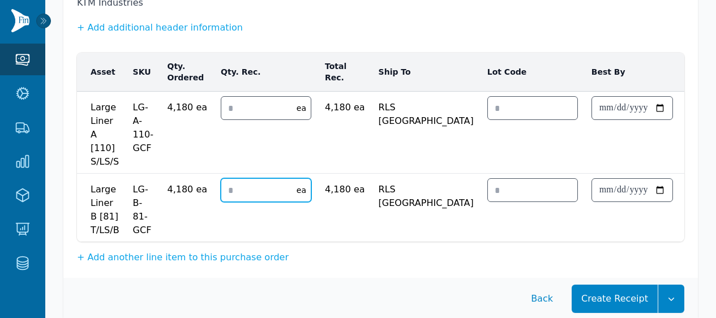
scroll to position [165, 0]
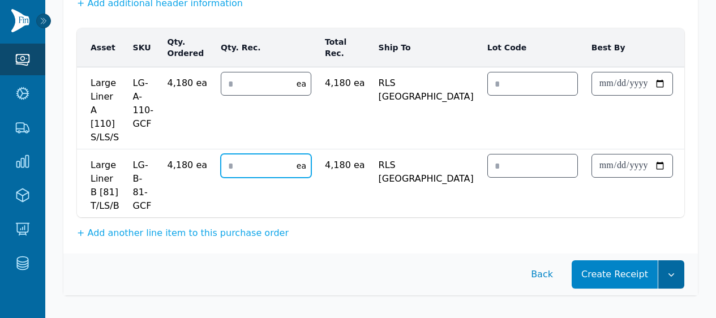
type input "*"
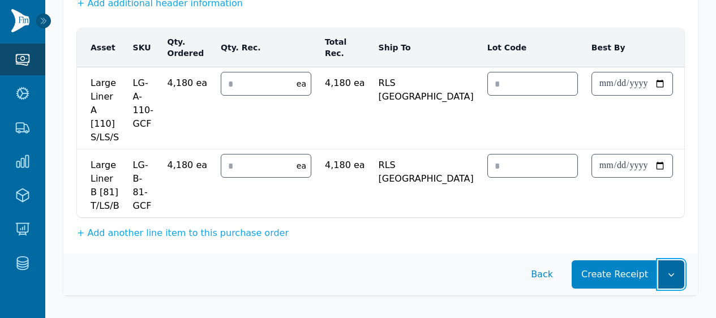
click at [671, 275] on icon "button" at bounding box center [672, 275] width 6 height 3
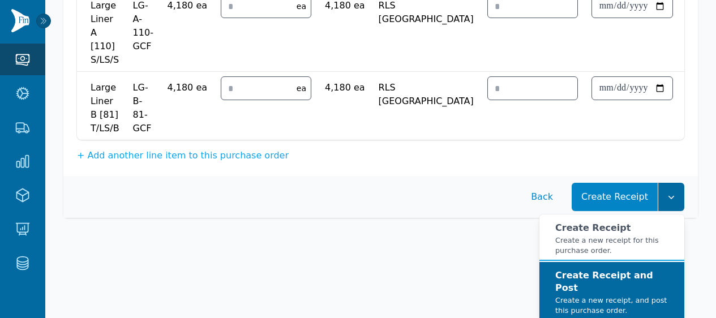
click at [634, 287] on strong "Create Receipt and Post" at bounding box center [605, 281] width 98 height 23
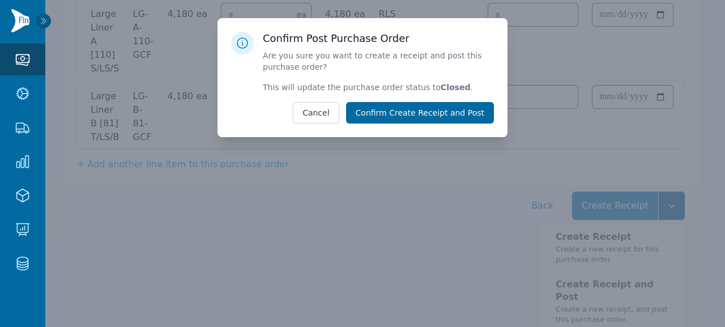
click at [478, 119] on button "Confirm Create Receipt and Post" at bounding box center [420, 113] width 148 height 22
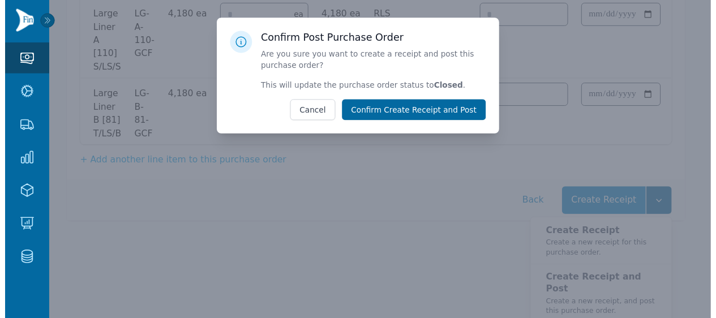
scroll to position [155, 0]
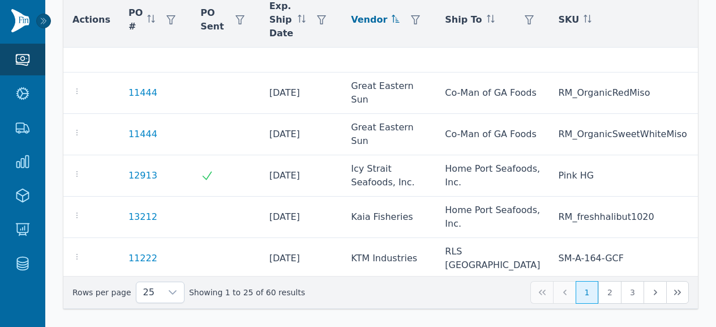
scroll to position [787, 0]
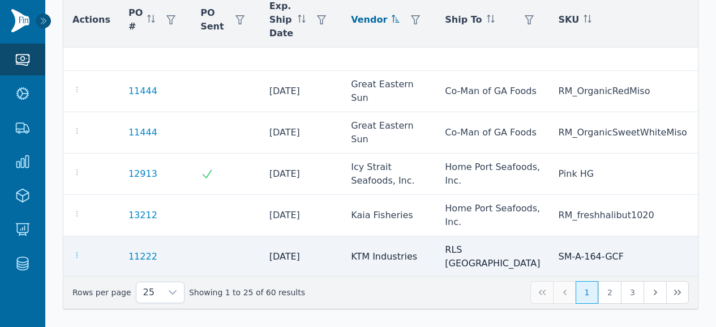
click at [73, 250] on icon "button" at bounding box center [76, 254] width 9 height 9
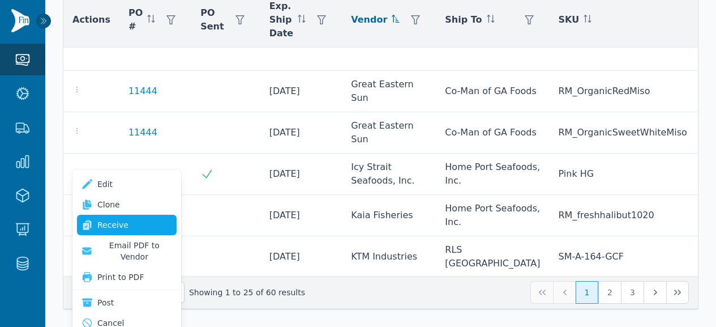
click at [104, 231] on link "Receive" at bounding box center [127, 225] width 100 height 20
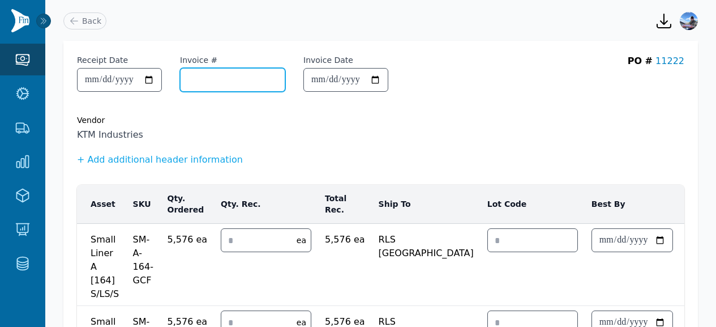
click at [244, 83] on input "Invoice #" at bounding box center [233, 80] width 104 height 23
paste input "**********"
type input "**********"
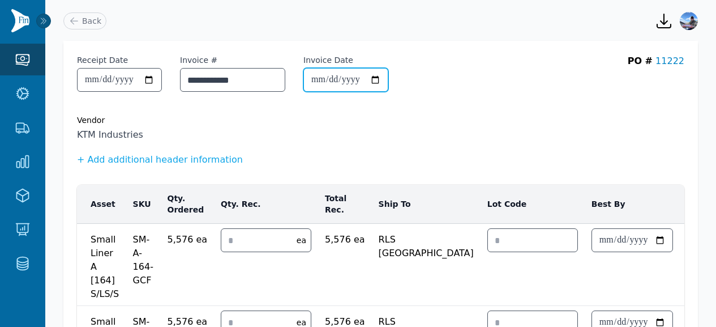
click at [348, 87] on input "Invoice Date" at bounding box center [346, 80] width 84 height 23
type input "**********"
click at [512, 145] on div "**********" at bounding box center [380, 232] width 635 height 383
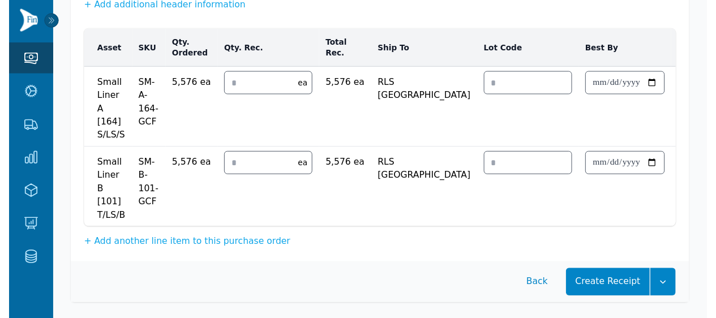
scroll to position [170, 0]
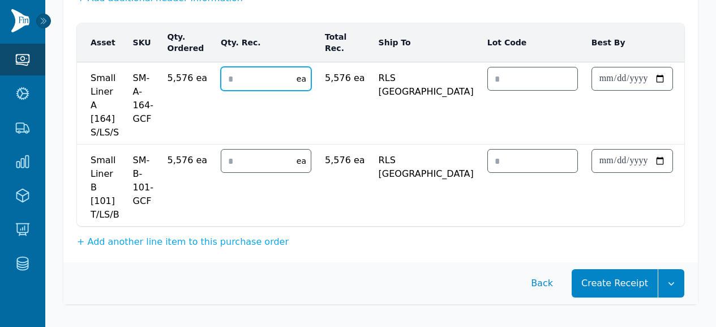
click at [238, 71] on input "number" at bounding box center [255, 78] width 69 height 23
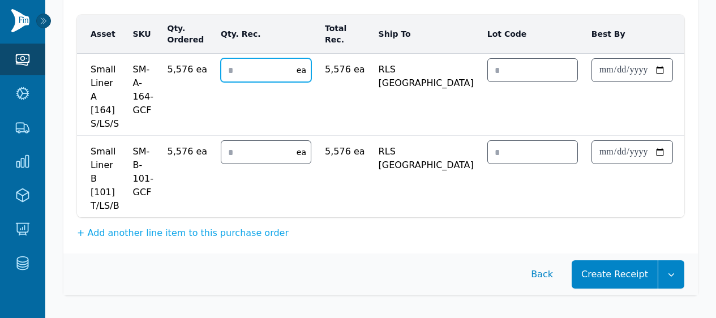
type input "*"
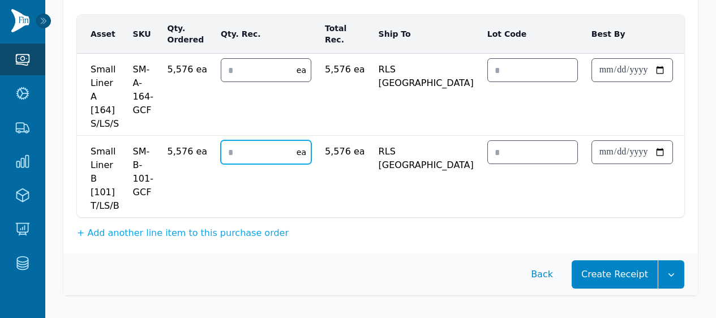
click at [234, 159] on input "*" at bounding box center [255, 152] width 69 height 23
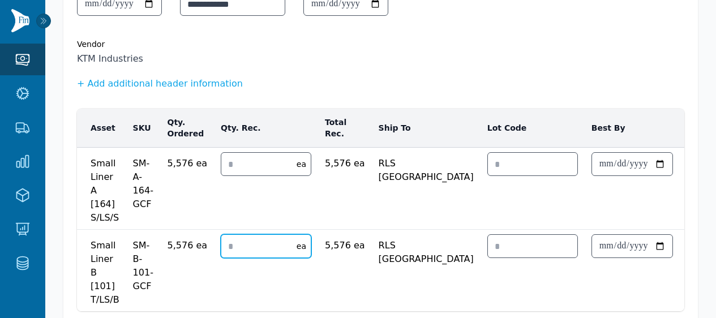
scroll to position [178, 0]
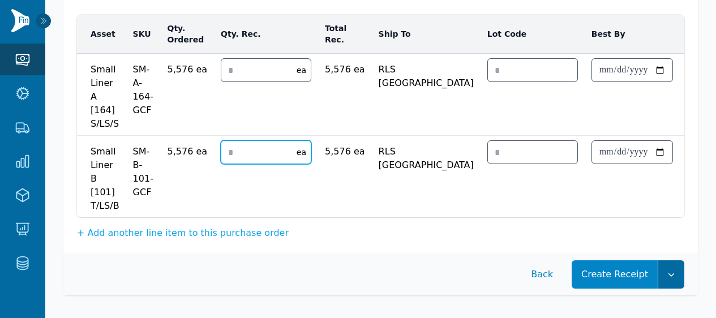
type input "*"
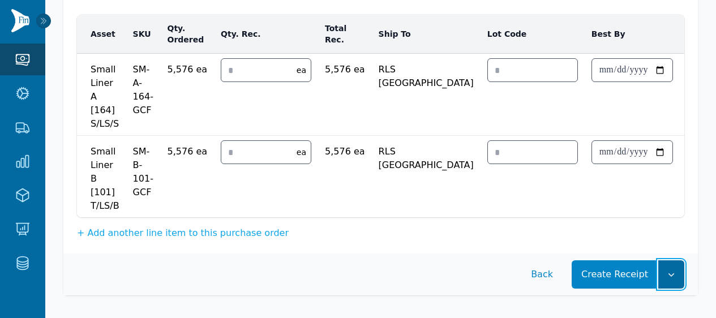
click at [680, 280] on button "button" at bounding box center [672, 275] width 26 height 28
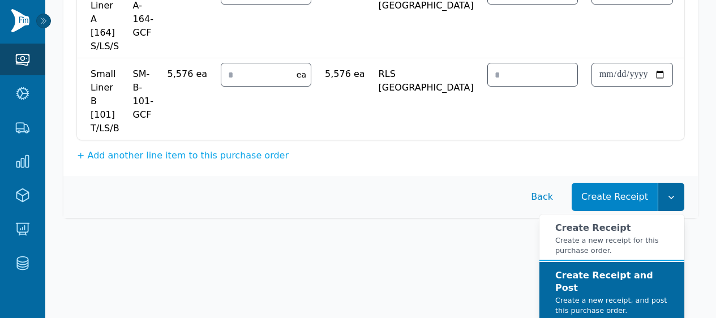
click at [632, 276] on button "Create Receipt and Post Create a new receipt, and post this purchase order." at bounding box center [612, 292] width 145 height 60
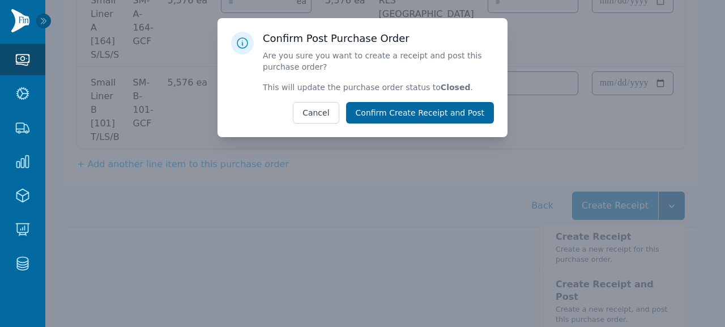
click at [398, 105] on button "Confirm Create Receipt and Post" at bounding box center [420, 113] width 148 height 22
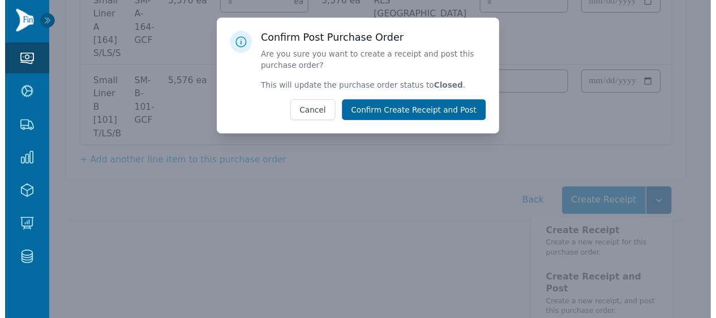
scroll to position [169, 0]
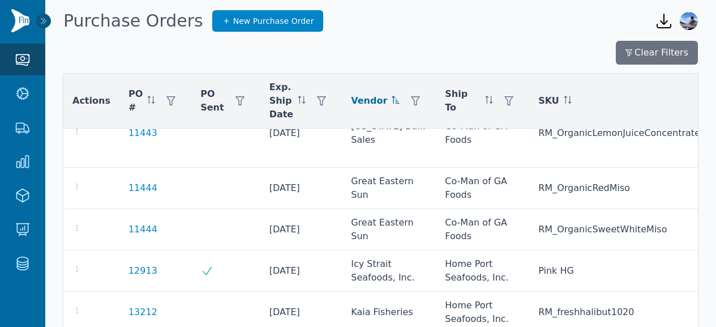
scroll to position [800, 0]
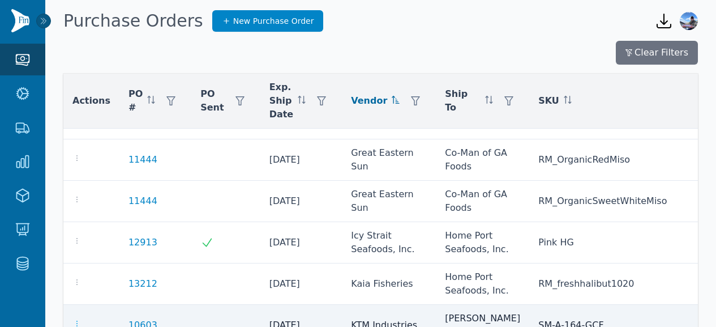
click at [75, 319] on icon "button" at bounding box center [76, 323] width 9 height 9
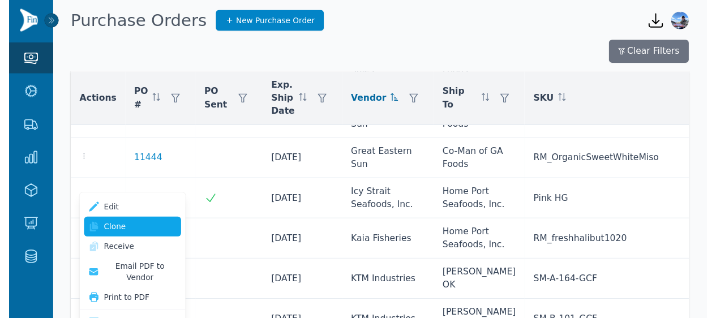
scroll to position [840, 0]
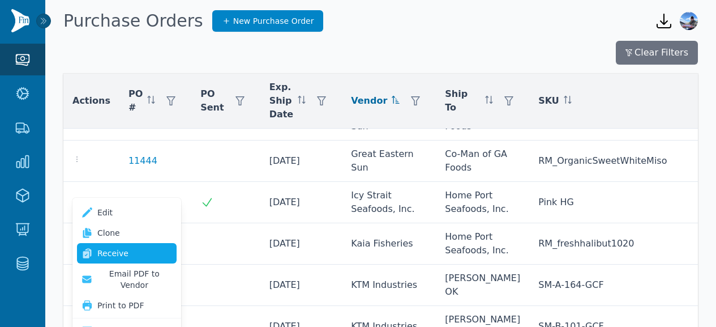
click at [97, 246] on link "Receive" at bounding box center [127, 253] width 100 height 20
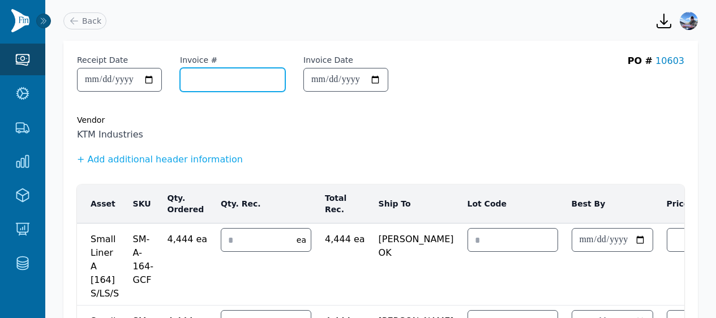
click at [226, 75] on input "Invoice #" at bounding box center [233, 80] width 104 height 23
paste input "**********"
type input "**********"
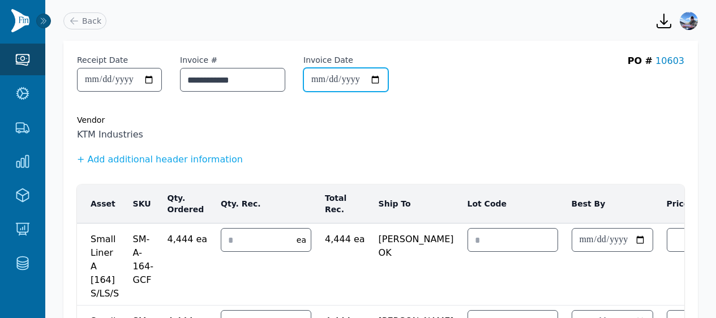
click at [342, 83] on input "Invoice Date" at bounding box center [346, 80] width 84 height 23
type input "**********"
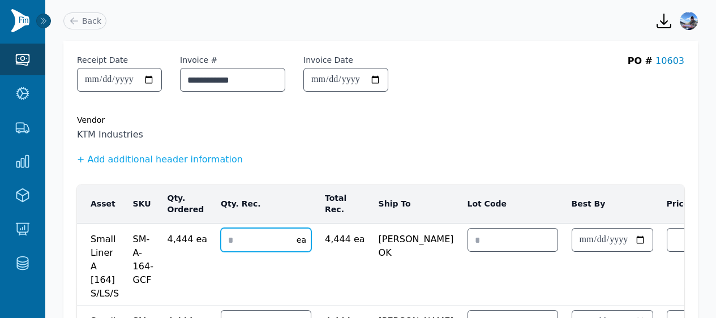
click at [250, 242] on input "number" at bounding box center [255, 240] width 69 height 23
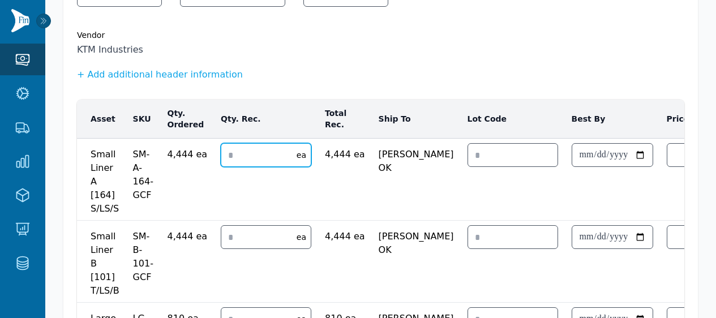
type input "*"
click at [235, 244] on input "number" at bounding box center [255, 237] width 69 height 23
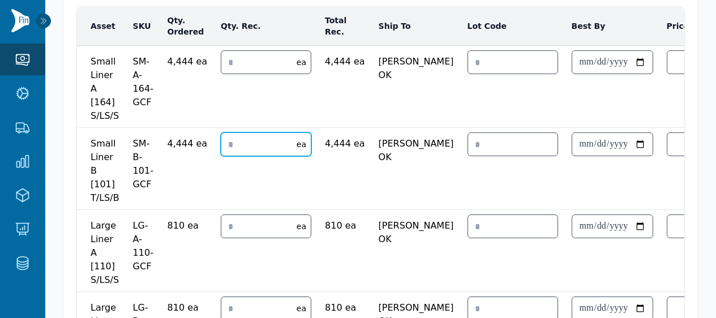
scroll to position [178, 0]
type input "*"
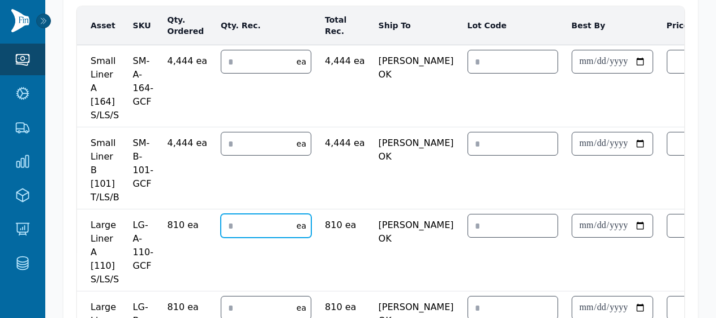
click at [233, 229] on input "number" at bounding box center [255, 226] width 69 height 23
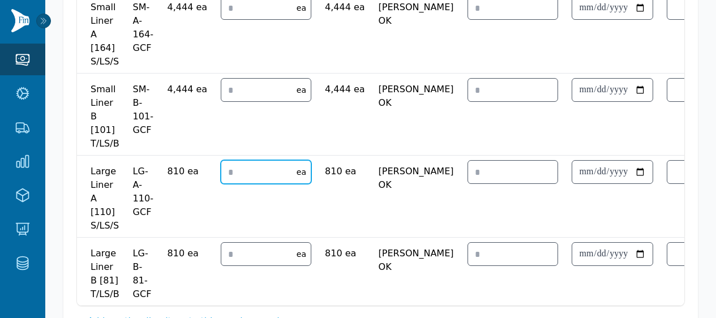
scroll to position [237, 0]
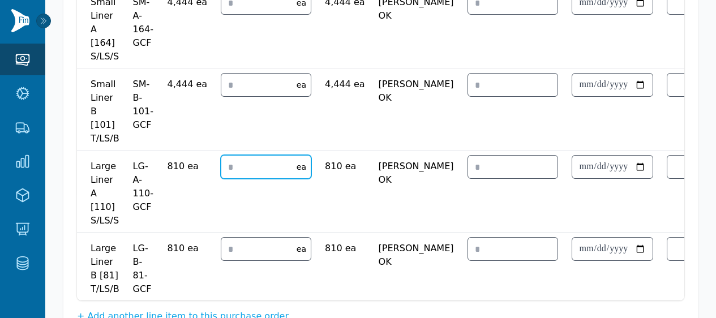
type input "*"
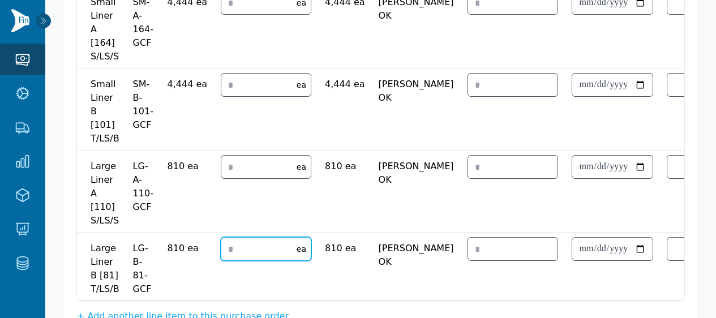
click at [231, 246] on input "number" at bounding box center [255, 249] width 69 height 23
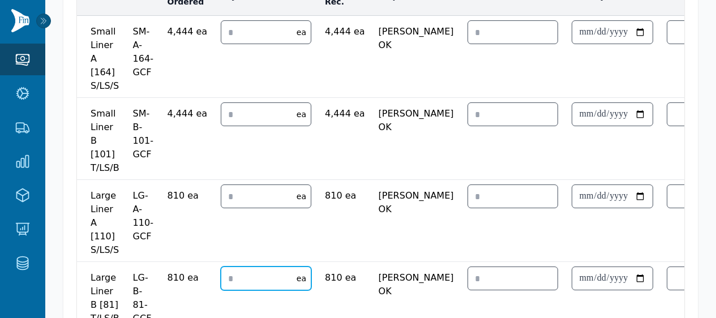
scroll to position [312, 0]
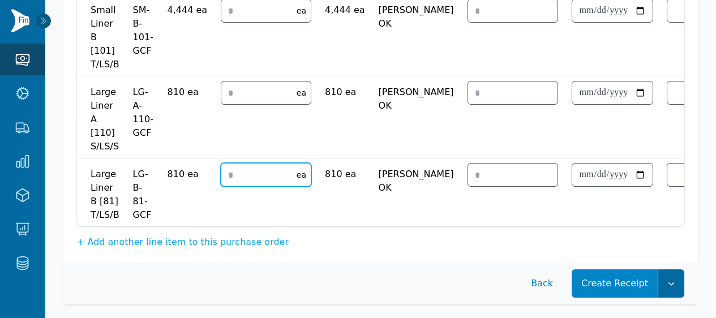
type input "*"
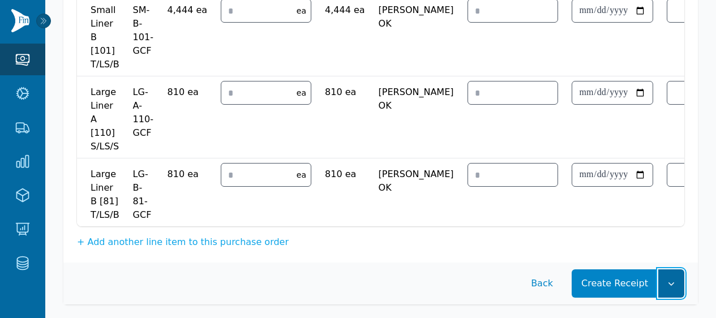
click at [677, 289] on icon "button" at bounding box center [671, 283] width 11 height 11
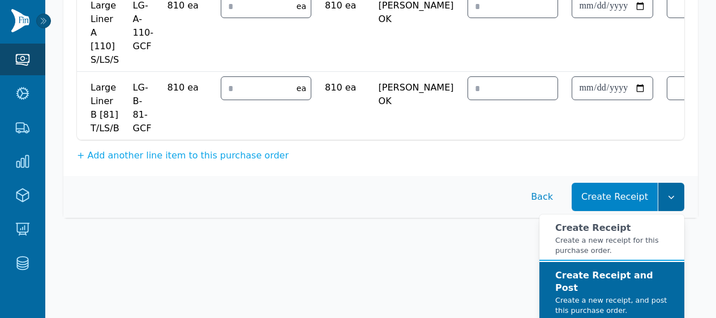
click at [637, 280] on strong "Create Receipt and Post" at bounding box center [605, 281] width 98 height 23
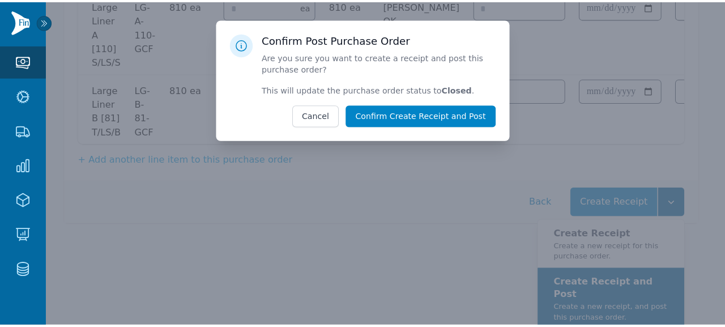
scroll to position [390, 0]
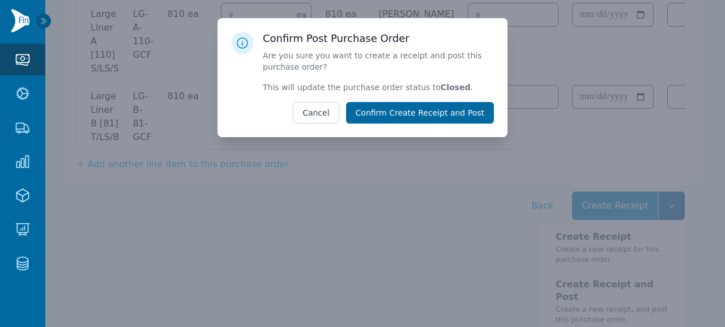
click at [464, 111] on button "Confirm Create Receipt and Post" at bounding box center [420, 113] width 148 height 22
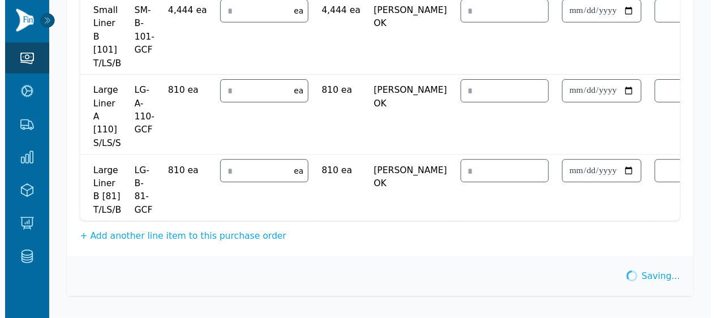
scroll to position [319, 0]
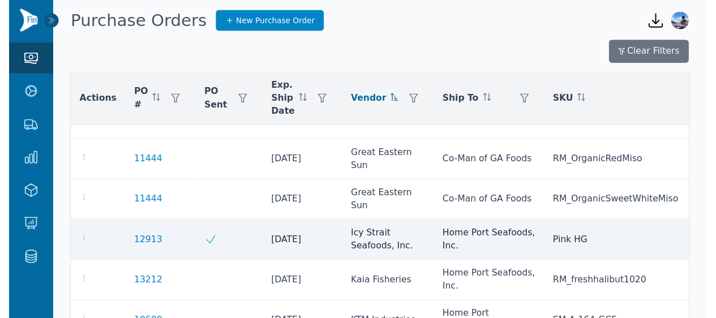
scroll to position [813, 0]
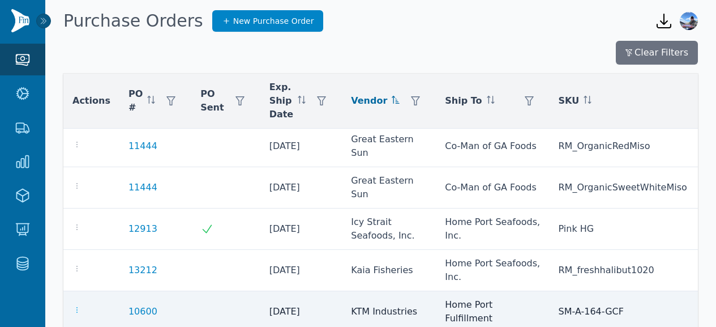
click at [78, 305] on icon "button" at bounding box center [76, 309] width 9 height 9
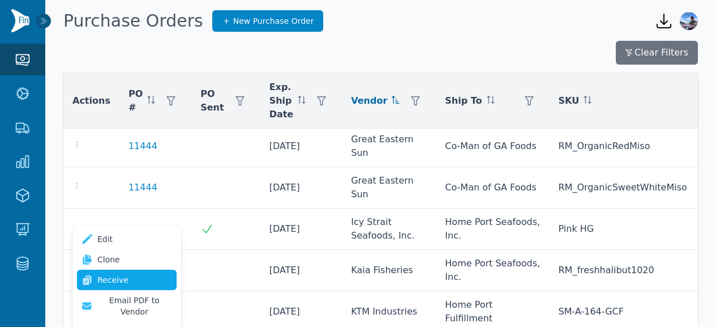
click at [121, 272] on link "Receive" at bounding box center [127, 280] width 100 height 20
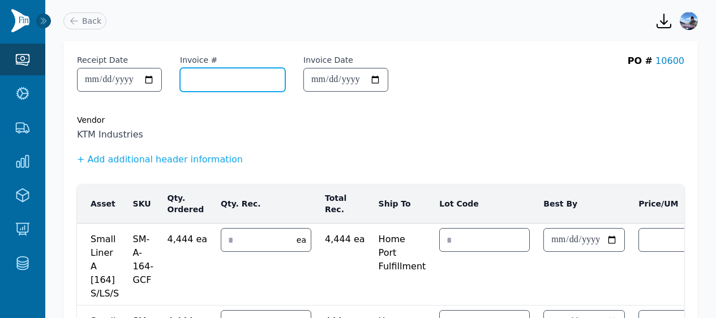
click at [235, 81] on input "Invoice #" at bounding box center [233, 80] width 104 height 23
paste input "**********"
type input "**********"
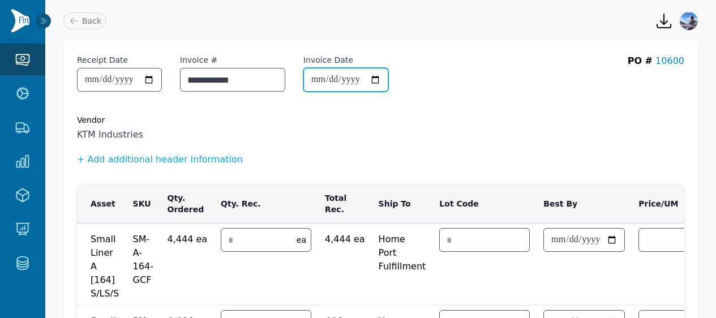
click at [336, 78] on input "Invoice Date" at bounding box center [346, 80] width 84 height 23
type input "**********"
click at [356, 143] on div "**********" at bounding box center [380, 308] width 635 height 534
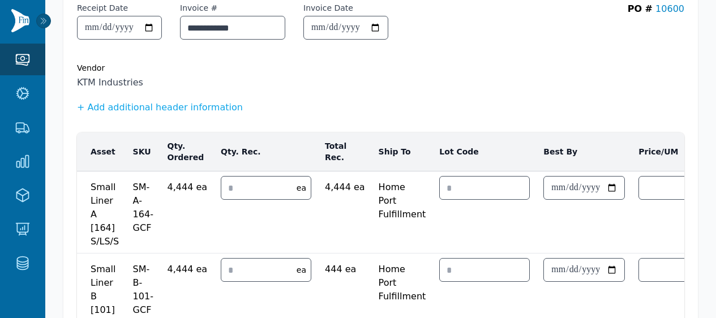
scroll to position [69, 0]
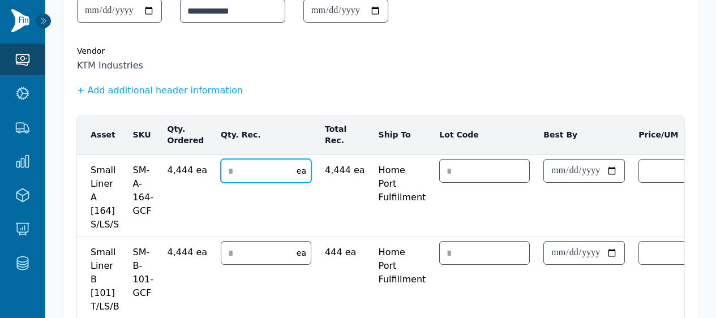
click at [238, 174] on input "number" at bounding box center [255, 171] width 69 height 23
type input "*"
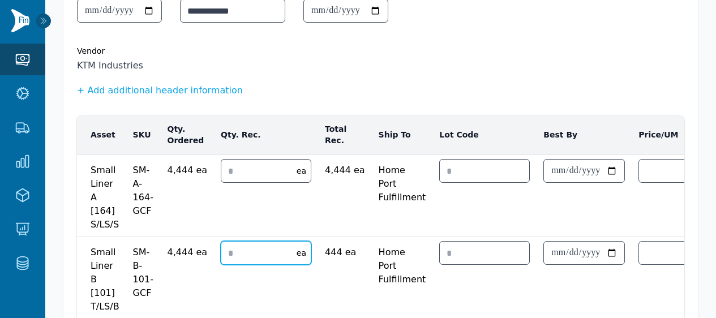
click at [229, 253] on input "number" at bounding box center [255, 253] width 69 height 23
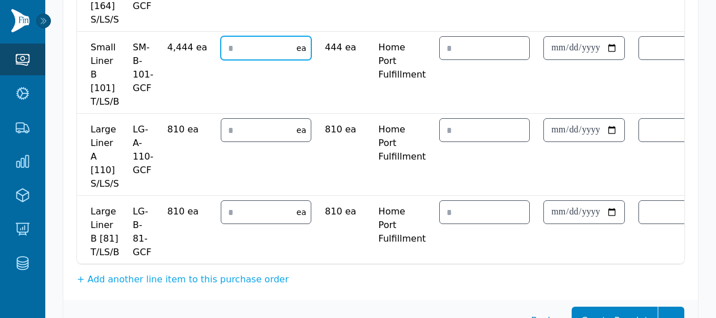
scroll to position [329, 0]
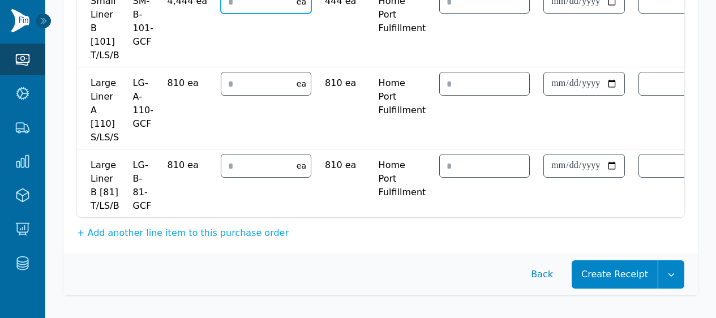
type input "*"
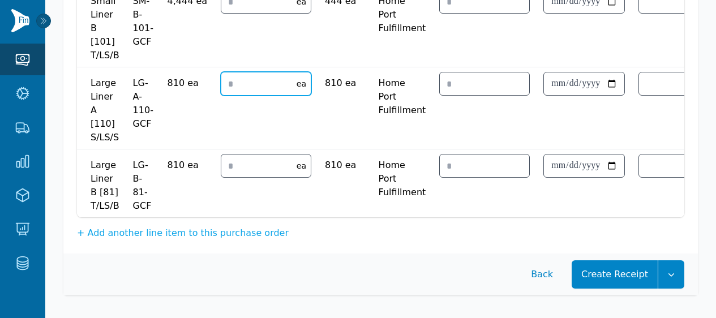
click at [253, 75] on input "number" at bounding box center [255, 83] width 69 height 23
type input "*"
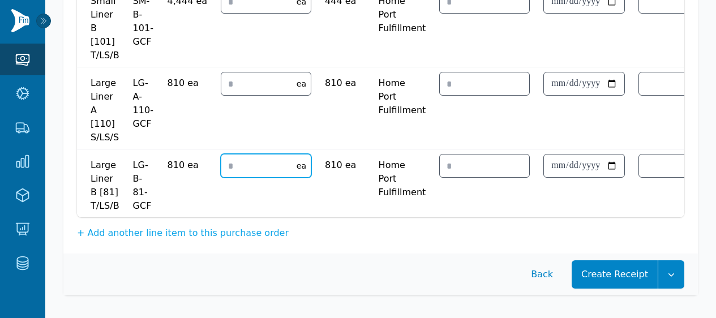
click at [241, 155] on input "*" at bounding box center [255, 166] width 69 height 23
type input "*"
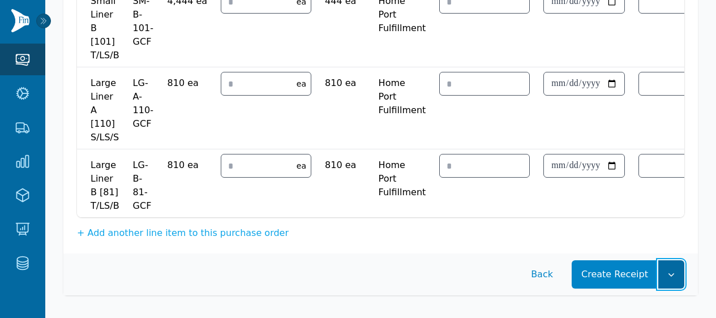
click at [664, 278] on button "button" at bounding box center [672, 275] width 26 height 28
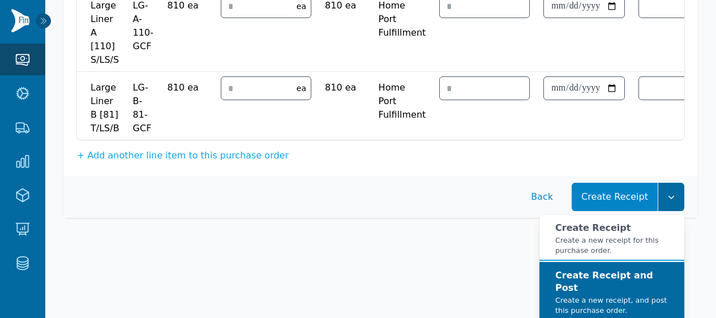
click at [640, 281] on strong "Create Receipt and Post" at bounding box center [605, 281] width 98 height 23
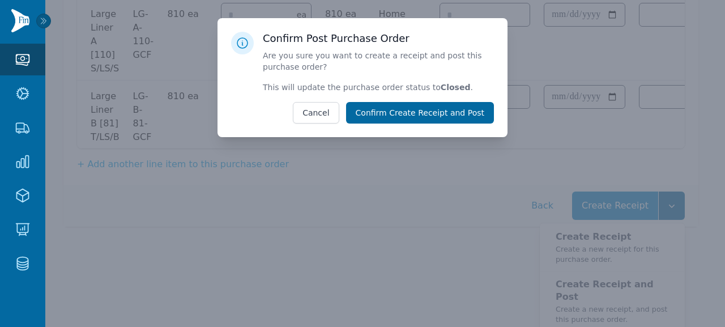
click at [439, 112] on button "Confirm Create Receipt and Post" at bounding box center [420, 113] width 148 height 22
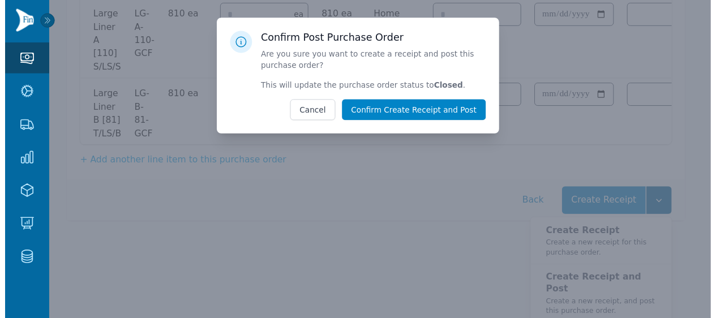
scroll to position [319, 0]
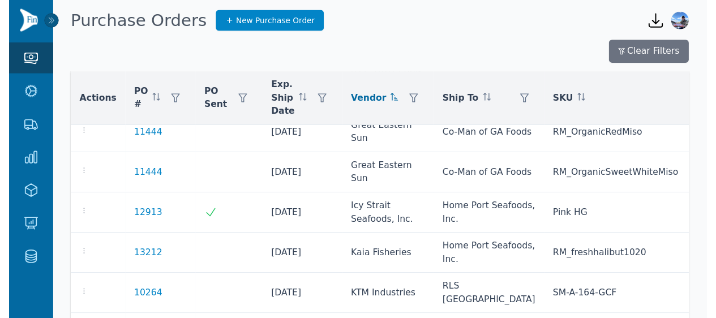
scroll to position [838, 0]
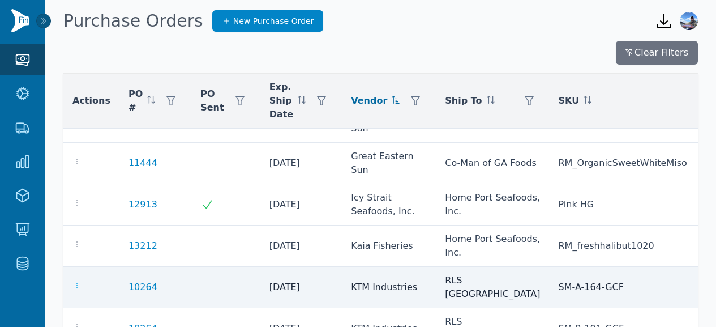
click at [76, 283] on icon "button" at bounding box center [76, 286] width 1 height 6
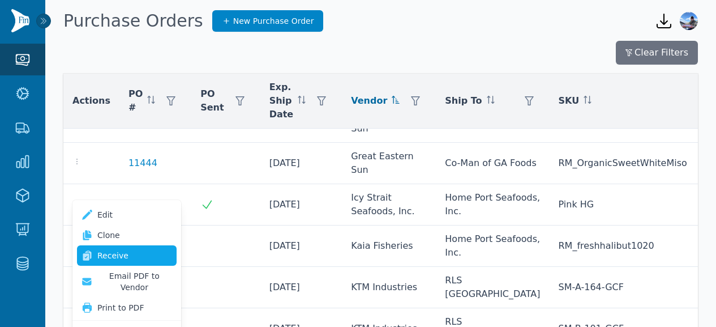
click at [133, 248] on link "Receive" at bounding box center [127, 255] width 100 height 20
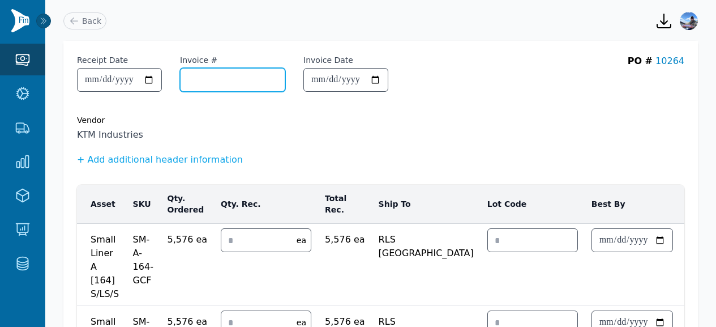
click at [221, 84] on input "Invoice #" at bounding box center [233, 80] width 104 height 23
paste input "**********"
type input "**********"
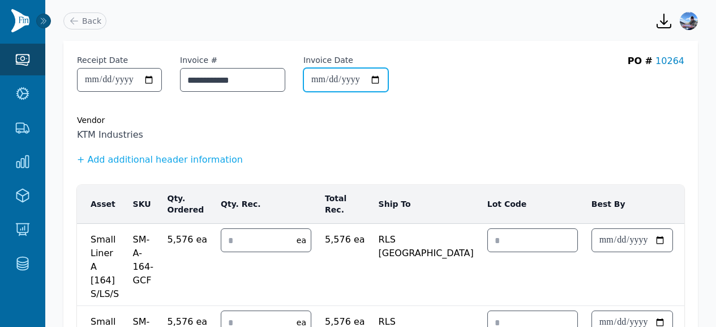
click at [334, 78] on input "Invoice Date" at bounding box center [346, 80] width 84 height 23
type input "**********"
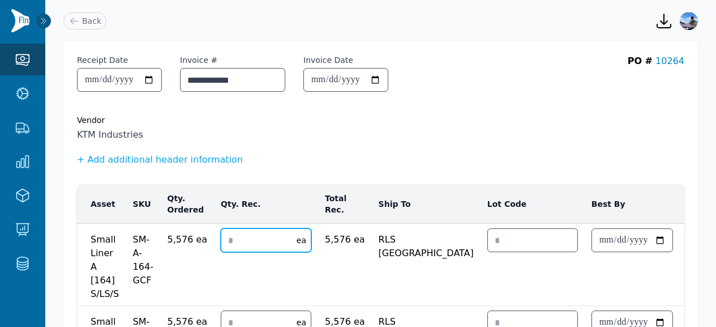
click at [249, 240] on input "number" at bounding box center [255, 240] width 69 height 23
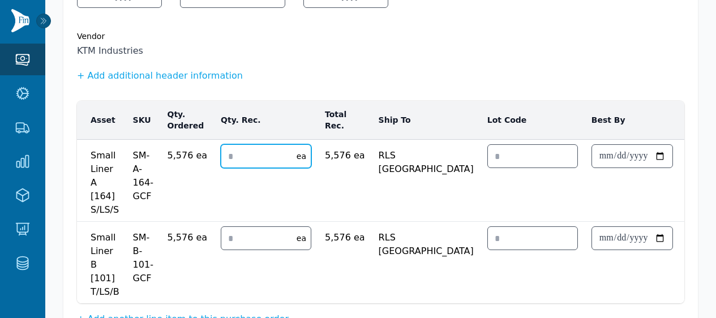
scroll to position [88, 0]
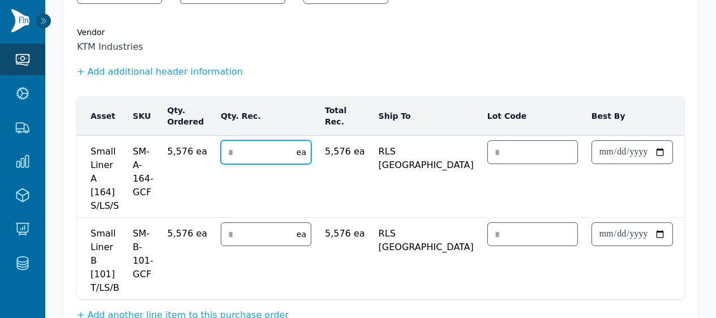
type input "*"
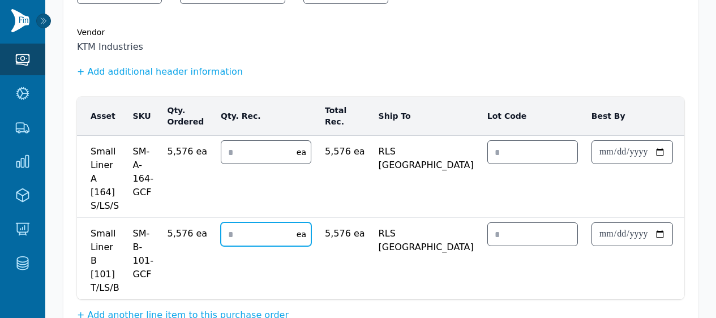
click at [233, 234] on input "number" at bounding box center [255, 234] width 69 height 23
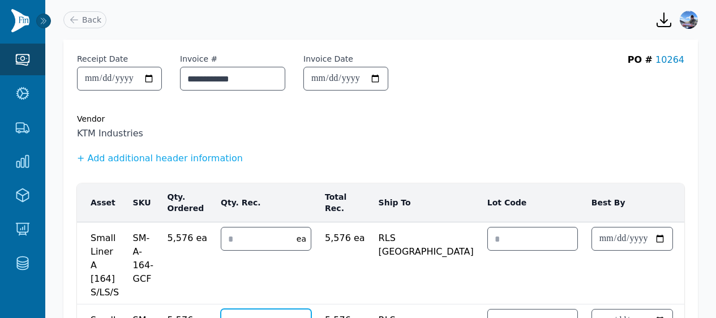
scroll to position [178, 0]
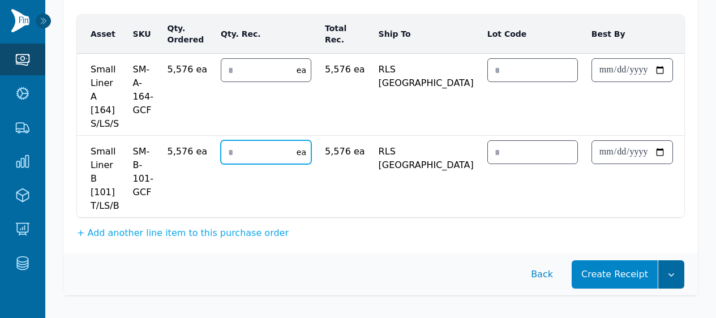
type input "*"
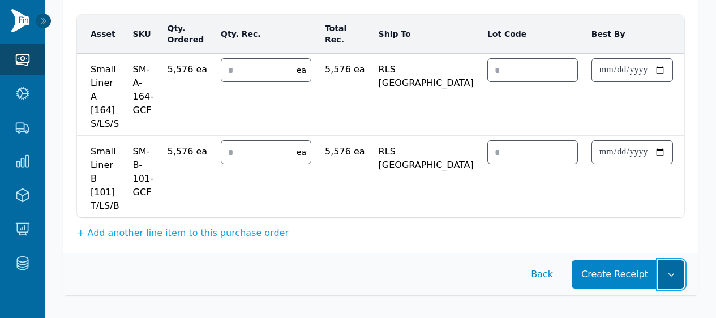
click at [672, 269] on icon "button" at bounding box center [671, 274] width 11 height 11
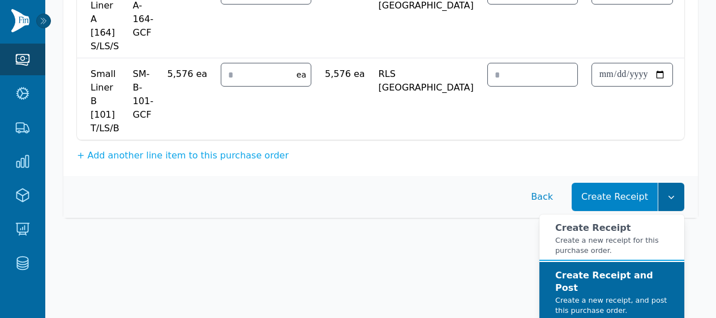
click at [643, 285] on strong "Create Receipt and Post" at bounding box center [605, 281] width 98 height 23
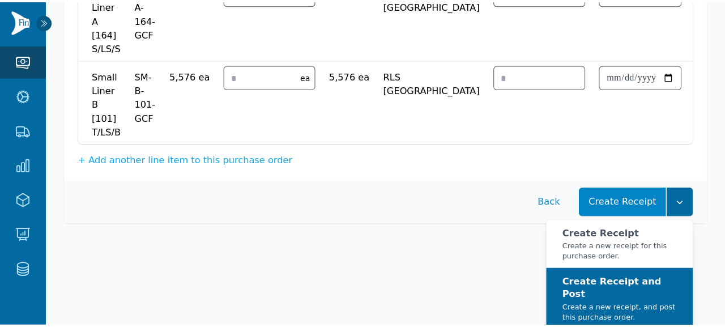
scroll to position [239, 0]
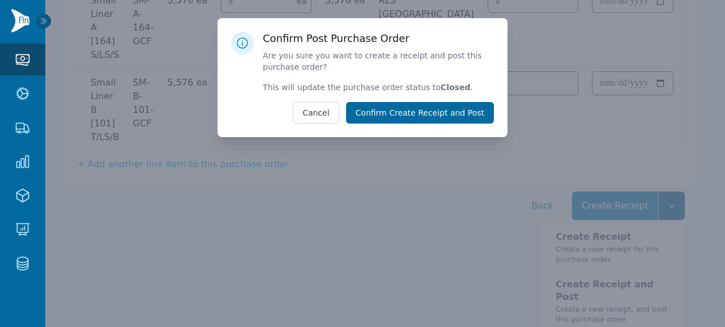
click at [453, 114] on button "Confirm Create Receipt and Post" at bounding box center [420, 113] width 148 height 22
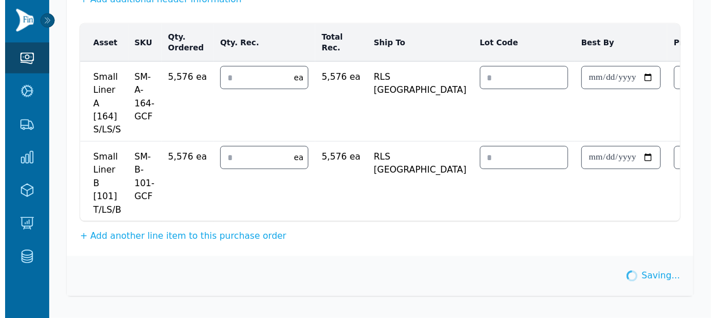
scroll to position [169, 0]
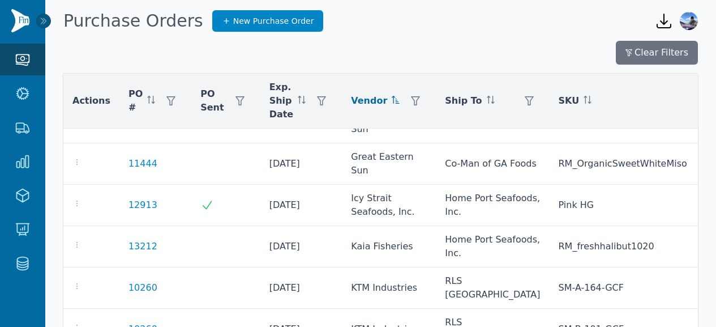
scroll to position [846, 0]
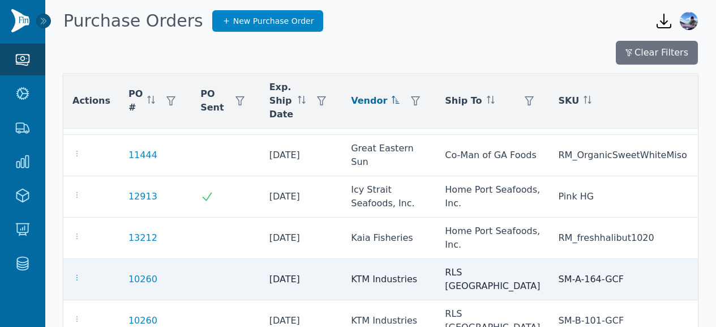
click at [76, 275] on icon "button" at bounding box center [76, 278] width 1 height 6
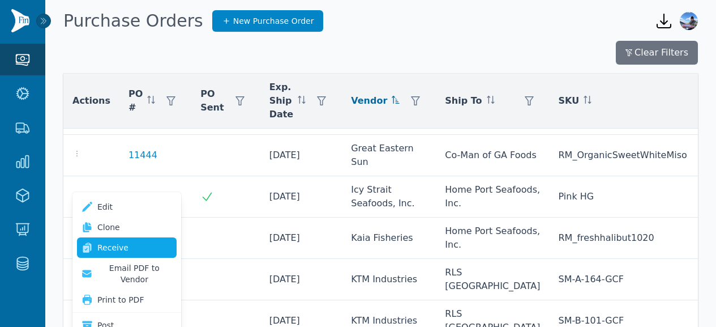
click at [121, 248] on link "Receive" at bounding box center [127, 247] width 100 height 20
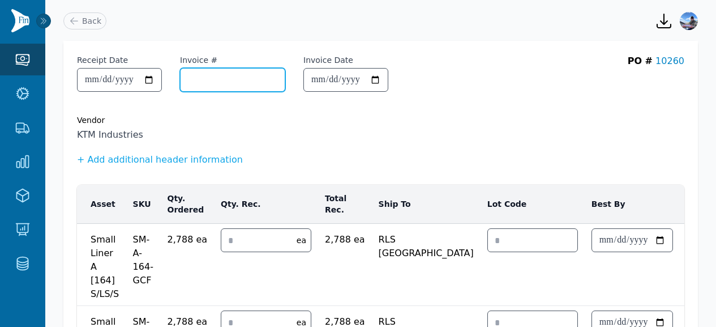
click at [244, 77] on input "Invoice #" at bounding box center [233, 80] width 104 height 23
paste input "**********"
type input "**********"
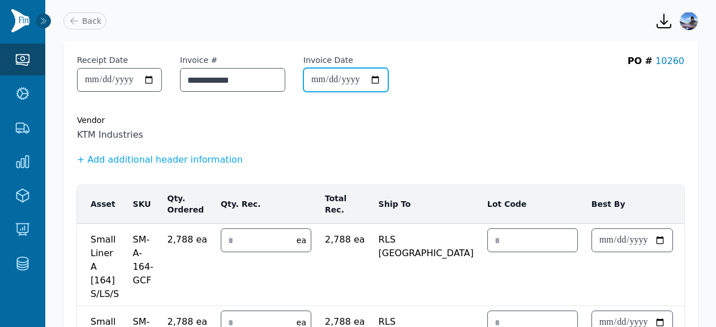
click at [331, 83] on input "Invoice Date" at bounding box center [346, 80] width 84 height 23
type input "**********"
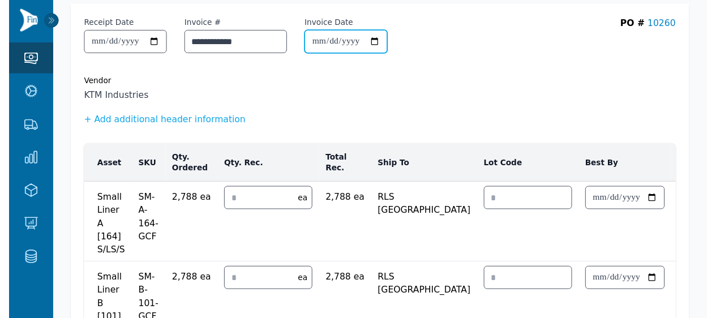
scroll to position [89, 0]
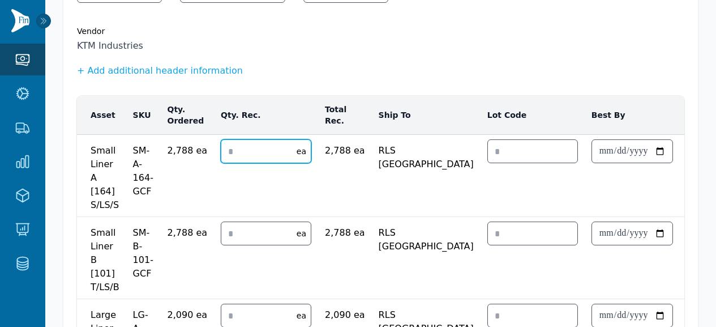
click at [235, 155] on input "number" at bounding box center [255, 151] width 69 height 23
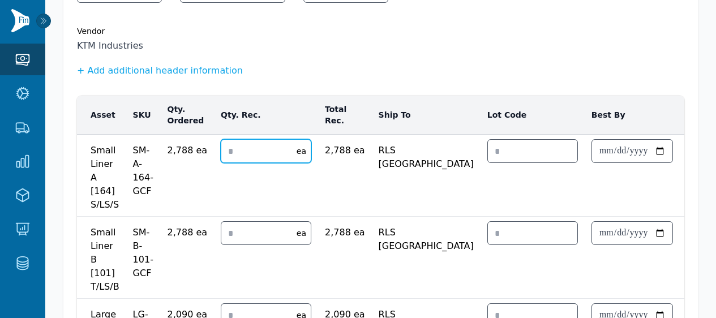
type input "*"
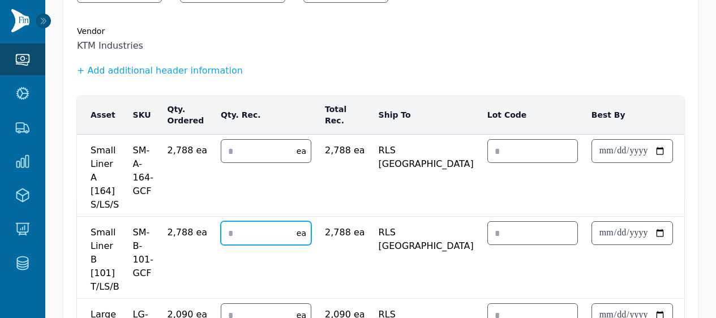
click at [232, 234] on input "number" at bounding box center [255, 233] width 69 height 23
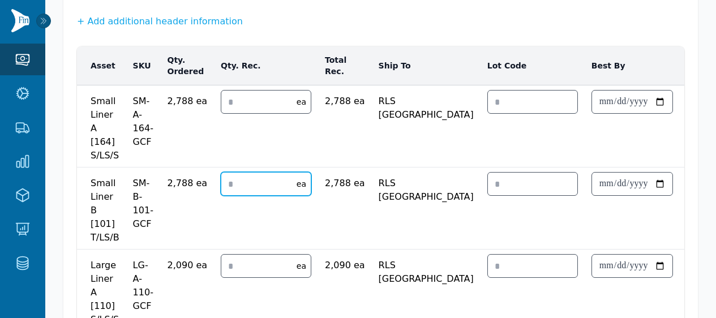
scroll to position [169, 0]
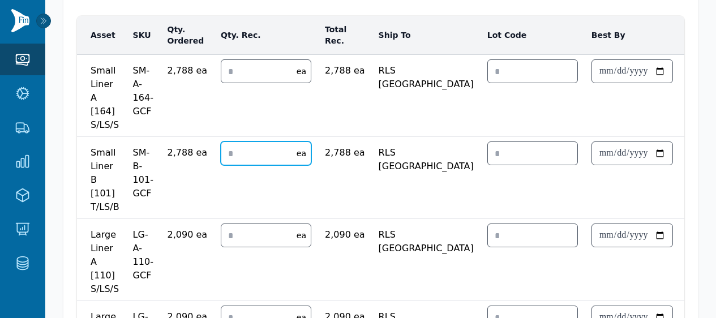
type input "*"
click at [221, 233] on div "ea" at bounding box center [266, 236] width 91 height 24
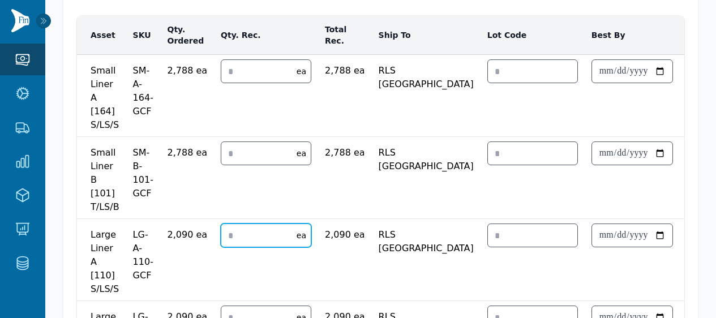
click at [227, 233] on input "number" at bounding box center [255, 235] width 69 height 23
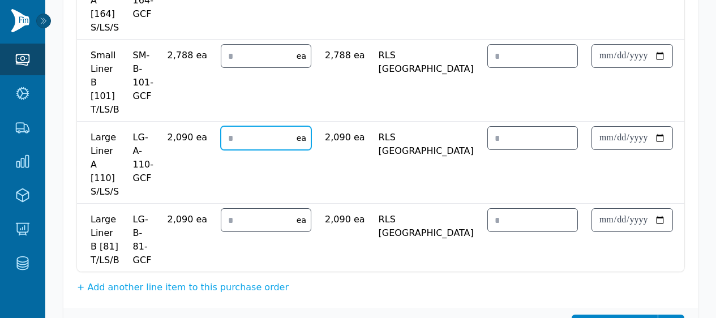
type input "*"
click at [232, 220] on input "number" at bounding box center [255, 220] width 69 height 23
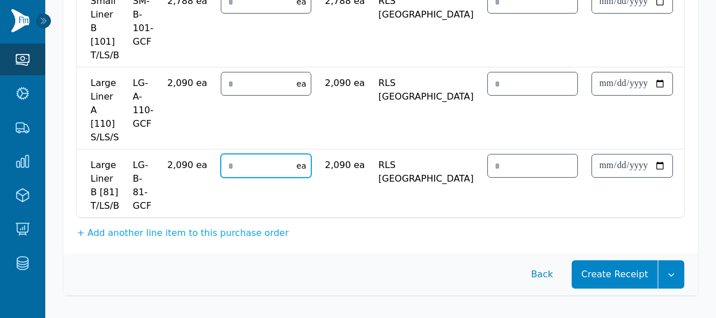
scroll to position [329, 0]
type input "*"
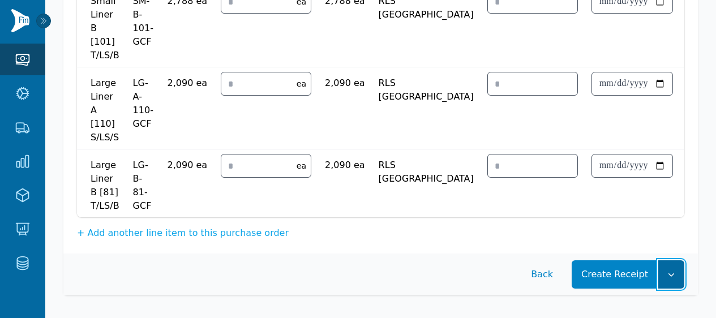
click at [661, 268] on button "button" at bounding box center [672, 275] width 26 height 28
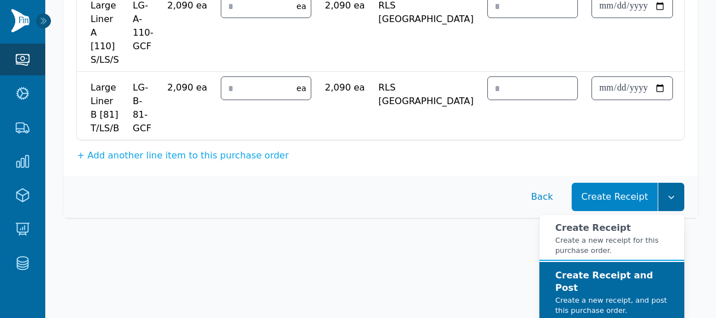
click at [638, 288] on strong "Create Receipt and Post" at bounding box center [605, 281] width 98 height 23
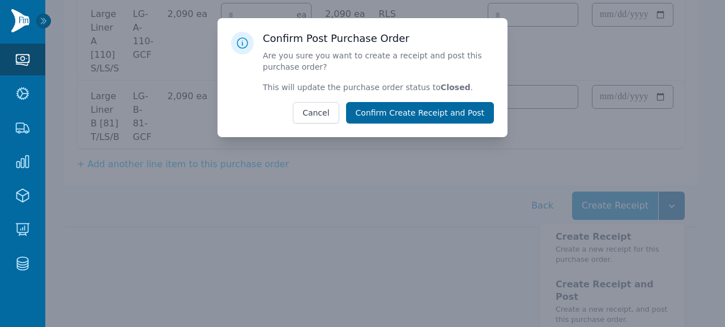
click at [450, 117] on button "Confirm Create Receipt and Post" at bounding box center [420, 113] width 148 height 22
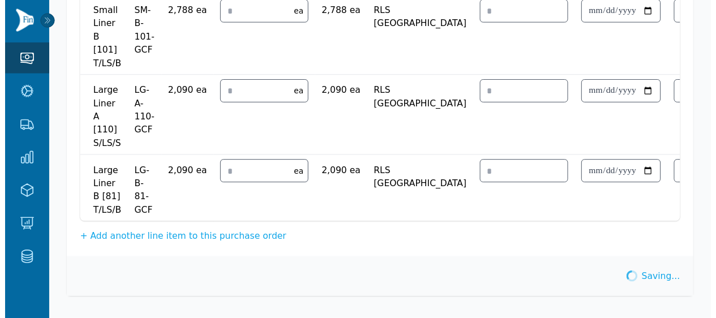
scroll to position [319, 0]
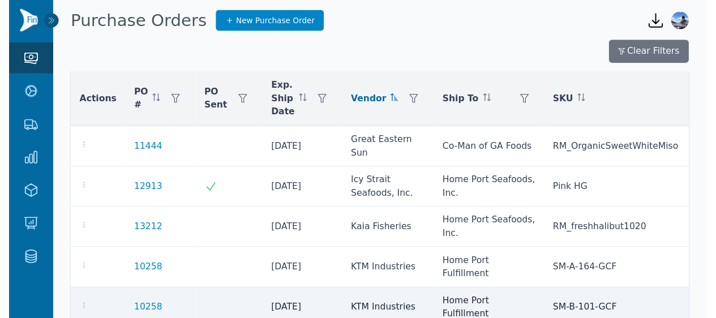
scroll to position [850, 0]
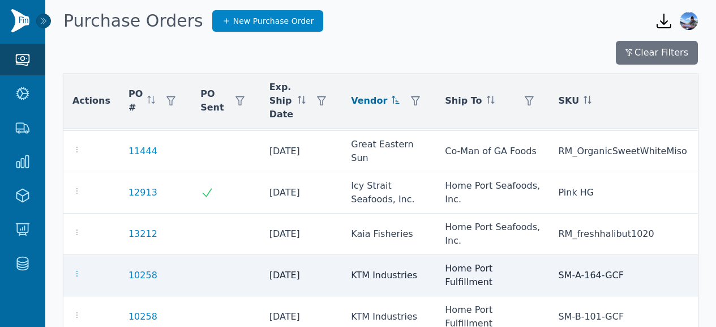
click at [77, 269] on icon "button" at bounding box center [76, 273] width 9 height 9
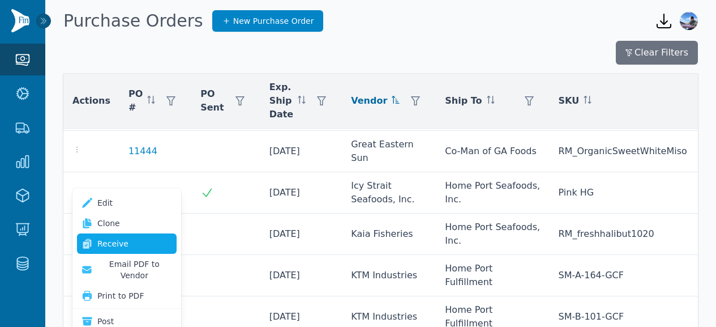
click at [115, 246] on link "Receive" at bounding box center [127, 243] width 100 height 20
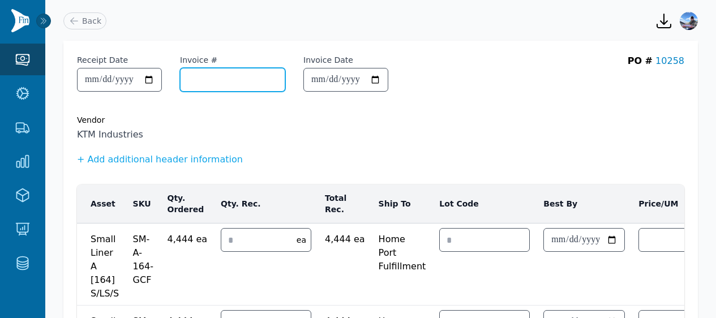
click at [228, 85] on input "Invoice #" at bounding box center [233, 80] width 104 height 23
paste input "**********"
type input "**********"
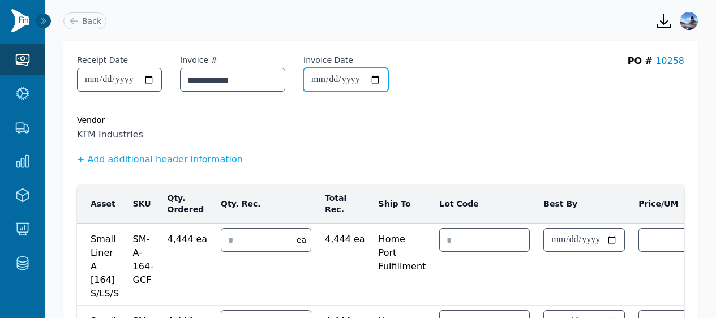
click at [335, 78] on input "Invoice Date" at bounding box center [346, 80] width 84 height 23
type input "**********"
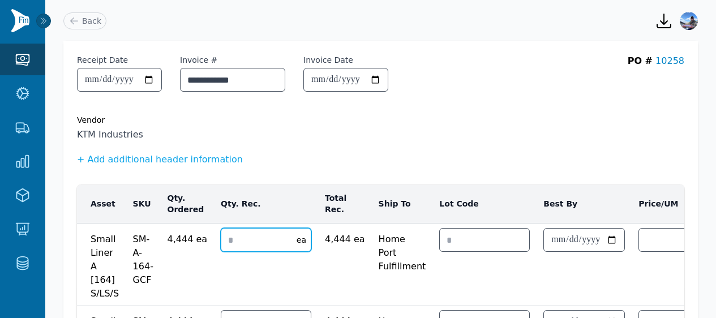
click at [255, 239] on input "number" at bounding box center [255, 240] width 69 height 23
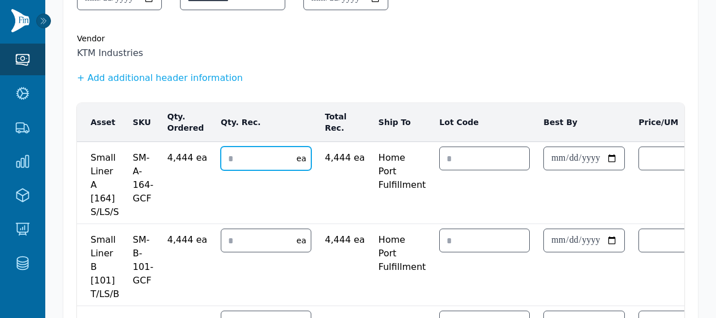
type input "*"
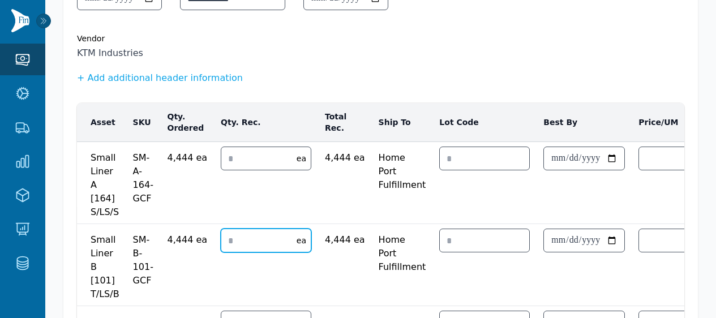
click at [240, 245] on input "number" at bounding box center [255, 240] width 69 height 23
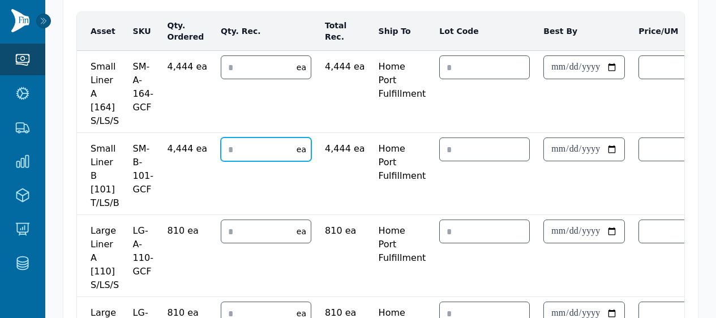
scroll to position [189, 0]
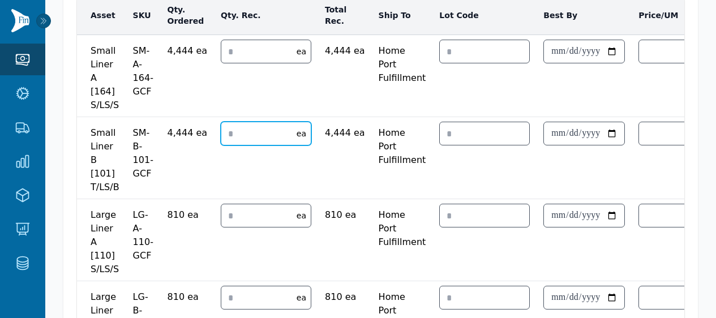
type input "*"
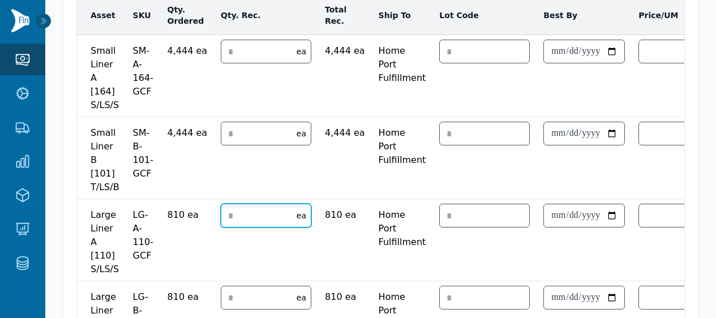
click at [238, 211] on input "number" at bounding box center [255, 215] width 69 height 23
type input "*"
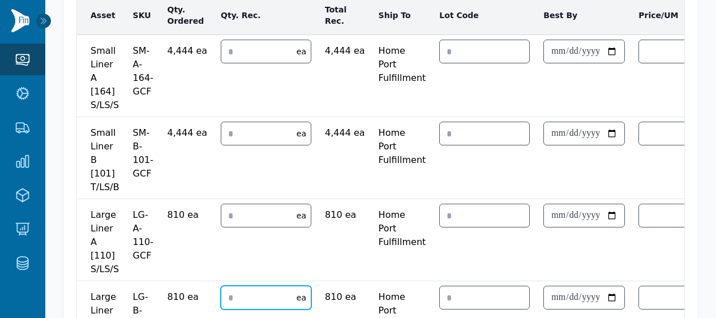
click at [241, 298] on input "number" at bounding box center [255, 298] width 69 height 23
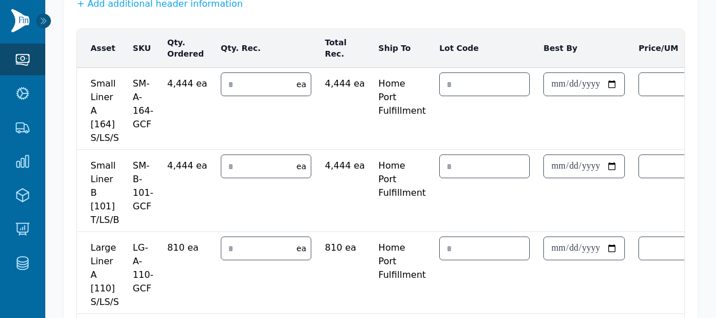
scroll to position [329, 0]
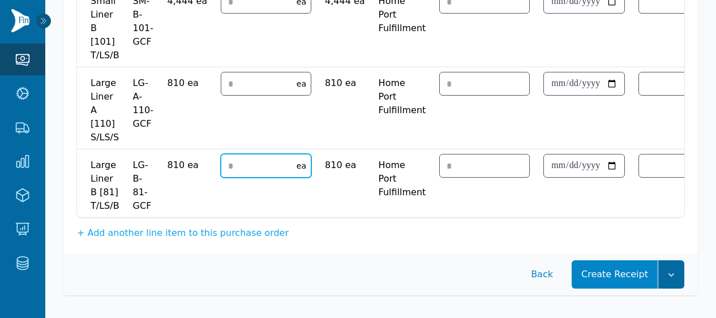
type input "*"
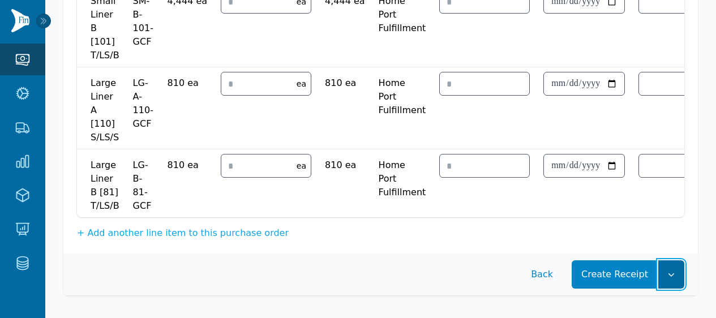
click at [670, 276] on icon "button" at bounding box center [671, 274] width 11 height 11
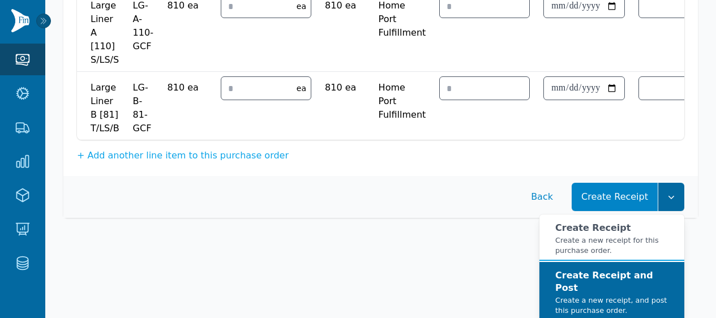
click at [646, 287] on strong "Create Receipt and Post" at bounding box center [605, 281] width 98 height 23
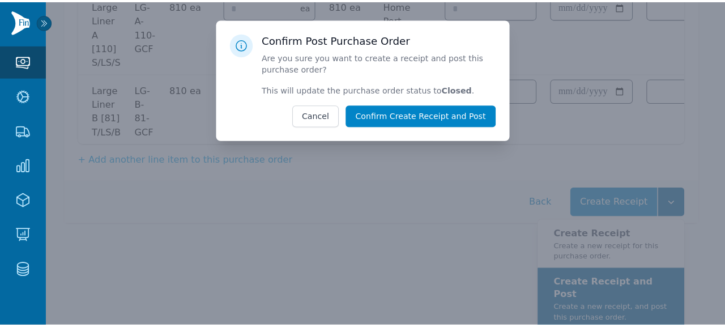
scroll to position [390, 0]
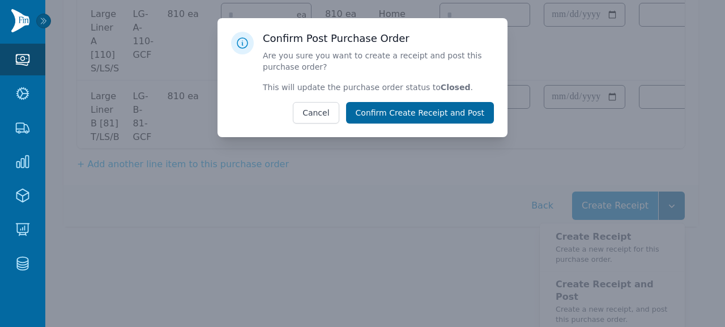
click at [447, 121] on button "Confirm Create Receipt and Post" at bounding box center [420, 113] width 148 height 22
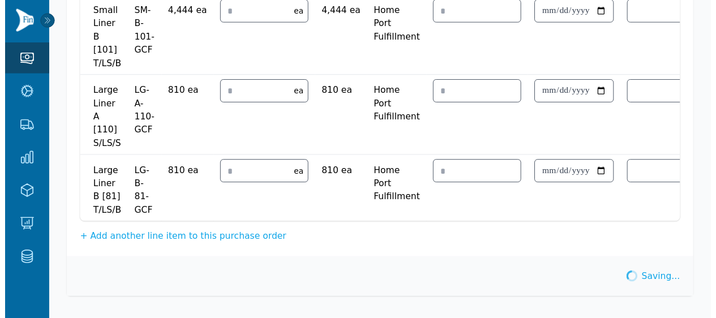
scroll to position [319, 0]
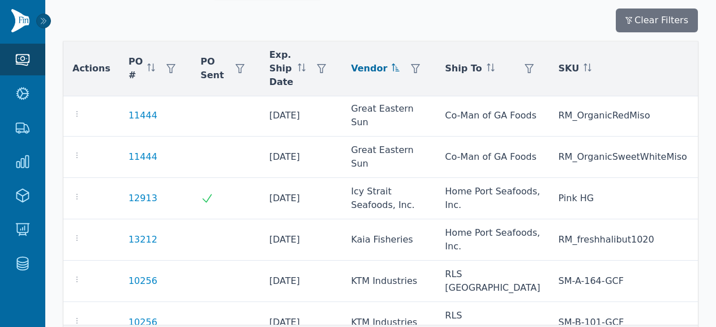
scroll to position [820, 0]
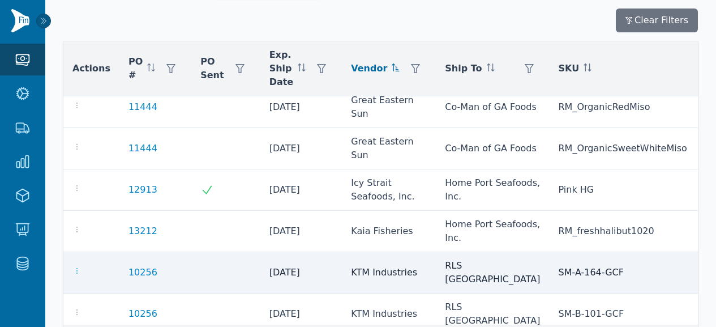
click at [77, 266] on icon "button" at bounding box center [76, 270] width 9 height 9
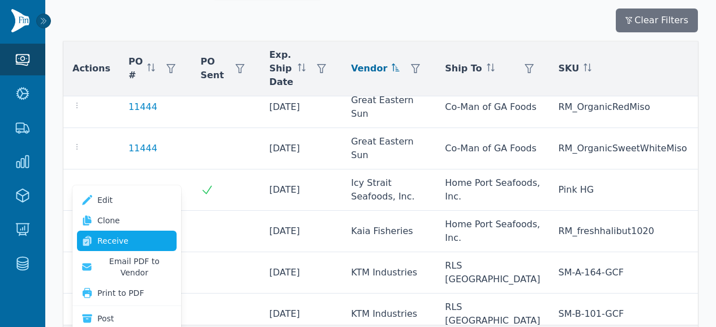
click at [115, 238] on link "Receive" at bounding box center [127, 241] width 100 height 20
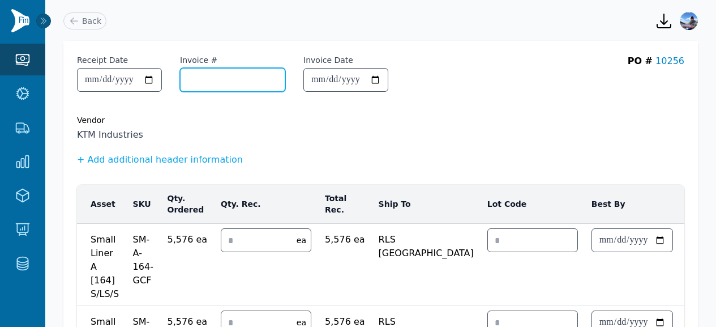
click at [231, 83] on input "Invoice #" at bounding box center [233, 80] width 104 height 23
paste input "**********"
type input "**********"
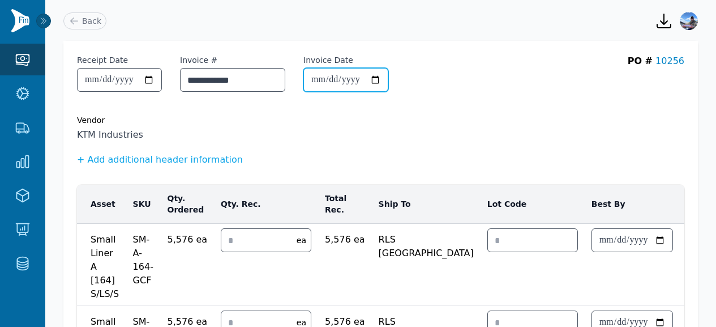
click at [329, 82] on input "Invoice Date" at bounding box center [346, 80] width 84 height 23
type input "**********"
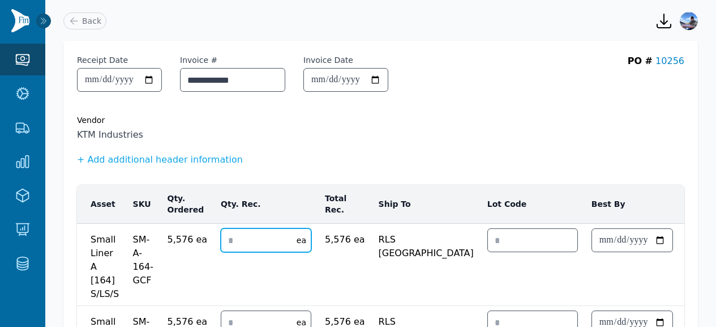
click at [234, 237] on input "number" at bounding box center [255, 240] width 69 height 23
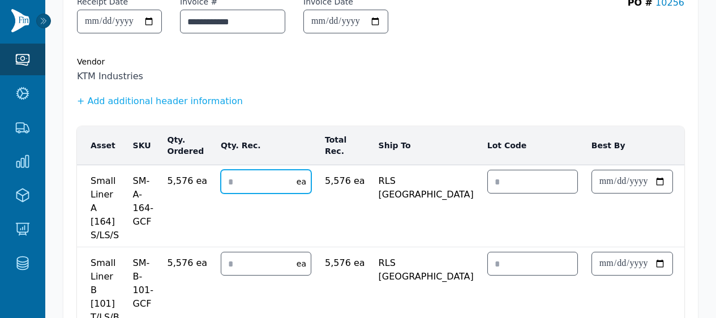
scroll to position [76, 0]
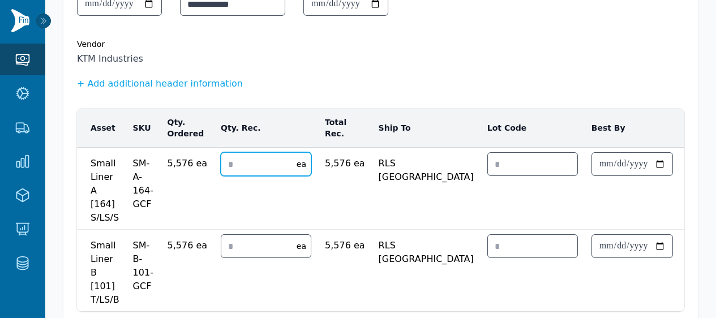
type input "*"
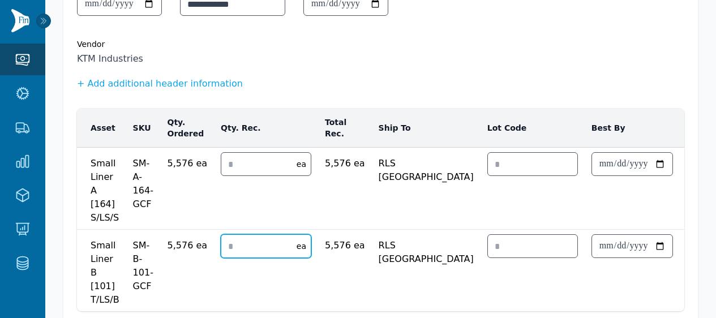
click at [231, 248] on input "number" at bounding box center [255, 246] width 69 height 23
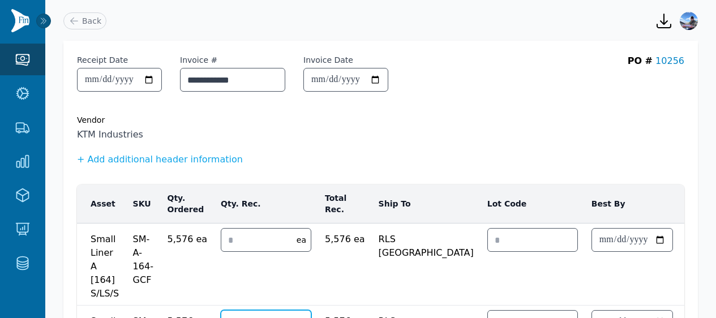
scroll to position [178, 0]
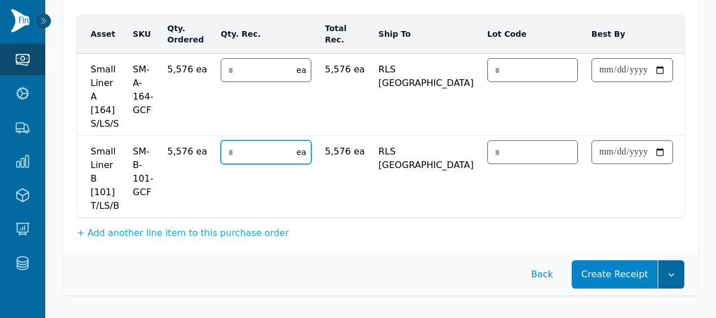
type input "*"
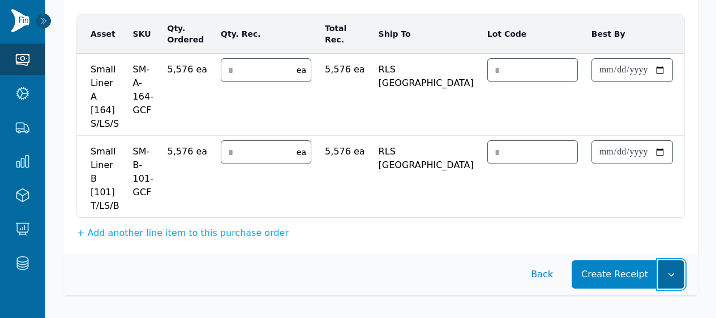
click at [666, 279] on icon "button" at bounding box center [671, 274] width 11 height 11
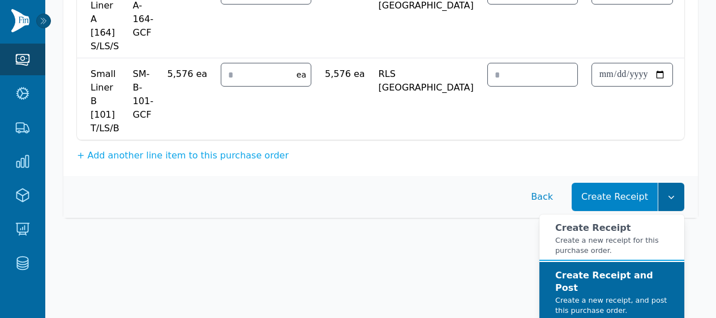
click at [632, 285] on strong "Create Receipt and Post" at bounding box center [605, 281] width 98 height 23
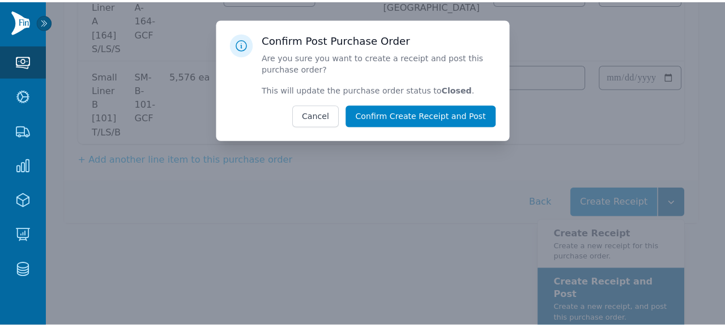
scroll to position [239, 0]
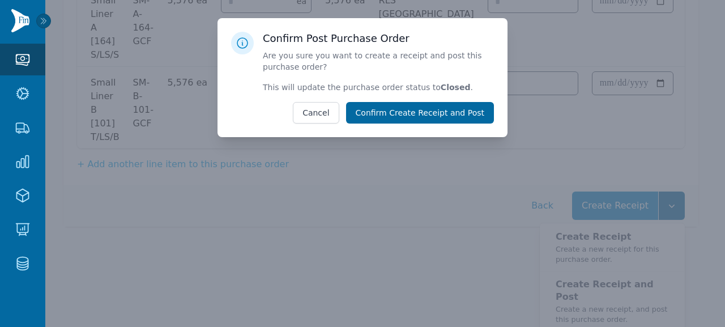
click at [450, 115] on button "Confirm Create Receipt and Post" at bounding box center [420, 113] width 148 height 22
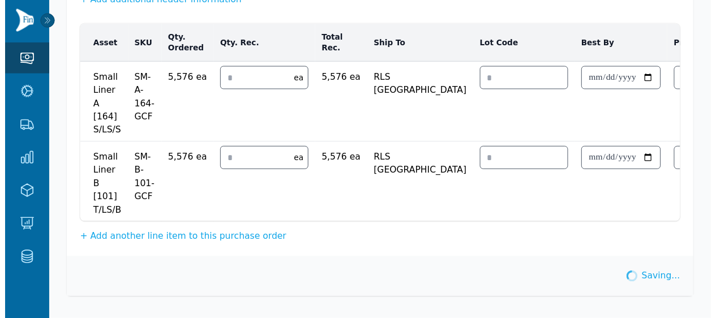
scroll to position [169, 0]
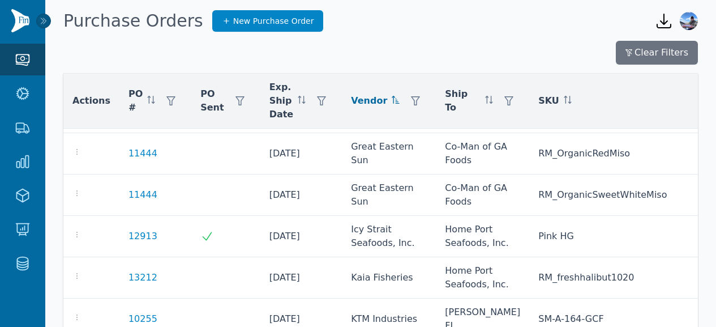
scroll to position [826, 0]
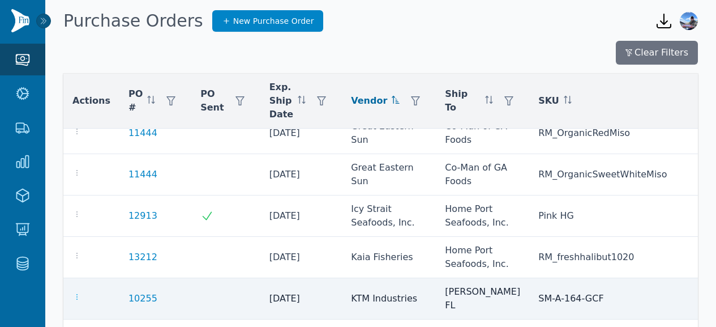
click at [75, 292] on icon "button" at bounding box center [76, 296] width 9 height 9
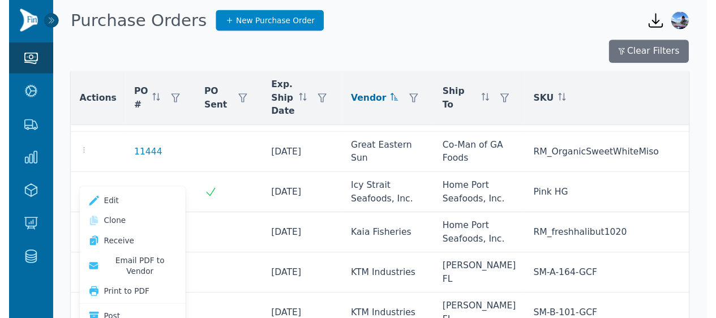
scroll to position [846, 0]
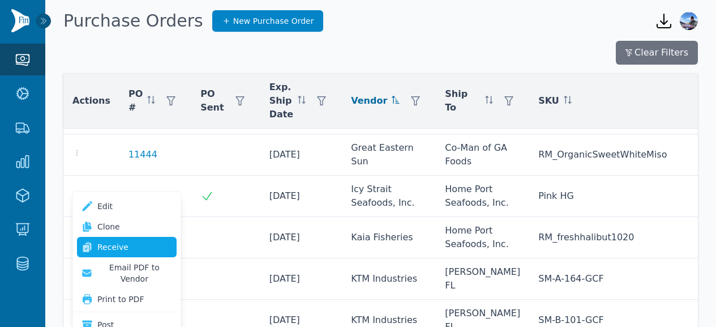
click at [109, 242] on link "Receive" at bounding box center [127, 247] width 100 height 20
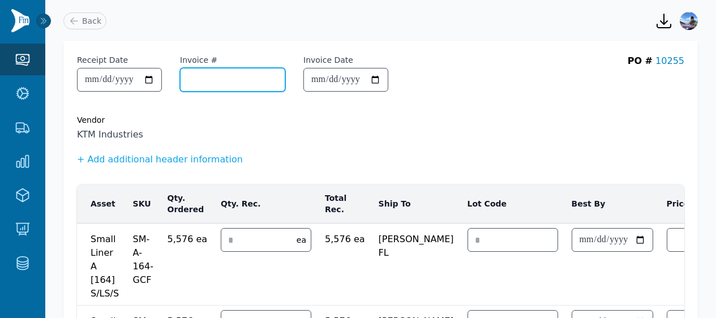
click at [231, 82] on input "Invoice #" at bounding box center [233, 80] width 104 height 23
paste input "**********"
type input "**********"
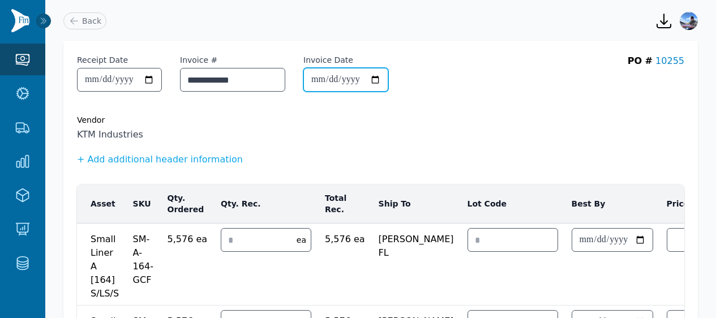
click at [336, 78] on input "Invoice Date" at bounding box center [346, 80] width 84 height 23
type input "**********"
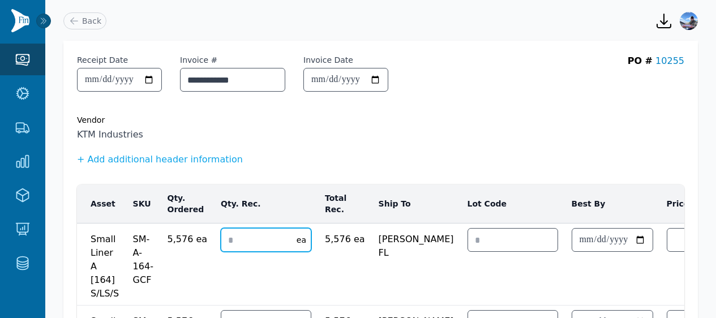
click at [244, 235] on input "number" at bounding box center [255, 240] width 69 height 23
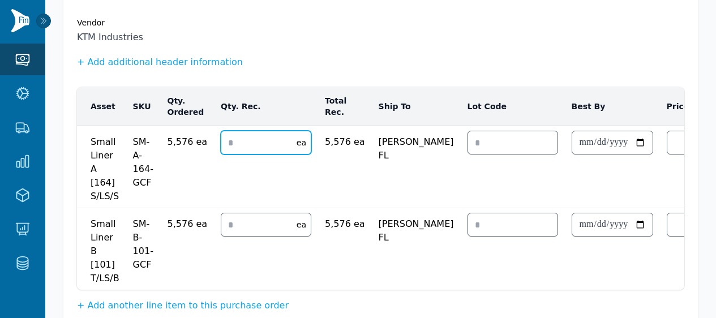
type input "*"
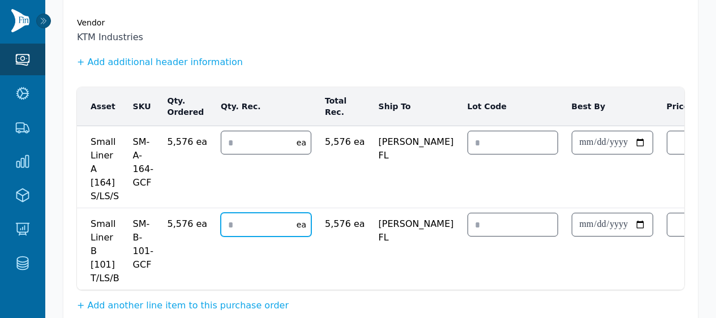
click at [237, 226] on input "number" at bounding box center [255, 225] width 69 height 23
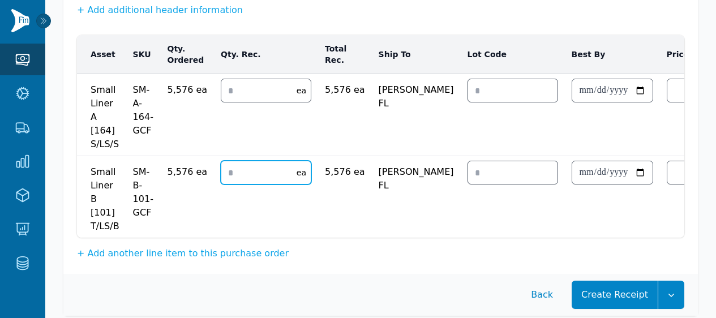
scroll to position [178, 0]
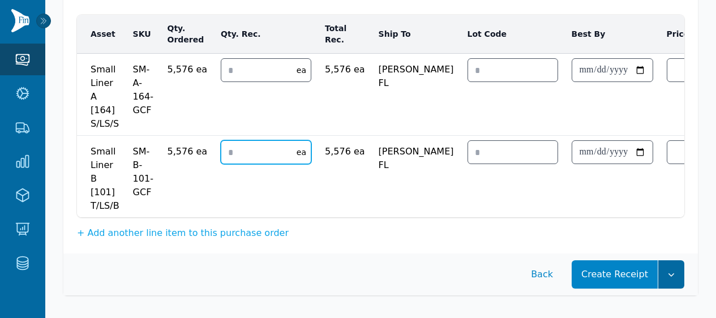
type input "*"
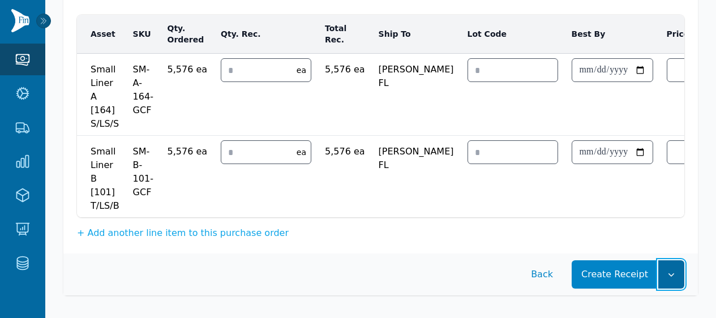
click at [683, 279] on button "button" at bounding box center [672, 275] width 26 height 28
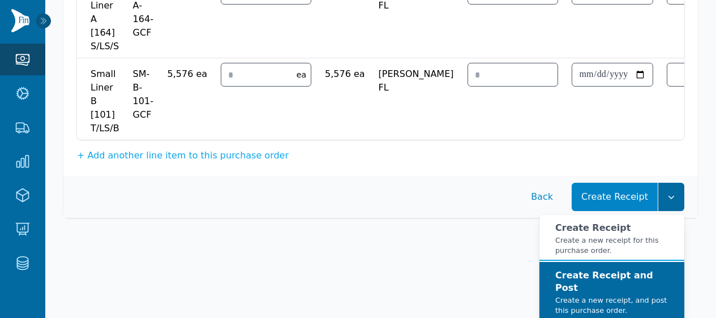
click at [645, 296] on small "Create a new receipt, and post this purchase order." at bounding box center [616, 306] width 120 height 20
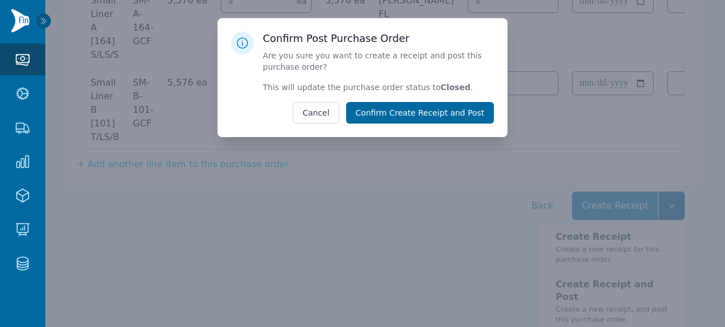
click at [452, 107] on button "Confirm Create Receipt and Post" at bounding box center [420, 113] width 148 height 22
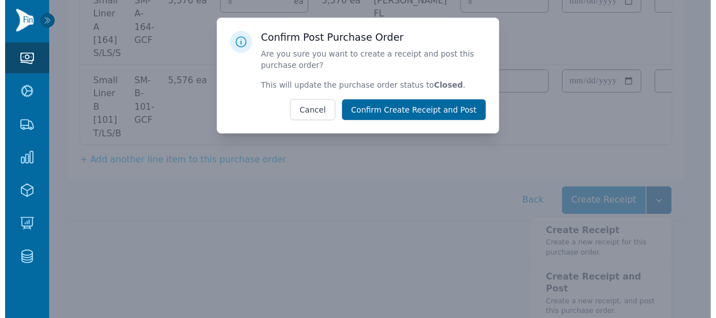
scroll to position [169, 0]
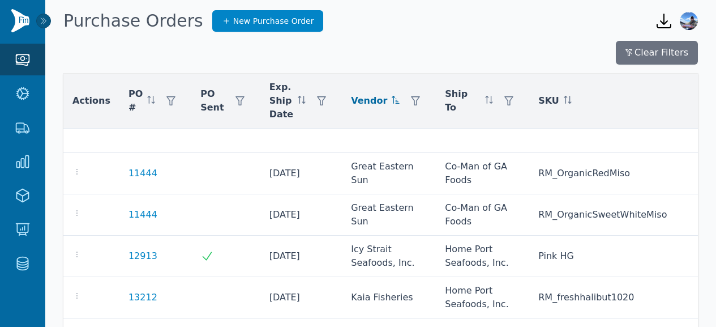
scroll to position [790, 0]
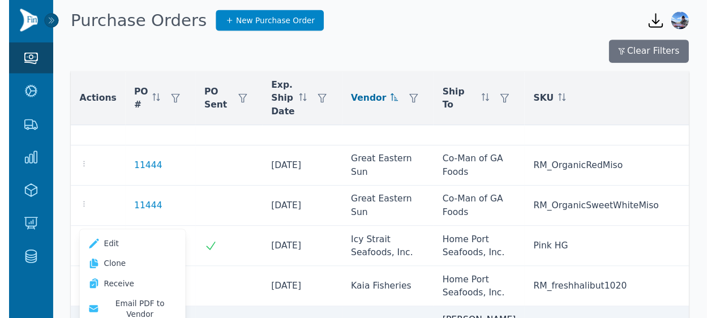
scroll to position [829, 0]
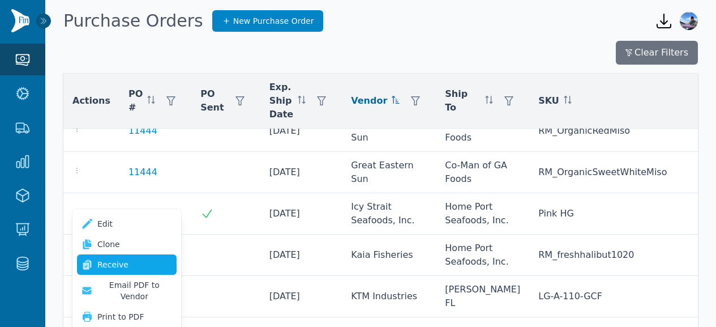
click at [104, 263] on link "Receive" at bounding box center [127, 264] width 100 height 20
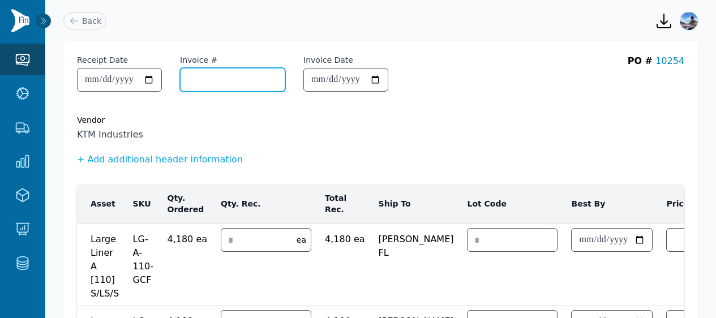
click at [223, 87] on input "Invoice #" at bounding box center [233, 80] width 104 height 23
paste input "**********"
type input "**********"
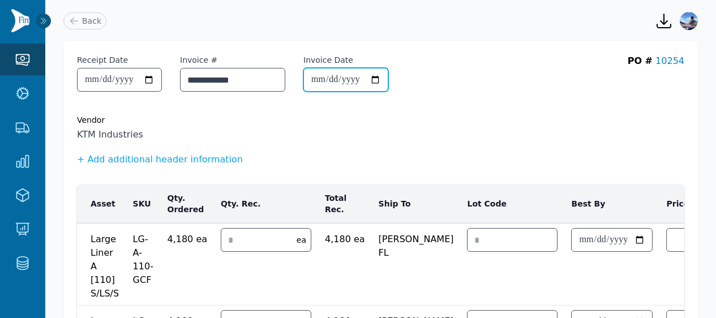
click at [335, 82] on input "Invoice Date" at bounding box center [346, 80] width 84 height 23
type input "**********"
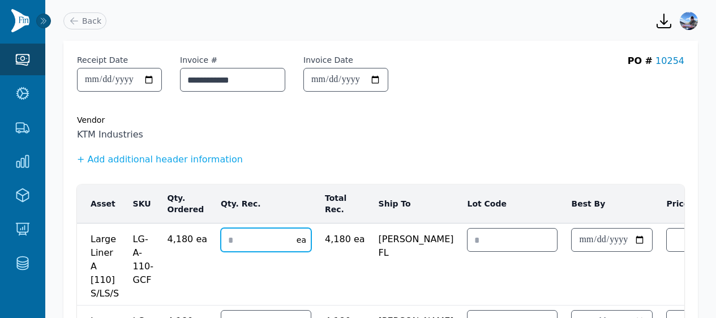
click at [232, 242] on input "number" at bounding box center [255, 240] width 69 height 23
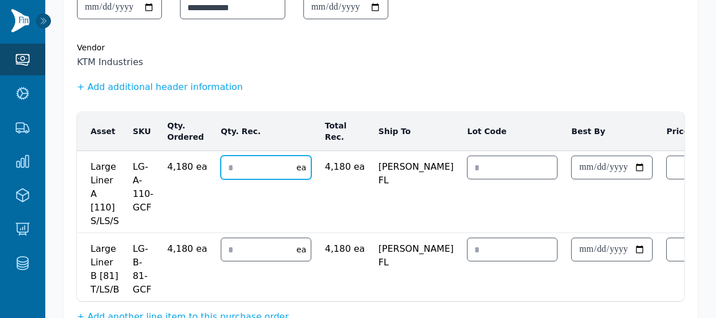
scroll to position [84, 0]
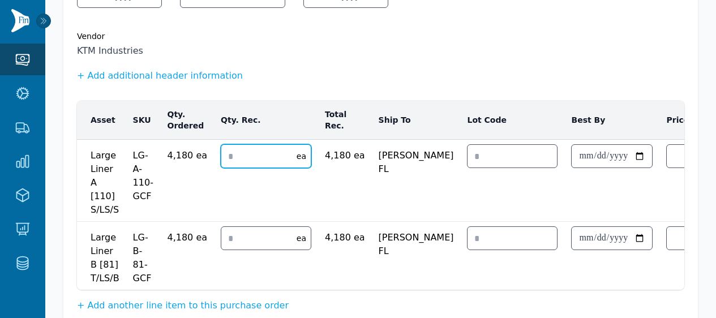
type input "*"
click at [232, 236] on input "number" at bounding box center [255, 238] width 69 height 23
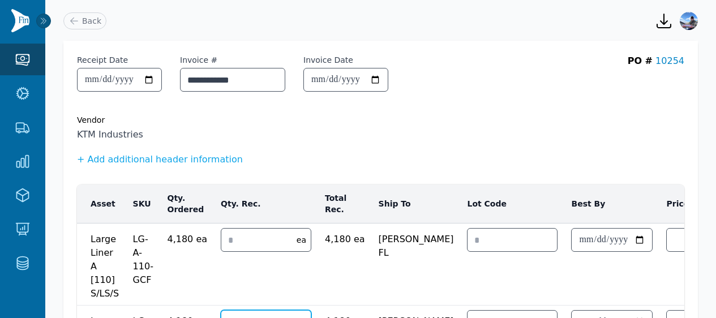
scroll to position [165, 0]
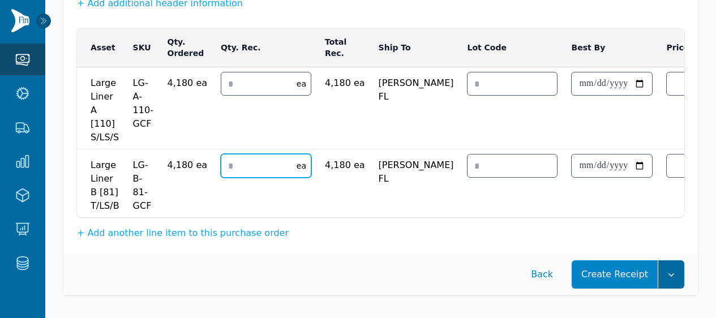
type input "*"
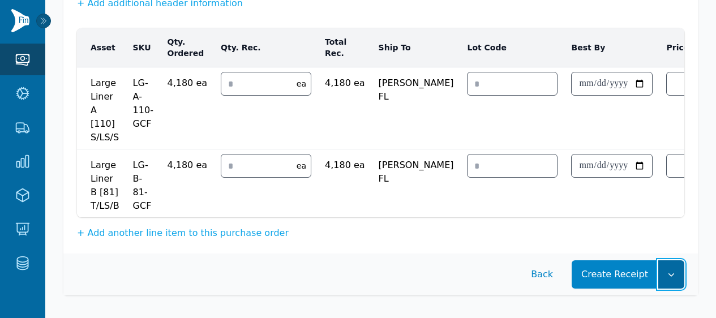
click at [675, 276] on icon "button" at bounding box center [671, 274] width 11 height 11
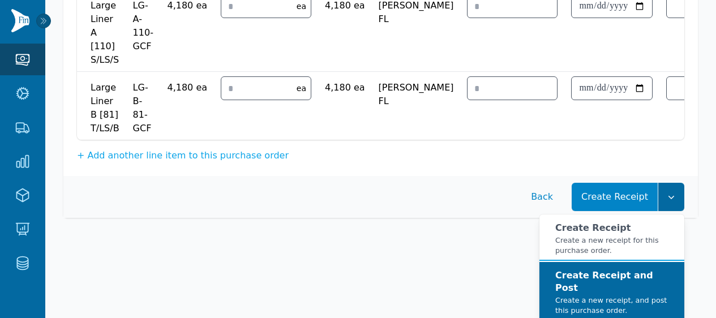
click at [627, 296] on small "Create a new receipt, and post this purchase order." at bounding box center [616, 306] width 120 height 20
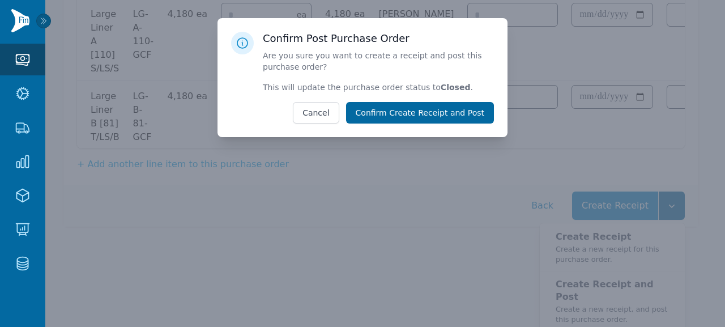
click at [458, 118] on button "Confirm Create Receipt and Post" at bounding box center [420, 113] width 148 height 22
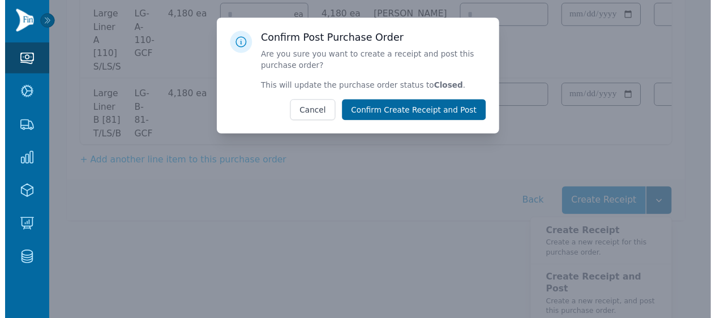
scroll to position [155, 0]
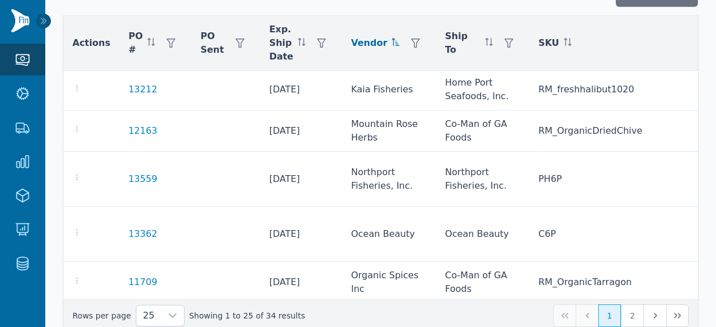
scroll to position [81, 0]
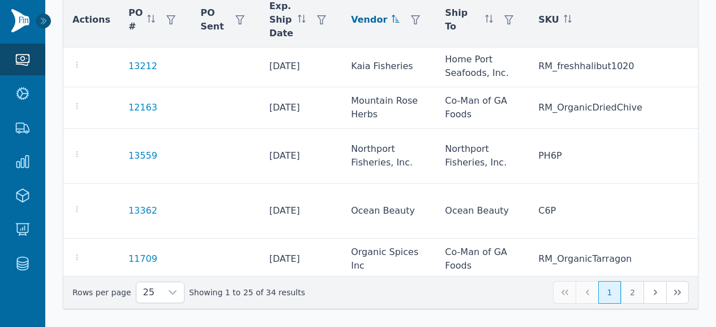
click at [634, 300] on button "2" at bounding box center [632, 292] width 23 height 23
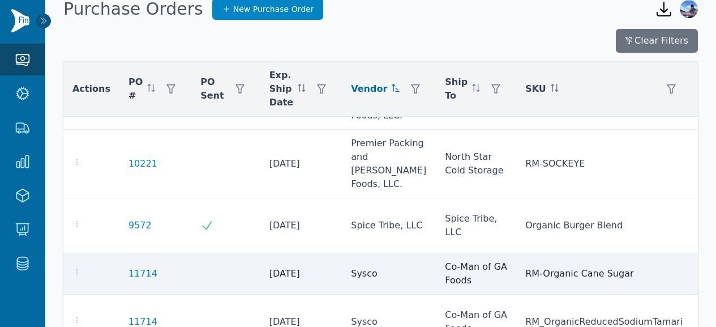
scroll to position [81, 0]
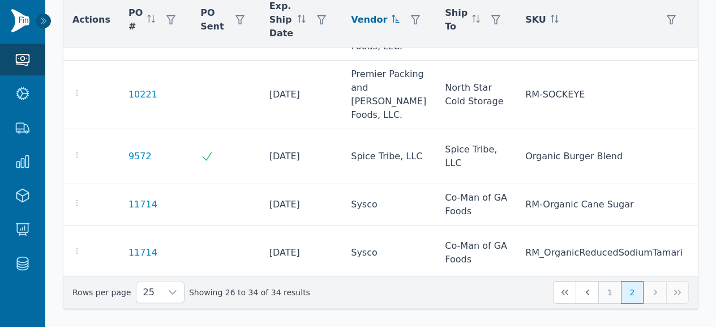
click at [608, 302] on button "1" at bounding box center [610, 292] width 23 height 23
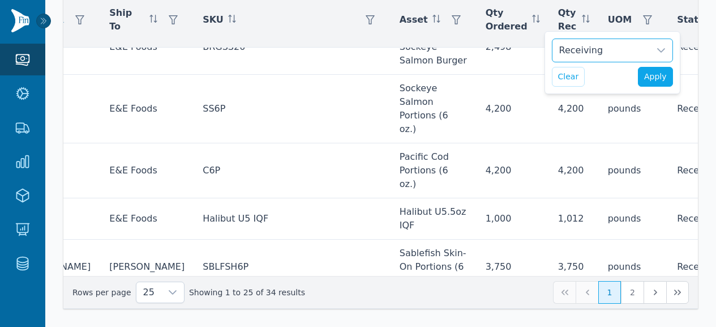
click at [655, 49] on div at bounding box center [661, 50] width 23 height 23
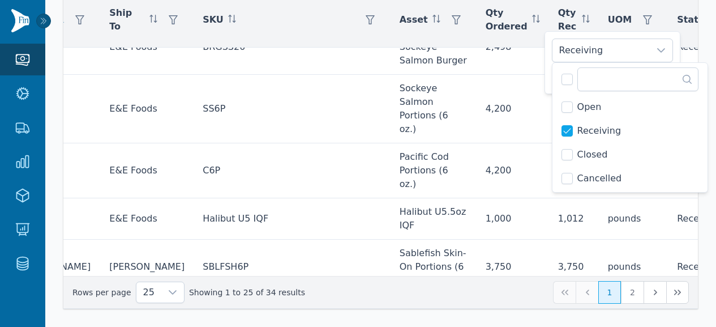
click at [594, 108] on span "Open" at bounding box center [590, 107] width 24 height 14
click at [587, 133] on span "Receiving" at bounding box center [600, 131] width 44 height 14
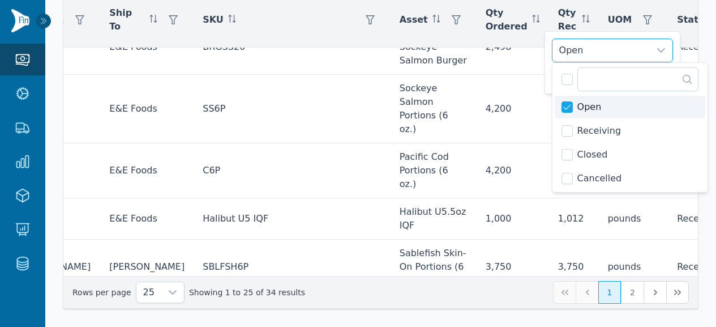
click at [698, 40] on div "Actions PO # PO Sent Exp. Ship Date Vendor Ship To SKU Asset Qty Ordered Qty Re…" at bounding box center [380, 134] width 635 height 283
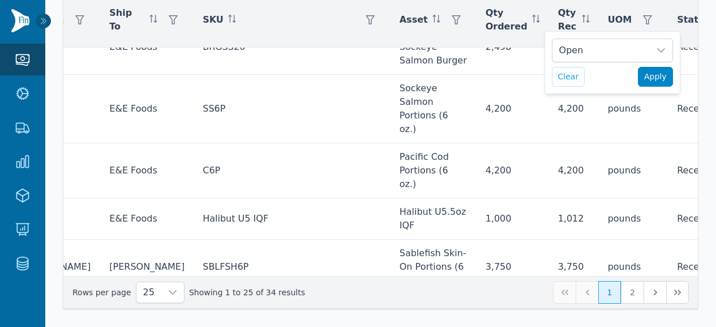
click at [652, 84] on button "Apply" at bounding box center [655, 77] width 35 height 20
